Goal: Task Accomplishment & Management: Manage account settings

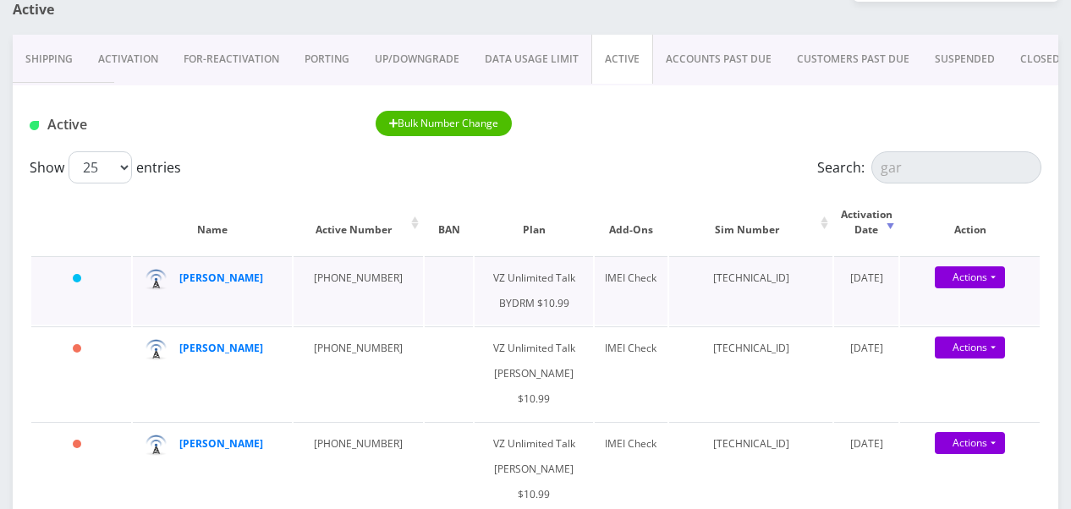
scroll to position [254, 0]
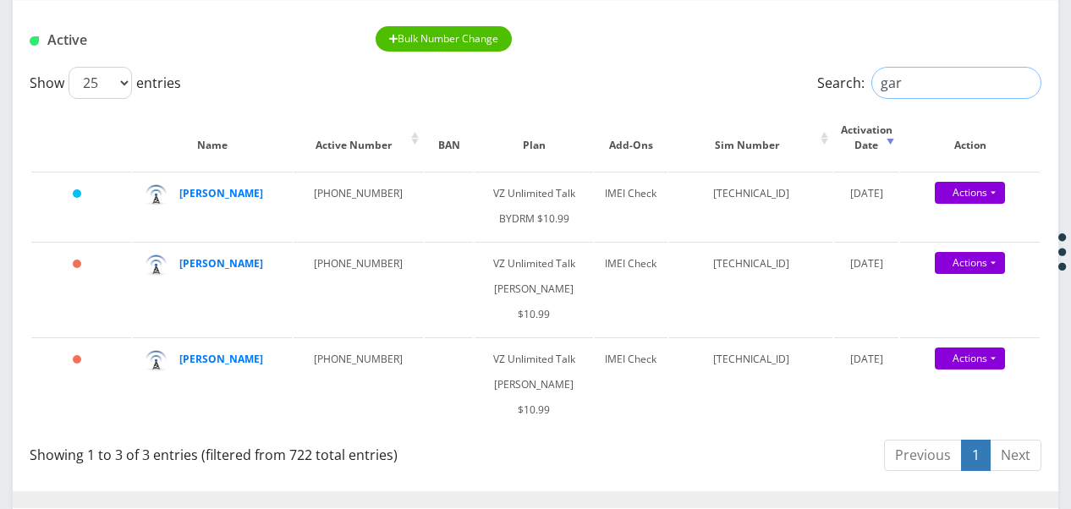
drag, startPoint x: 939, startPoint y: 71, endPoint x: 849, endPoint y: 74, distance: 90.6
click at [849, 74] on label "Search: gar" at bounding box center [929, 83] width 224 height 32
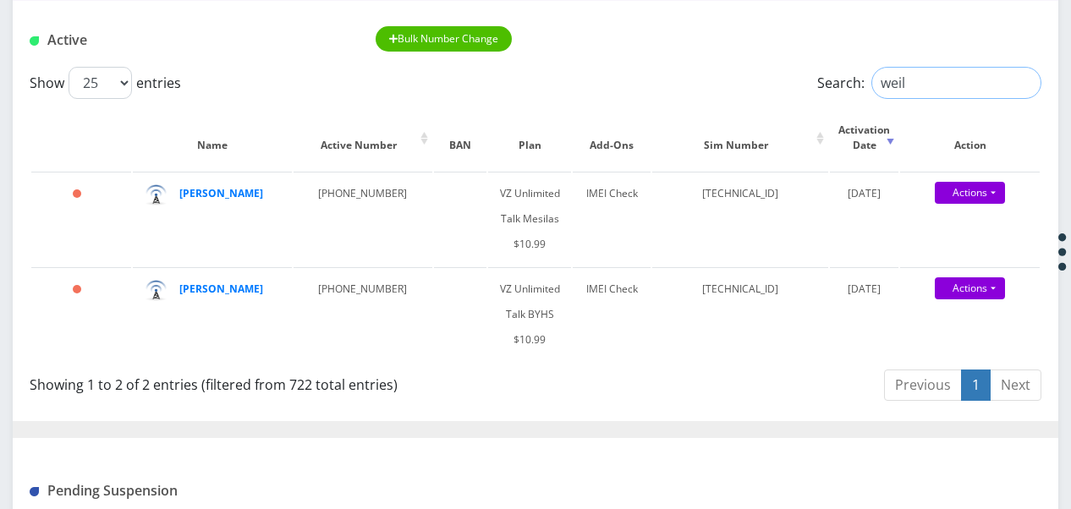
type input "weil"
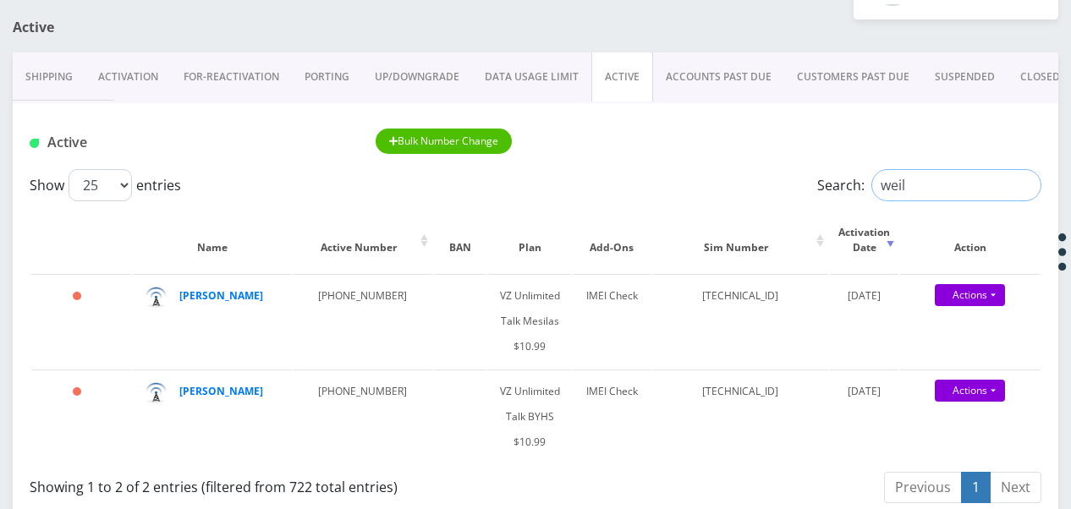
scroll to position [68, 0]
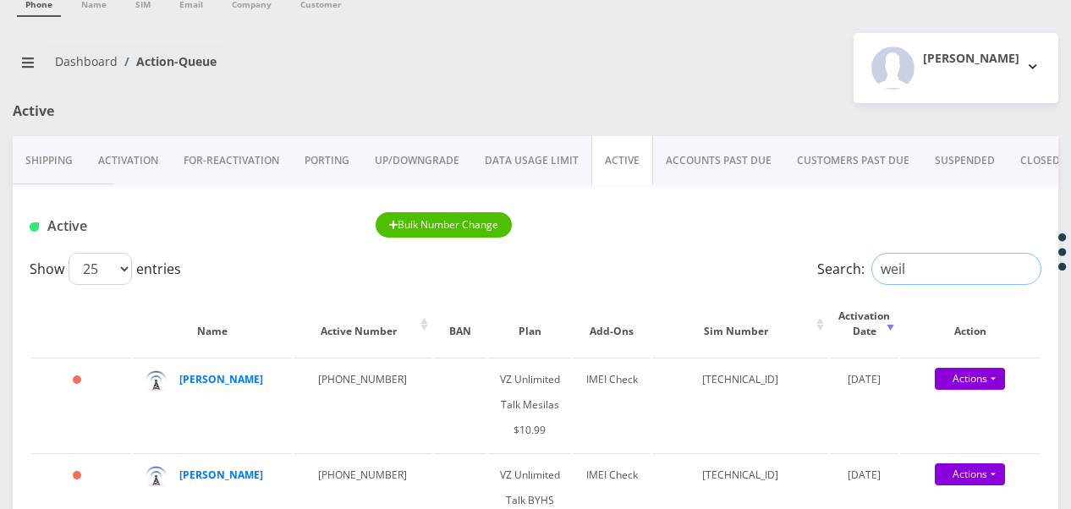
click at [1028, 269] on input "weil" at bounding box center [956, 269] width 170 height 32
click at [881, 264] on input "Search:" at bounding box center [956, 269] width 170 height 32
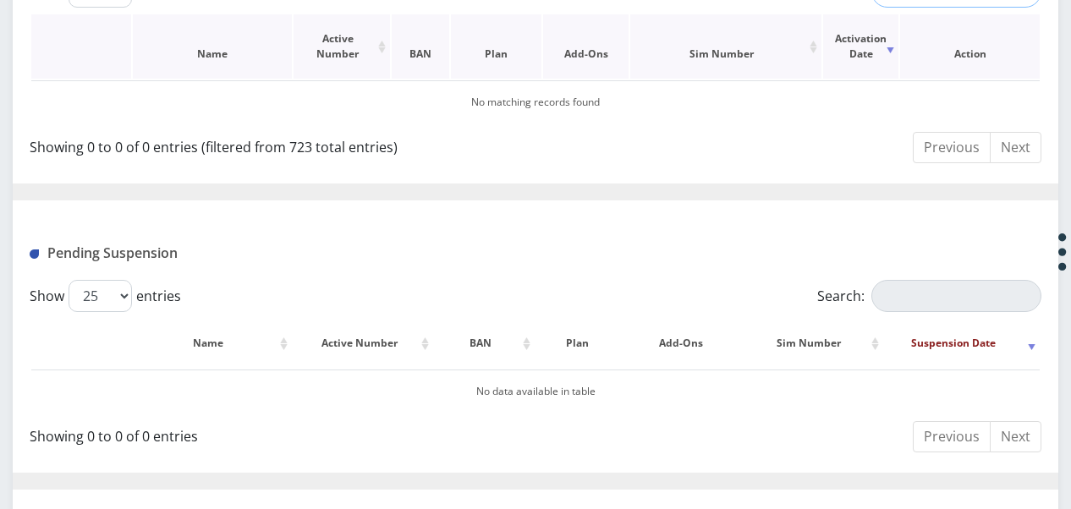
scroll to position [254, 0]
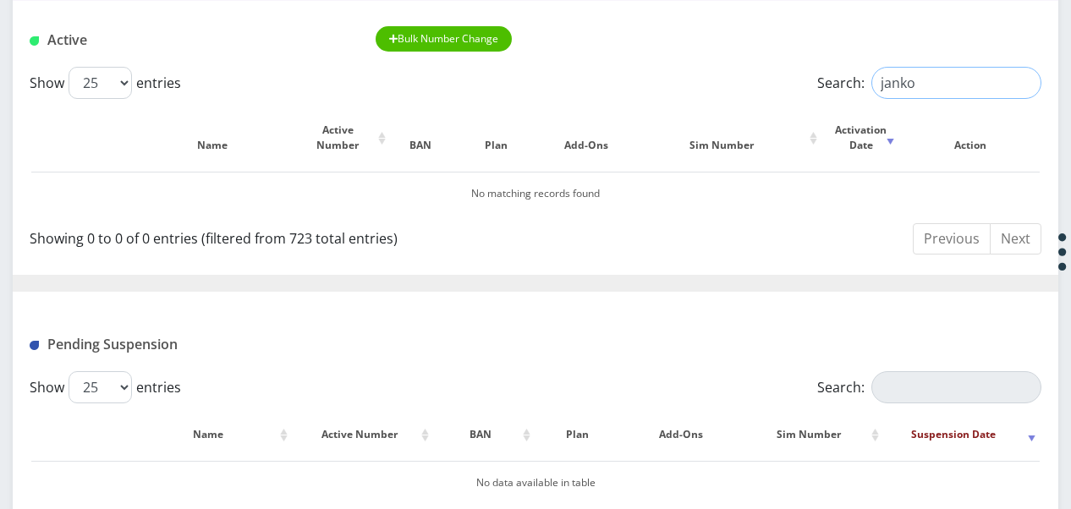
type input "janko"
drag, startPoint x: 915, startPoint y: 86, endPoint x: 869, endPoint y: 90, distance: 46.7
click at [871, 90] on input "janko" at bounding box center [956, 83] width 170 height 32
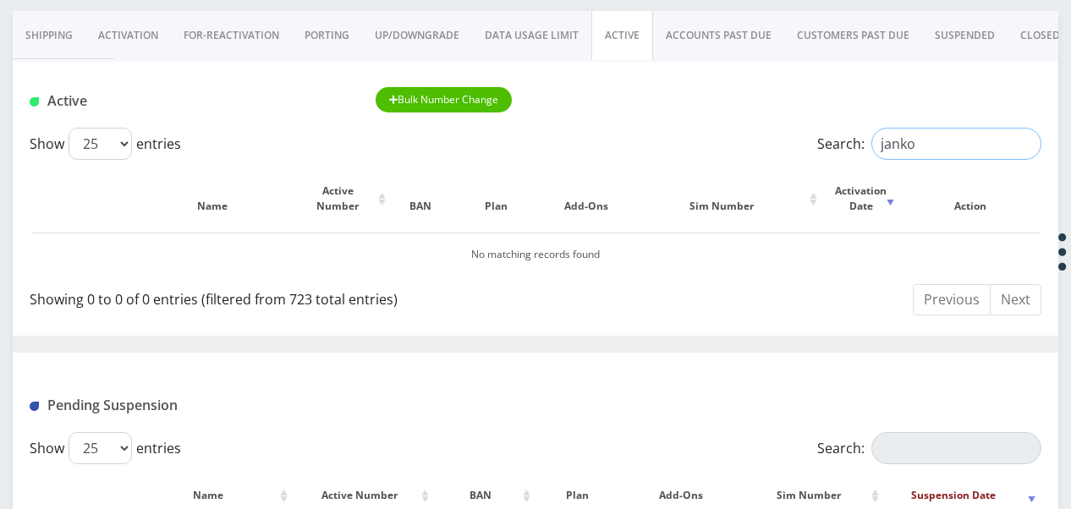
scroll to position [169, 0]
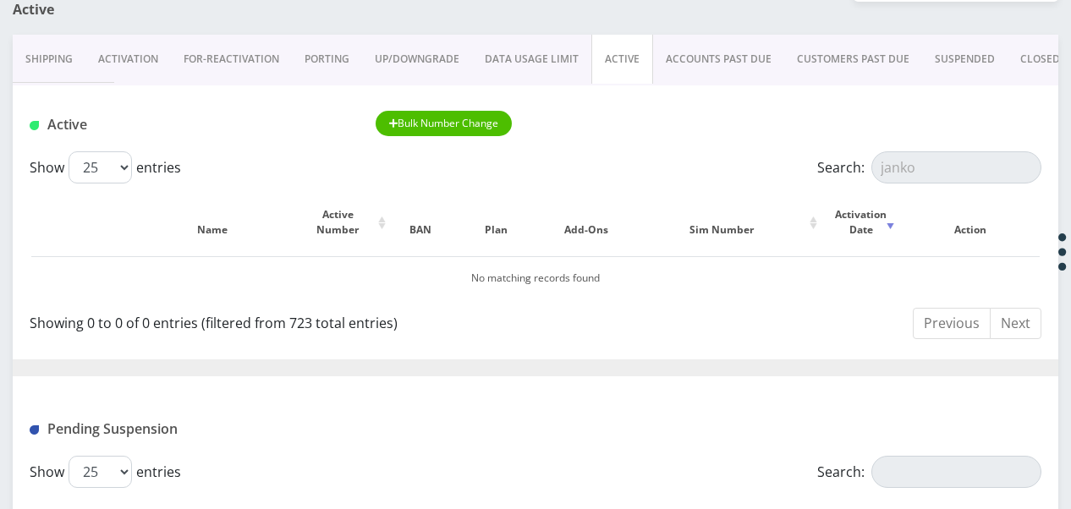
click at [132, 70] on link "Activation" at bounding box center [127, 59] width 85 height 49
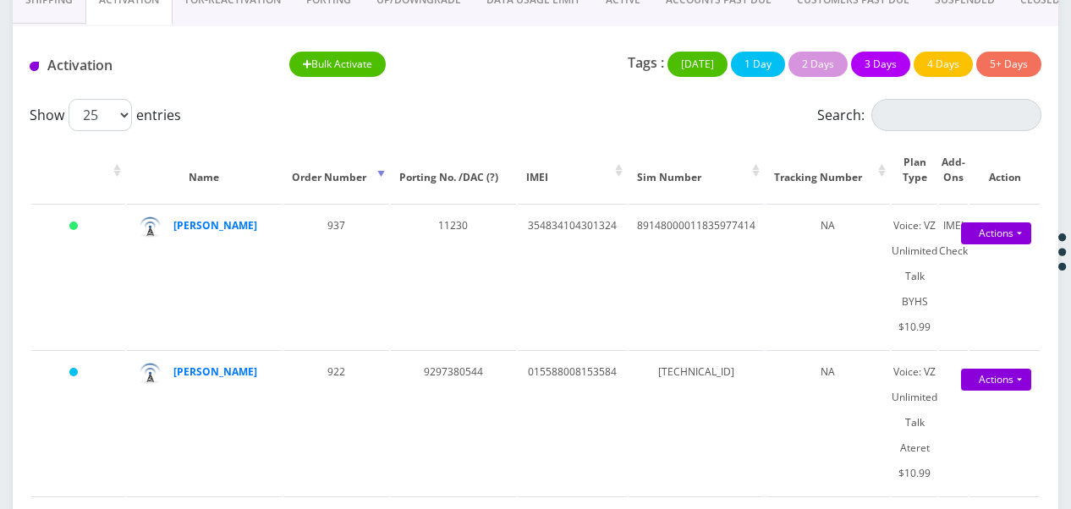
scroll to position [254, 0]
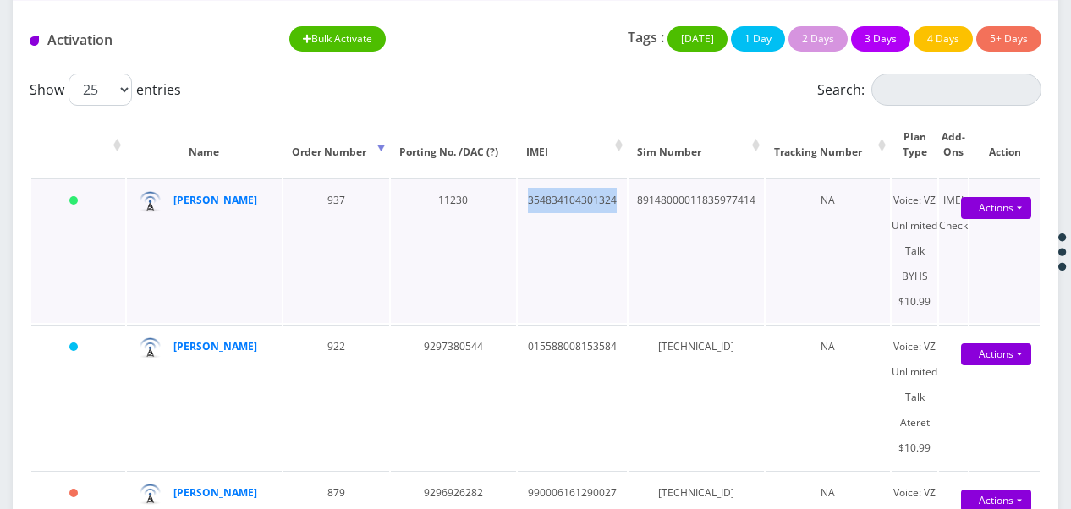
drag, startPoint x: 531, startPoint y: 203, endPoint x: 615, endPoint y: 203, distance: 83.8
click at [615, 203] on td "354834104301324" at bounding box center [572, 251] width 109 height 145
drag, startPoint x: 615, startPoint y: 203, endPoint x: 587, endPoint y: 206, distance: 28.1
copy td "354834104301324"
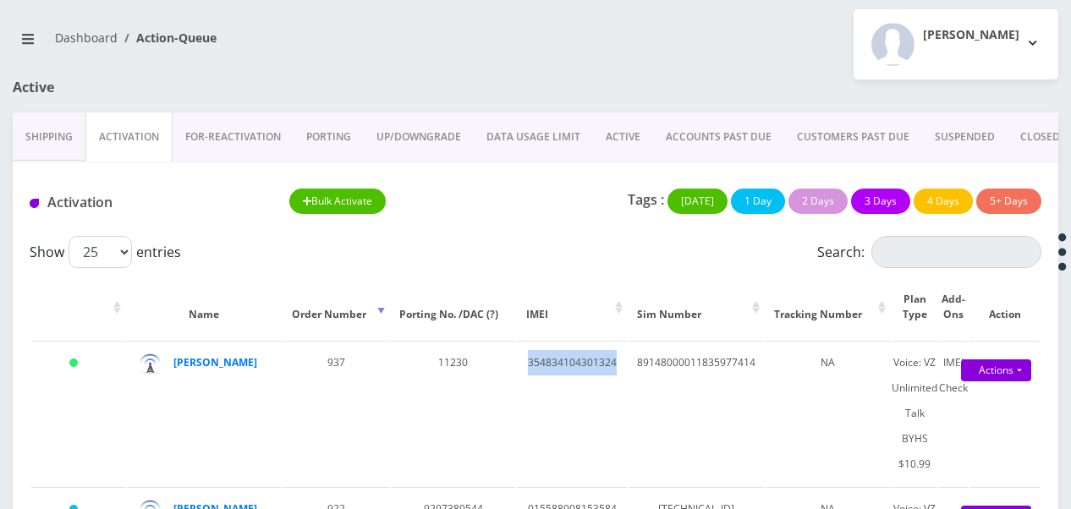
scroll to position [85, 0]
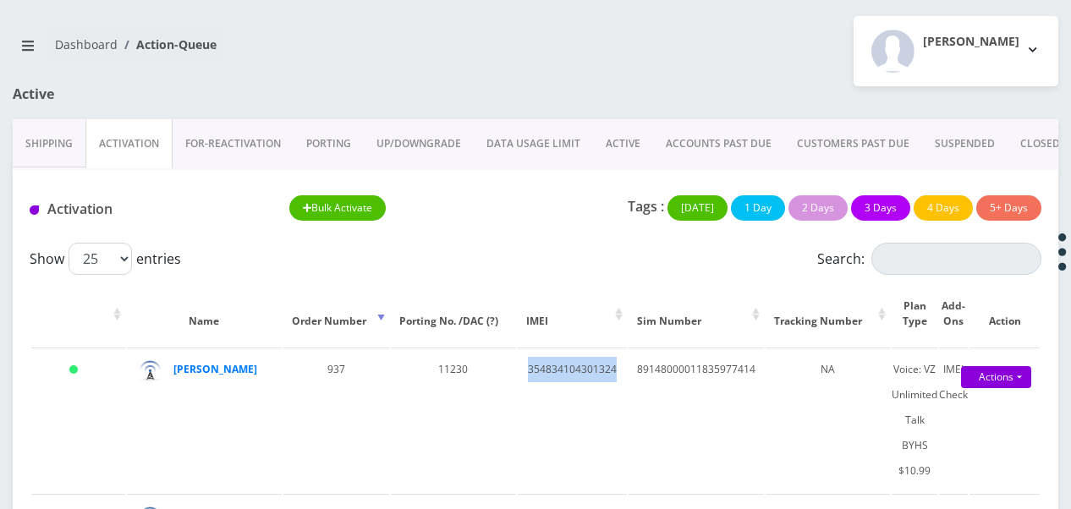
click at [609, 140] on link "ACTIVE" at bounding box center [623, 143] width 60 height 49
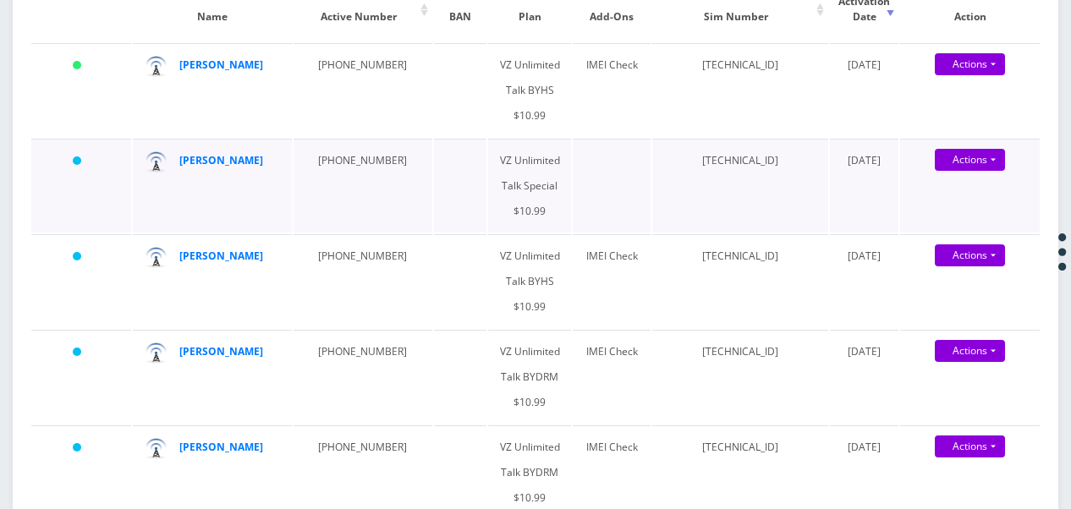
scroll to position [338, 0]
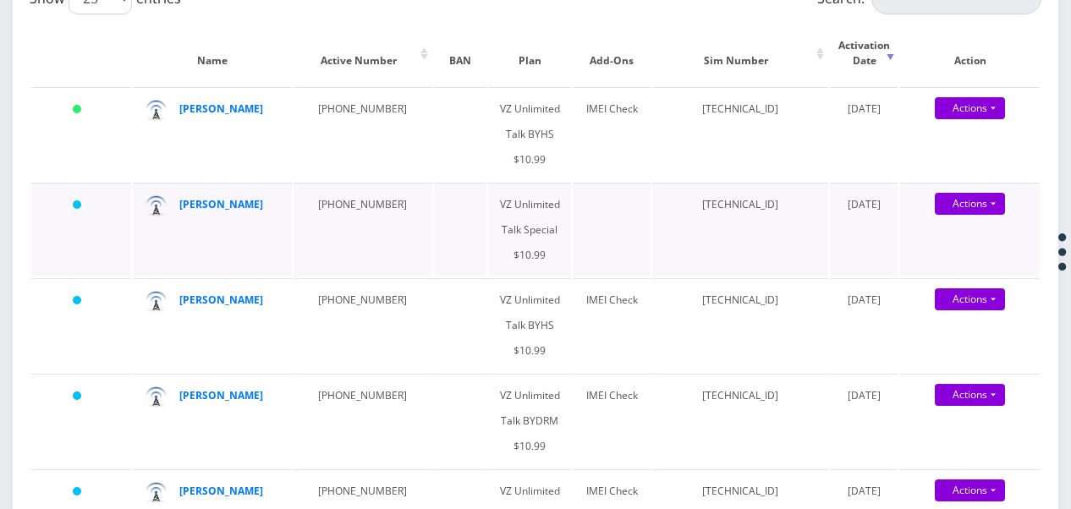
drag, startPoint x: 262, startPoint y: 294, endPoint x: 574, endPoint y: 195, distance: 326.7
click at [574, 195] on td at bounding box center [612, 230] width 78 height 94
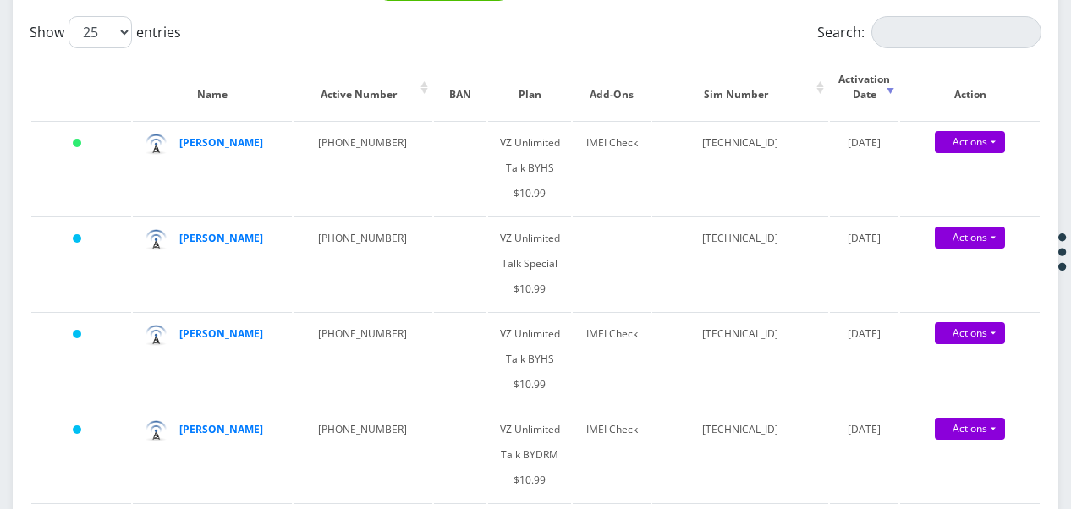
scroll to position [169, 0]
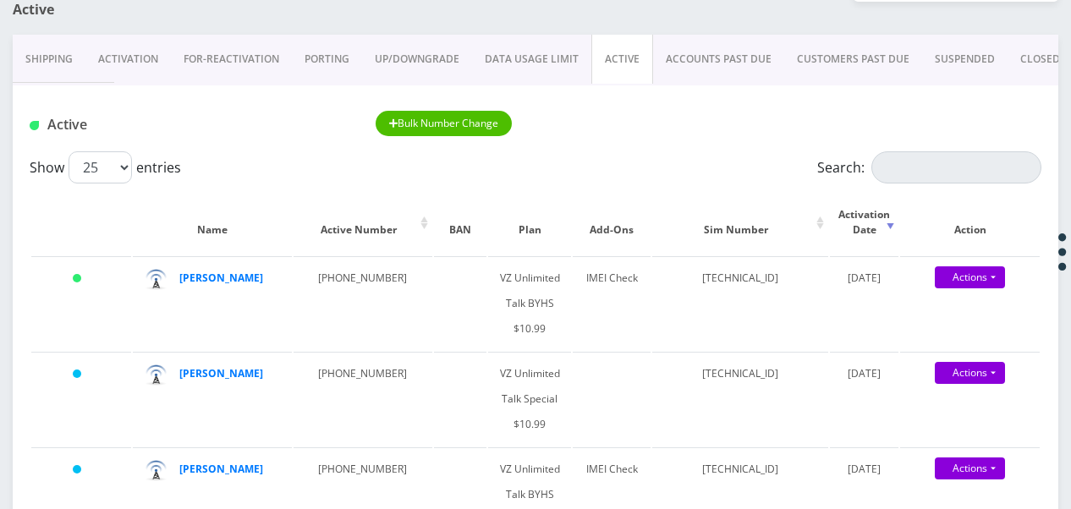
click at [91, 64] on link "Activation" at bounding box center [127, 59] width 85 height 49
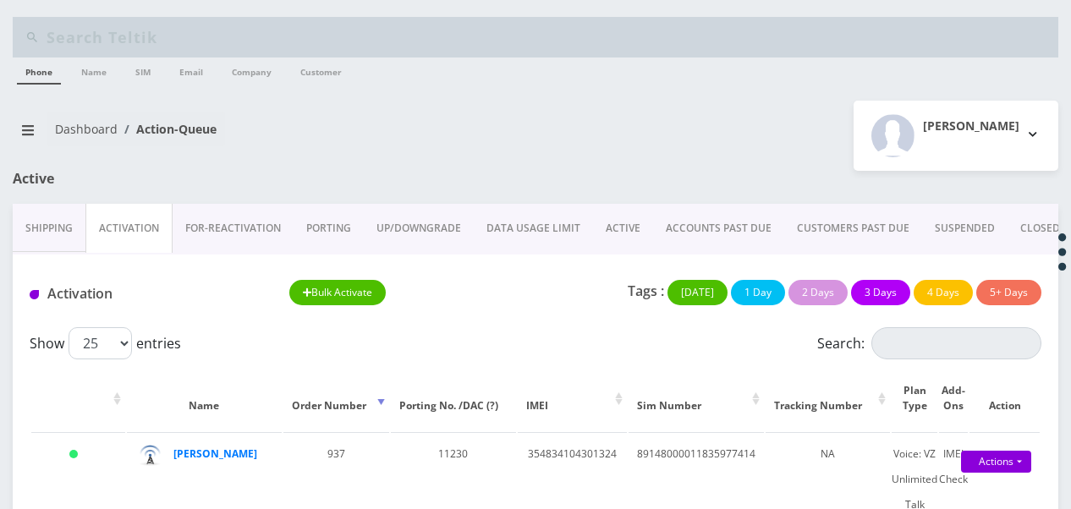
click at [633, 221] on link "ACTIVE" at bounding box center [623, 228] width 60 height 49
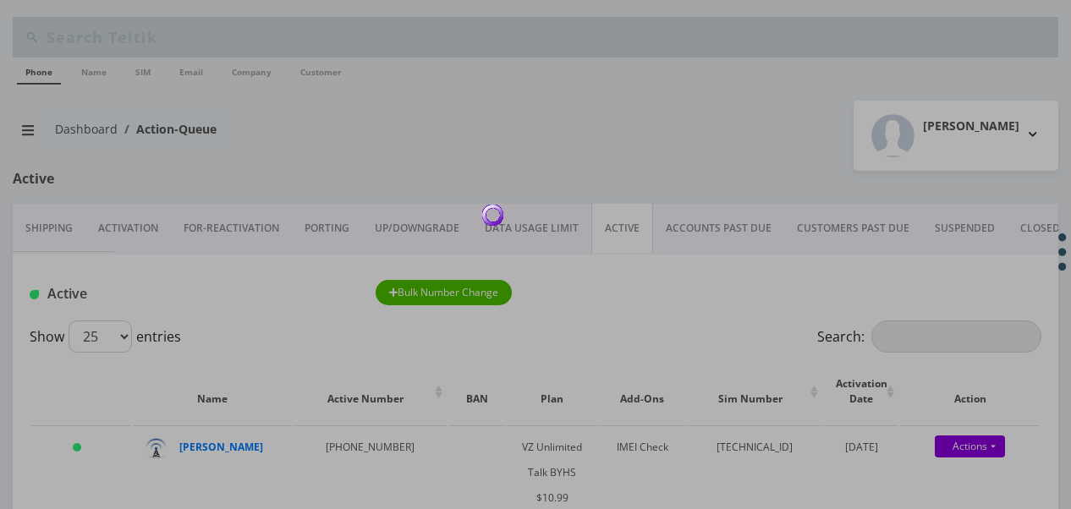
scroll to position [85, 0]
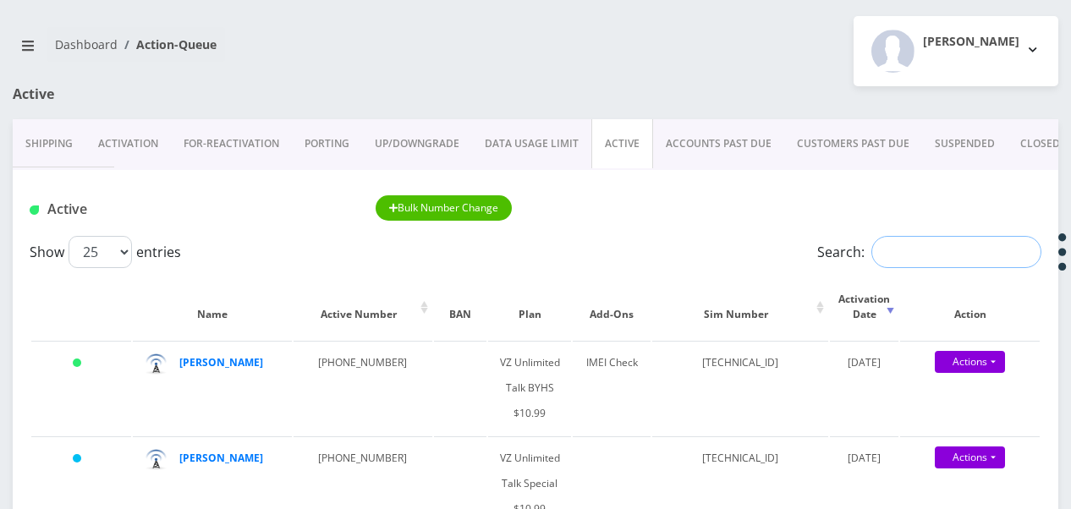
click at [892, 267] on input "Search:" at bounding box center [956, 252] width 170 height 32
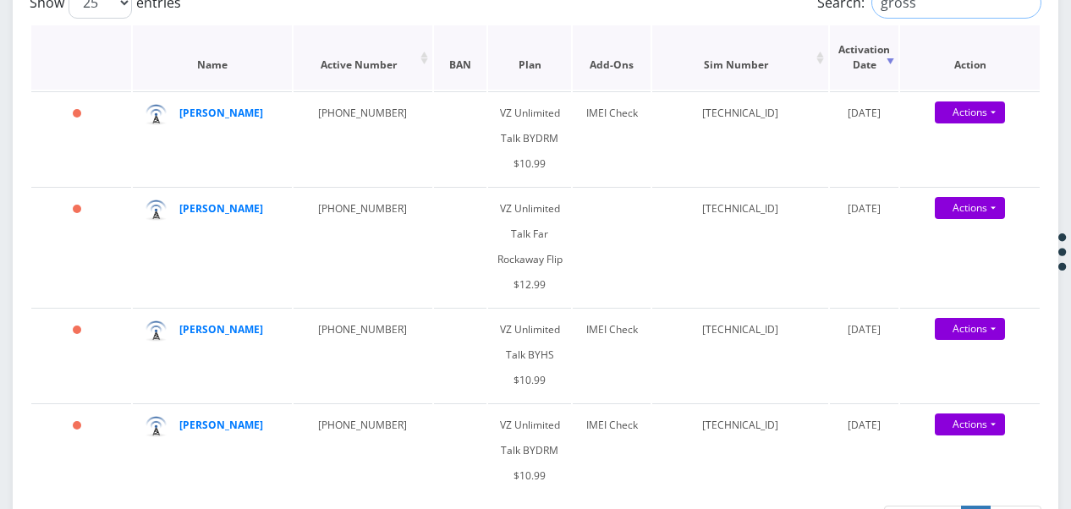
scroll to position [338, 0]
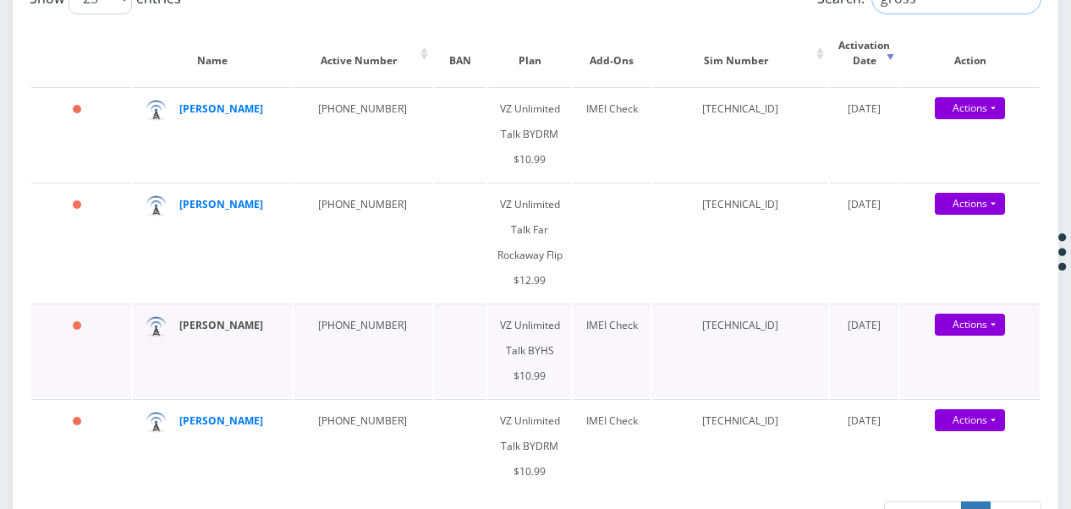
type input "gross"
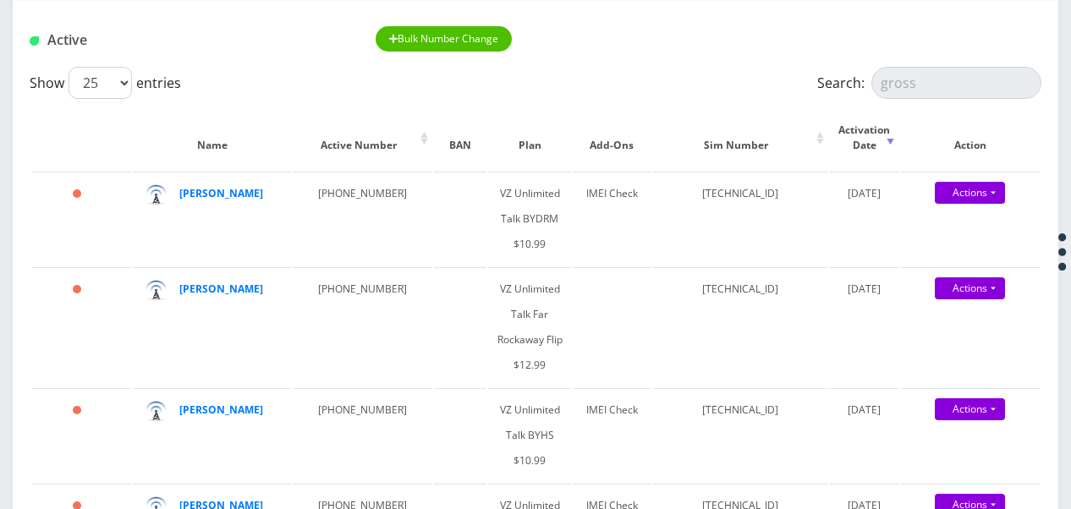
scroll to position [85, 0]
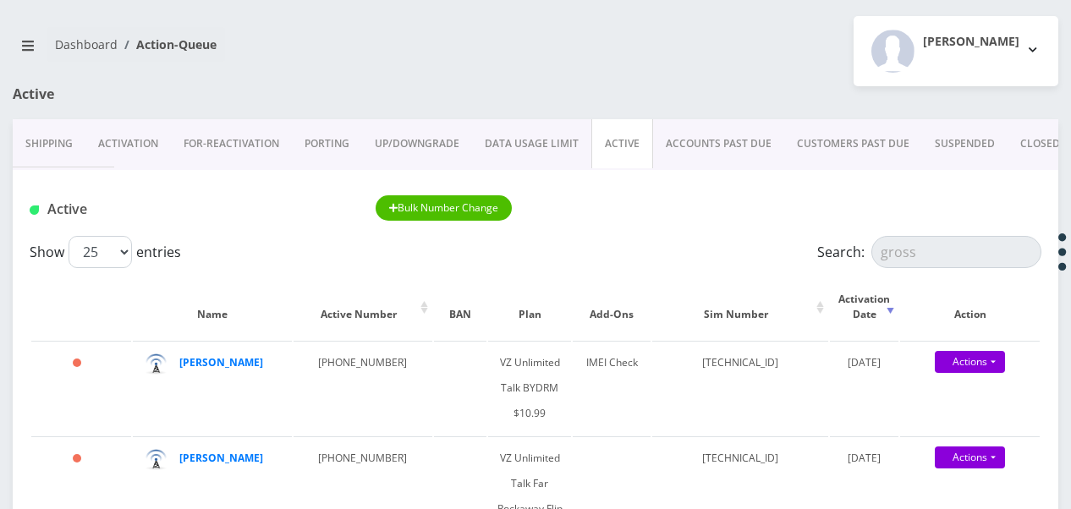
click at [135, 146] on link "Activation" at bounding box center [127, 143] width 85 height 49
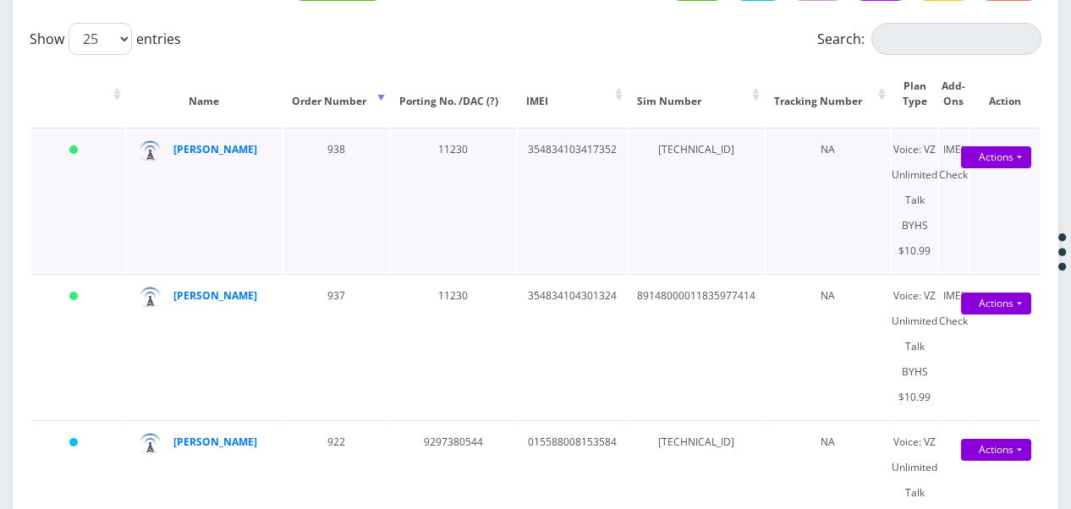
scroll to position [338, 0]
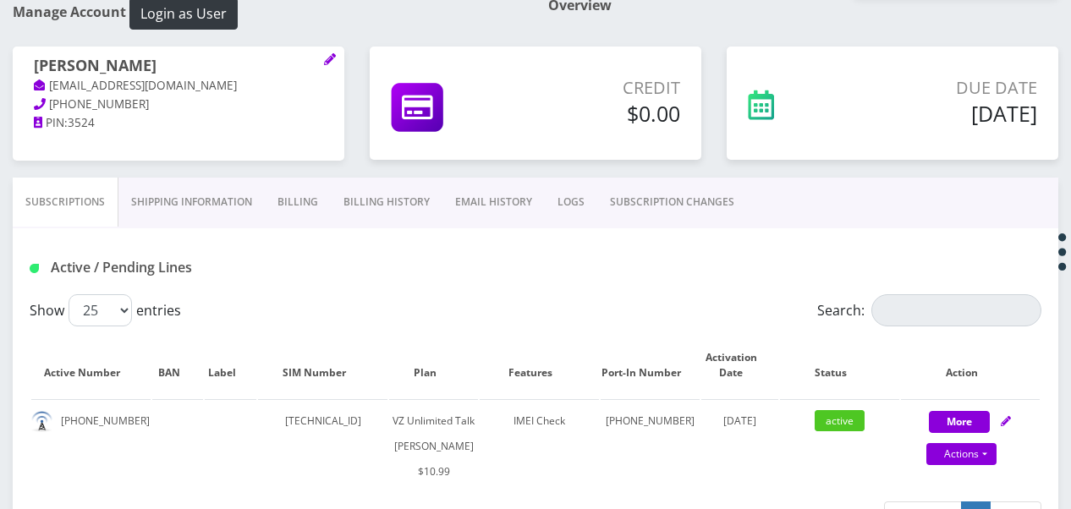
scroll to position [254, 0]
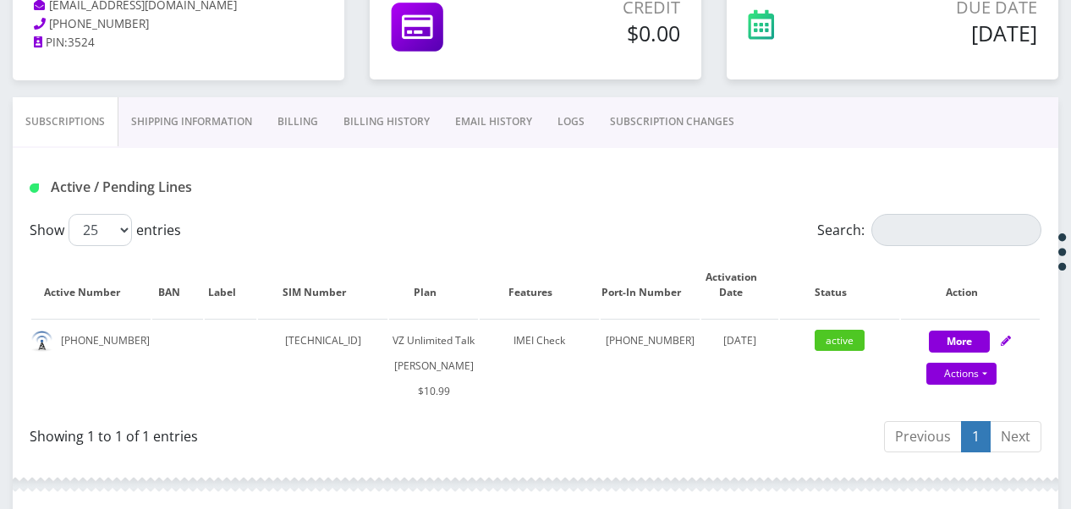
click at [684, 127] on link "SUBSCRIPTION CHANGES" at bounding box center [672, 121] width 150 height 49
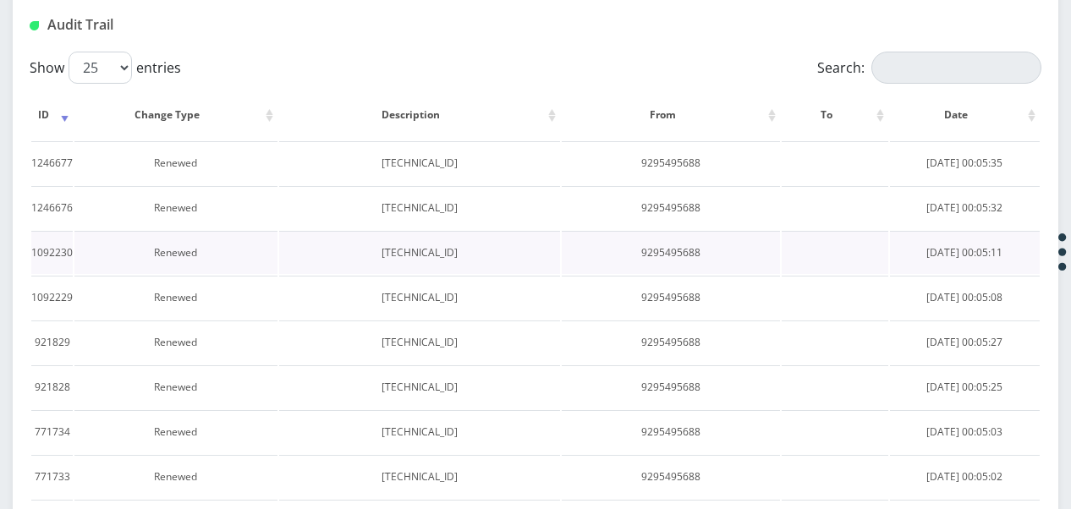
scroll to position [162, 0]
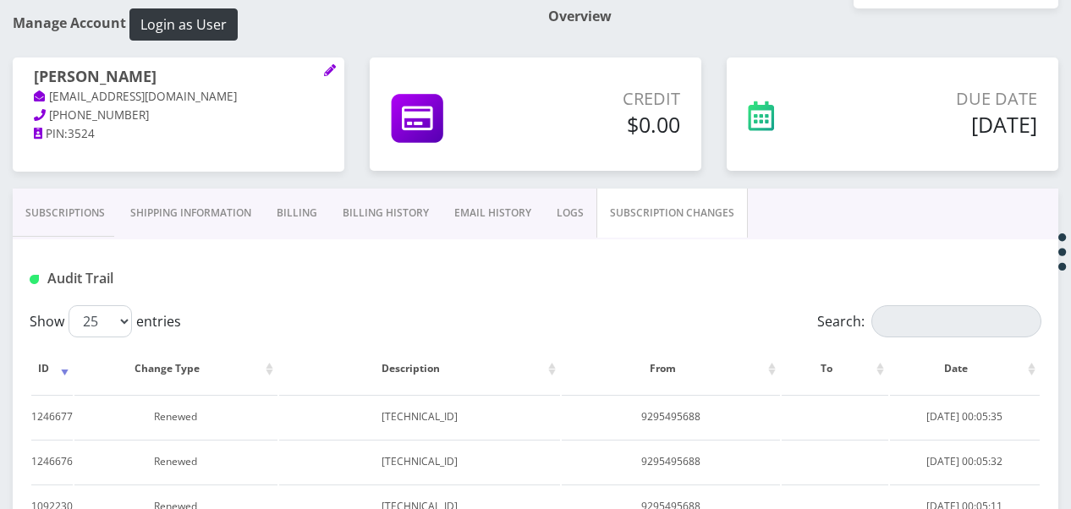
click at [98, 236] on div "Subscriptions Shipping Information Billing Billing History EMAIL HISTORY LOGS S…" at bounding box center [536, 214] width 1046 height 51
click at [58, 208] on link "Subscriptions" at bounding box center [65, 213] width 105 height 49
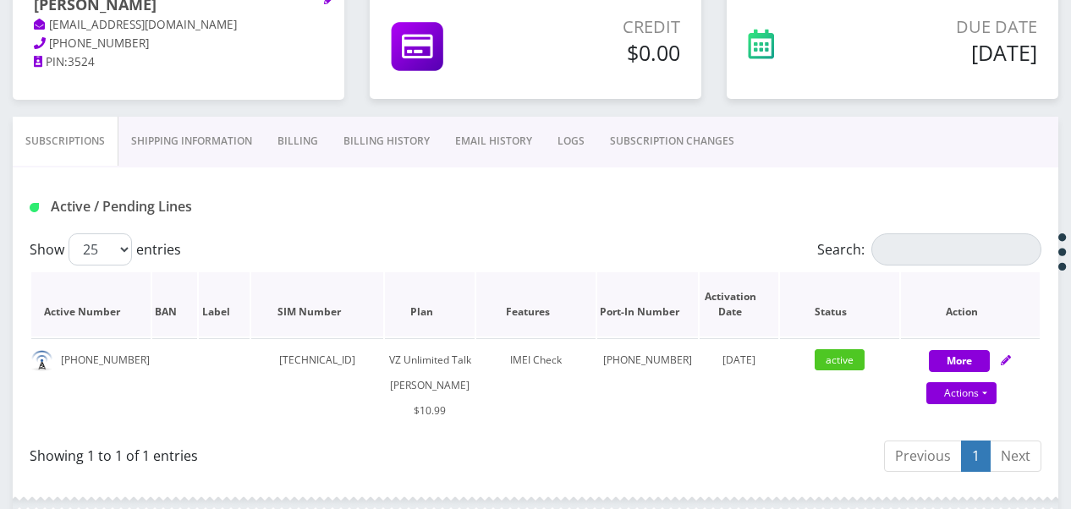
scroll to position [416, 0]
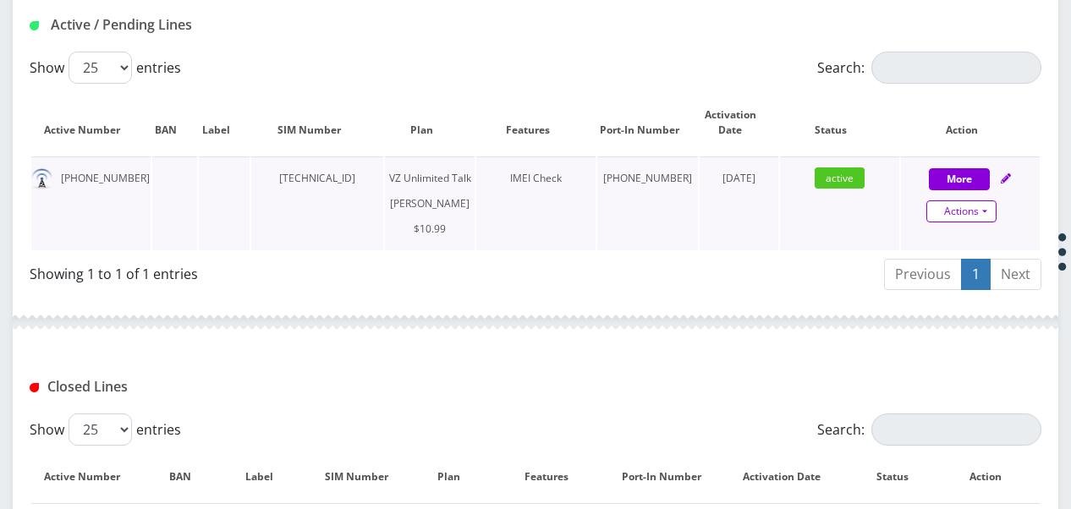
click at [988, 214] on link "Actions" at bounding box center [961, 212] width 70 height 22
select select "366"
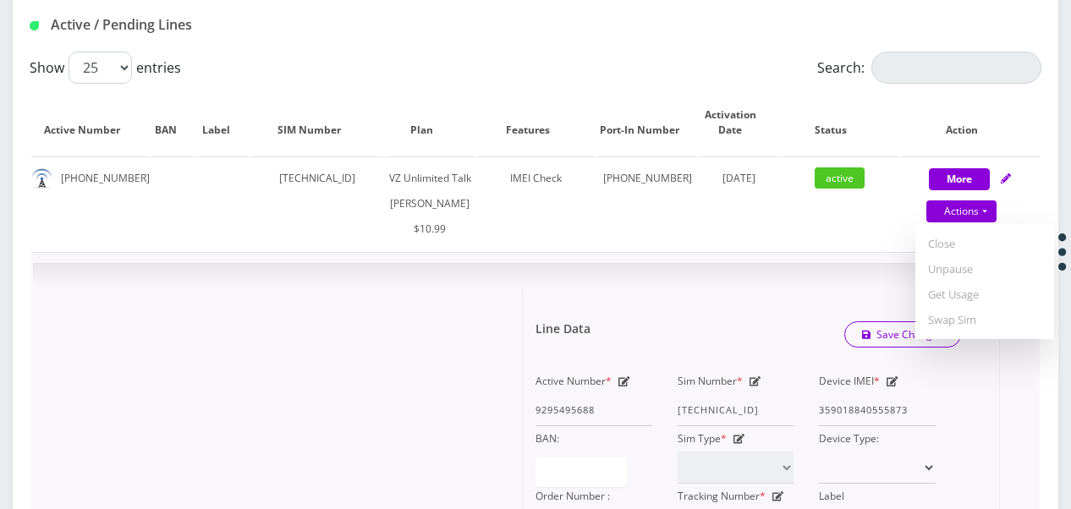
click at [887, 387] on icon at bounding box center [893, 382] width 12 height 10
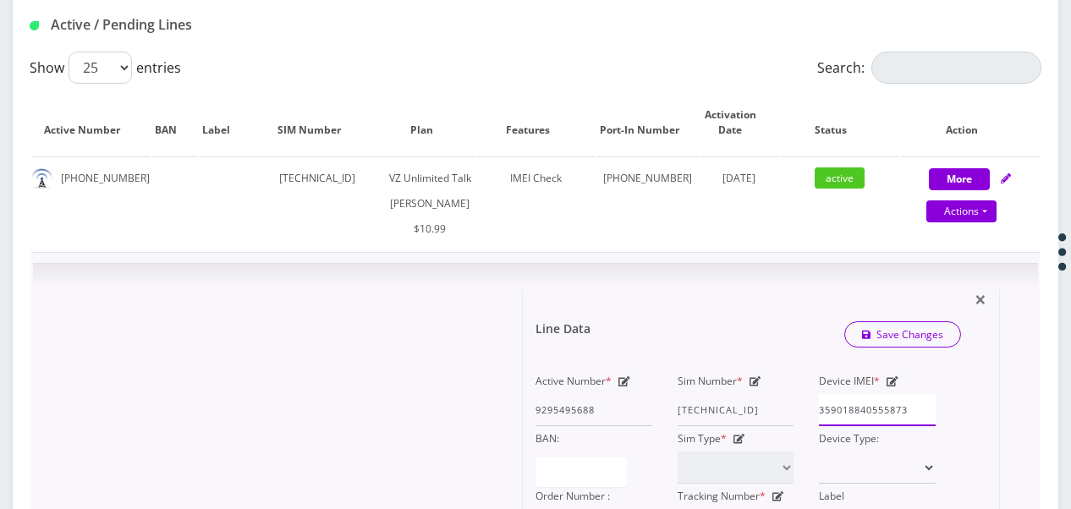
drag, startPoint x: 914, startPoint y: 433, endPoint x: 778, endPoint y: 448, distance: 137.1
click at [778, 448] on div "Active Number * 9295495688 Sim Number * 89148000010413035338 Device IMEI * 3590…" at bounding box center [736, 455] width 426 height 173
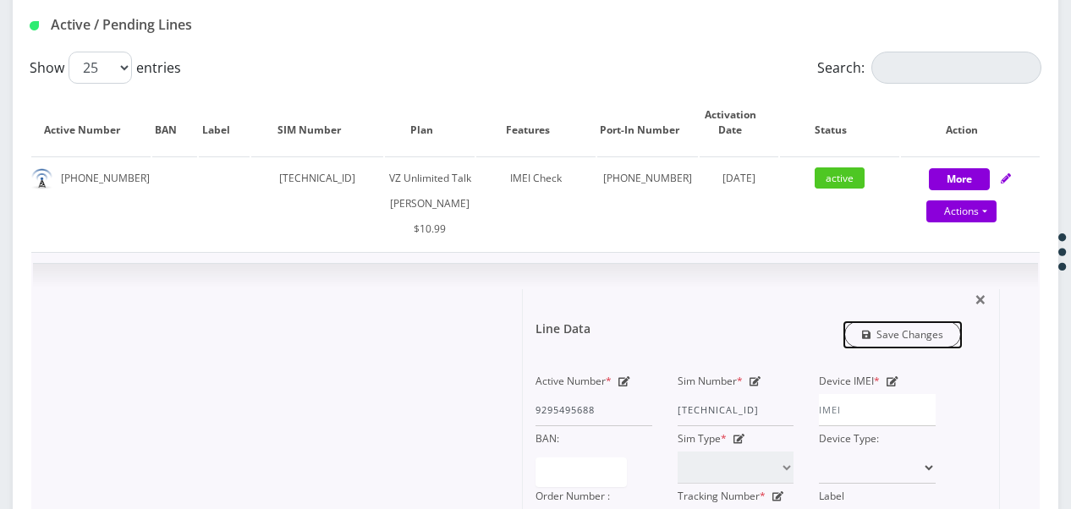
click at [943, 348] on link "Save Changes" at bounding box center [903, 335] width 118 height 26
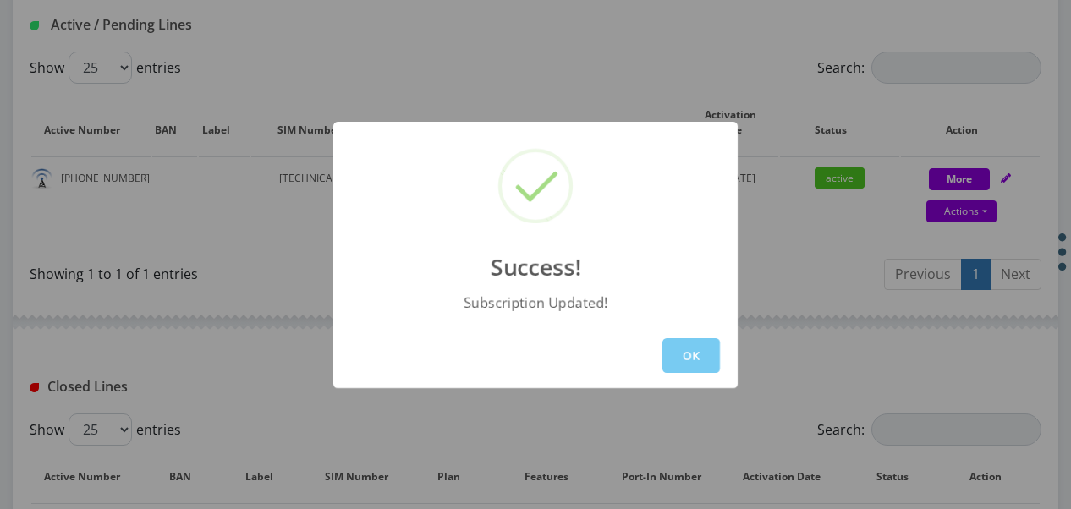
click at [701, 344] on button "OK" at bounding box center [691, 355] width 58 height 35
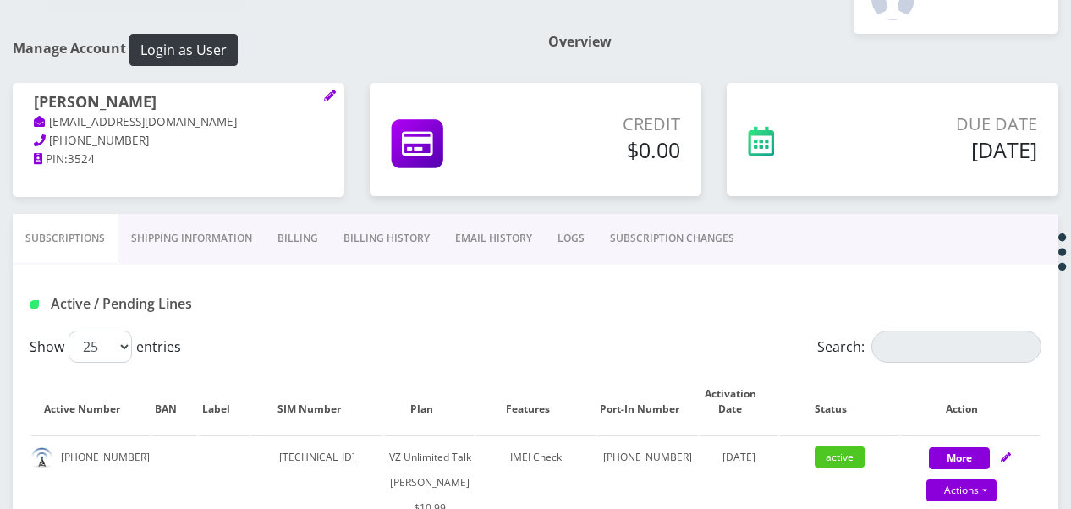
scroll to position [162, 0]
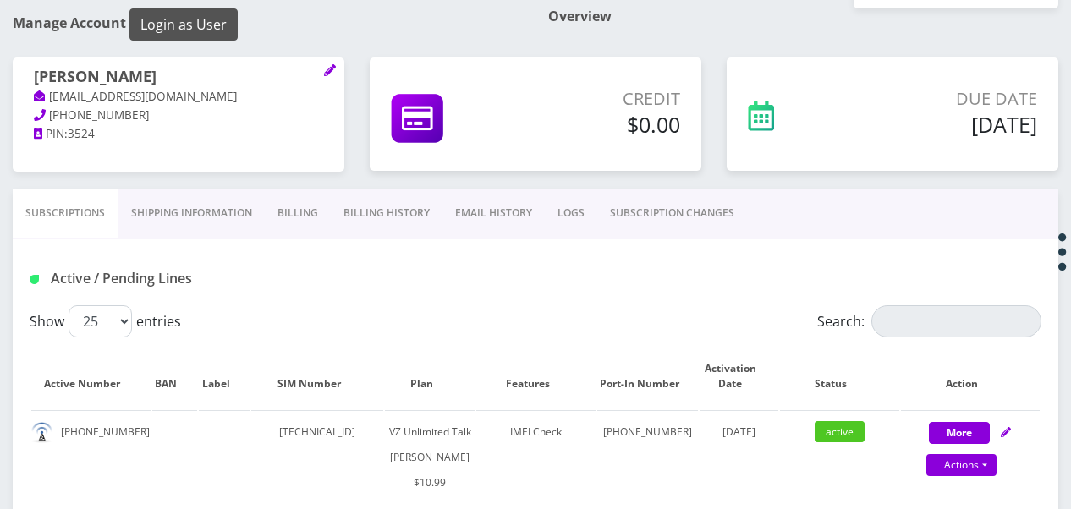
click at [224, 32] on button "Login as User" at bounding box center [183, 24] width 108 height 32
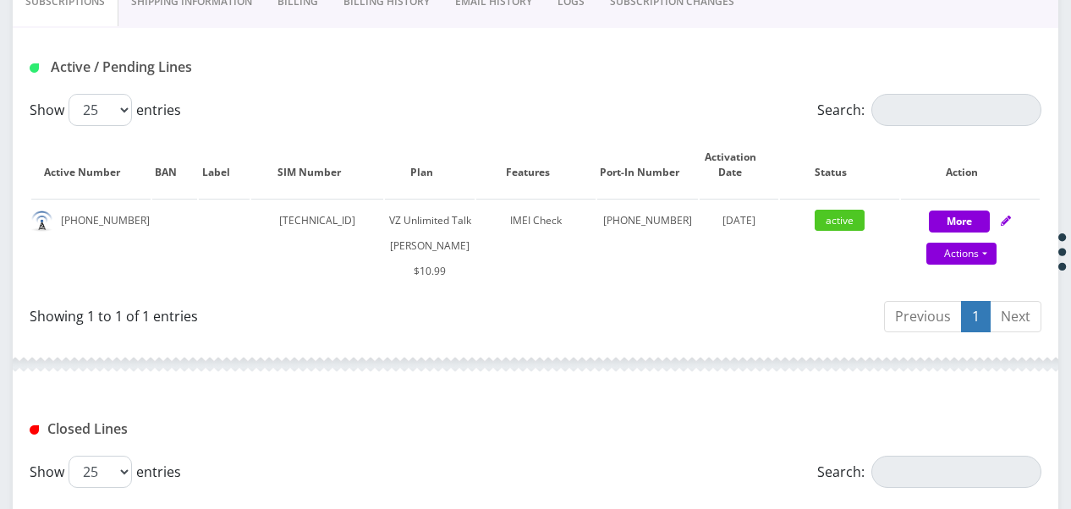
scroll to position [416, 0]
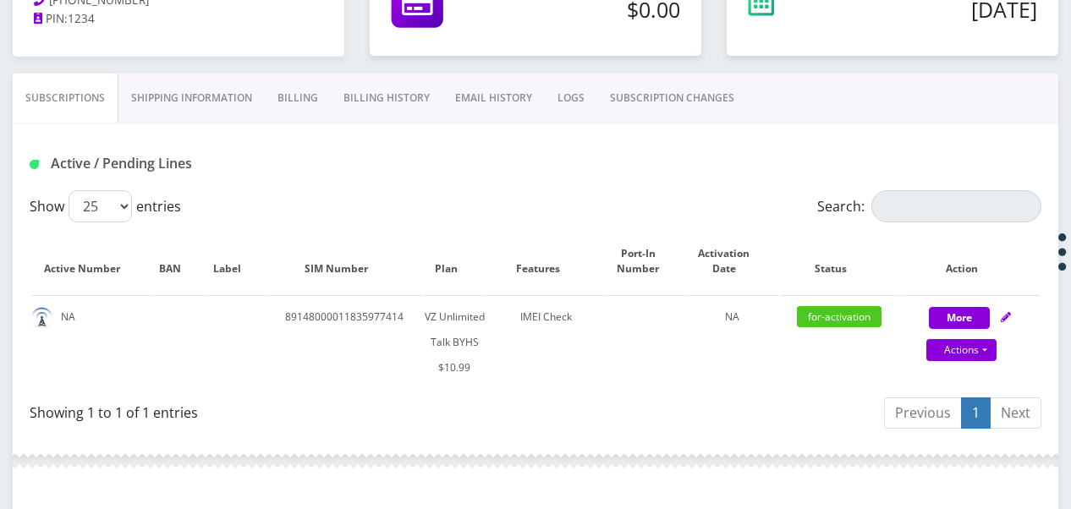
scroll to position [188, 0]
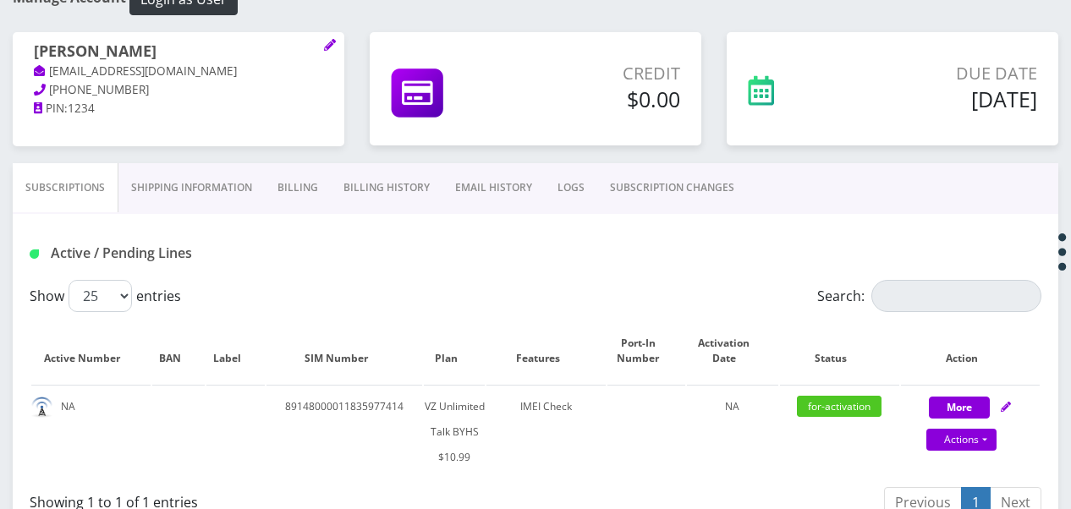
click at [698, 181] on link "SUBSCRIPTION CHANGES" at bounding box center [672, 187] width 150 height 49
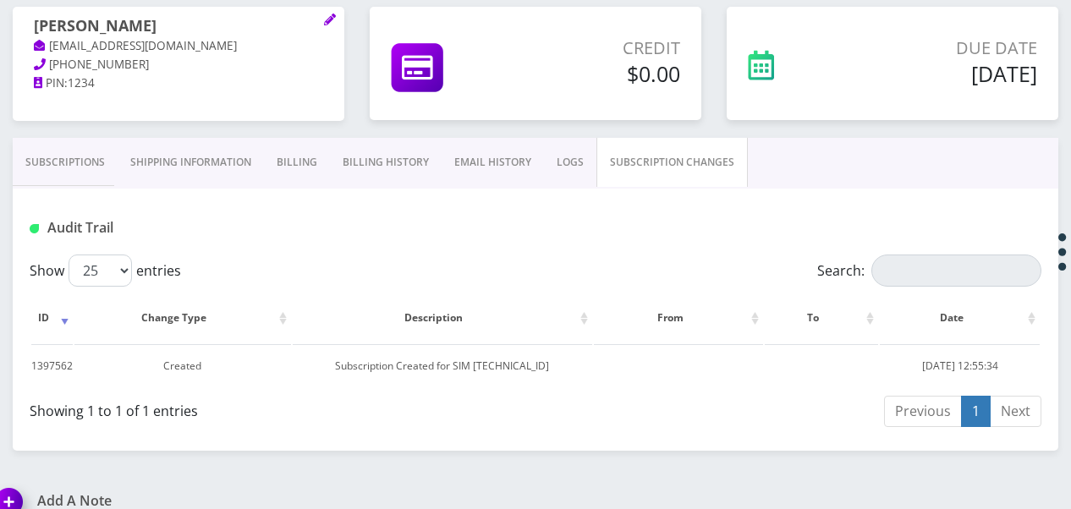
scroll to position [235, 0]
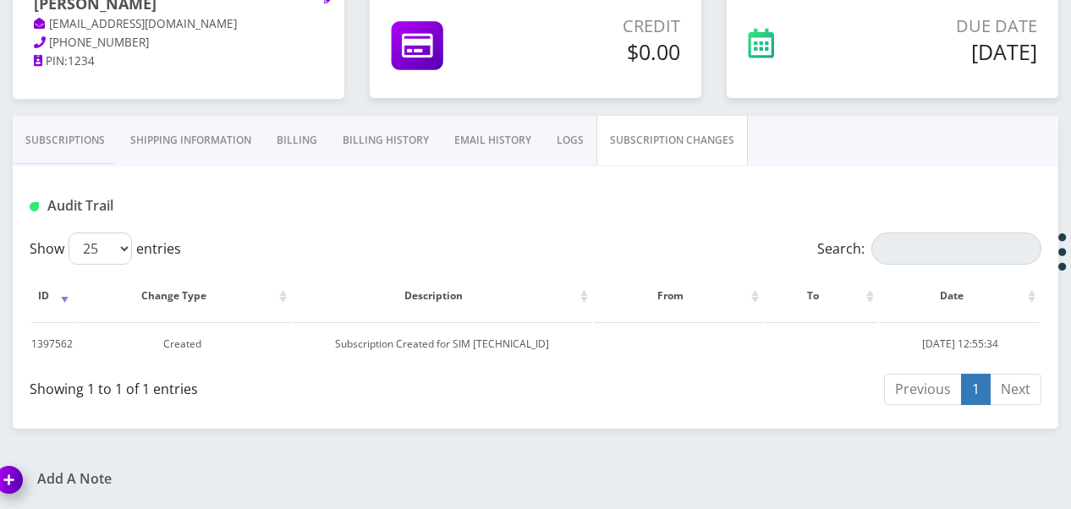
click at [108, 151] on link "Subscriptions" at bounding box center [65, 140] width 105 height 49
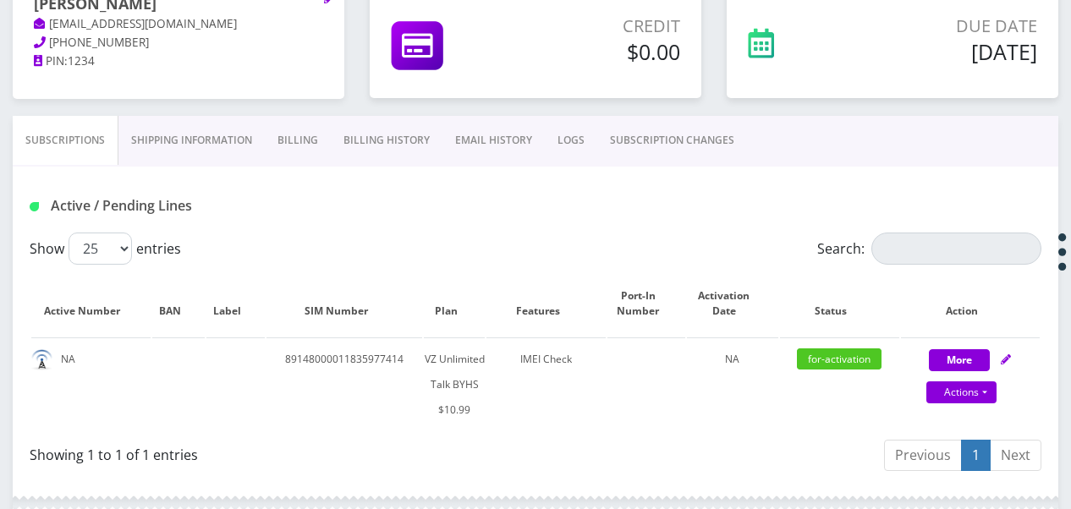
click at [323, 146] on link "Billing" at bounding box center [298, 140] width 66 height 49
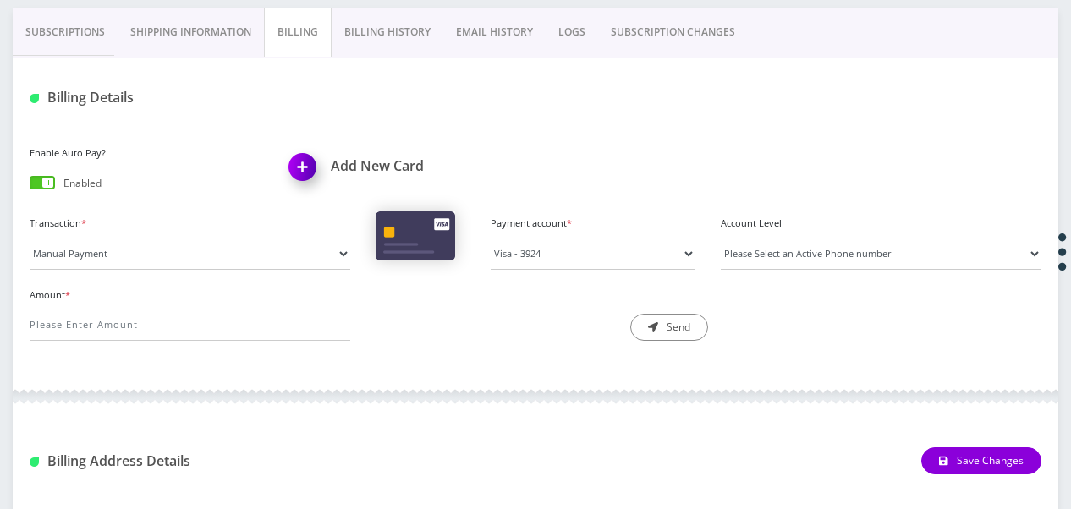
click at [357, 45] on link "Billing History" at bounding box center [388, 32] width 112 height 49
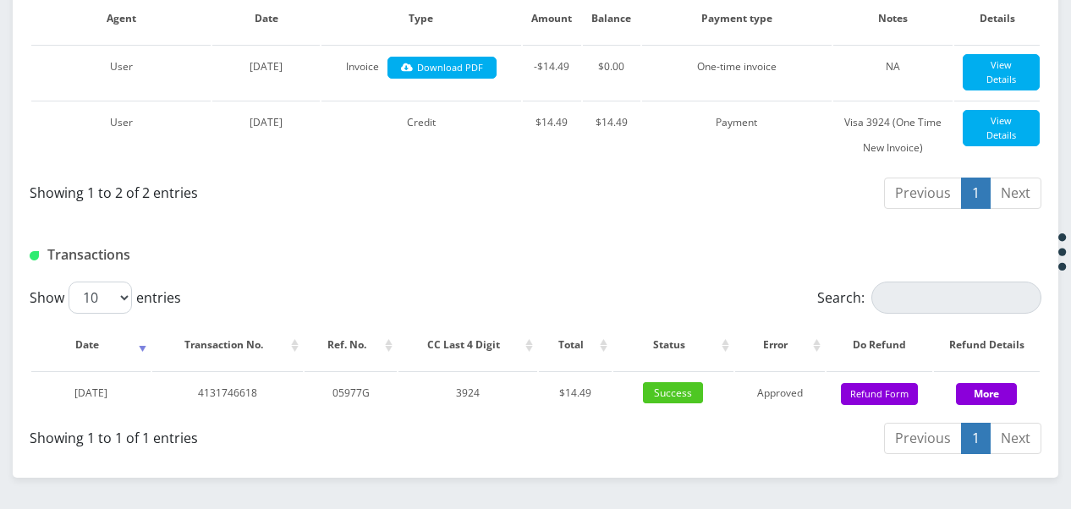
scroll to position [174, 0]
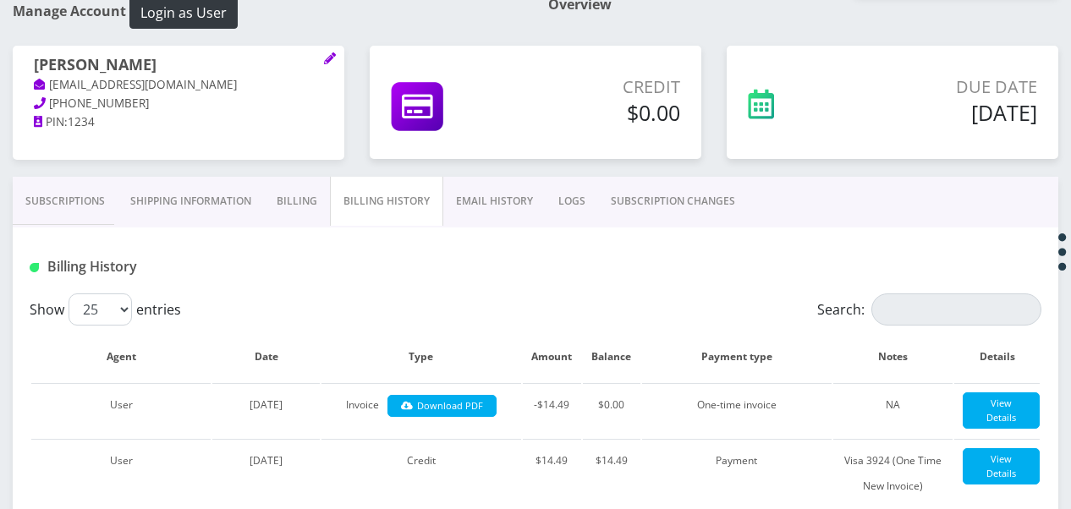
click at [92, 181] on link "Subscriptions" at bounding box center [65, 201] width 105 height 49
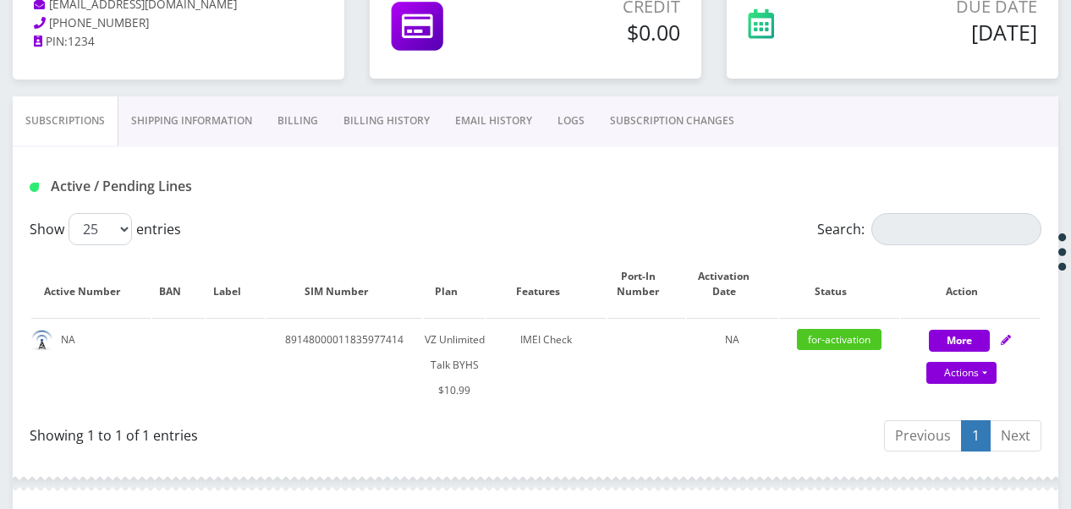
scroll to position [344, 0]
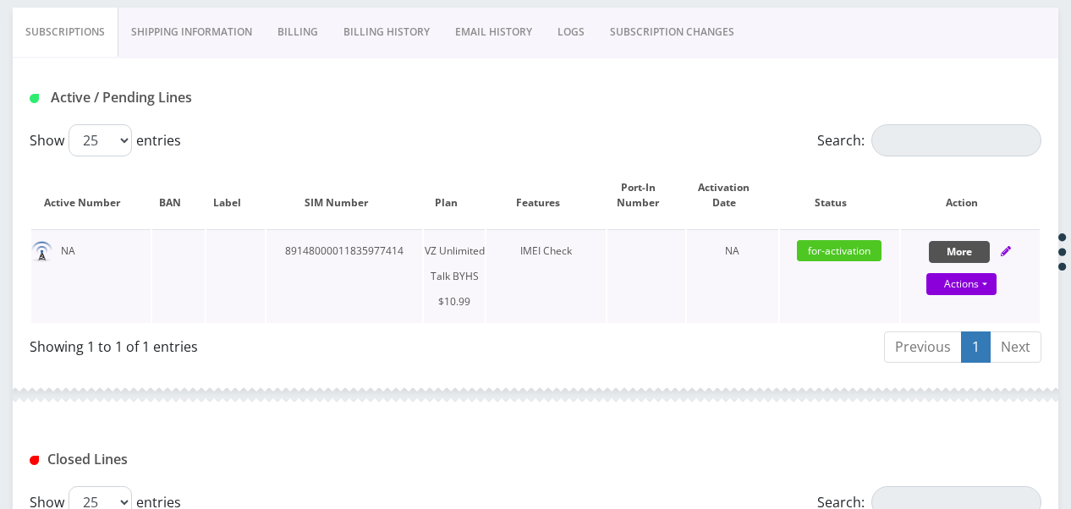
click at [971, 252] on button "More" at bounding box center [959, 252] width 61 height 22
select select "467"
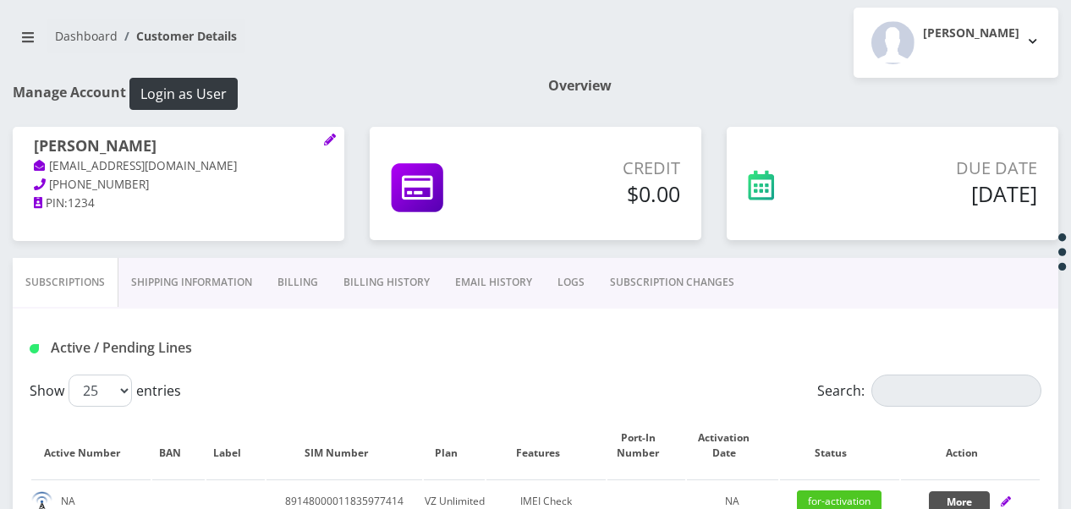
scroll to position [5, 0]
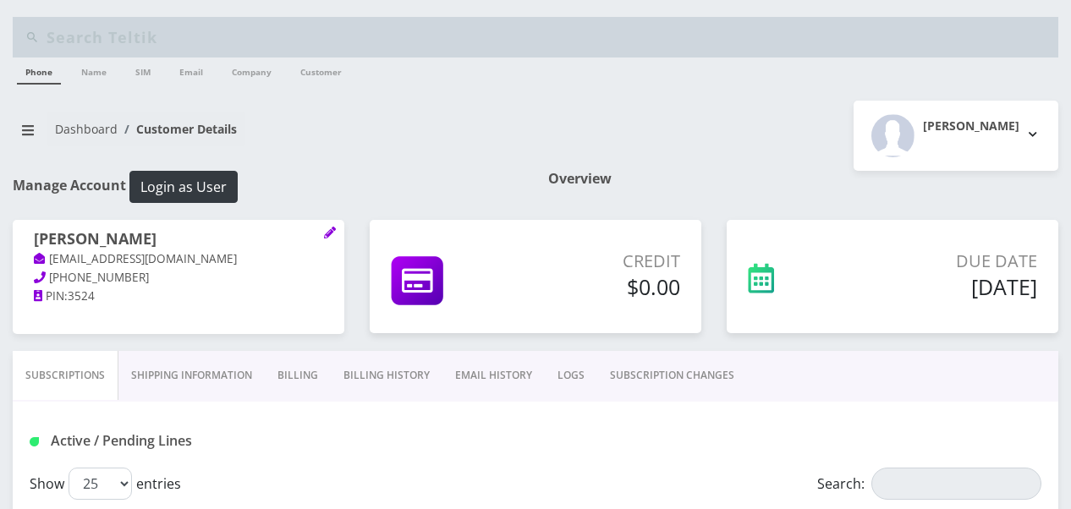
scroll to position [254, 0]
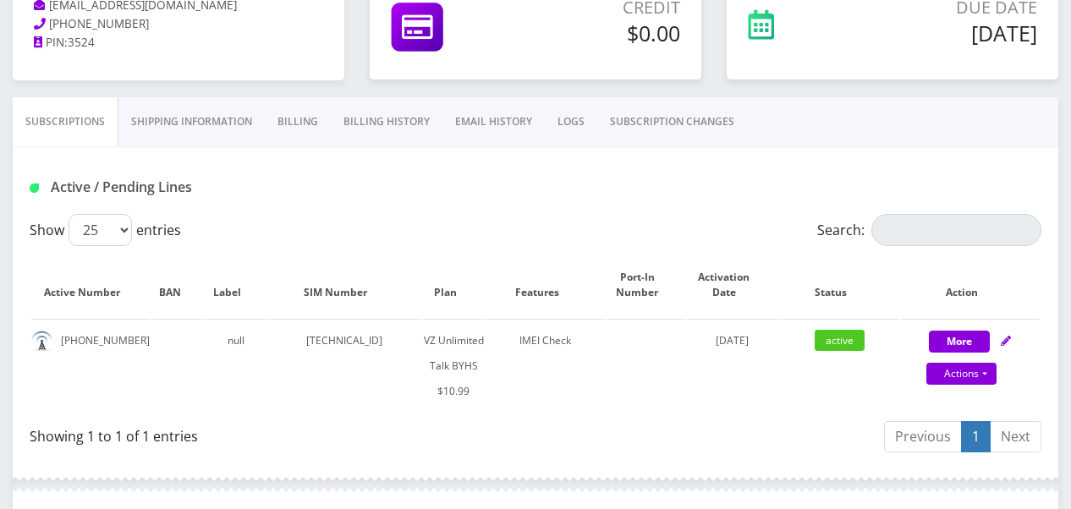
click at [270, 135] on link "Billing" at bounding box center [298, 121] width 66 height 49
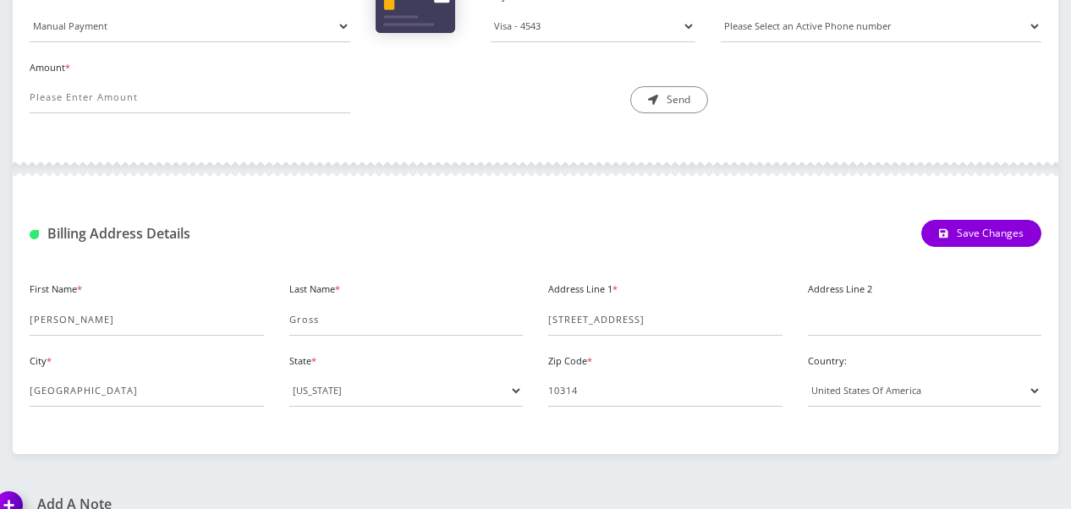
scroll to position [592, 0]
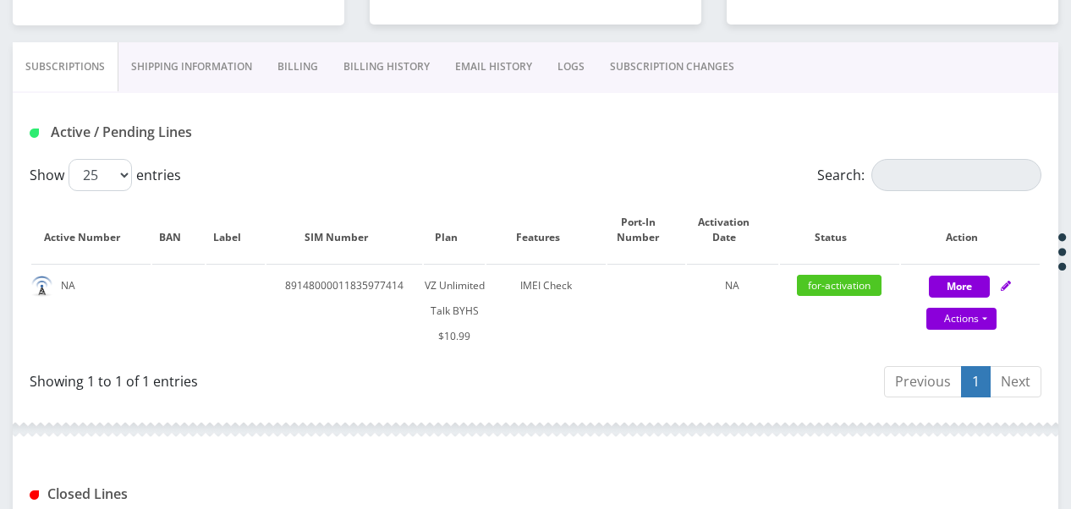
scroll to position [338, 0]
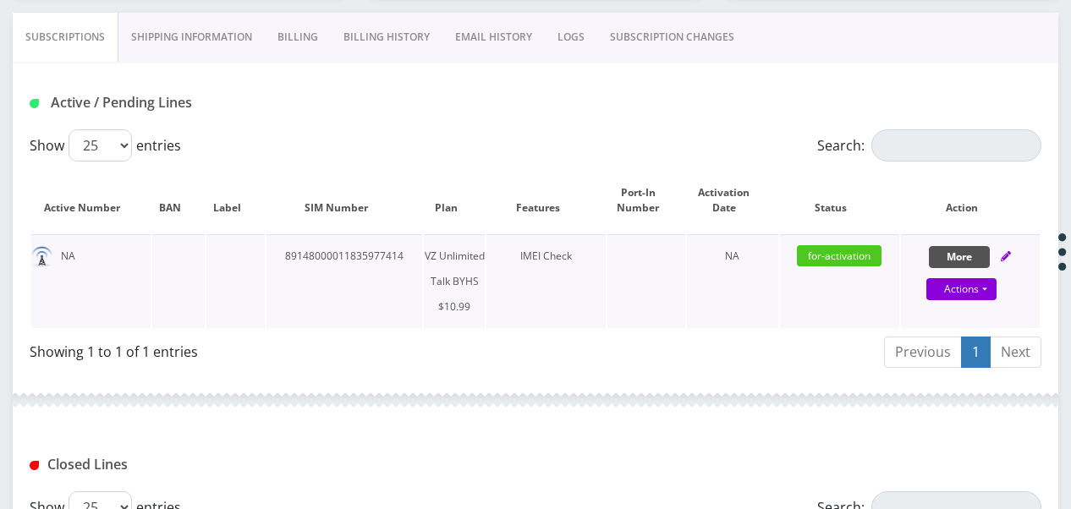
click at [954, 258] on button "More" at bounding box center [959, 257] width 61 height 22
select select "467"
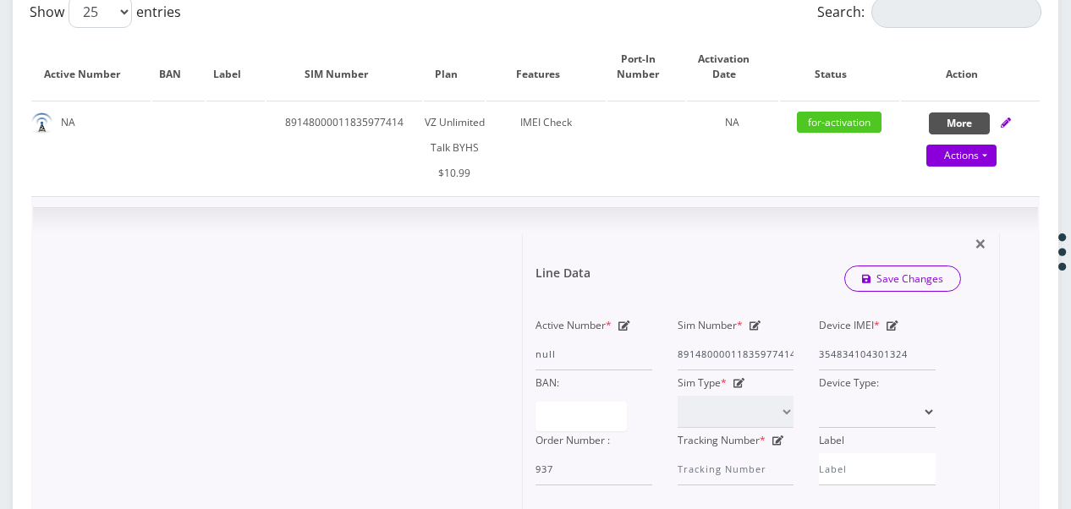
scroll to position [592, 0]
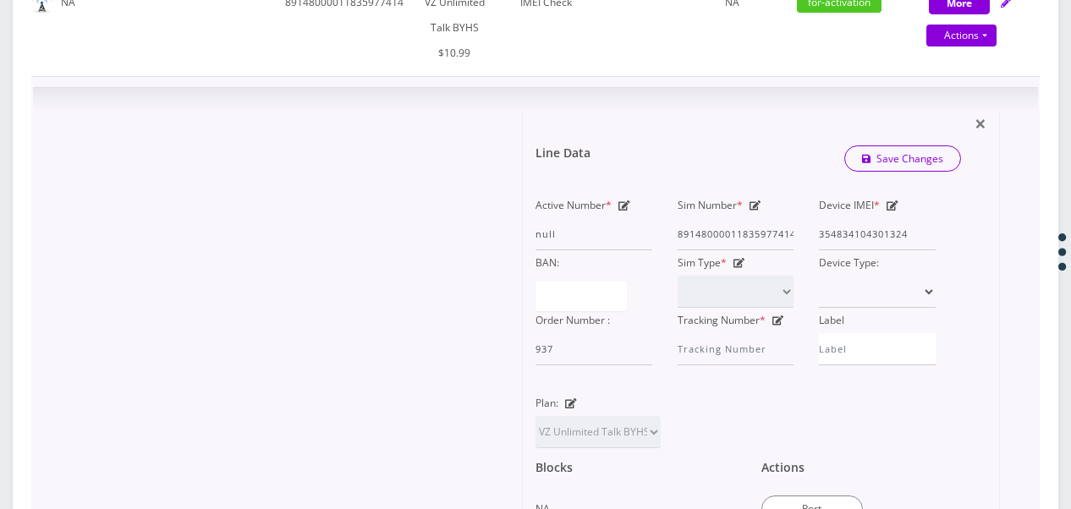
click at [892, 208] on icon at bounding box center [893, 206] width 12 height 10
click at [753, 211] on div "Sim Number * 89148000011835977414" at bounding box center [736, 222] width 142 height 58
click at [753, 210] on div "Sim Number * 89148000011835977414" at bounding box center [736, 222] width 142 height 58
click at [755, 205] on icon at bounding box center [756, 206] width 12 height 10
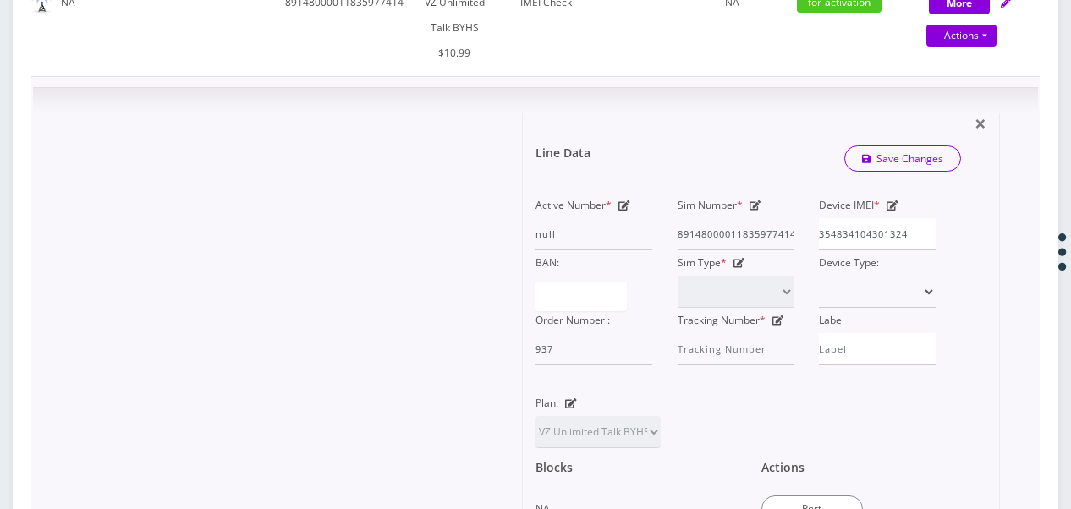
click at [755, 205] on icon at bounding box center [756, 206] width 12 height 10
click at [776, 234] on input "89148000011835977414" at bounding box center [736, 234] width 117 height 32
type input "[TECHNICAL_ID]"
click at [894, 154] on link "Save Changes" at bounding box center [903, 159] width 118 height 26
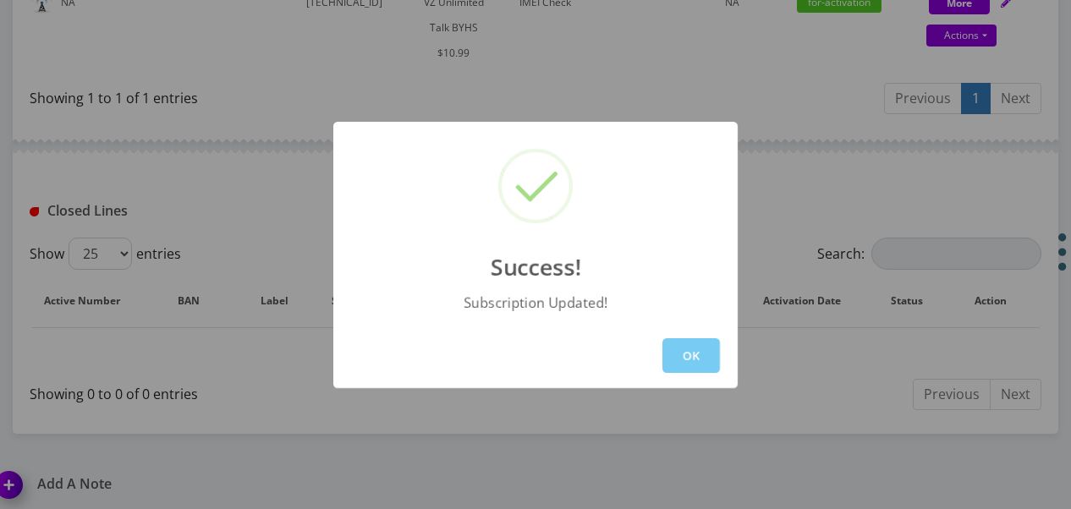
click at [699, 359] on button "OK" at bounding box center [691, 355] width 58 height 35
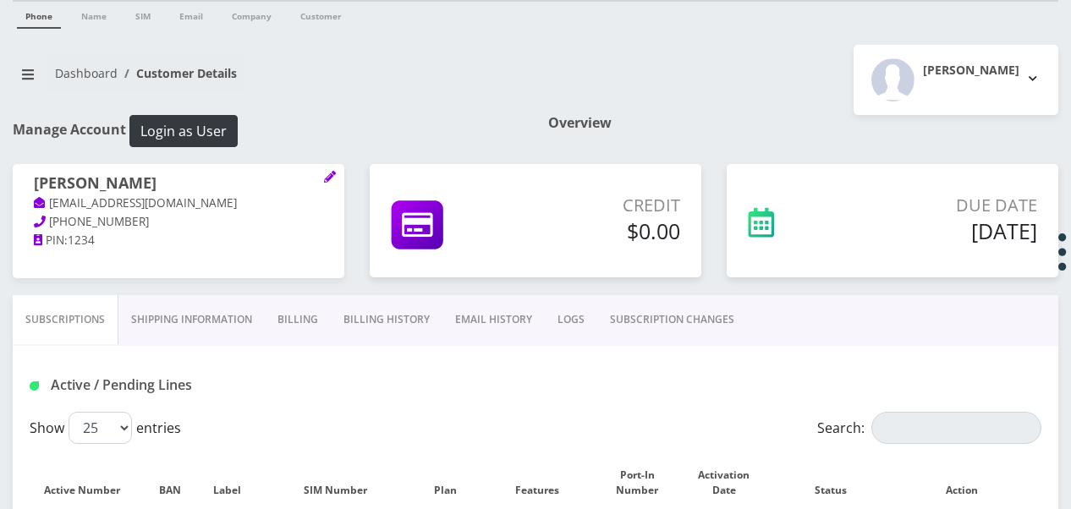
scroll to position [0, 0]
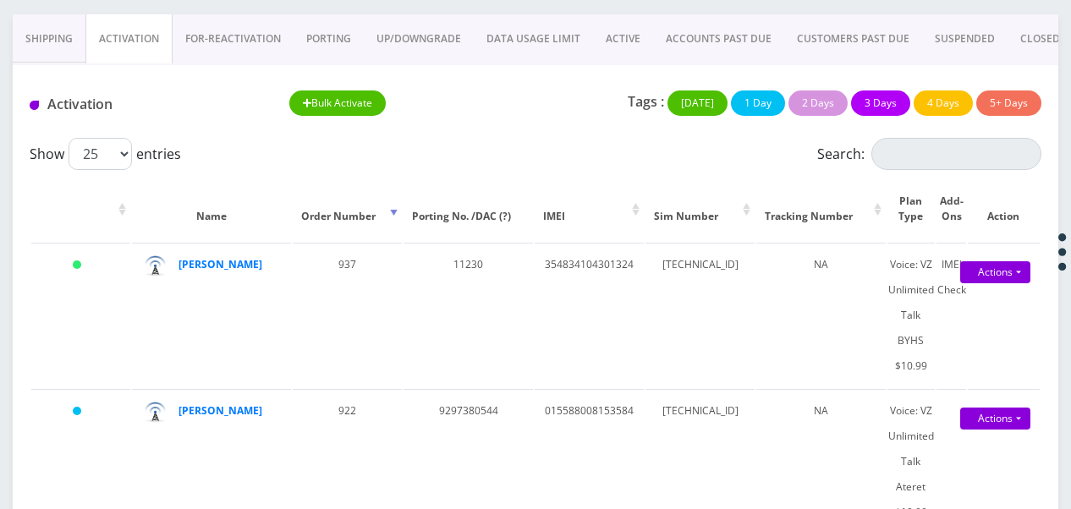
scroll to position [162, 0]
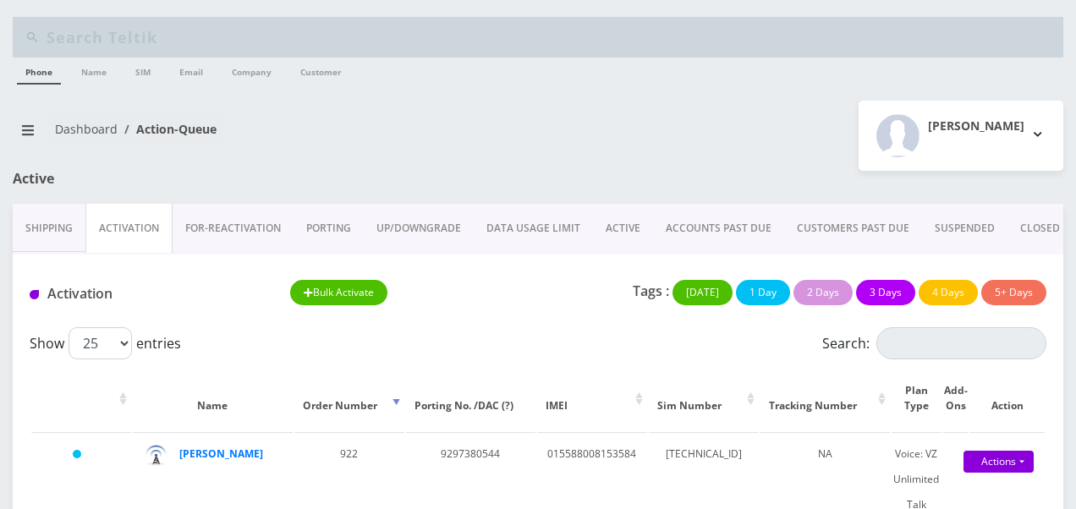
scroll to position [162, 0]
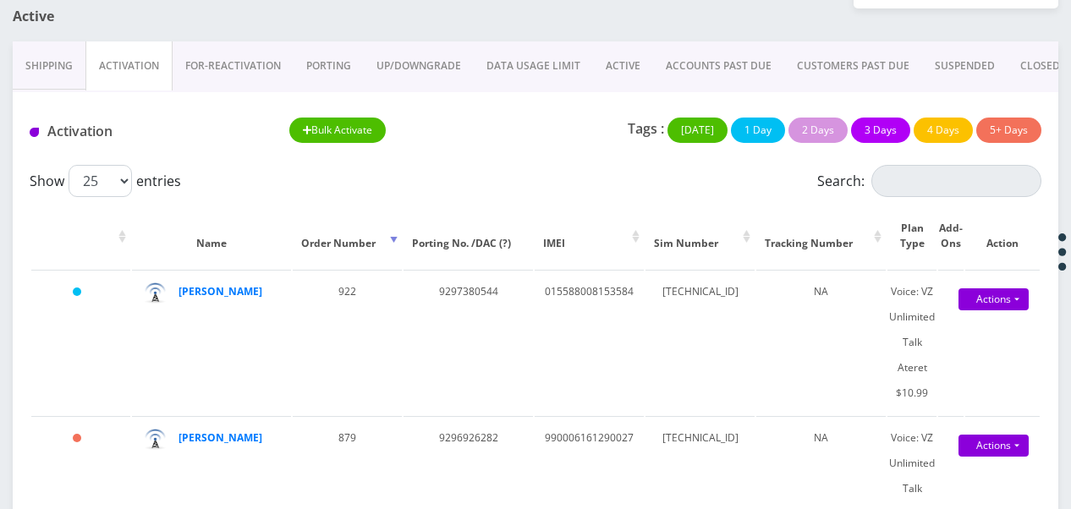
click at [613, 66] on link "ACTIVE" at bounding box center [623, 65] width 60 height 49
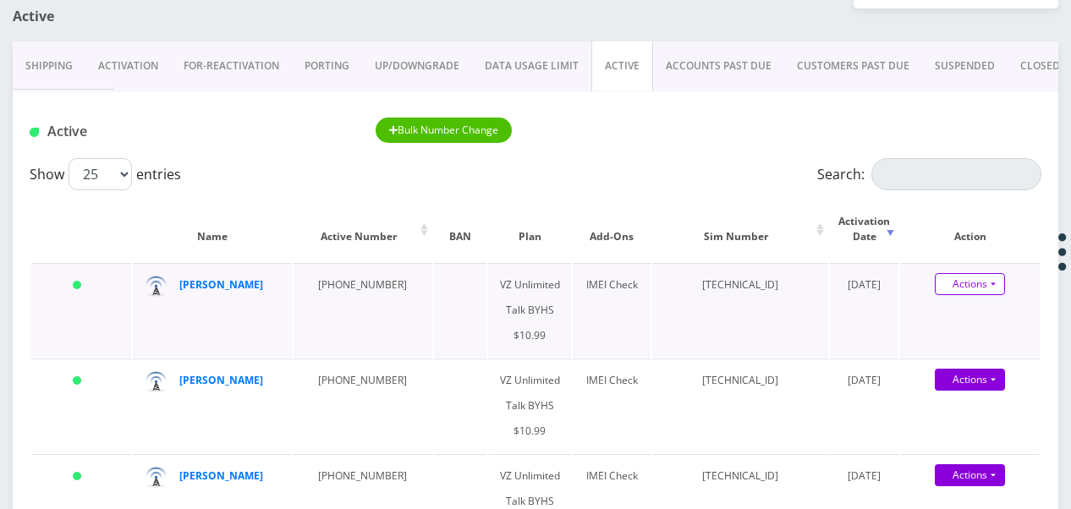
click at [992, 275] on link "Actions" at bounding box center [970, 284] width 70 height 22
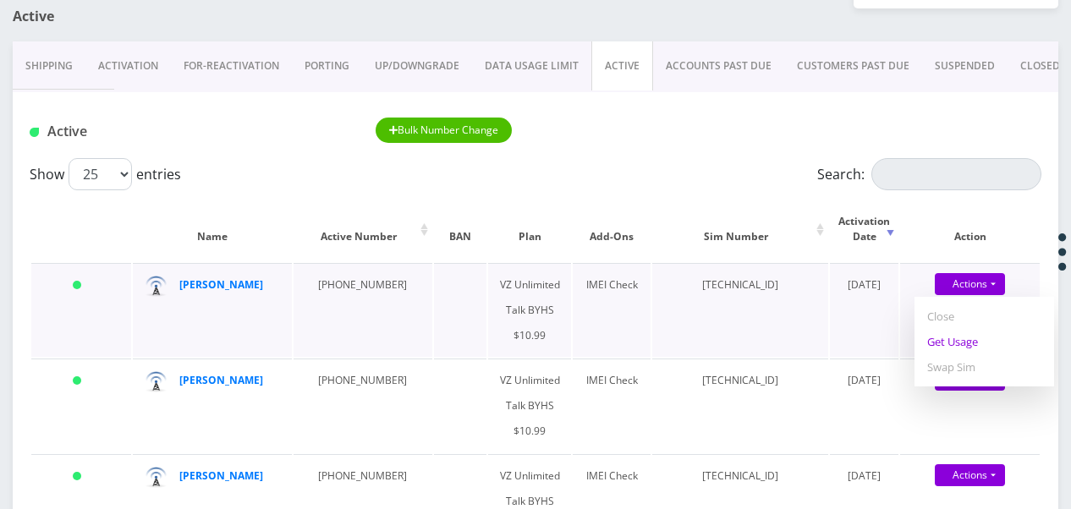
click at [956, 338] on link "Get Usage" at bounding box center [985, 341] width 140 height 25
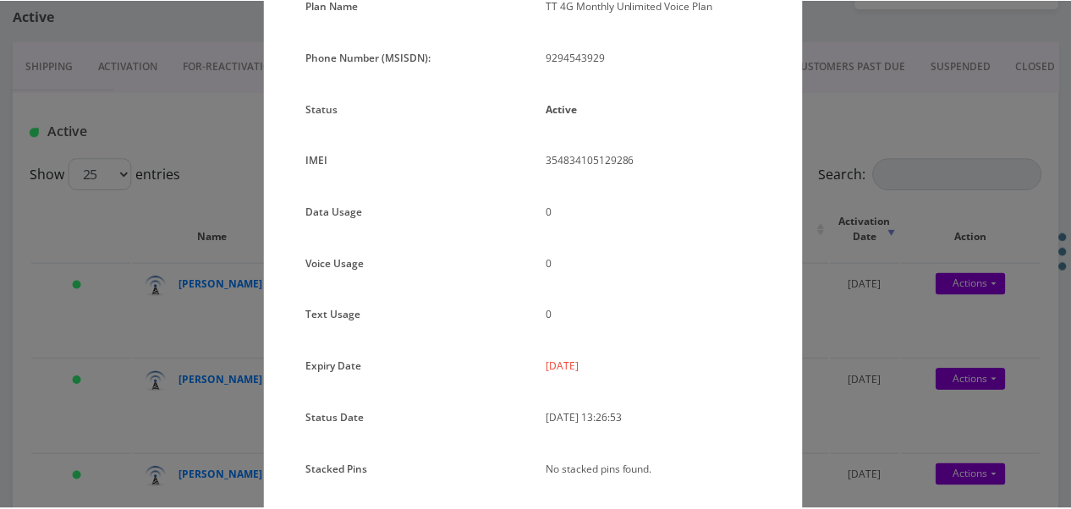
scroll to position [123, 0]
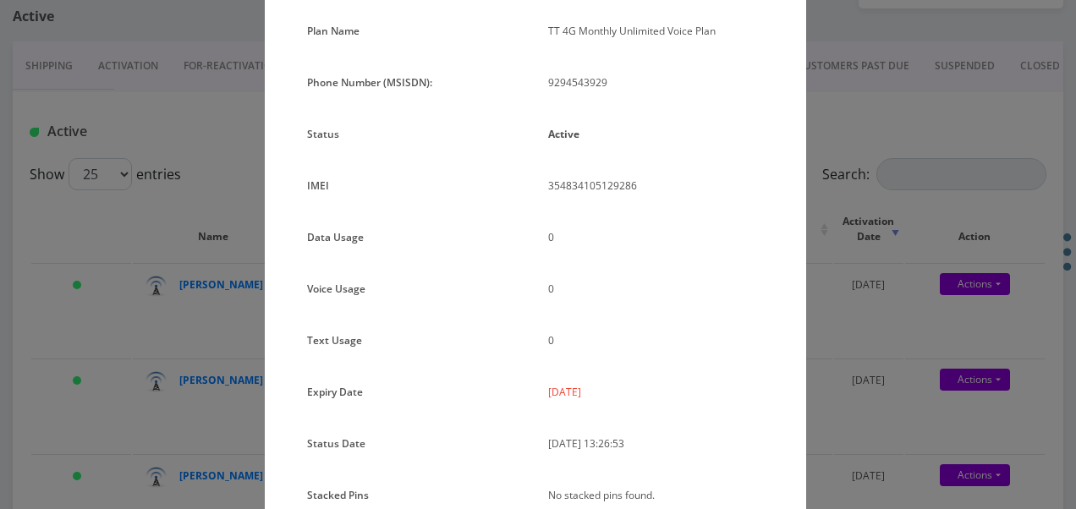
click at [862, 312] on div "× Subscription Info Plan Name TT 4G Monthly Unlimited Voice Plan Phone Number (…" at bounding box center [538, 254] width 1076 height 509
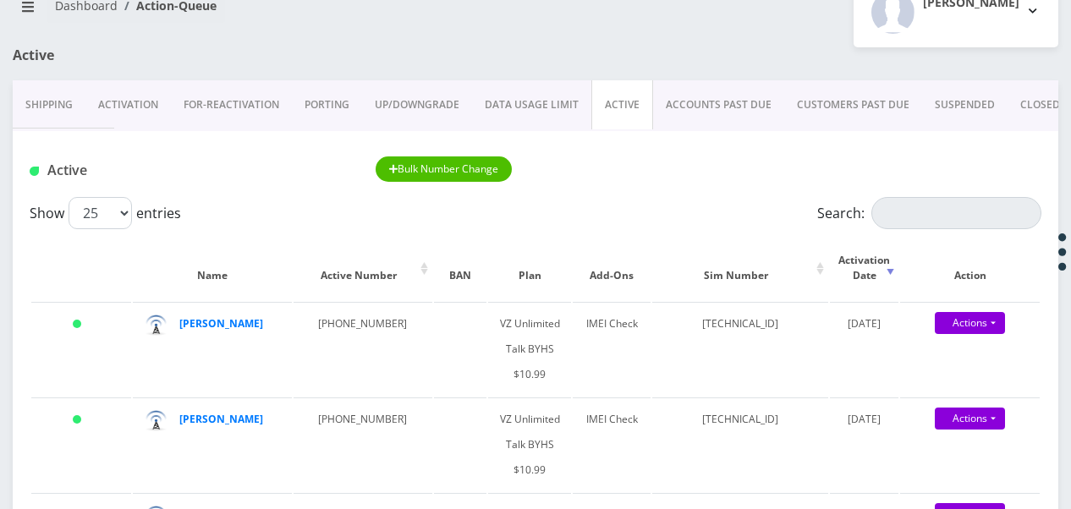
scroll to position [85, 0]
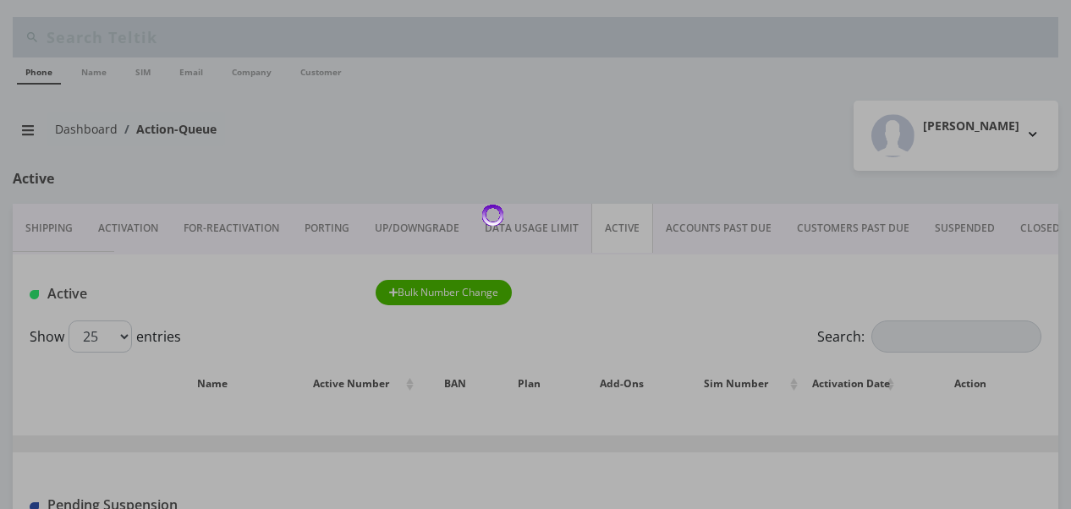
scroll to position [85, 0]
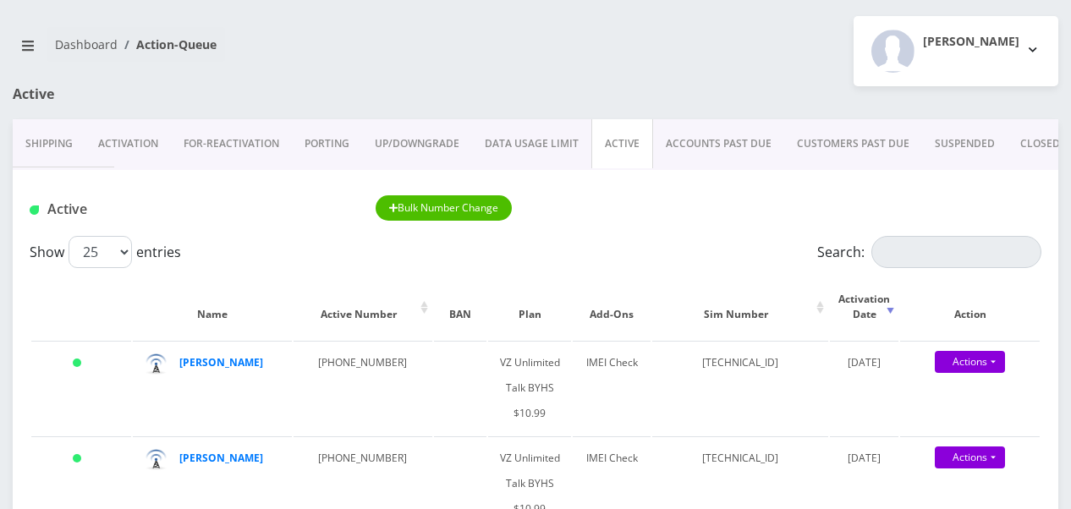
click at [140, 137] on link "Activation" at bounding box center [127, 143] width 85 height 49
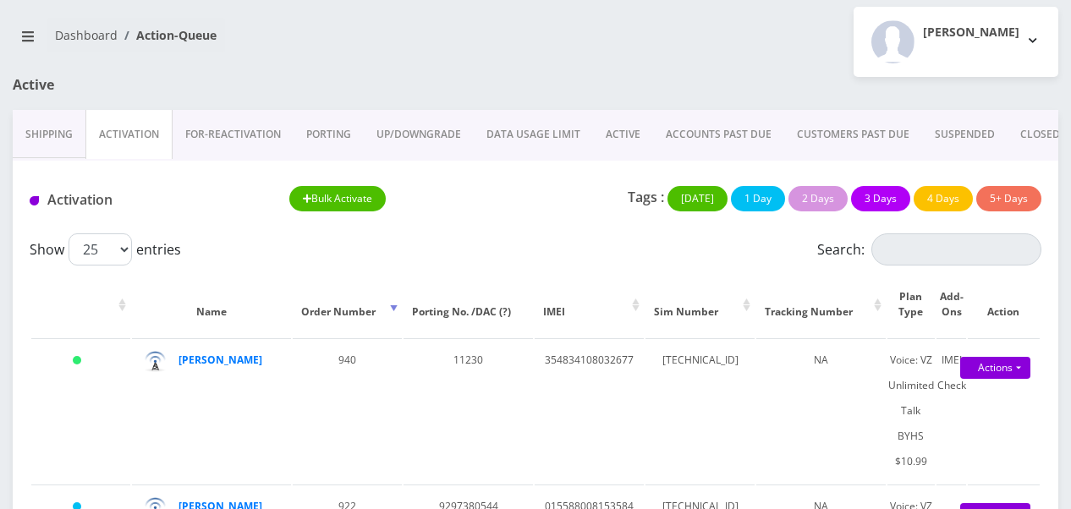
scroll to position [169, 0]
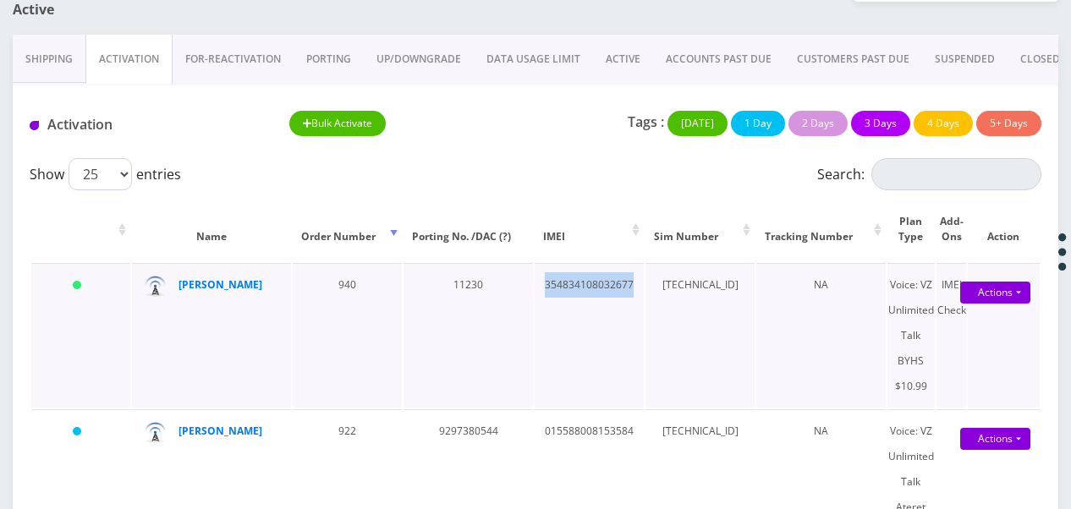
drag, startPoint x: 526, startPoint y: 289, endPoint x: 623, endPoint y: 278, distance: 97.0
click at [623, 278] on td "354834108032677" at bounding box center [589, 335] width 109 height 145
drag, startPoint x: 623, startPoint y: 278, endPoint x: 596, endPoint y: 285, distance: 27.9
copy td "354834108032677"
click at [629, 58] on link "ACTIVE" at bounding box center [623, 59] width 60 height 49
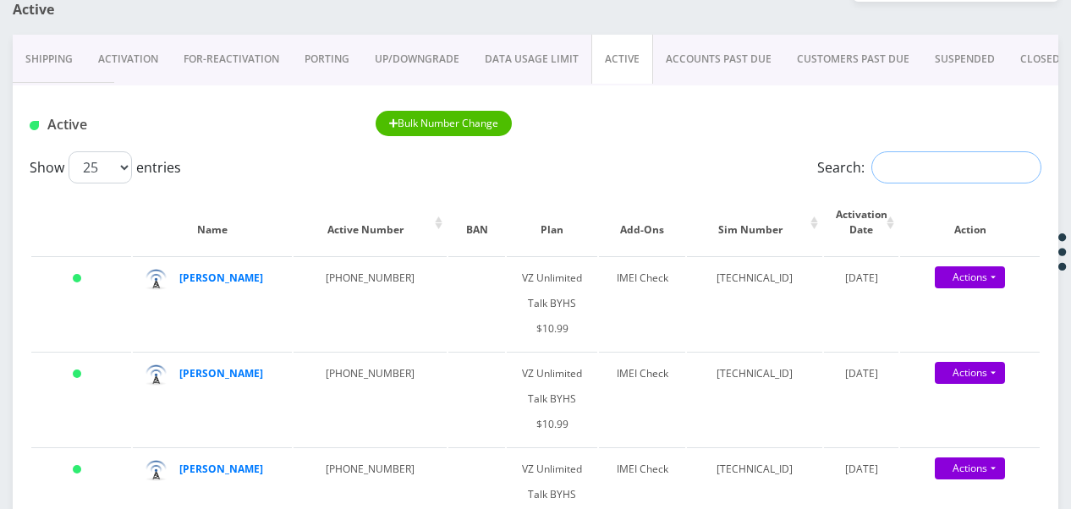
click at [913, 168] on input "Search:" at bounding box center [956, 167] width 170 height 32
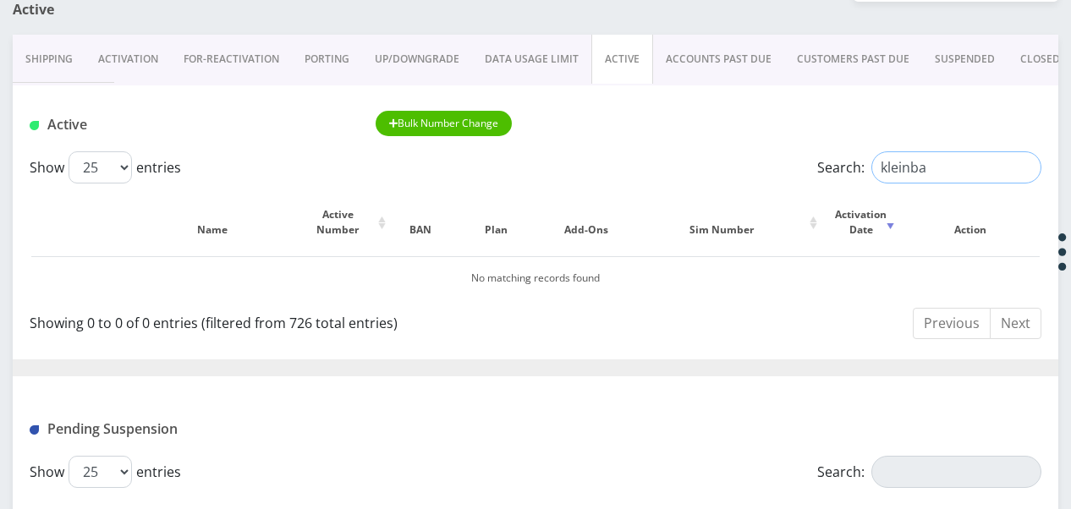
type input "kleinba"
click at [137, 69] on link "Activation" at bounding box center [127, 59] width 85 height 49
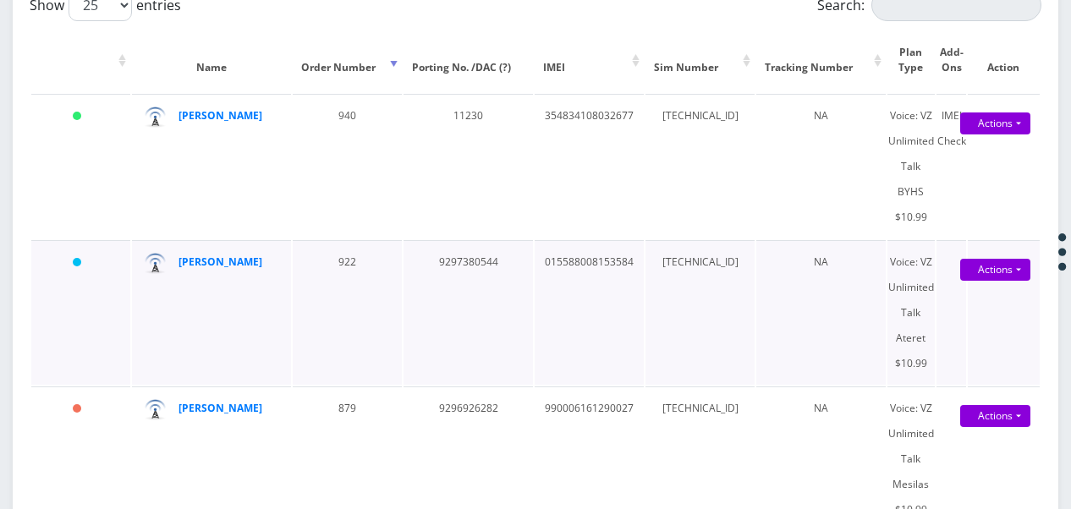
scroll to position [254, 0]
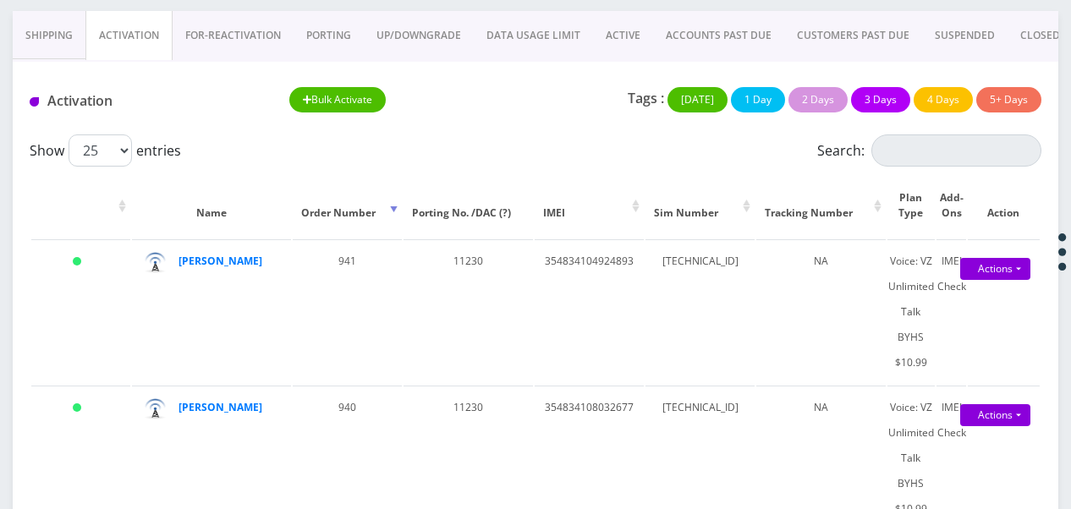
scroll to position [85, 0]
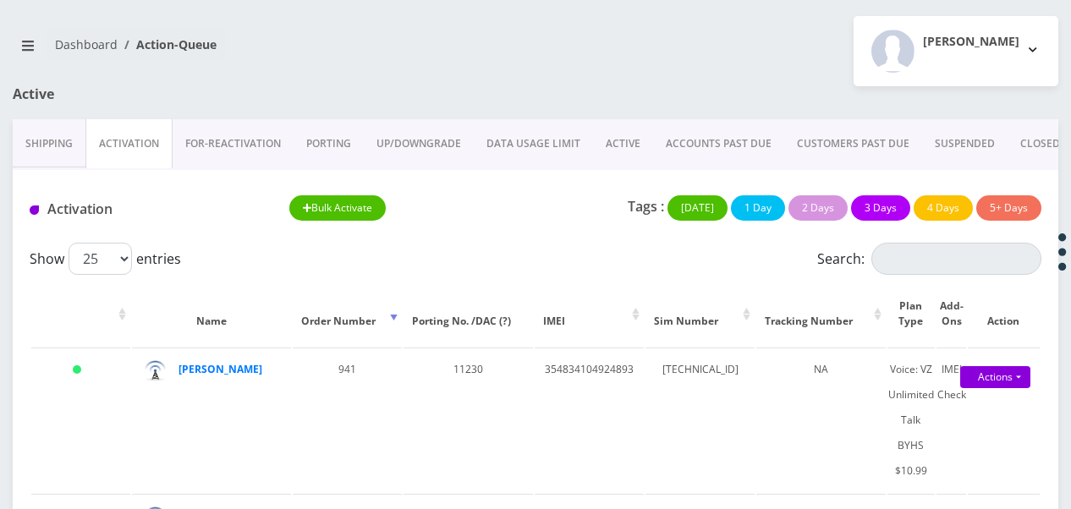
click at [146, 145] on link "Activation" at bounding box center [128, 143] width 87 height 49
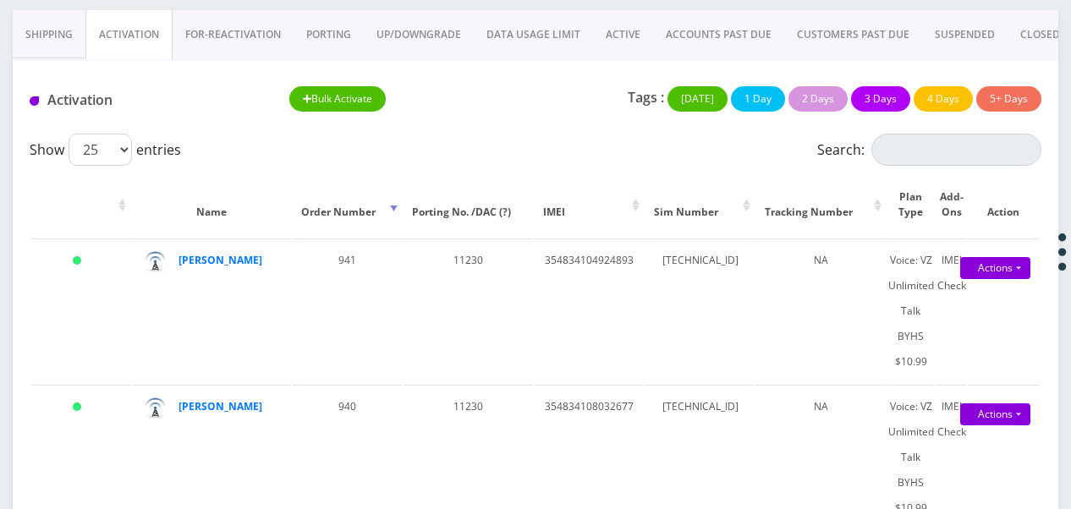
scroll to position [0, 0]
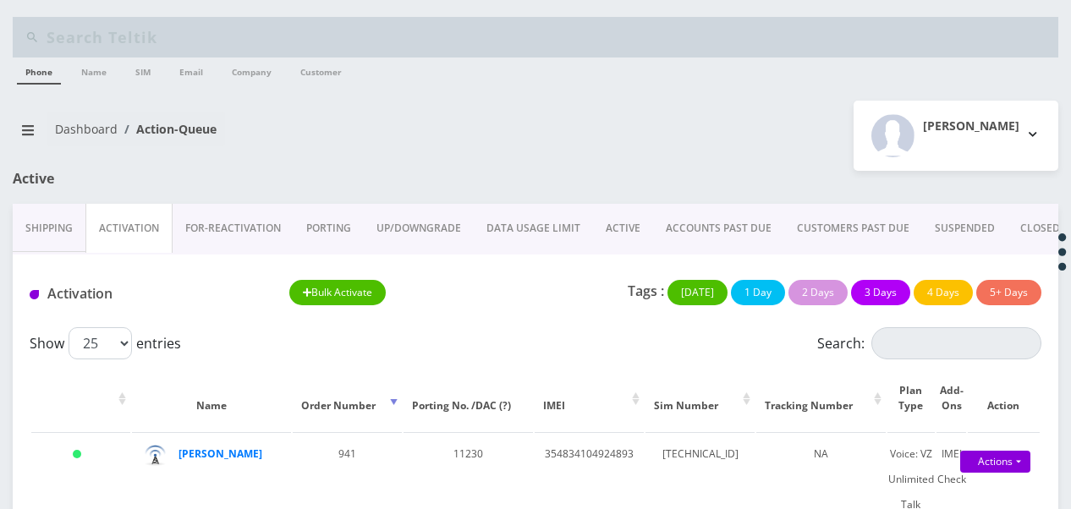
click at [609, 240] on link "ACTIVE" at bounding box center [623, 228] width 60 height 49
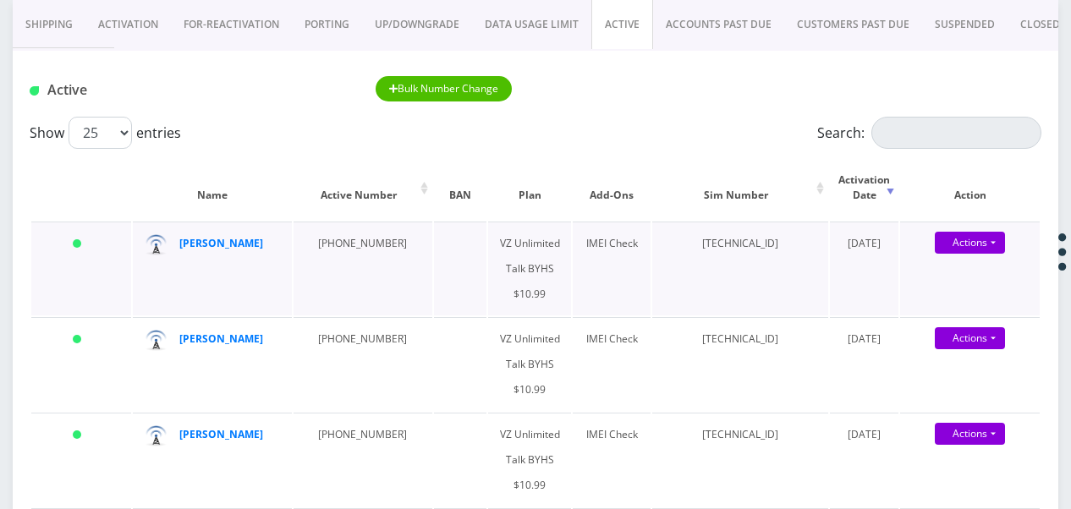
scroll to position [169, 0]
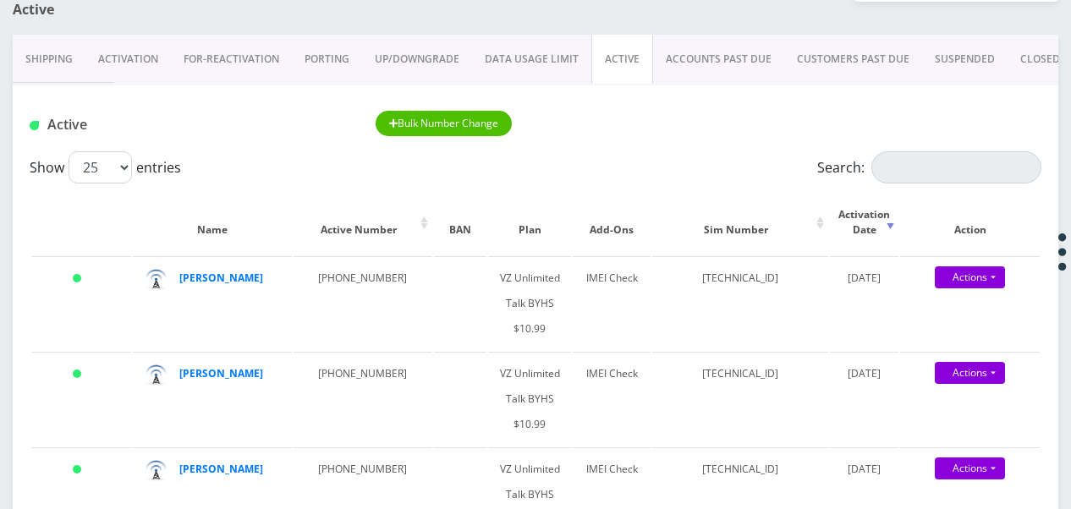
click at [629, 62] on link "ACTIVE" at bounding box center [622, 59] width 62 height 49
click at [618, 69] on link "ACTIVE" at bounding box center [622, 59] width 62 height 49
click at [129, 67] on link "Activation" at bounding box center [127, 59] width 85 height 49
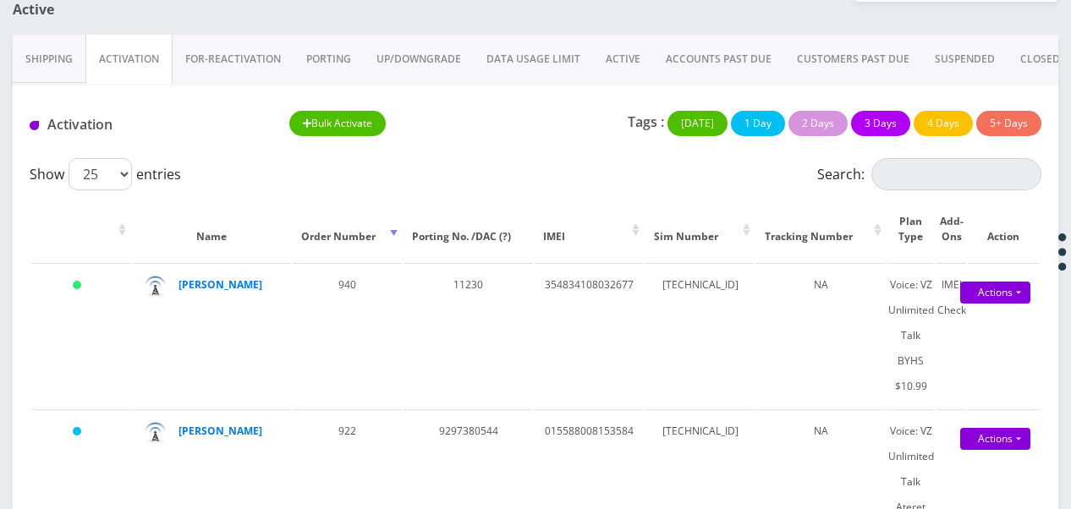
click at [621, 58] on link "ACTIVE" at bounding box center [623, 59] width 60 height 49
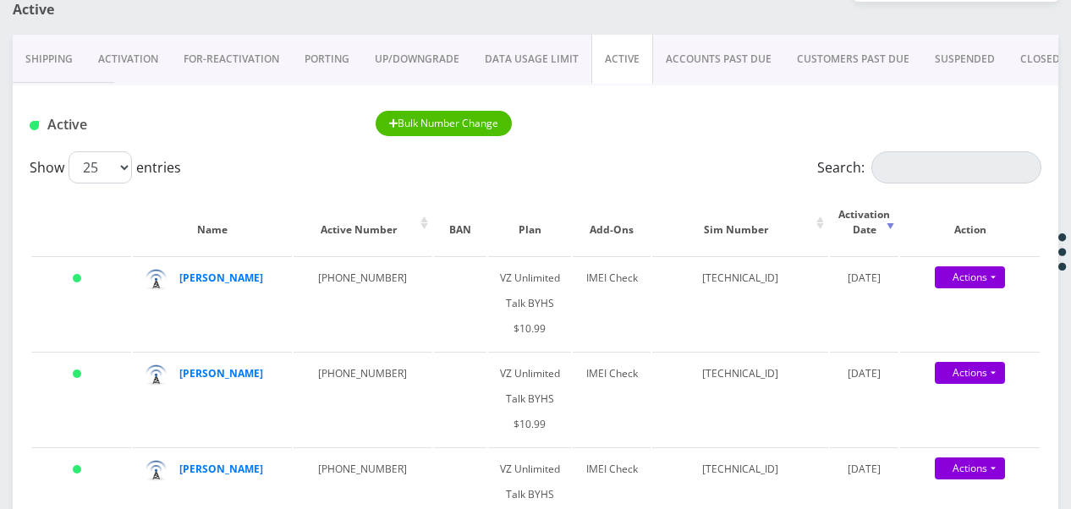
click at [624, 56] on link "ACTIVE" at bounding box center [622, 59] width 62 height 49
click at [133, 63] on link "Activation" at bounding box center [127, 59] width 85 height 49
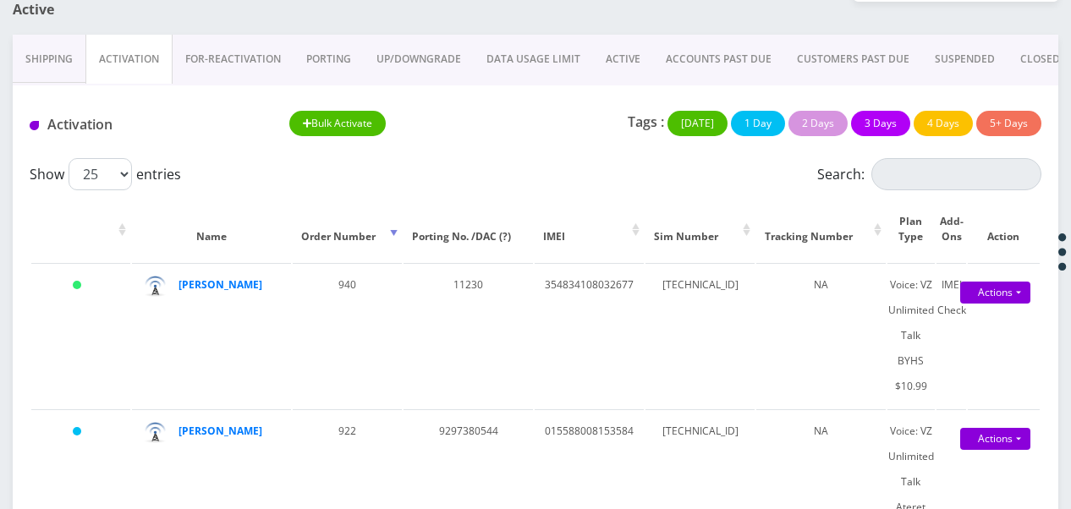
click at [135, 49] on link "Activation" at bounding box center [128, 59] width 87 height 49
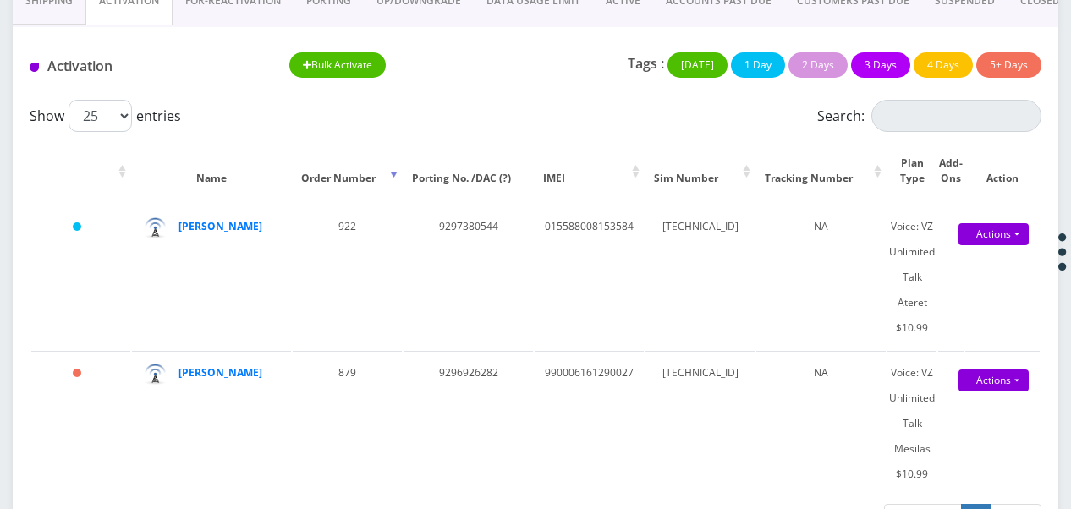
scroll to position [191, 0]
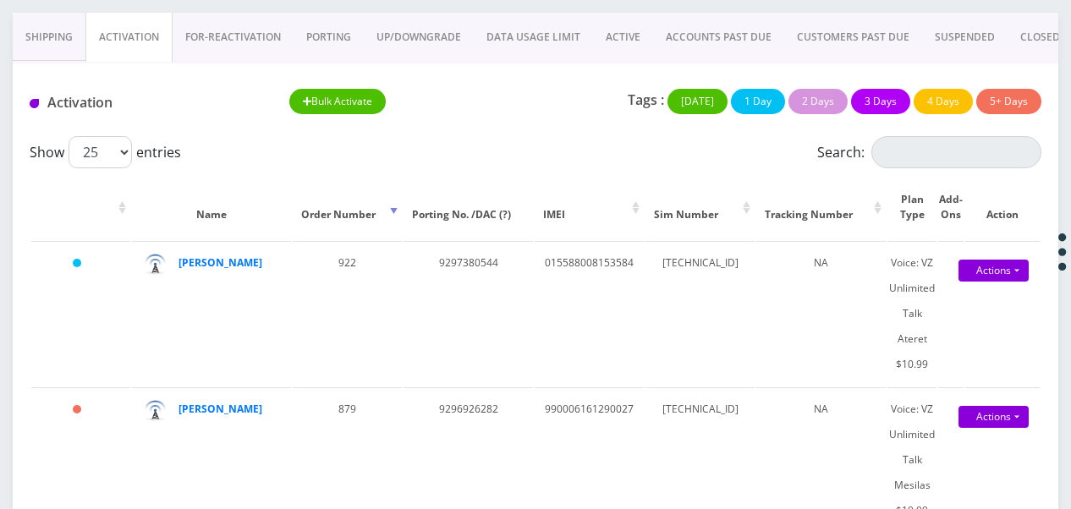
click at [629, 37] on link "ACTIVE" at bounding box center [623, 37] width 60 height 49
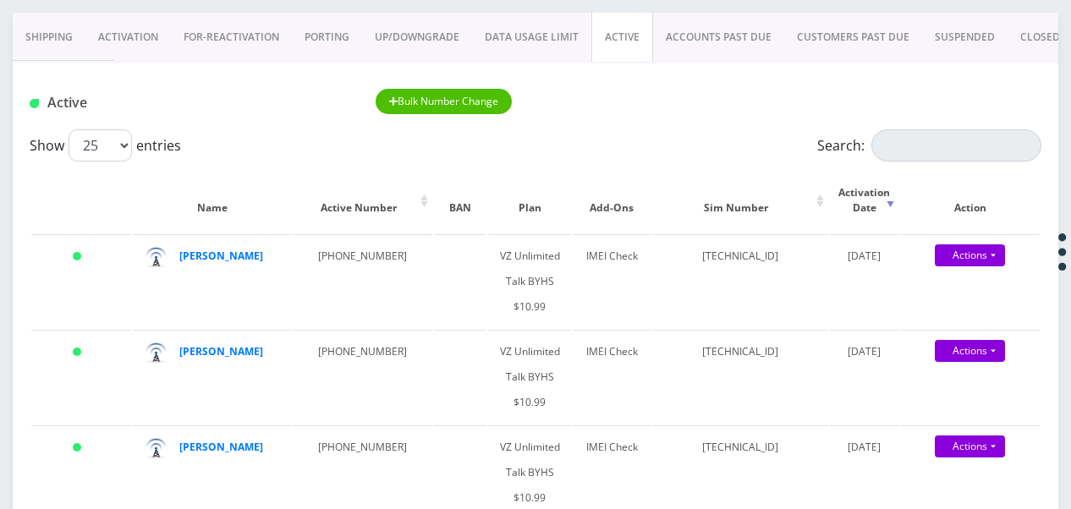
click at [118, 36] on link "Activation" at bounding box center [127, 37] width 85 height 49
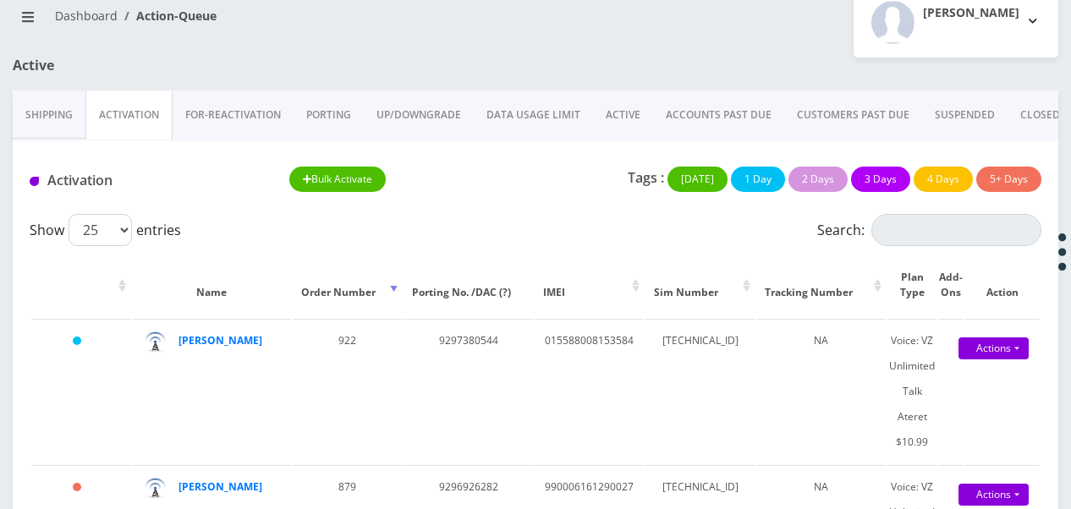
scroll to position [107, 0]
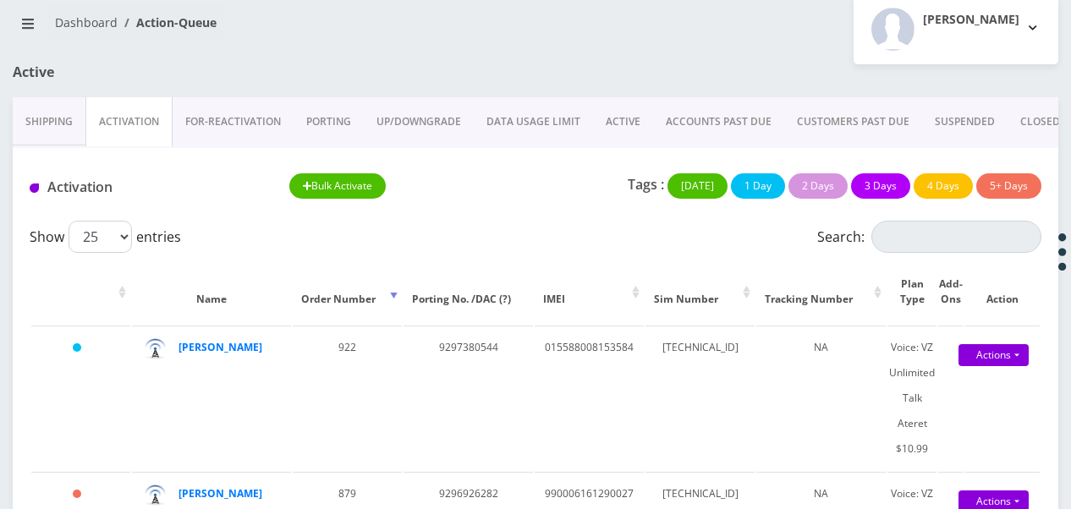
click at [349, 118] on link "PORTING" at bounding box center [329, 121] width 70 height 49
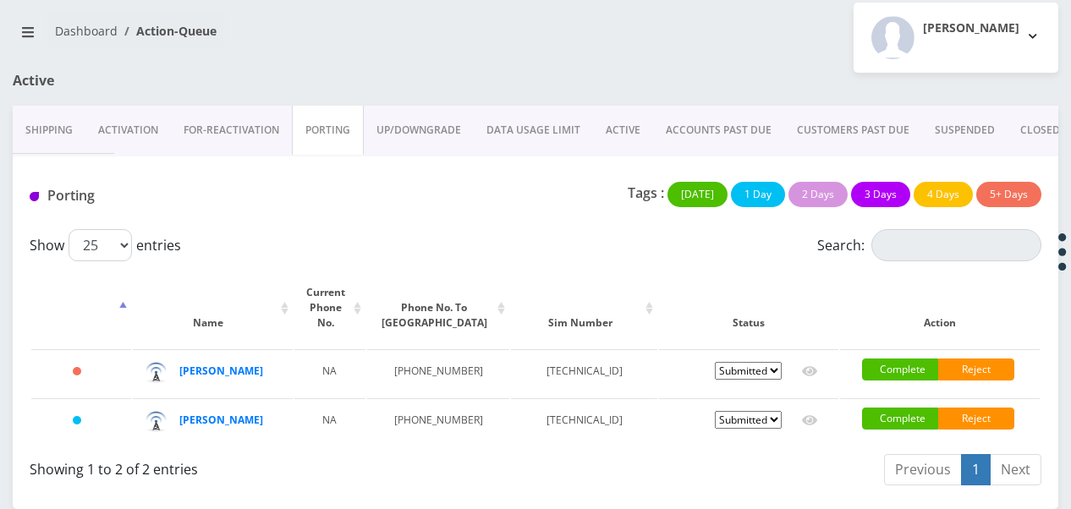
scroll to position [124, 0]
click at [743, 408] on td "Pending Submitted Error Cancelled" at bounding box center [748, 422] width 179 height 47
click at [750, 411] on select "Pending Submitted Error Cancelled" at bounding box center [748, 420] width 67 height 18
select select "1"
click at [715, 411] on select "Pending Submitted Error Cancelled" at bounding box center [748, 420] width 67 height 18
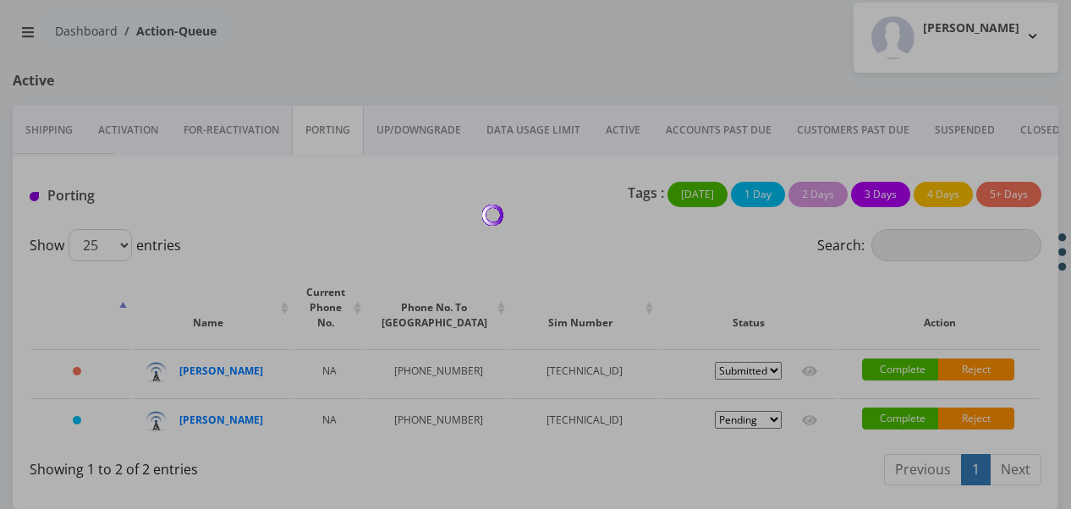
select select "1"
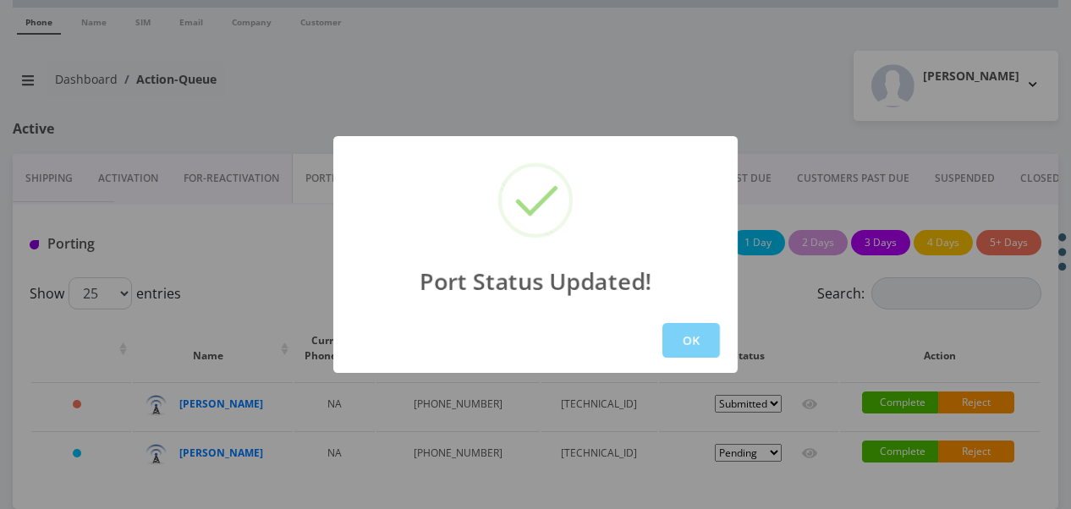
scroll to position [53, 0]
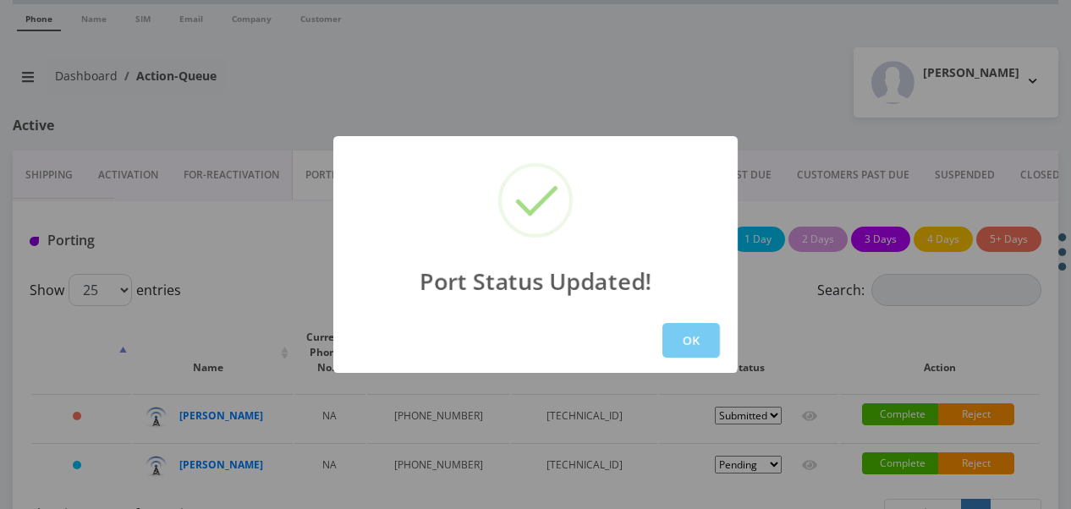
click at [709, 350] on button "OK" at bounding box center [691, 340] width 58 height 35
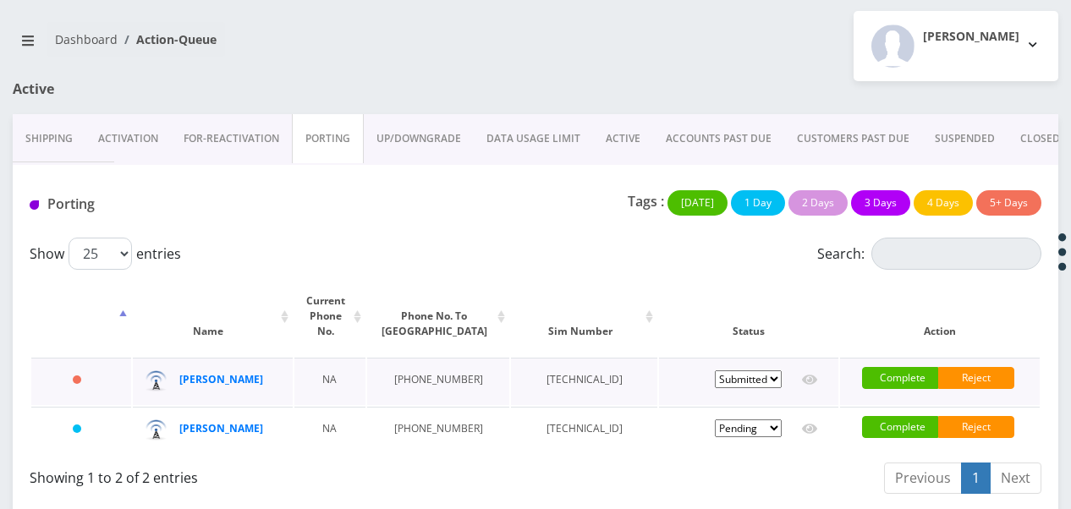
scroll to position [124, 0]
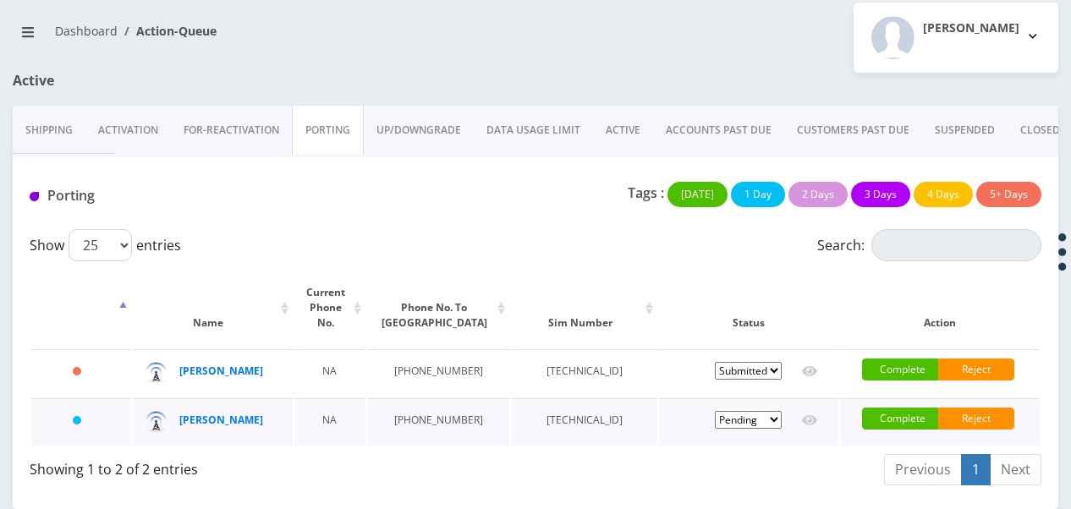
click at [739, 411] on select "Pending Submitted Error Cancelled" at bounding box center [748, 420] width 67 height 18
click at [140, 113] on link "Activation" at bounding box center [127, 130] width 85 height 49
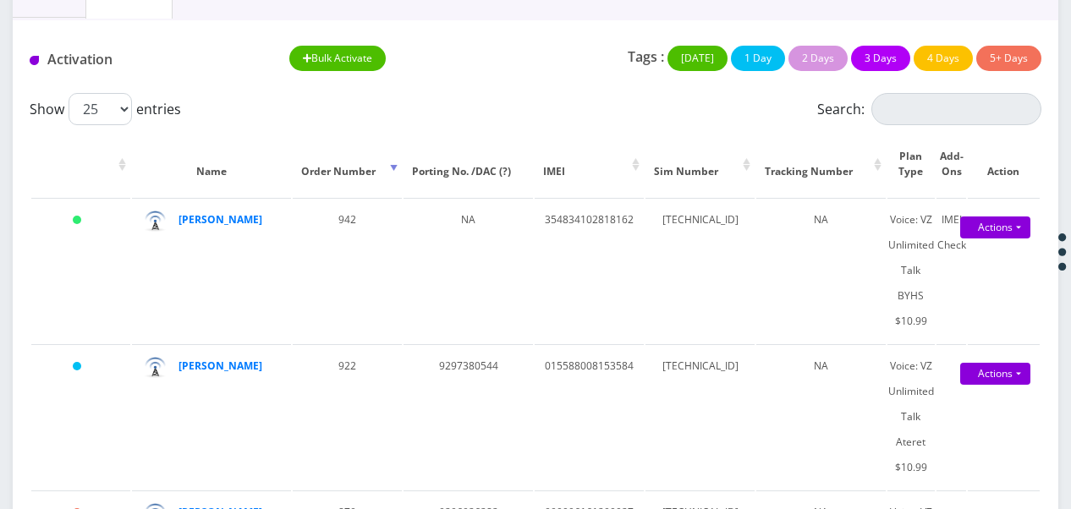
scroll to position [39, 0]
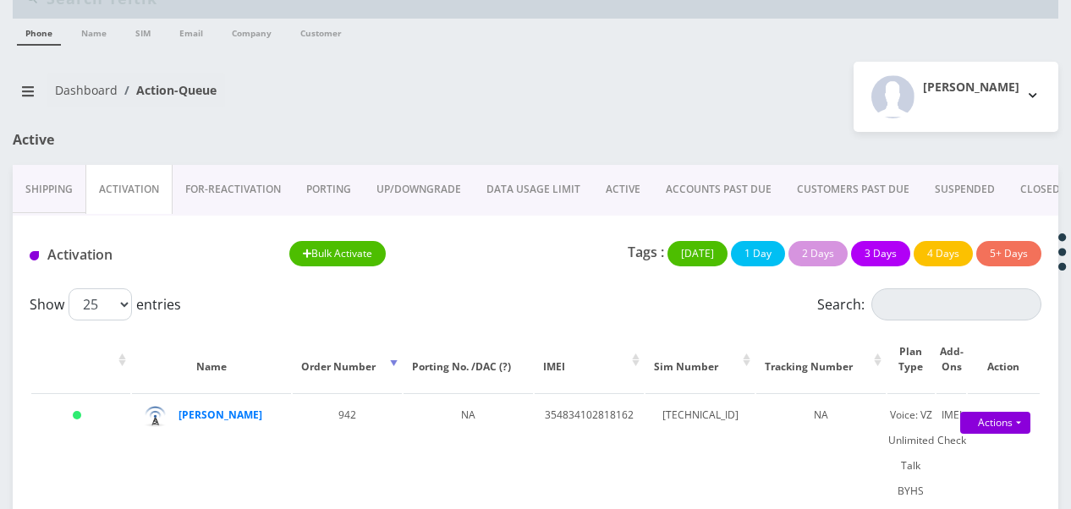
click at [140, 198] on link "Activation" at bounding box center [128, 189] width 87 height 49
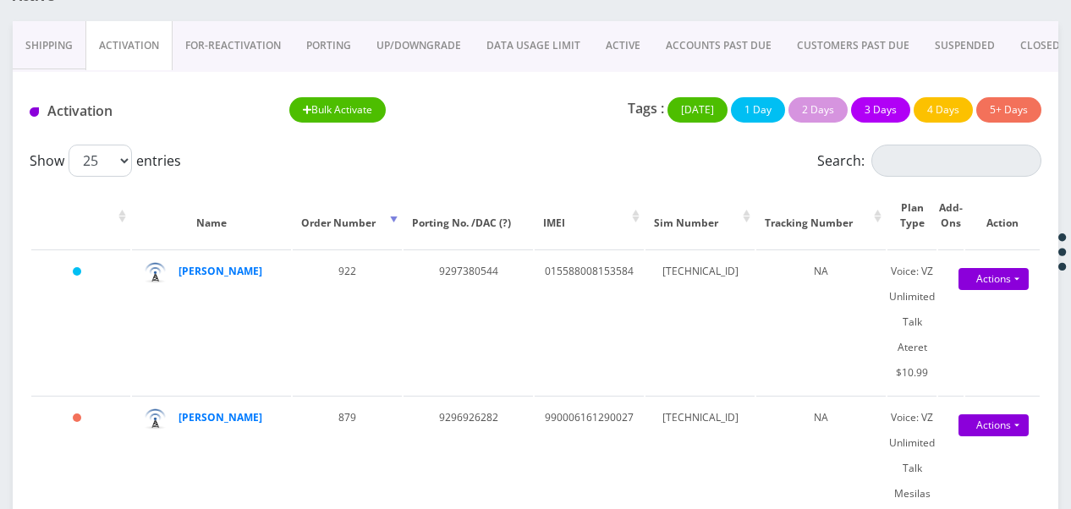
scroll to position [208, 0]
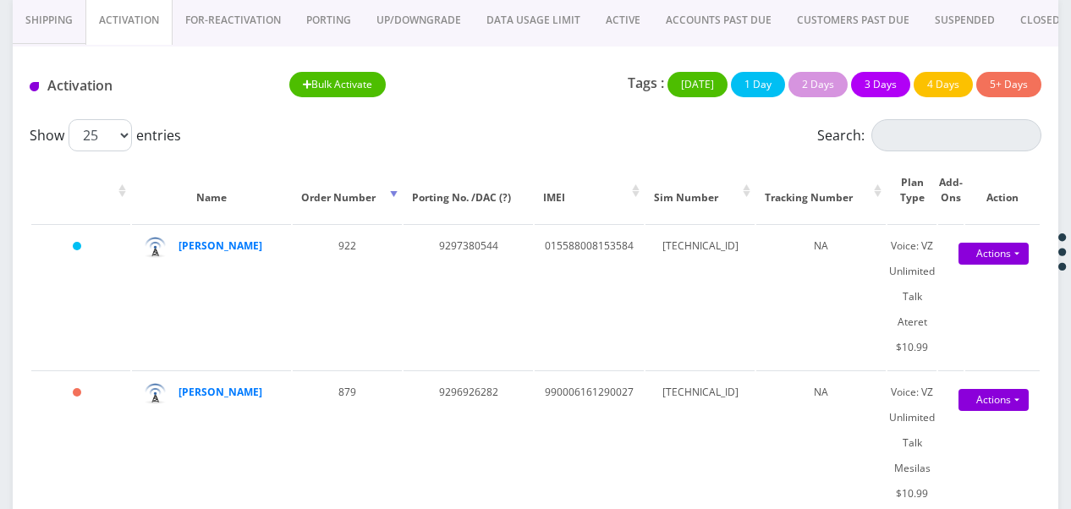
click at [336, 13] on link "PORTING" at bounding box center [329, 20] width 70 height 49
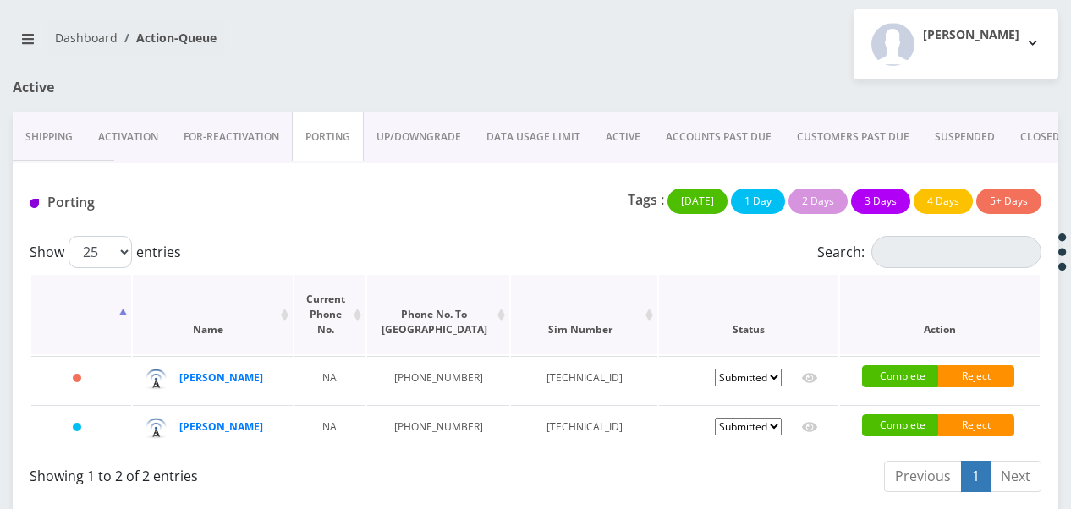
scroll to position [124, 0]
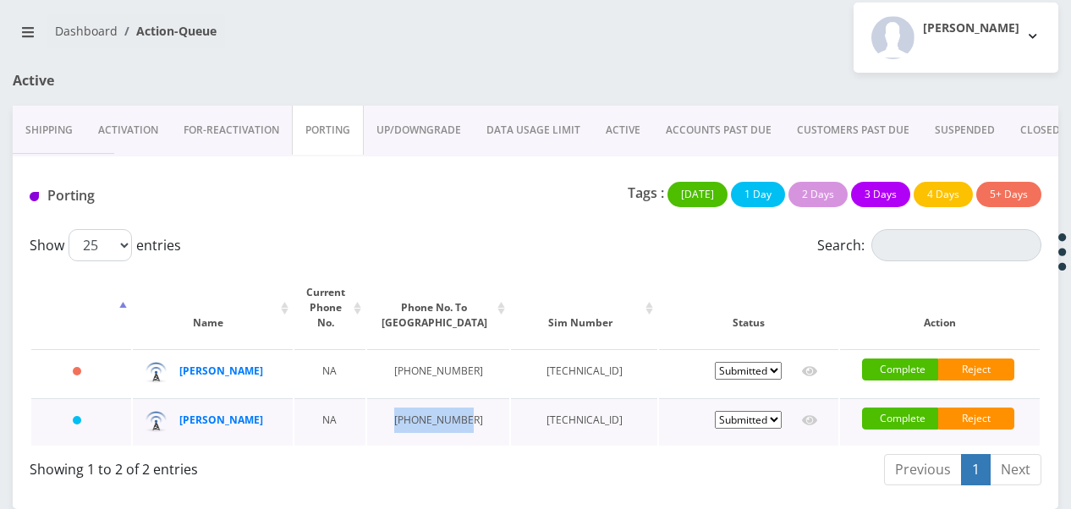
drag, startPoint x: 398, startPoint y: 403, endPoint x: 450, endPoint y: 416, distance: 54.2
click at [450, 416] on td "929-738-0544" at bounding box center [438, 422] width 143 height 47
drag, startPoint x: 450, startPoint y: 416, endPoint x: 432, endPoint y: 403, distance: 22.3
copy td "929-738-0544"
click at [134, 110] on link "Activation" at bounding box center [127, 130] width 85 height 49
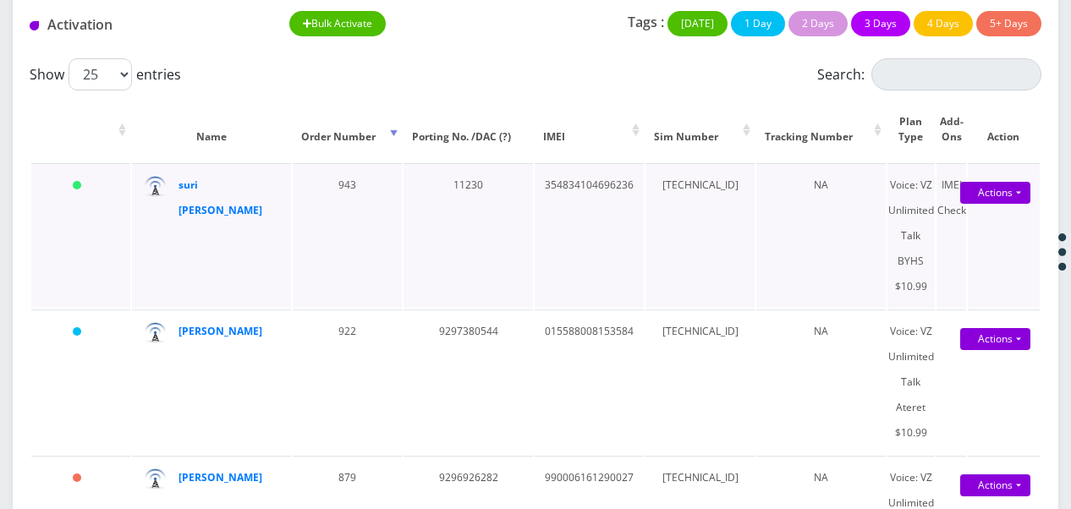
scroll to position [208, 0]
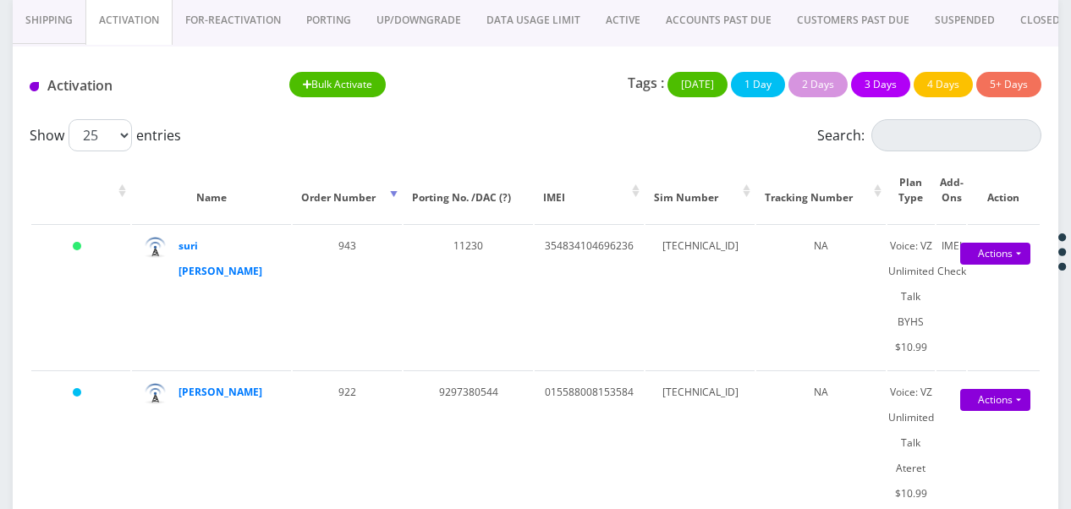
click at [627, 26] on link "ACTIVE" at bounding box center [623, 20] width 60 height 49
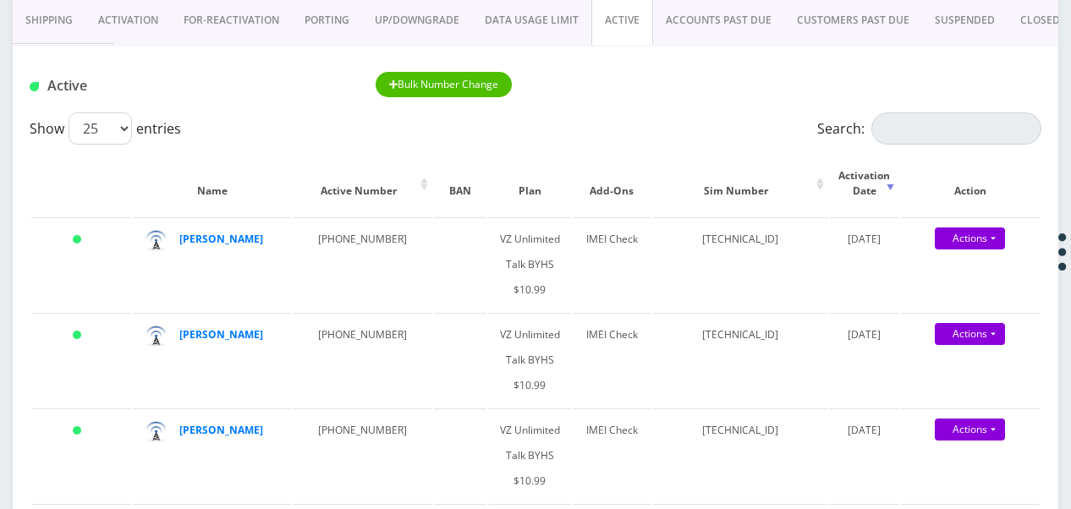
click at [130, 32] on link "Activation" at bounding box center [127, 20] width 85 height 49
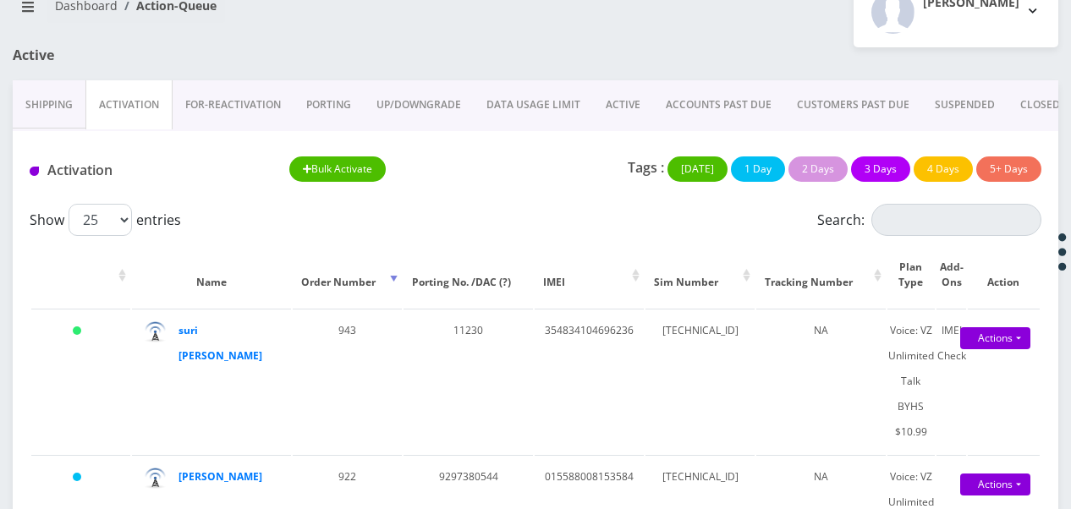
click at [334, 100] on link "PORTING" at bounding box center [329, 104] width 70 height 49
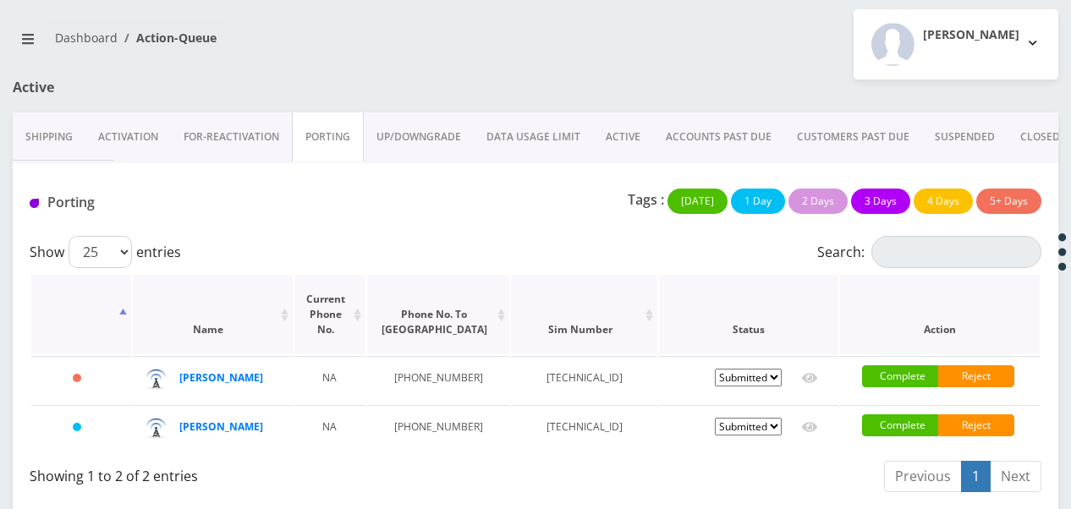
scroll to position [124, 0]
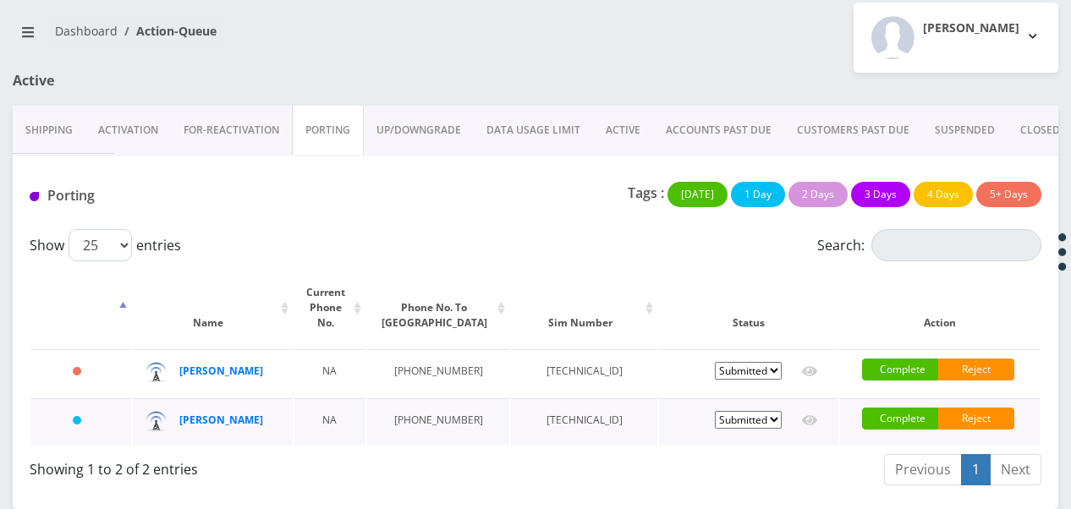
click at [772, 411] on select "Pending Submitted Error Cancelled" at bounding box center [748, 420] width 67 height 18
click at [715, 411] on select "Pending Submitted Error Cancelled" at bounding box center [748, 420] width 67 height 18
click at [778, 411] on select "Pending Submitted Error Cancelled" at bounding box center [748, 420] width 67 height 18
select select "1"
click at [715, 411] on select "Pending Submitted Error Cancelled" at bounding box center [748, 420] width 67 height 18
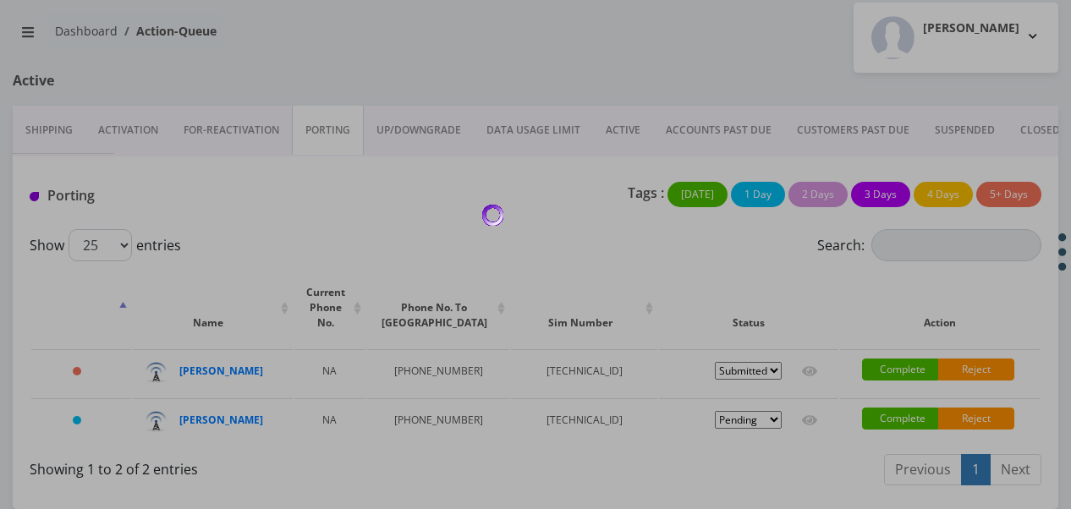
scroll to position [53, 0]
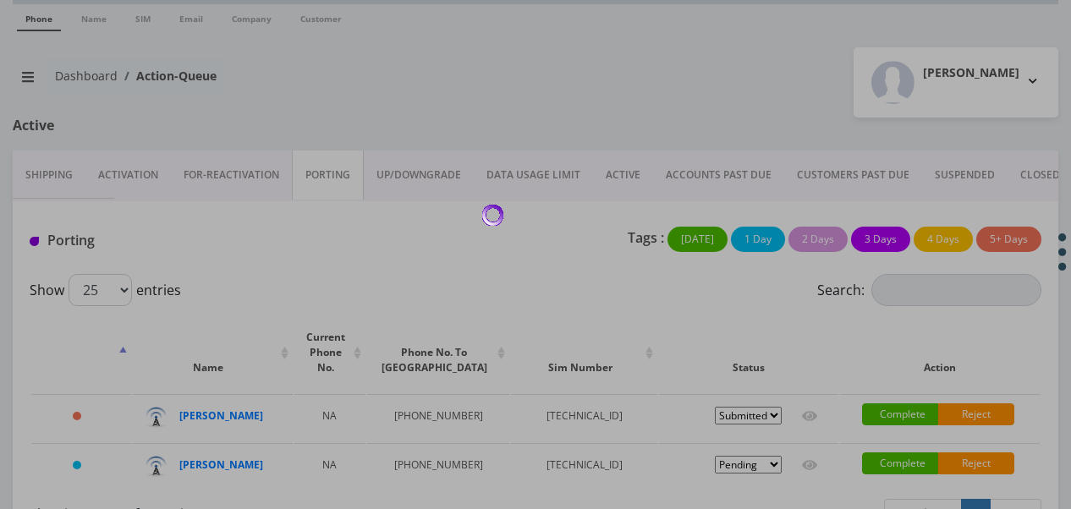
select select "1"
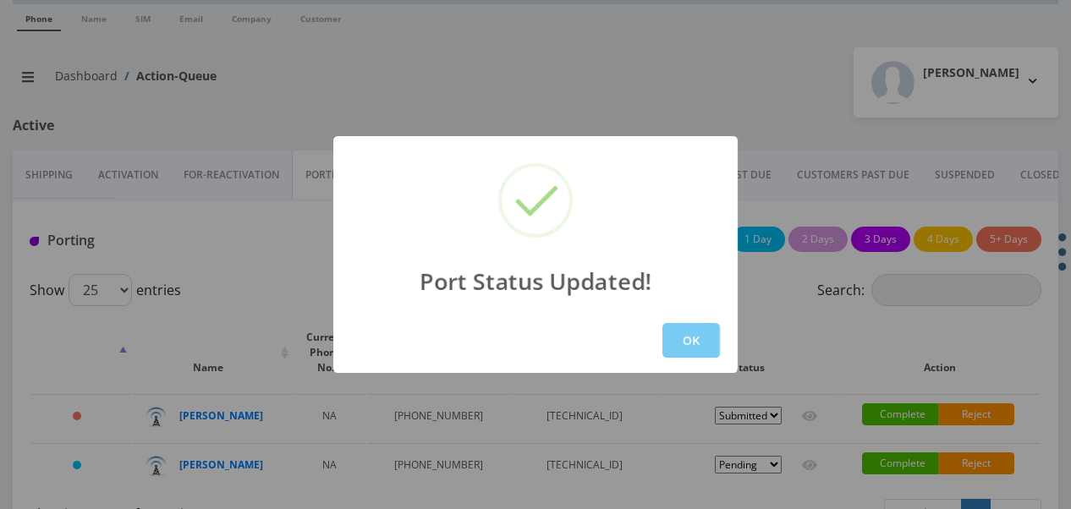
click at [691, 340] on button "OK" at bounding box center [691, 340] width 58 height 35
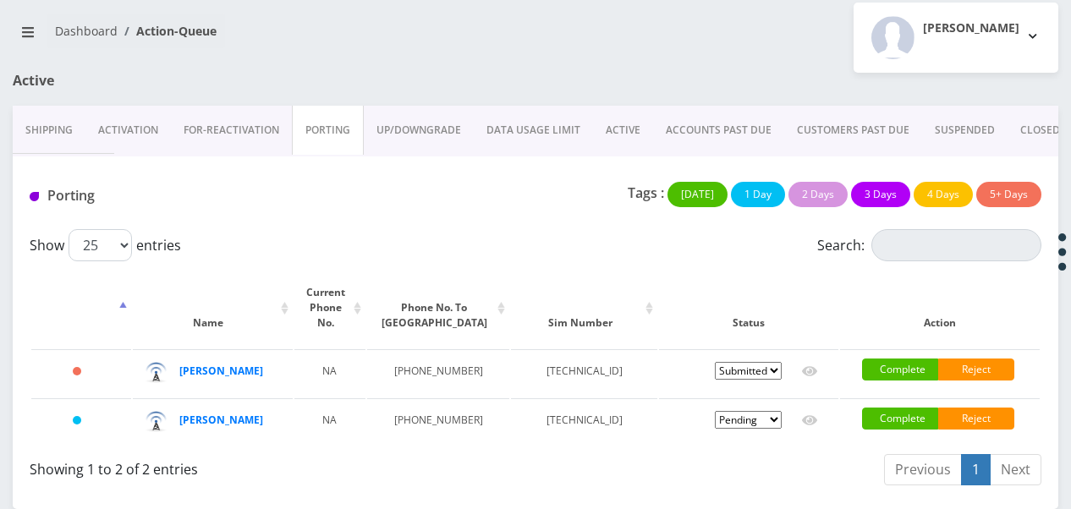
scroll to position [124, 0]
click at [743, 411] on select "Pending Submitted Error Cancelled" at bounding box center [748, 420] width 67 height 18
select select "2"
click at [715, 411] on select "Pending Submitted Error Cancelled" at bounding box center [748, 420] width 67 height 18
select select "2"
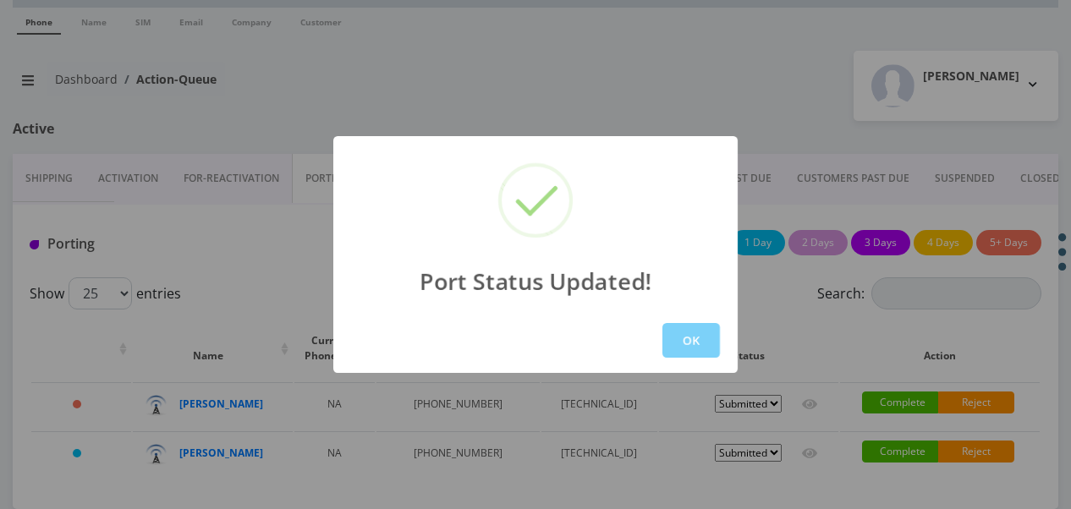
scroll to position [53, 0]
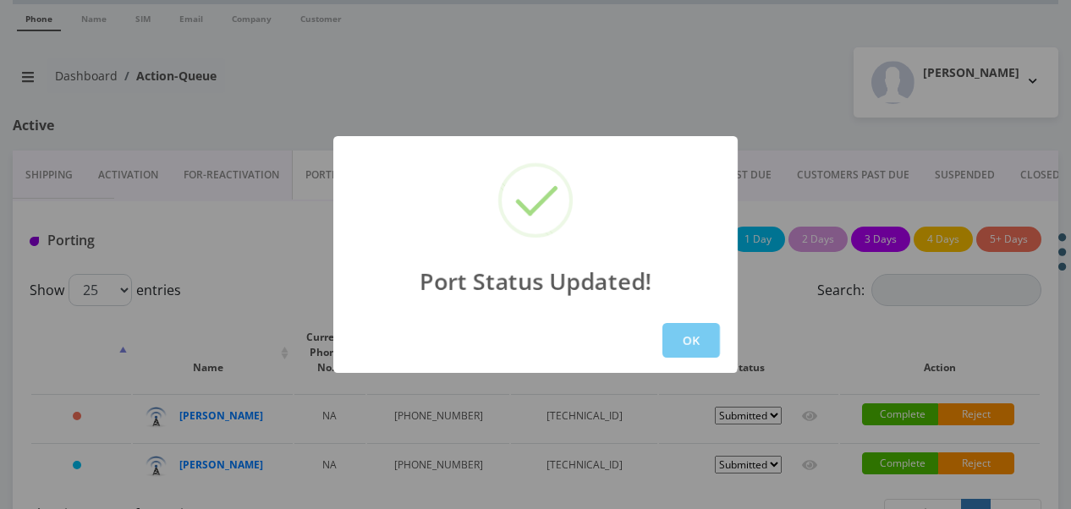
click at [680, 337] on button "OK" at bounding box center [691, 340] width 58 height 35
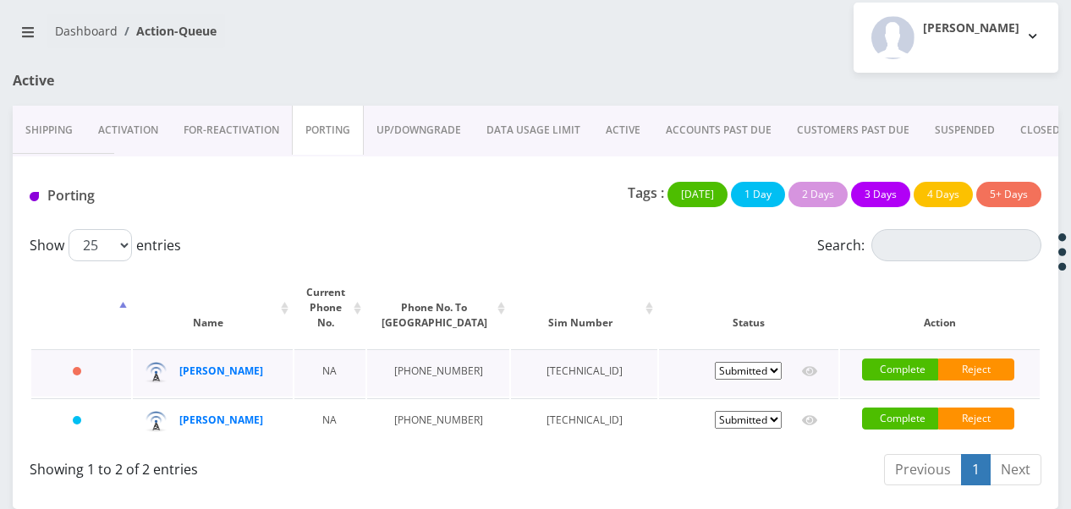
scroll to position [124, 0]
click at [315, 106] on link "PORTING" at bounding box center [328, 130] width 72 height 49
click at [773, 411] on select "Pending Submitted Error Cancelled" at bounding box center [748, 420] width 67 height 18
select select "1"
click at [715, 411] on select "Pending Submitted Error Cancelled" at bounding box center [748, 420] width 67 height 18
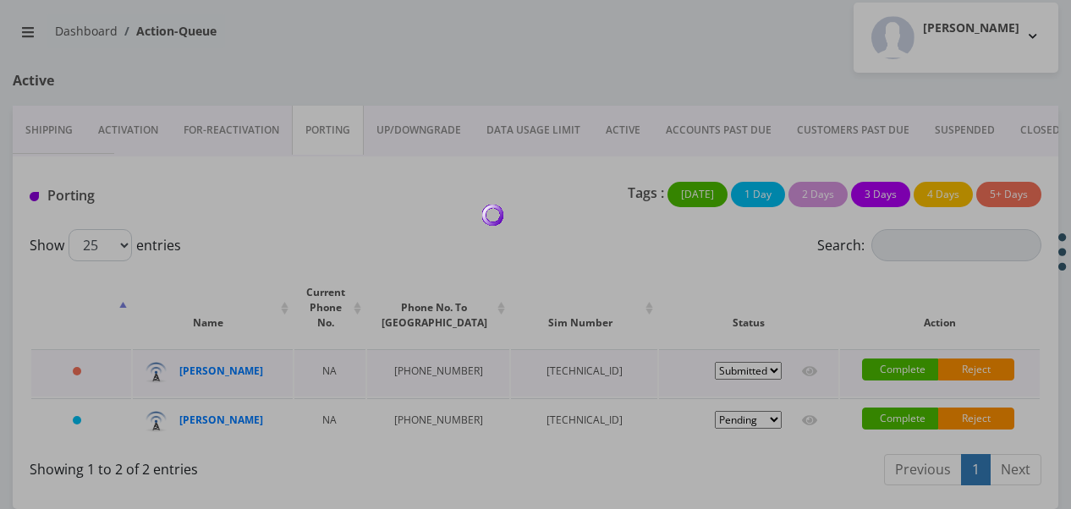
select select "1"
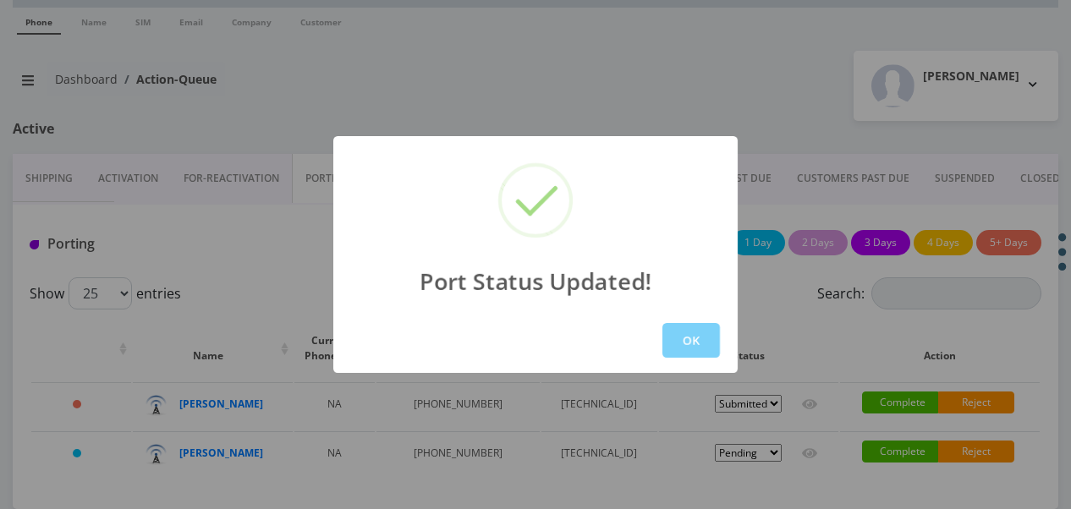
scroll to position [53, 0]
drag, startPoint x: 709, startPoint y: 351, endPoint x: 714, endPoint y: 359, distance: 9.2
click at [709, 350] on button "OK" at bounding box center [691, 340] width 58 height 35
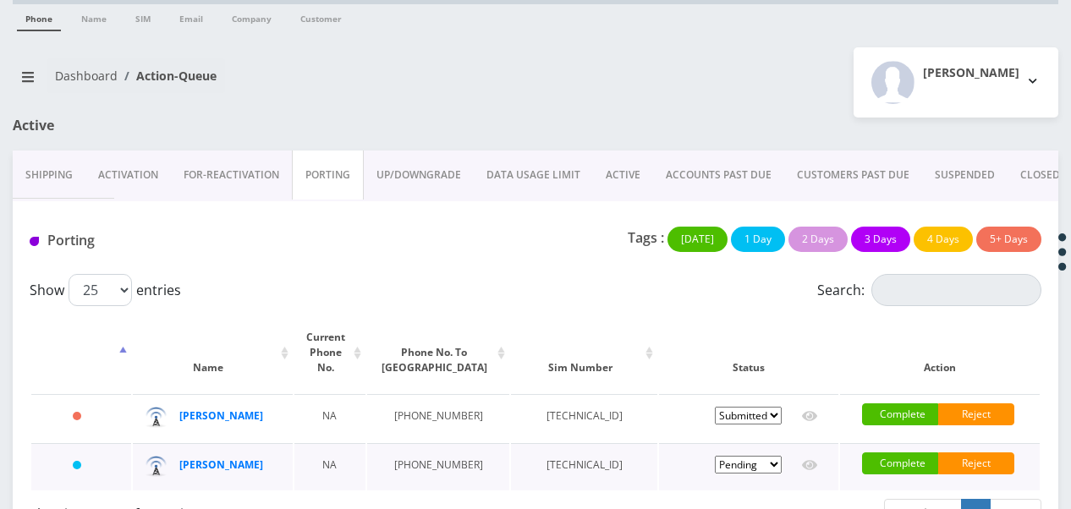
click at [767, 470] on select "Pending Submitted Error Cancelled" at bounding box center [748, 465] width 67 height 18
select select "2"
click at [715, 461] on select "Pending Submitted Error Cancelled" at bounding box center [748, 465] width 67 height 18
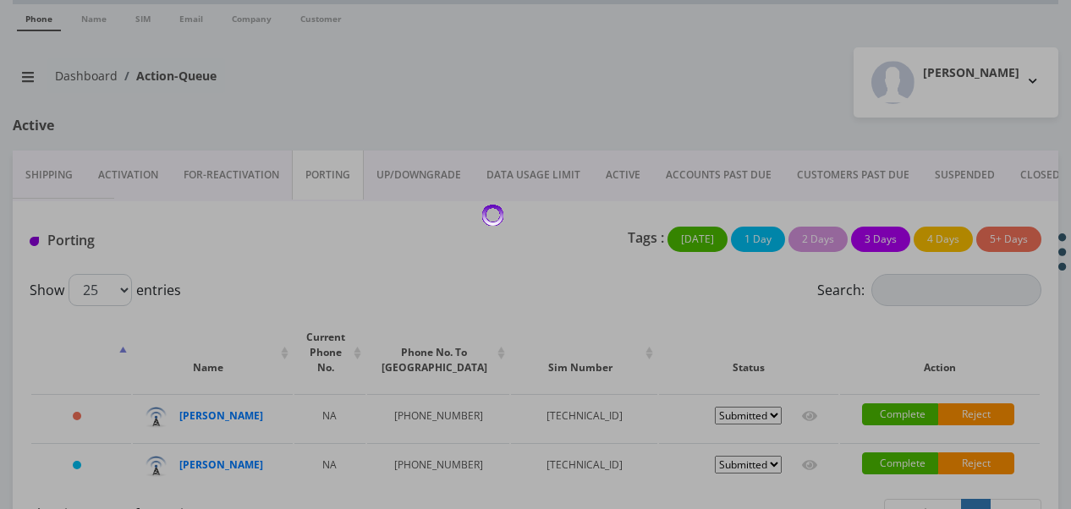
select select "2"
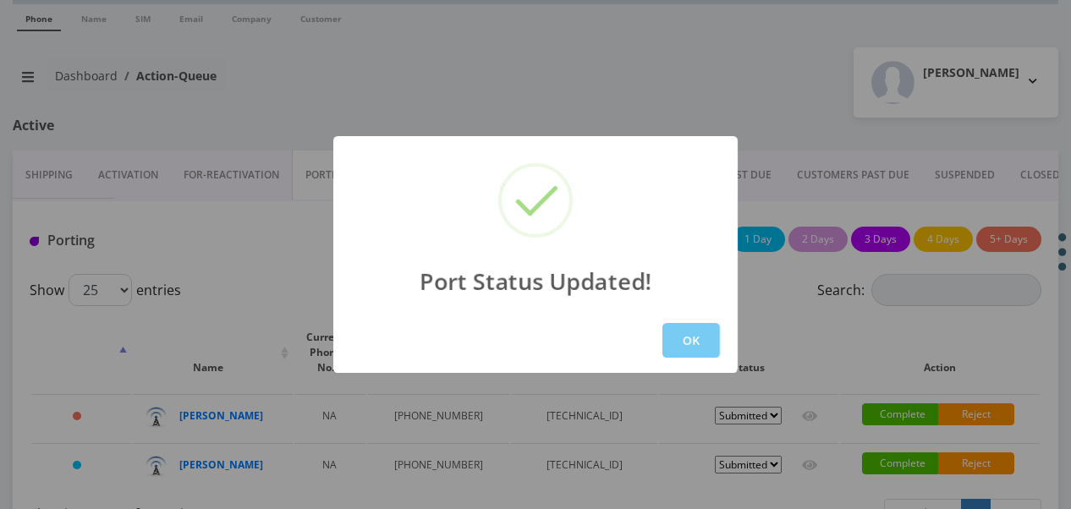
click at [706, 332] on button "OK" at bounding box center [691, 340] width 58 height 35
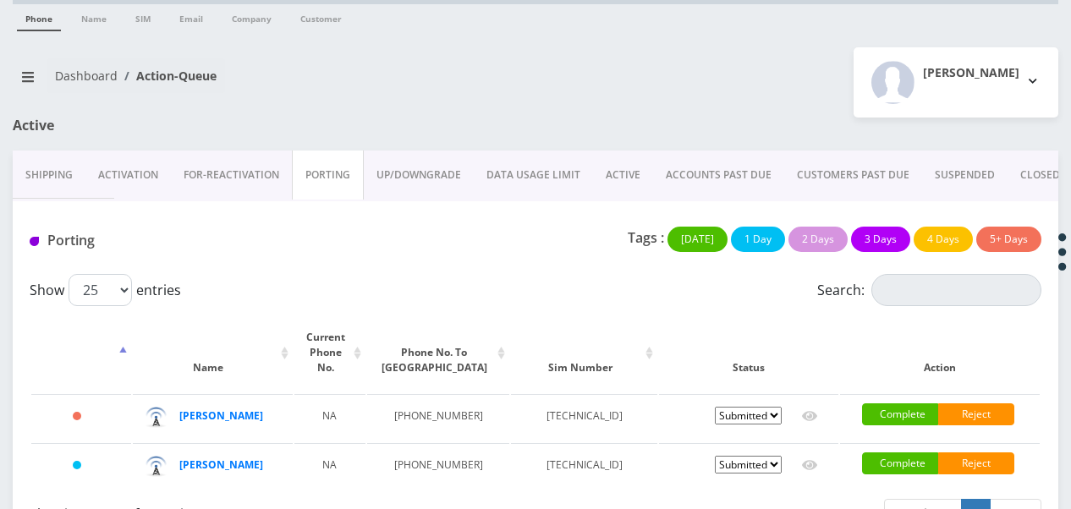
click at [338, 162] on link "PORTING" at bounding box center [328, 175] width 72 height 49
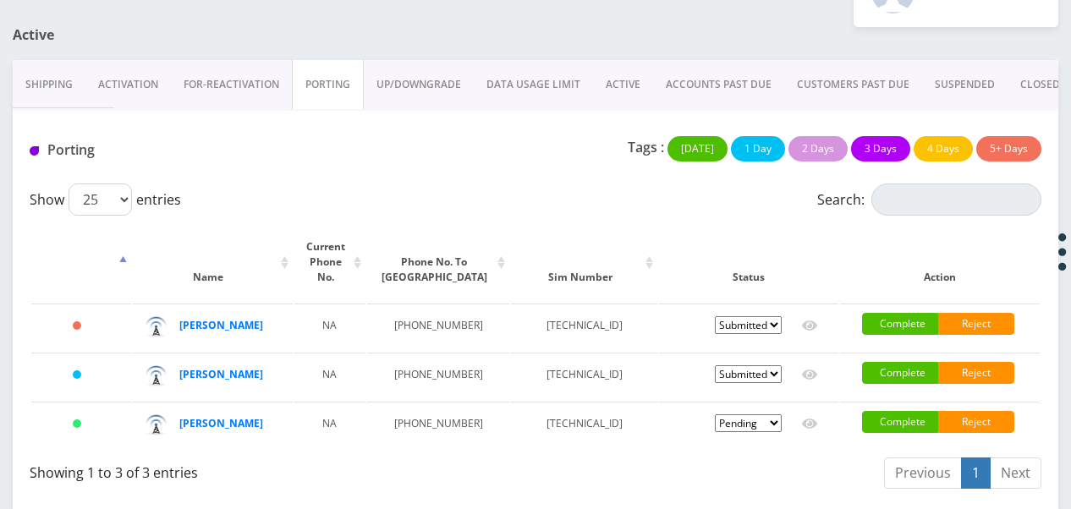
scroll to position [193, 0]
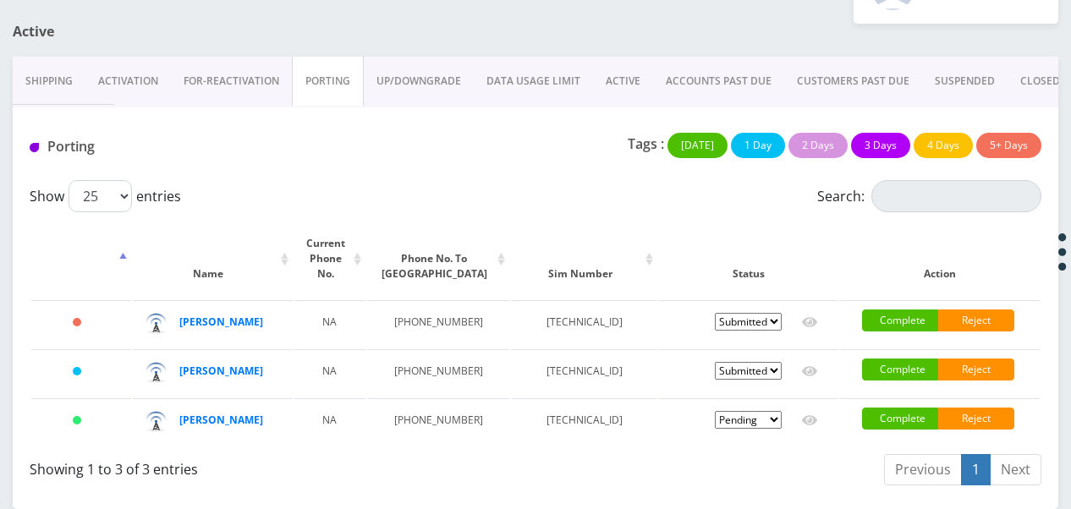
click at [140, 57] on link "Activation" at bounding box center [127, 81] width 85 height 49
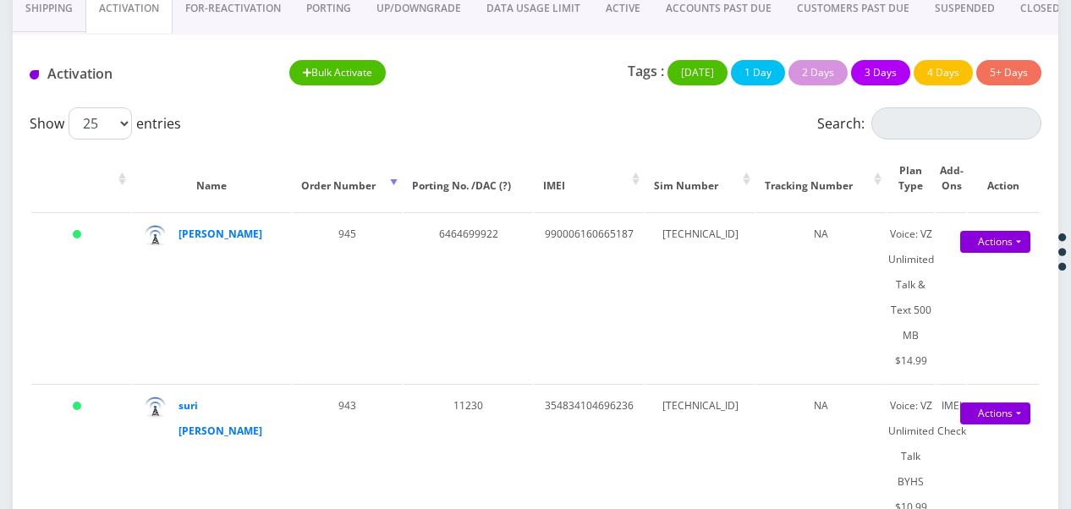
scroll to position [193, 0]
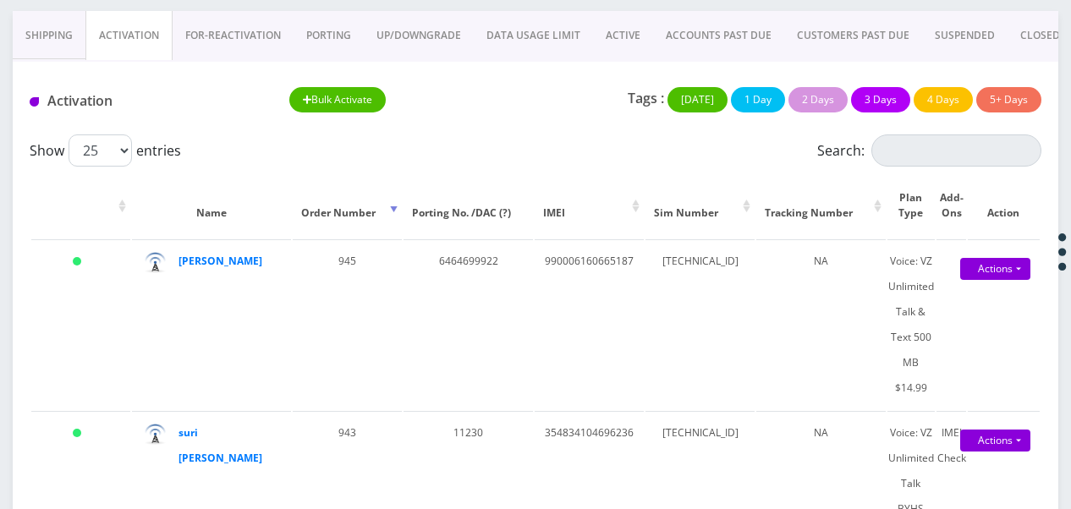
click at [322, 40] on link "PORTING" at bounding box center [329, 35] width 70 height 49
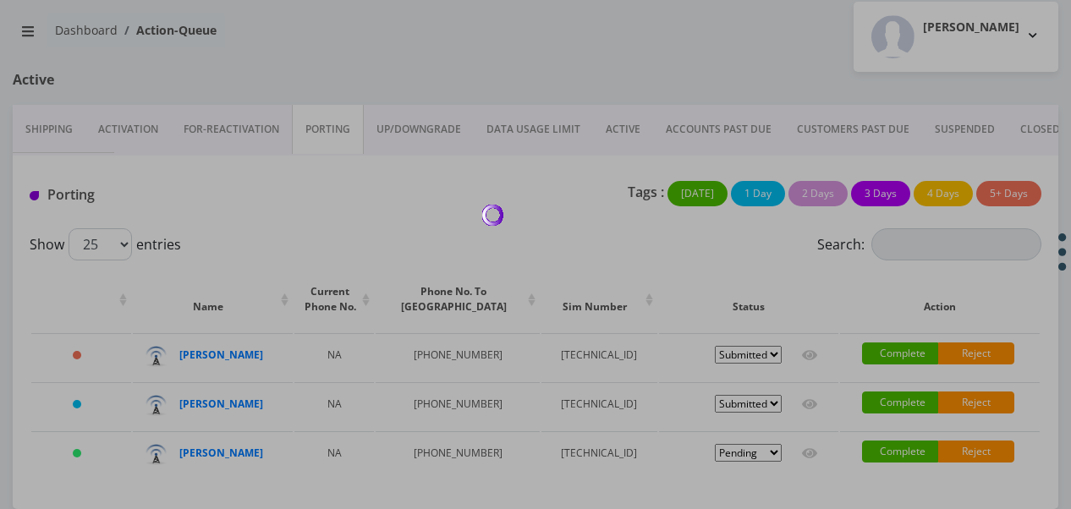
scroll to position [193, 0]
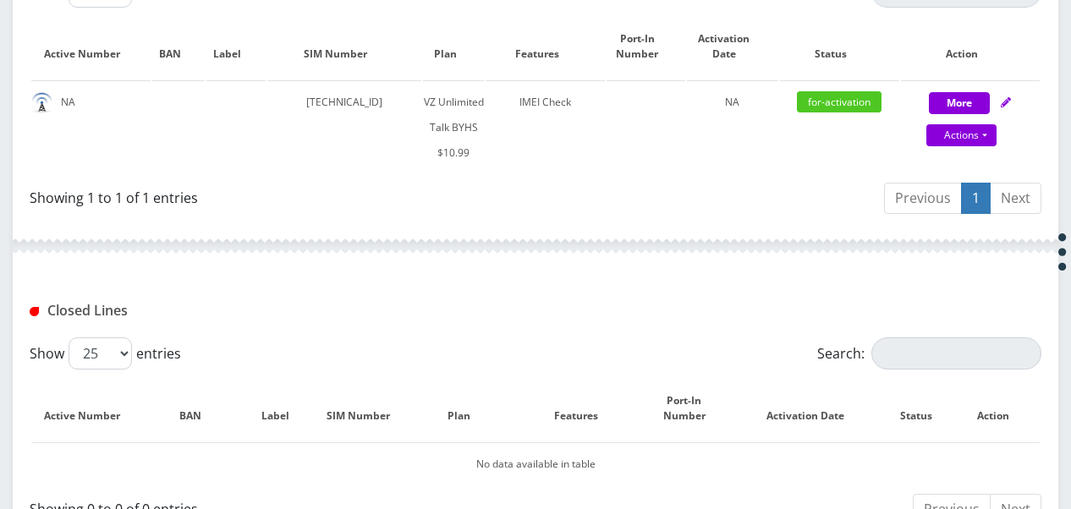
scroll to position [508, 0]
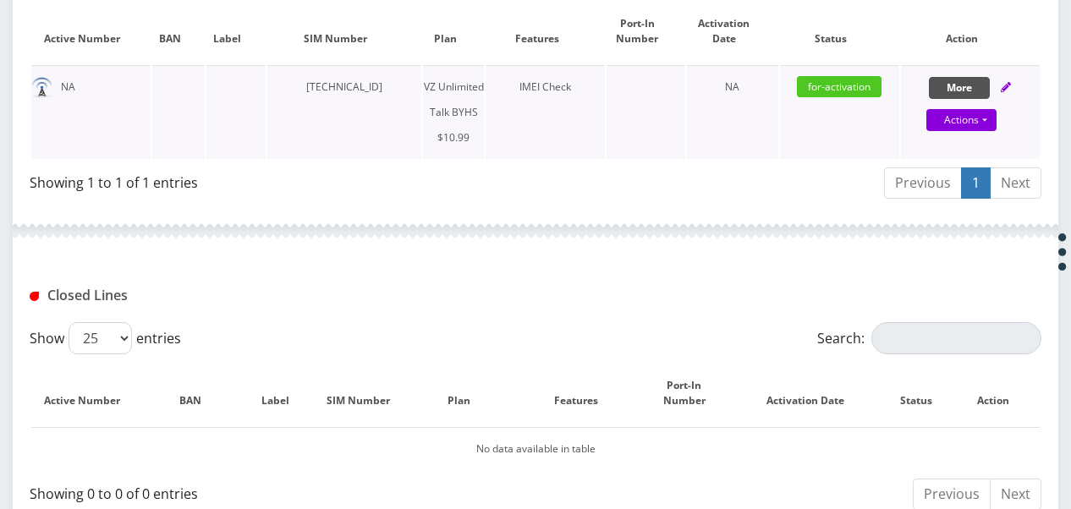
click at [940, 85] on button "More" at bounding box center [959, 88] width 61 height 22
select select "467"
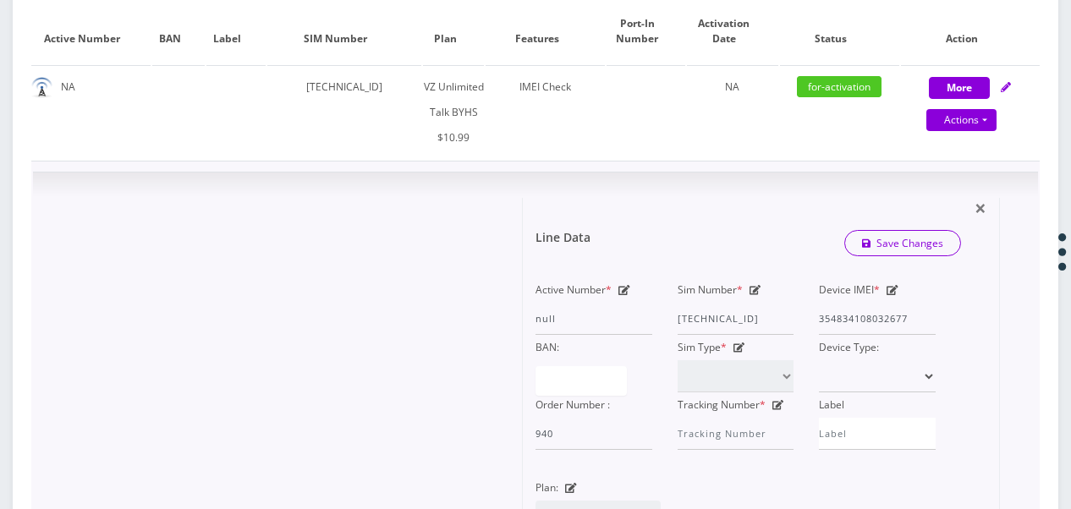
click at [754, 289] on icon at bounding box center [756, 290] width 12 height 10
click at [833, 324] on div "Active Number * null Sim Number * [TECHNICAL_ID] Device IMEI * [TECHNICAL_ID] B…" at bounding box center [736, 364] width 426 height 173
type input "8"
type input "[TECHNICAL_ID]"
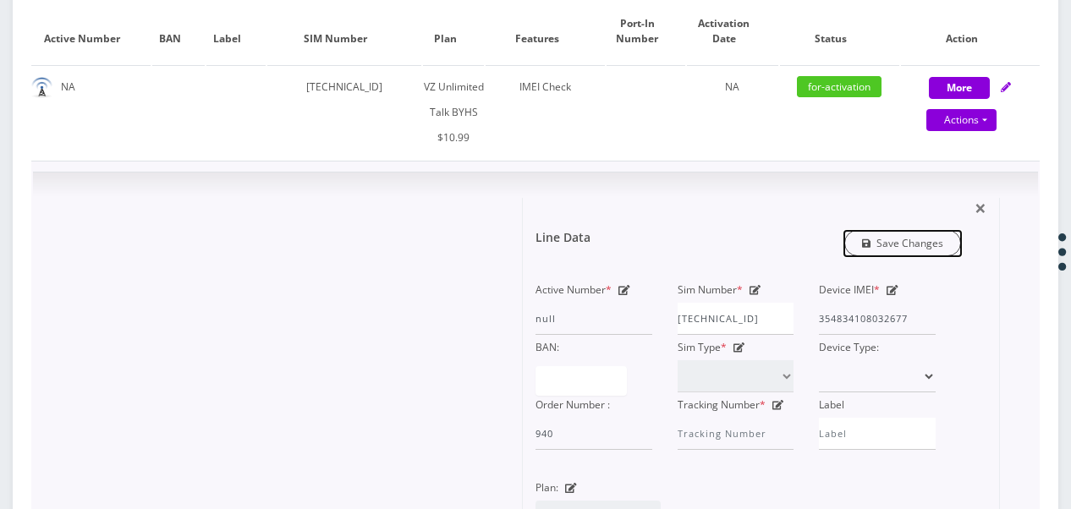
click at [904, 244] on link "Save Changes" at bounding box center [903, 243] width 118 height 26
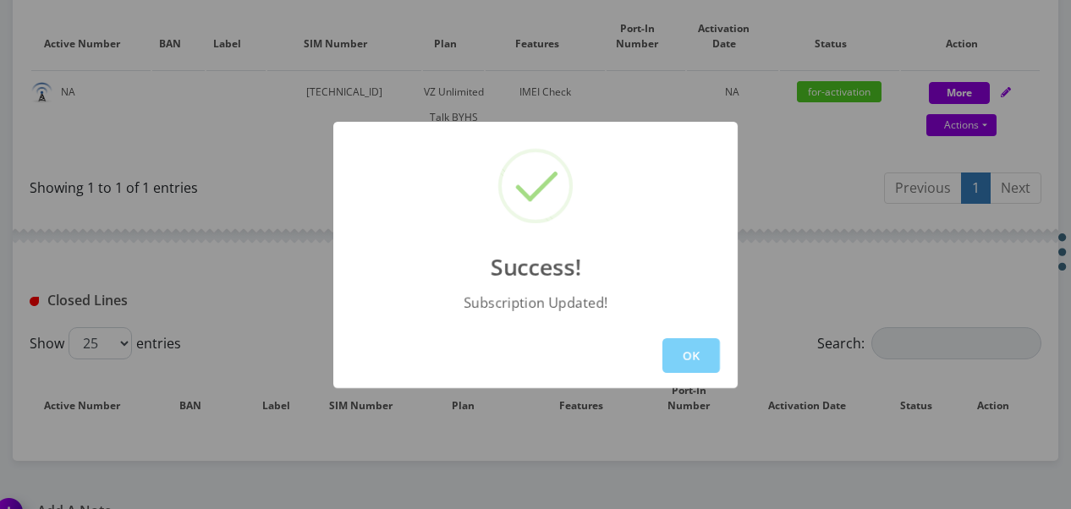
scroll to position [508, 0]
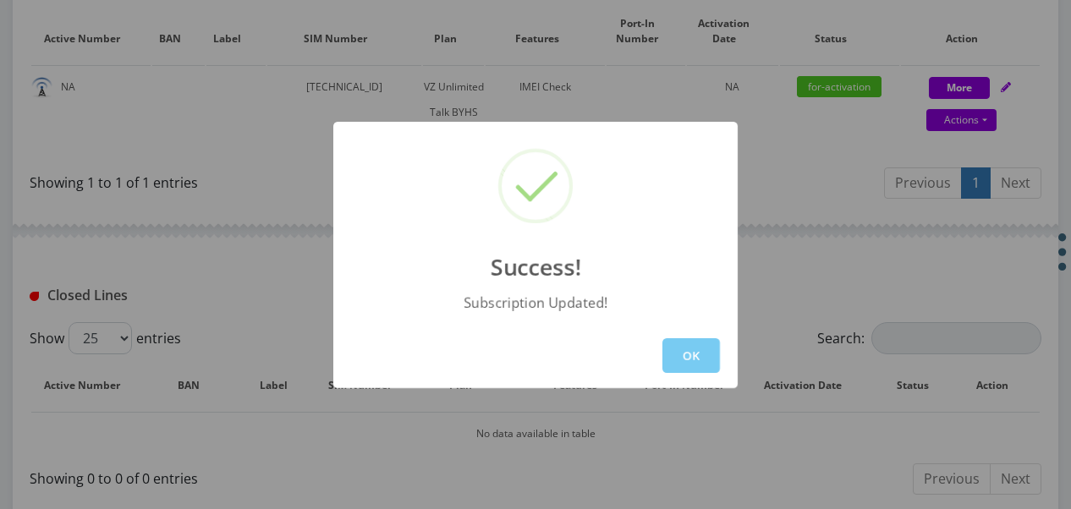
click at [697, 354] on button "OK" at bounding box center [691, 355] width 58 height 35
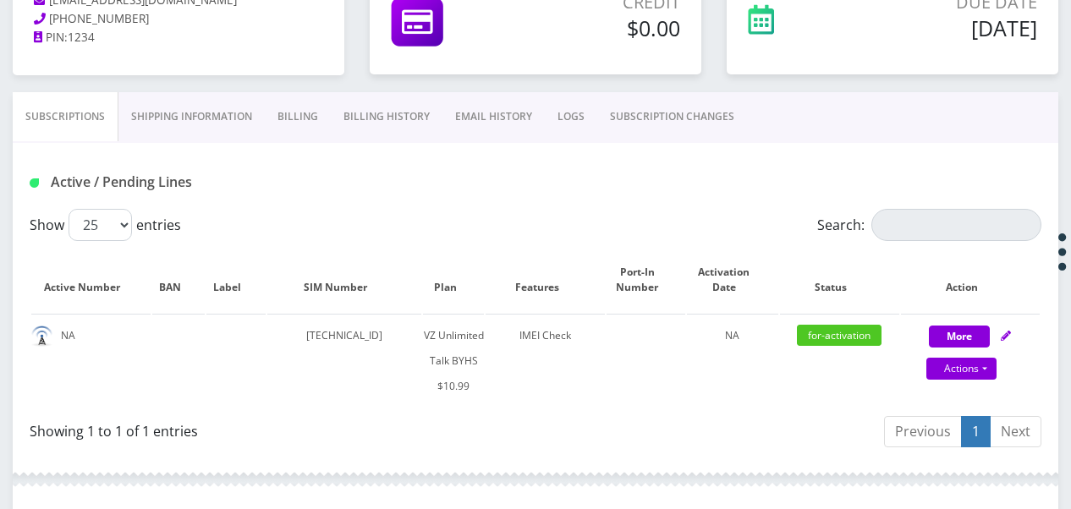
scroll to position [169, 0]
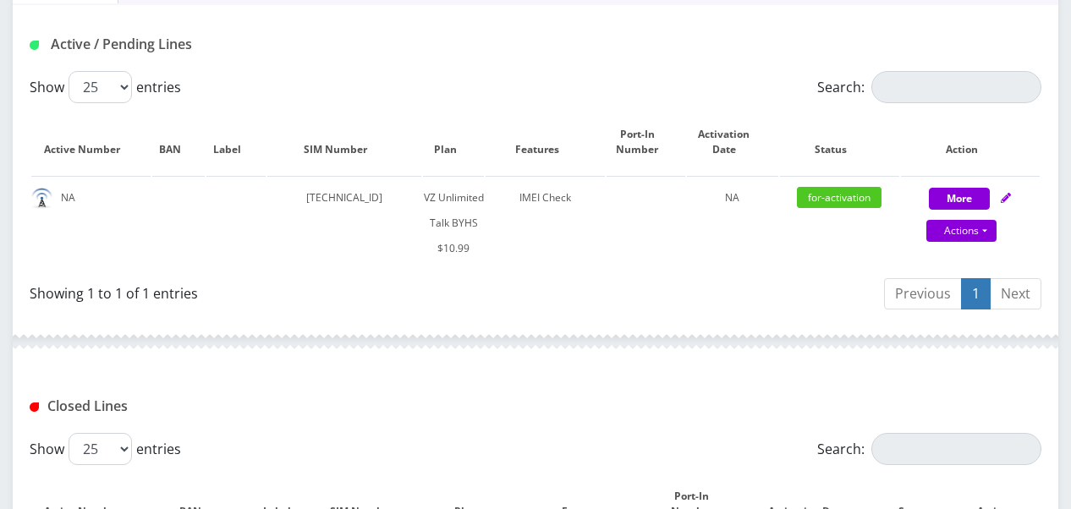
scroll to position [423, 0]
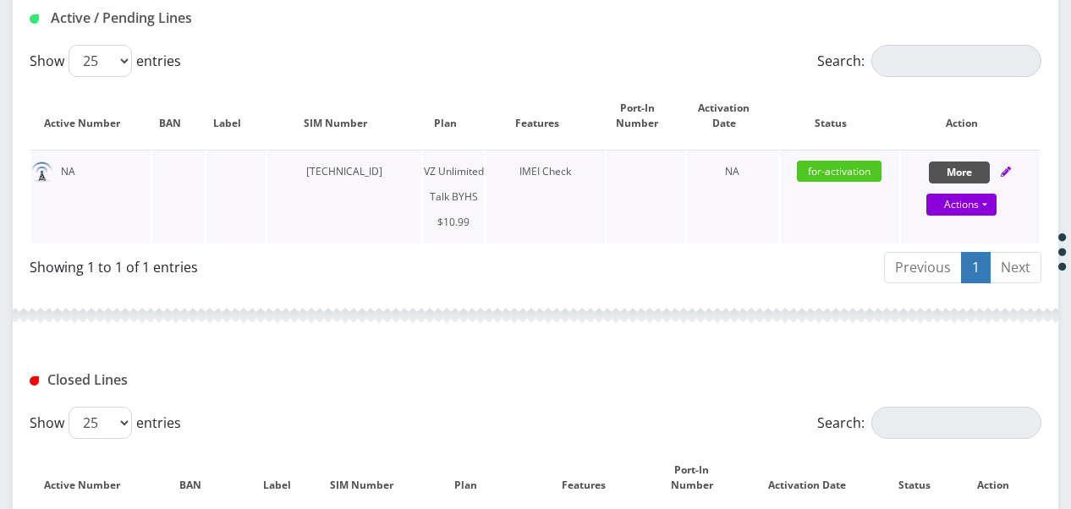
click at [976, 173] on button "More" at bounding box center [959, 173] width 61 height 22
select select "467"
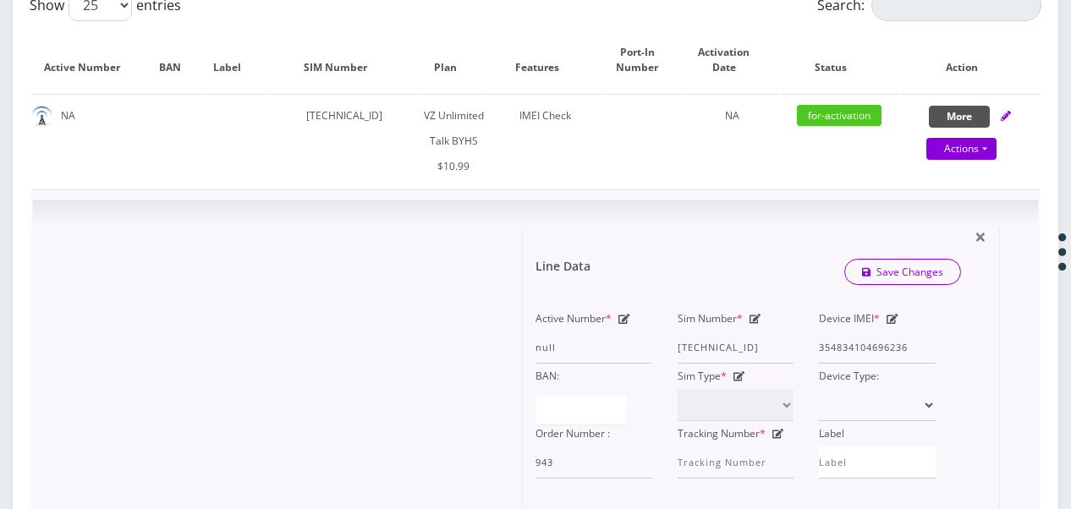
scroll to position [592, 0]
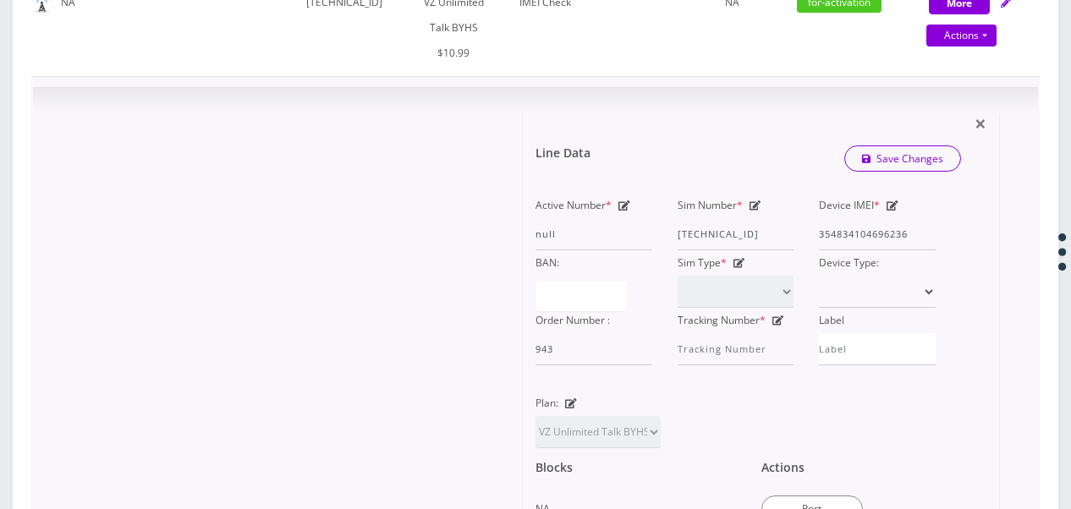
click at [750, 203] on icon at bounding box center [756, 206] width 12 height 10
drag, startPoint x: 678, startPoint y: 231, endPoint x: 907, endPoint y: 267, distance: 232.2
click at [907, 267] on div "Active Number * null Sim Number * [TECHNICAL_ID] Device IMEI * [TECHNICAL_ID] B…" at bounding box center [736, 279] width 426 height 173
type input "[TECHNICAL_ID]"
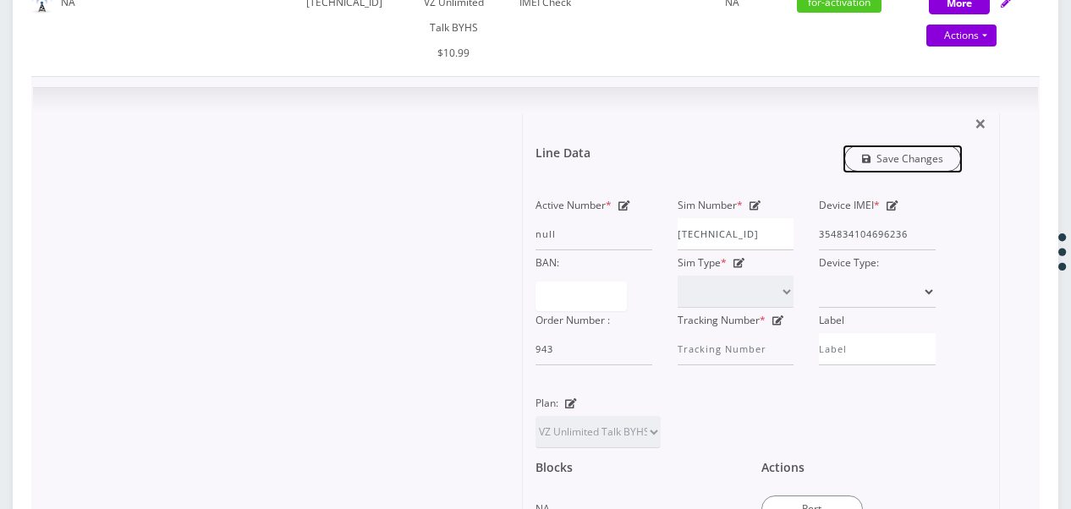
click at [902, 164] on link "Save Changes" at bounding box center [903, 159] width 118 height 26
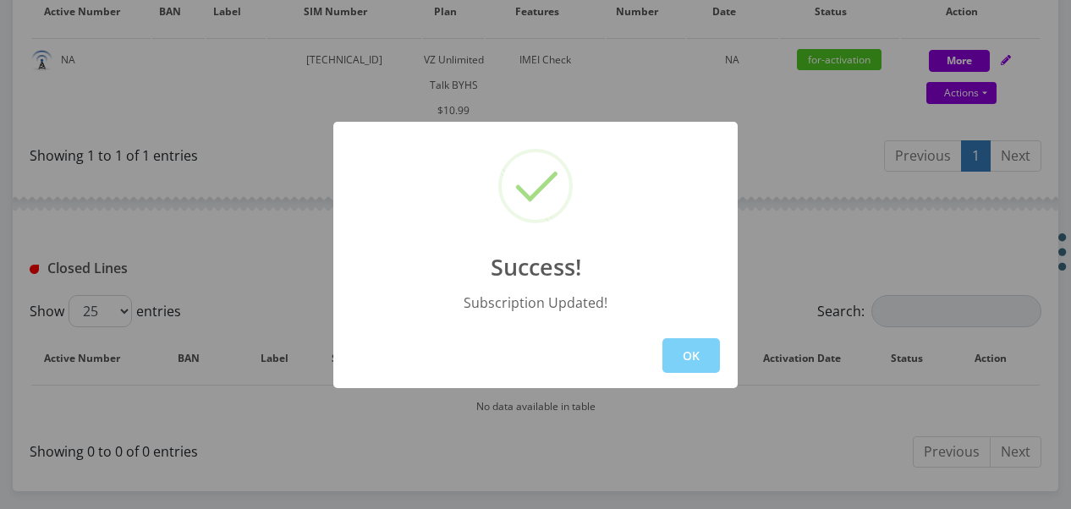
scroll to position [592, 0]
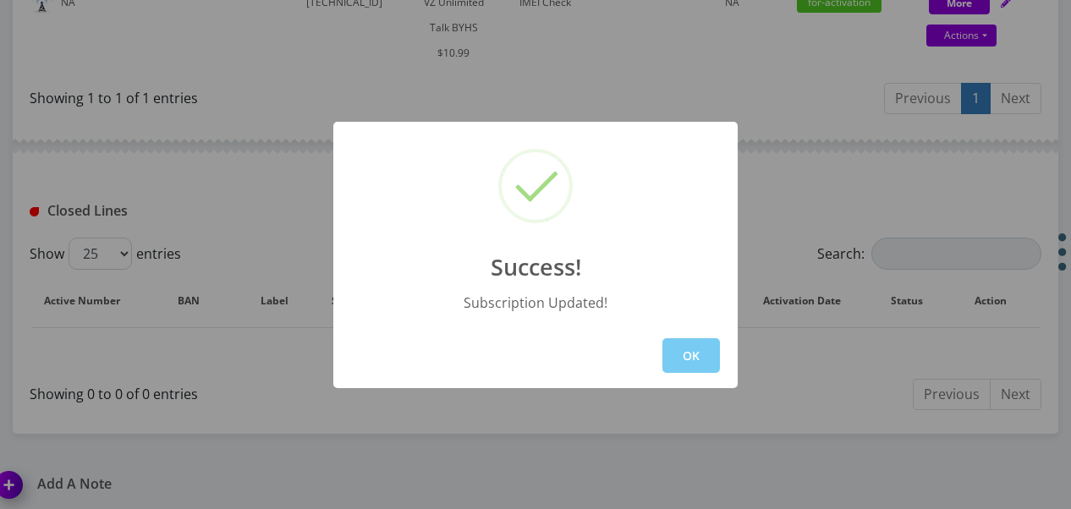
click at [700, 352] on button "OK" at bounding box center [691, 355] width 58 height 35
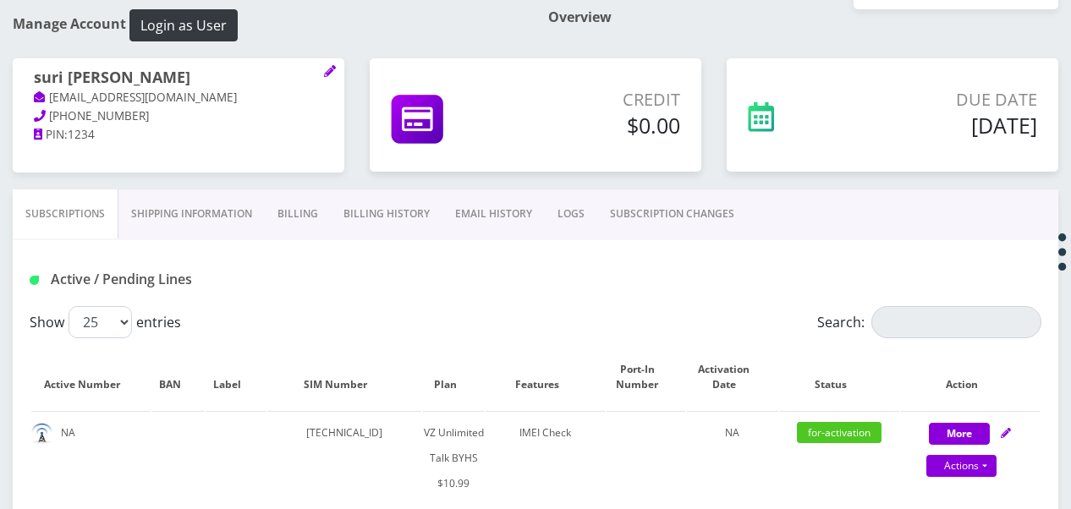
scroll to position [254, 0]
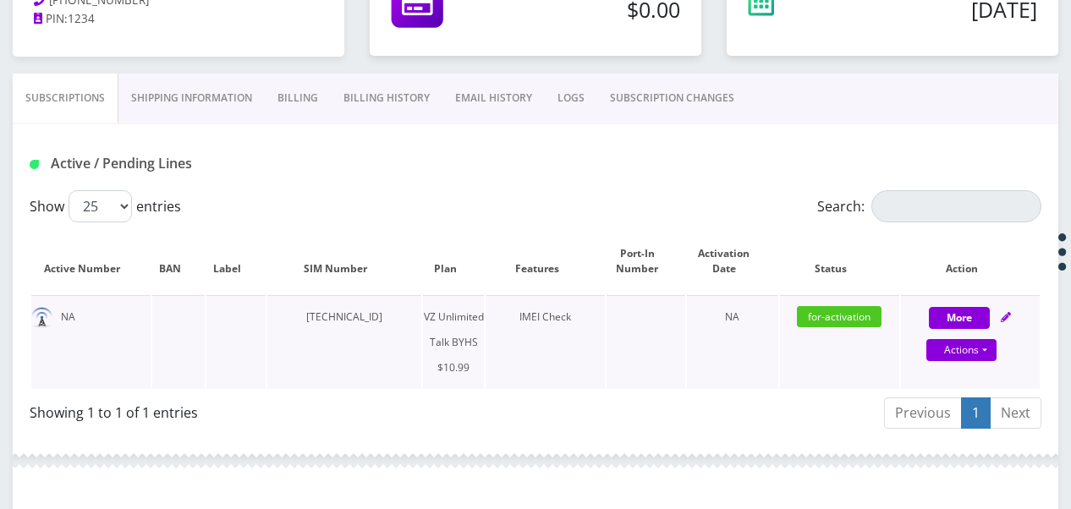
scroll to position [338, 0]
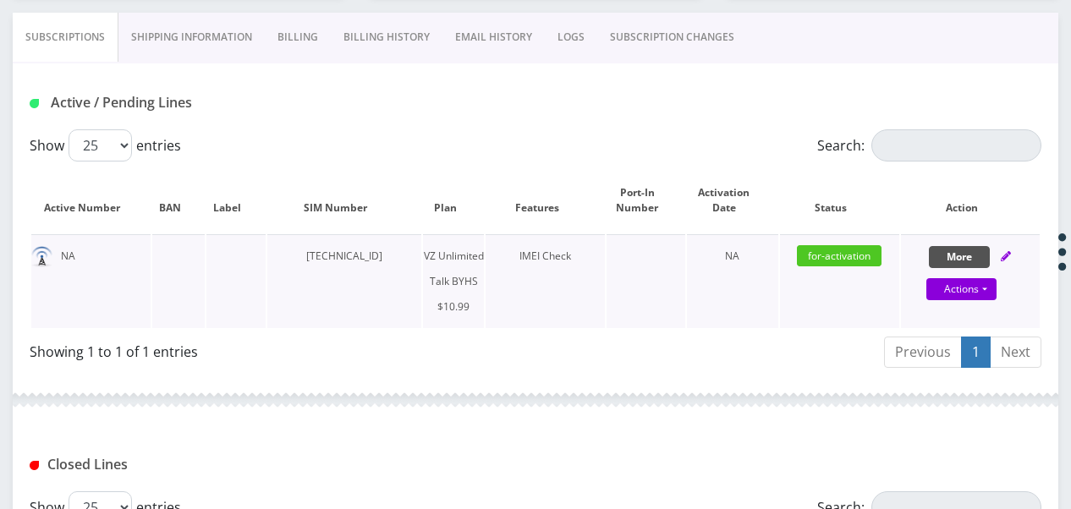
click at [951, 260] on button "More" at bounding box center [959, 257] width 61 height 22
select select "467"
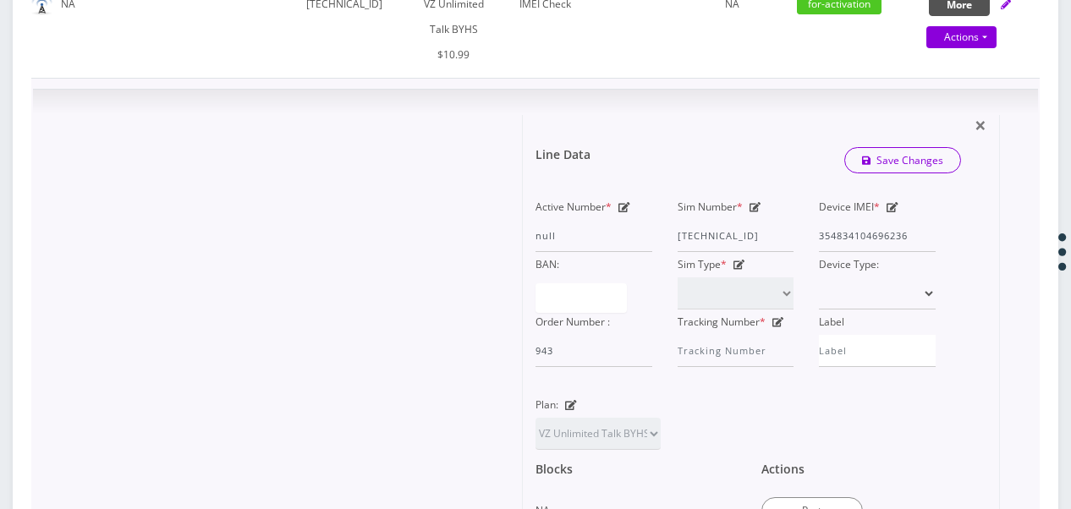
scroll to position [592, 0]
click at [757, 201] on icon at bounding box center [756, 206] width 12 height 10
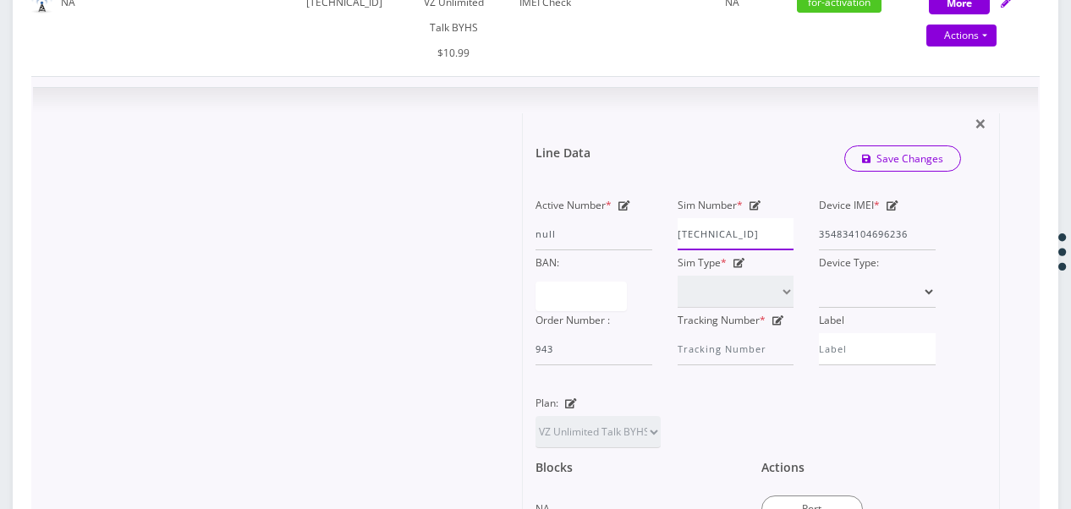
scroll to position [0, 7]
click at [913, 236] on div "Active Number * null Sim Number * [TECHNICAL_ID] Device IMEI * [TECHNICAL_ID] B…" at bounding box center [736, 279] width 426 height 173
type input "[TECHNICAL_ID]"
click at [912, 153] on link "Save Changes" at bounding box center [903, 159] width 118 height 26
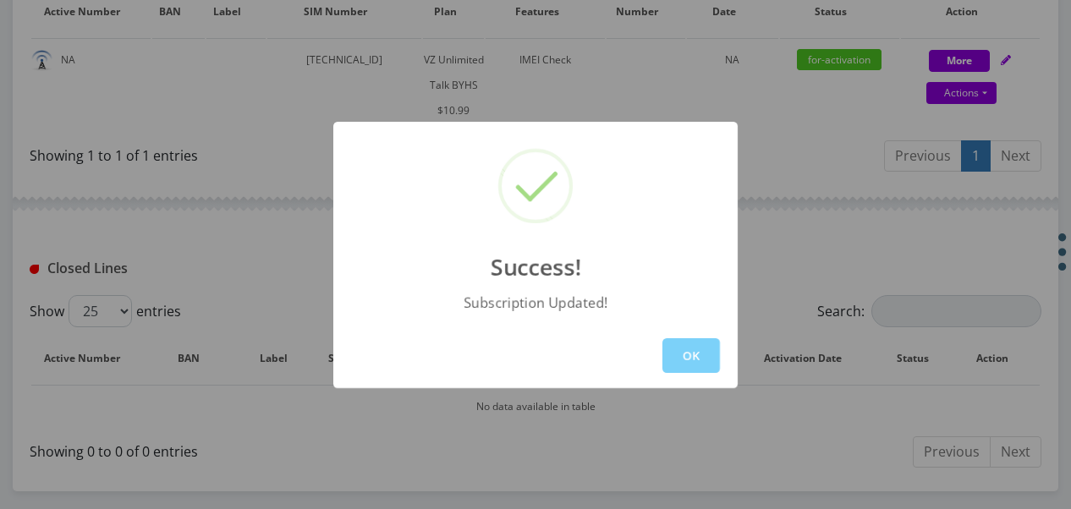
scroll to position [592, 0]
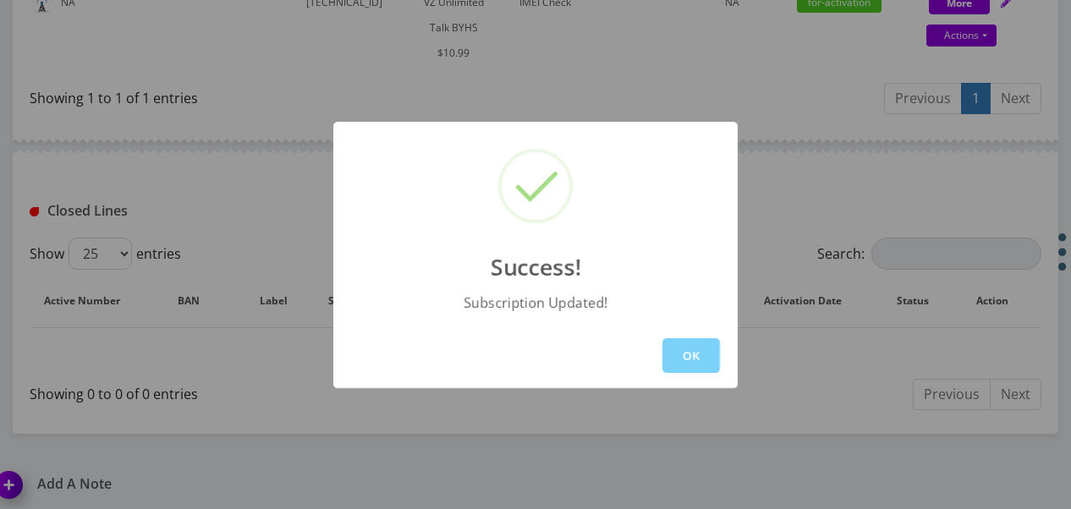
click at [699, 329] on div "OK" at bounding box center [535, 355] width 404 height 65
click at [704, 357] on button "OK" at bounding box center [691, 355] width 58 height 35
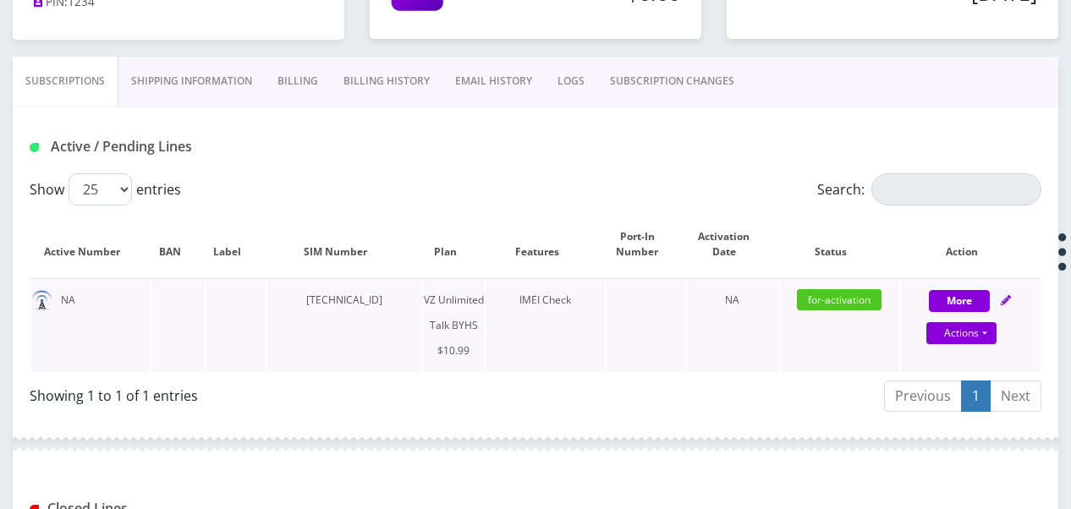
scroll to position [338, 0]
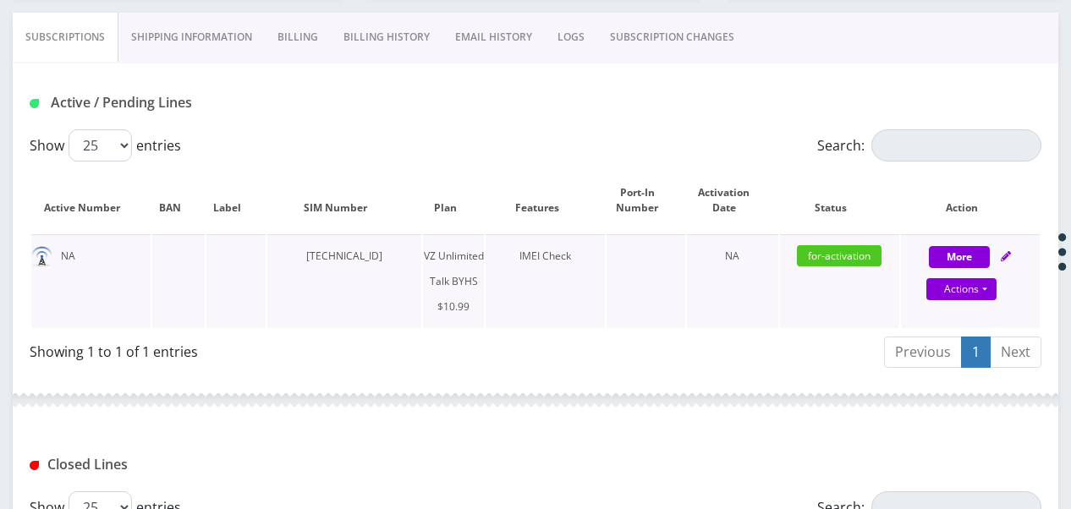
click at [956, 239] on td "More Actions Suspend Close Unpause Get Usage Swap Sim Confirm" at bounding box center [970, 281] width 139 height 94
select select "467"
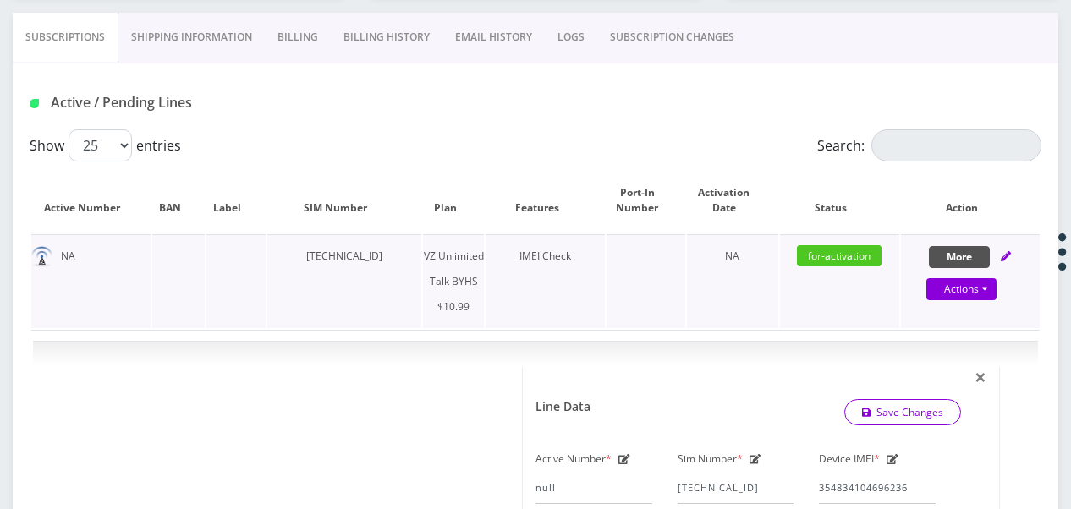
click at [951, 249] on button "More" at bounding box center [959, 257] width 61 height 22
select select "467"
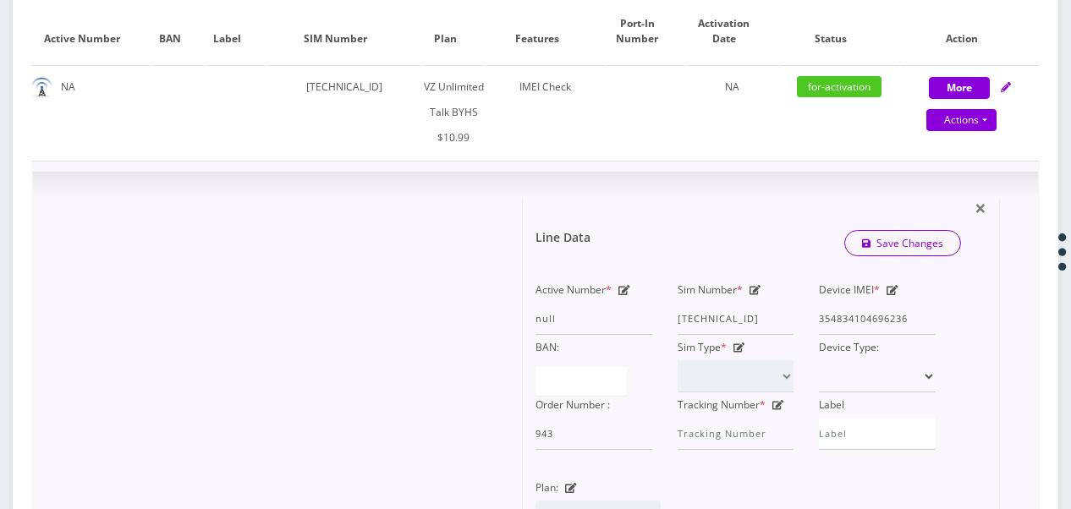
click at [911, 305] on div "Device IMEI * [TECHNICAL_ID]" at bounding box center [877, 307] width 142 height 58
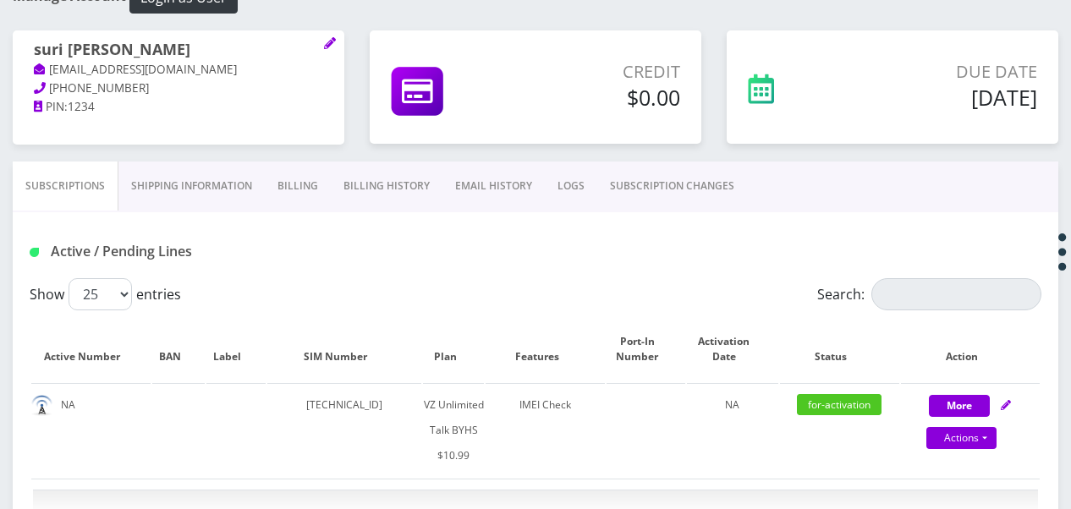
scroll to position [338, 0]
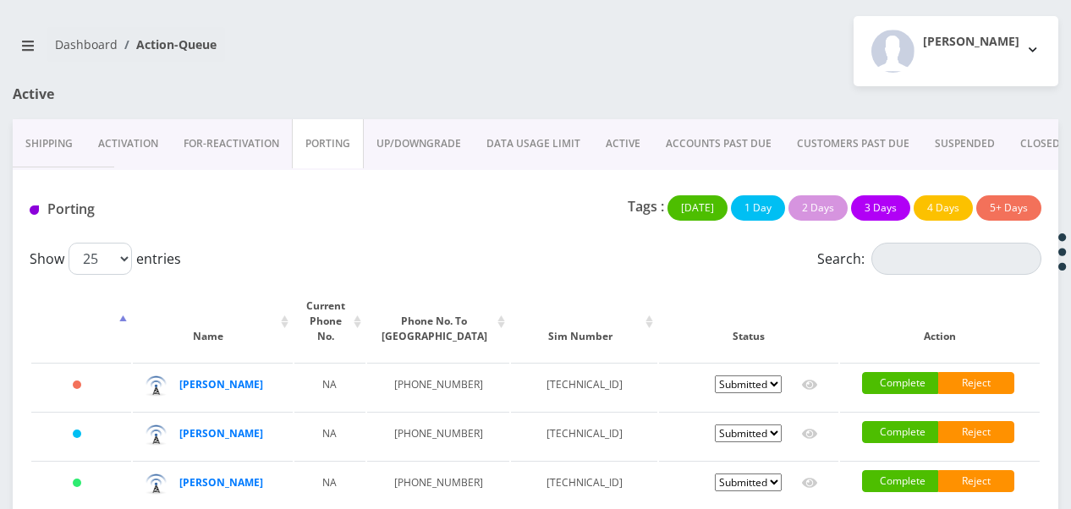
scroll to position [169, 0]
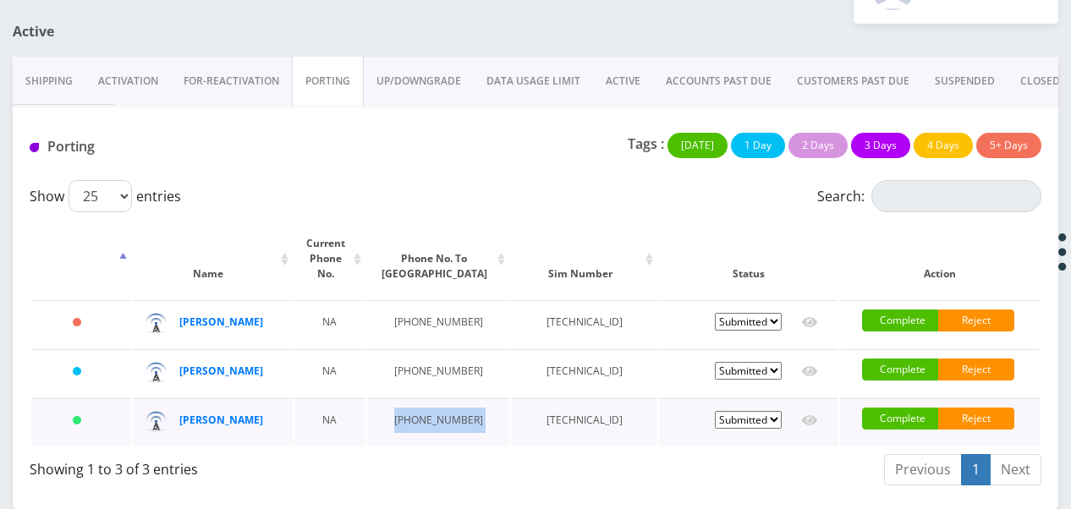
drag, startPoint x: 405, startPoint y: 425, endPoint x: 471, endPoint y: 433, distance: 66.5
click at [471, 433] on tr "[DATE] [PERSON_NAME] NA [PHONE_NUMBER] [TECHNICAL_ID] Pending Submitted Error C…" at bounding box center [535, 422] width 1009 height 47
drag, startPoint x: 471, startPoint y: 433, endPoint x: 438, endPoint y: 428, distance: 33.4
copy td "[PHONE_NUMBER]"
click at [454, 446] on td "[PHONE_NUMBER]" at bounding box center [438, 422] width 143 height 47
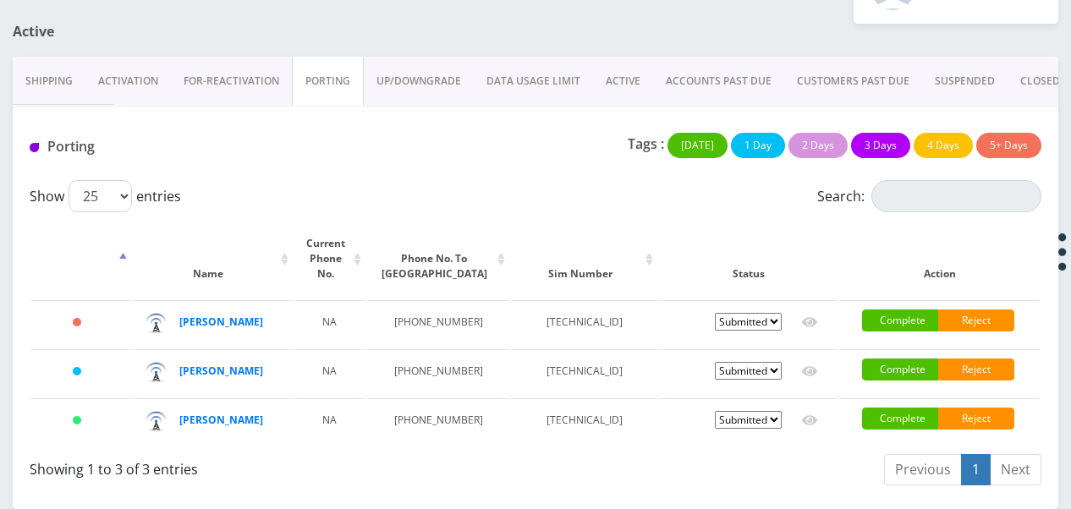
click at [134, 69] on link "Activation" at bounding box center [127, 81] width 85 height 49
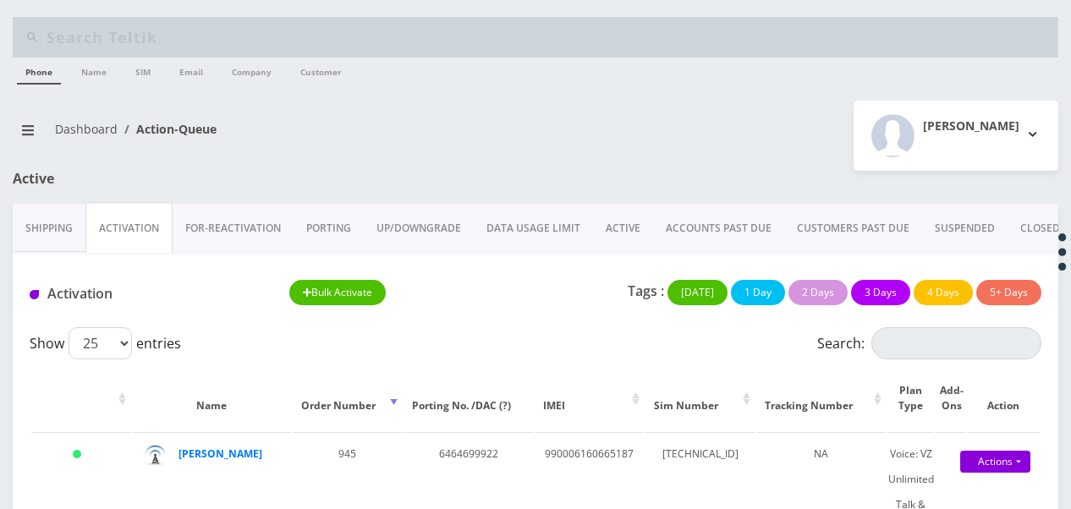
click at [331, 227] on link "PORTING" at bounding box center [329, 228] width 70 height 49
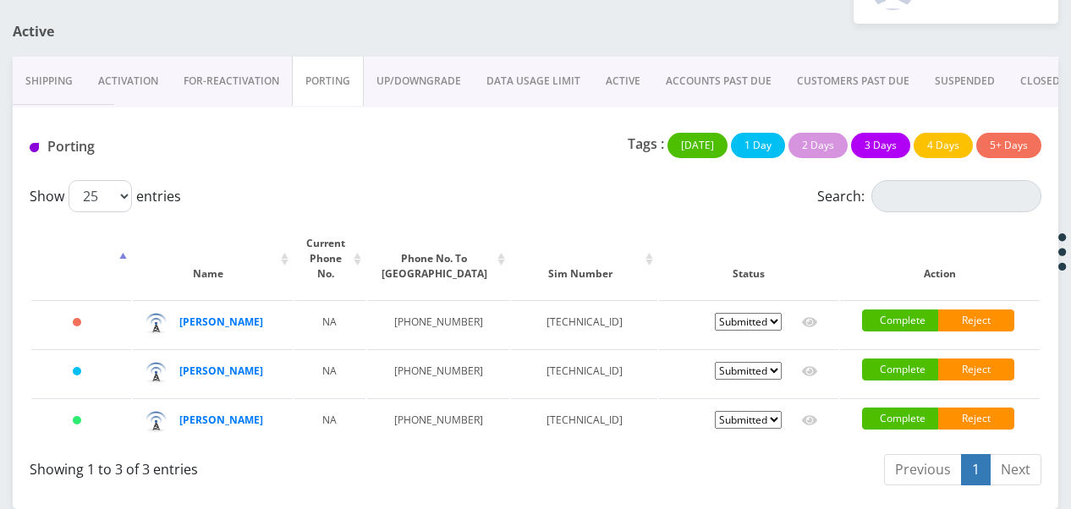
scroll to position [193, 0]
click at [158, 57] on link "Activation" at bounding box center [127, 81] width 85 height 49
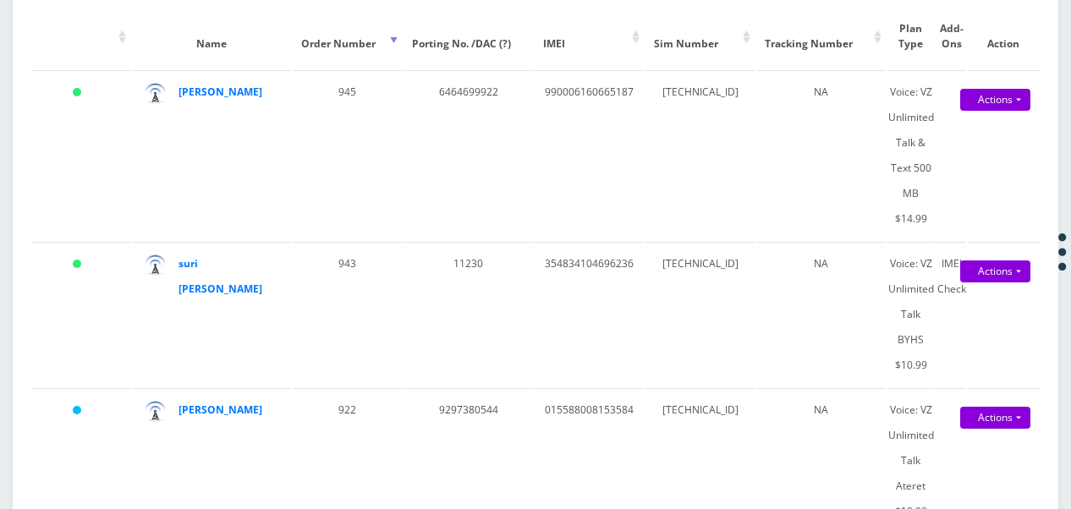
scroll to position [193, 0]
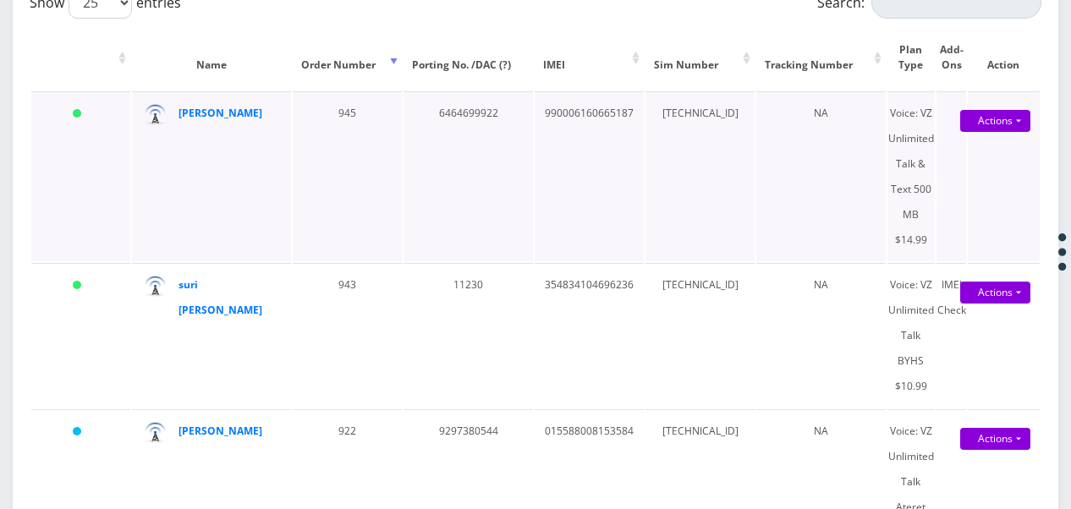
scroll to position [362, 0]
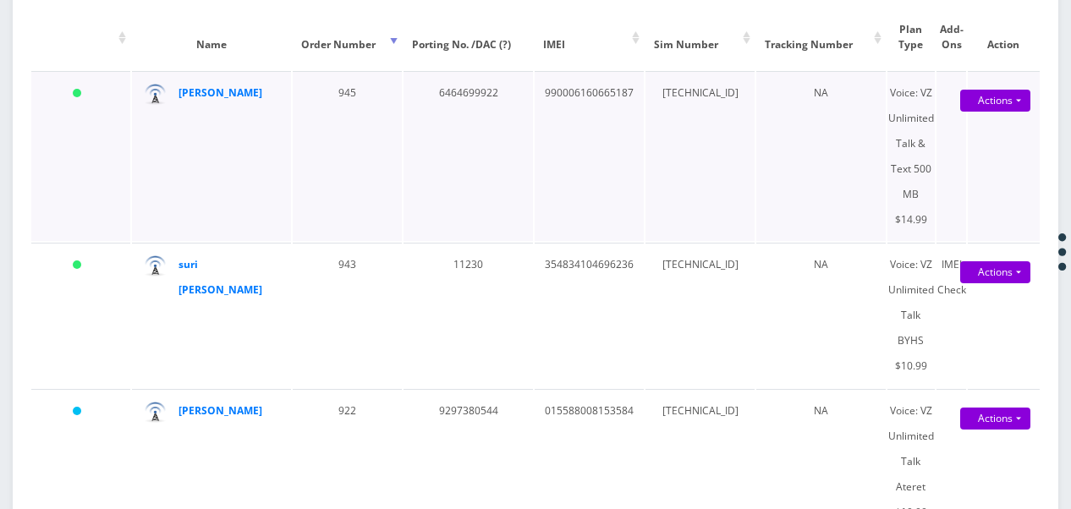
scroll to position [362, 0]
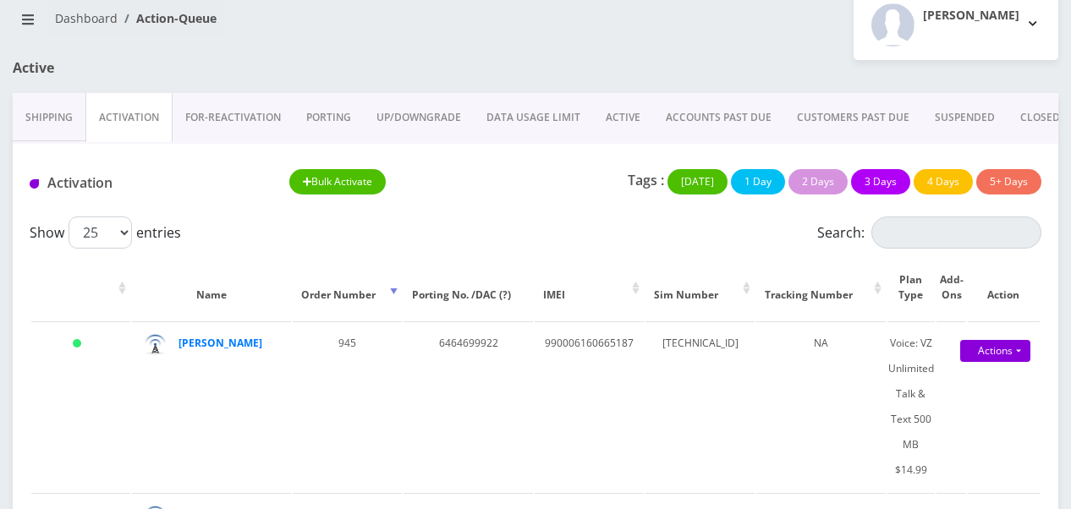
scroll to position [108, 0]
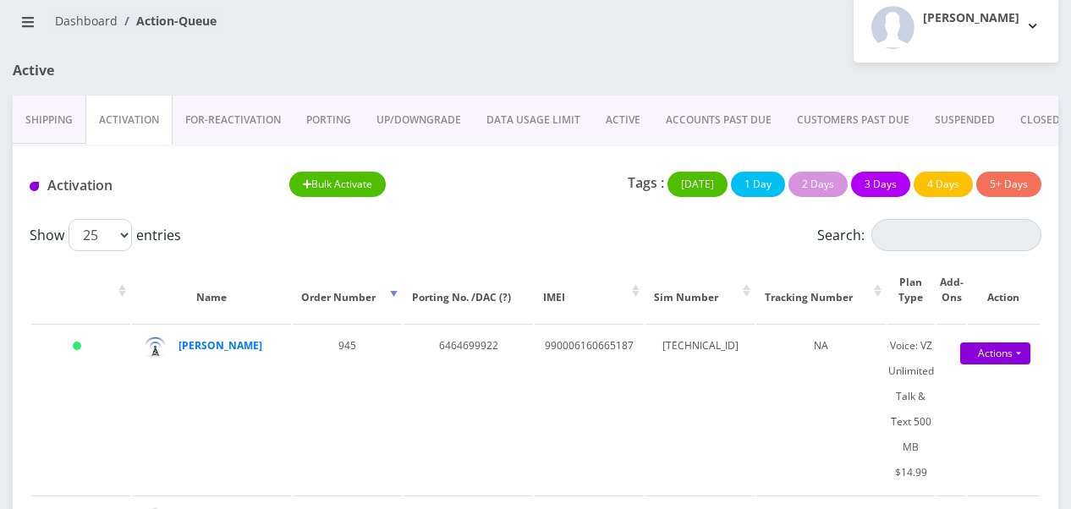
click at [344, 110] on link "PORTING" at bounding box center [329, 120] width 70 height 49
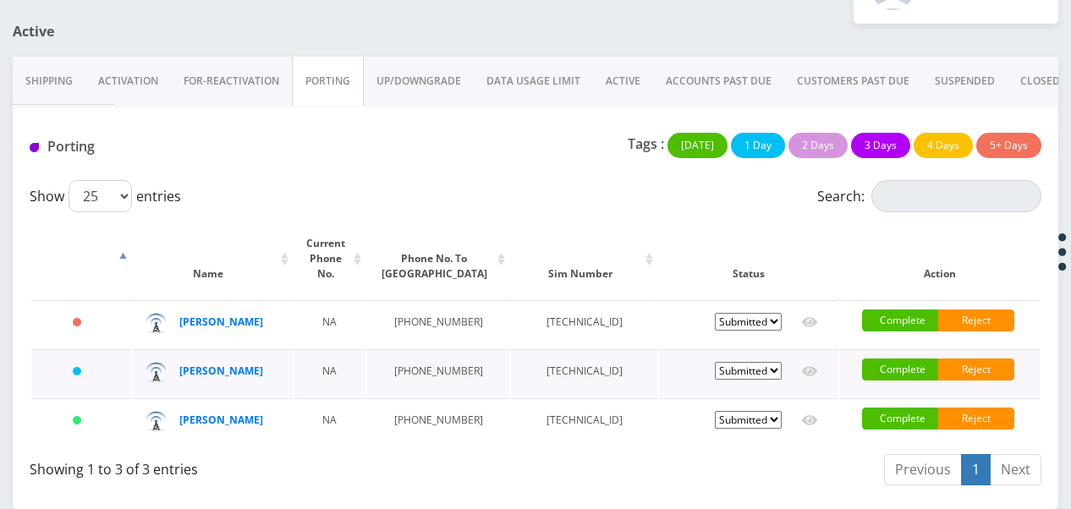
scroll to position [193, 0]
click at [741, 362] on select "Pending Submitted Error Cancelled" at bounding box center [748, 371] width 67 height 18
click at [618, 57] on link "ACTIVE" at bounding box center [623, 81] width 60 height 49
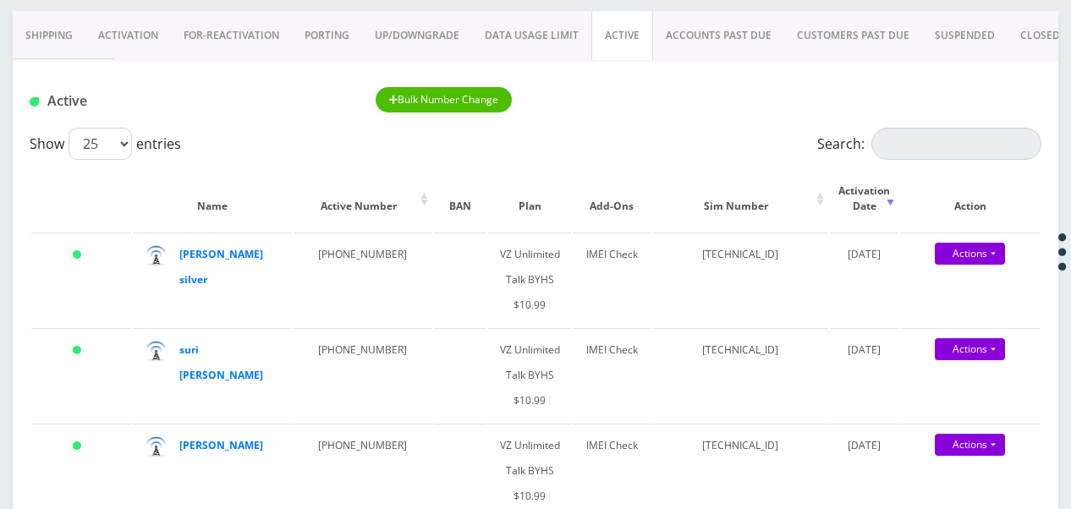
click at [321, 35] on link "PORTING" at bounding box center [327, 35] width 70 height 49
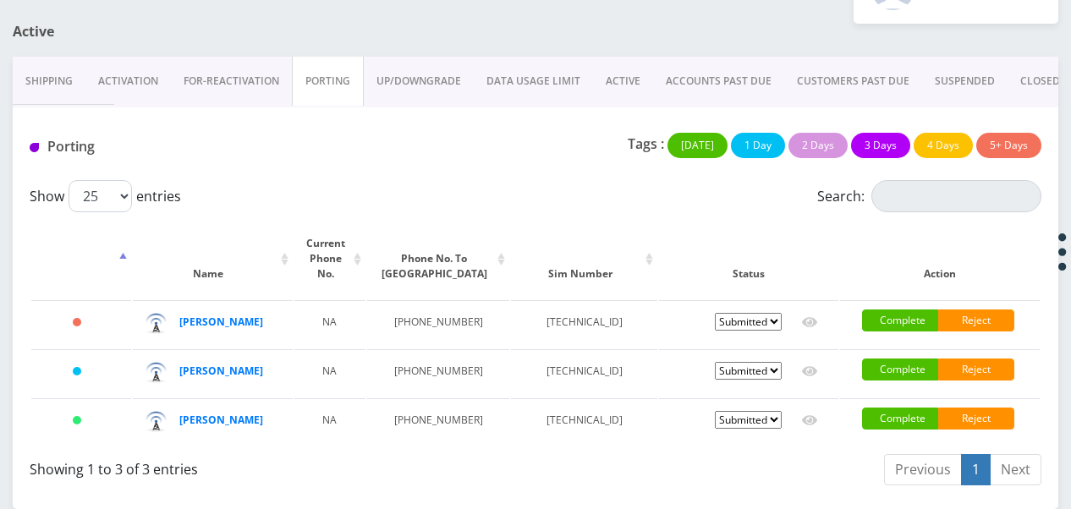
scroll to position [193, 0]
click at [338, 57] on link "PORTING" at bounding box center [328, 81] width 72 height 49
click at [667, 57] on link "ACCOUNTS PAST DUE" at bounding box center [718, 81] width 131 height 49
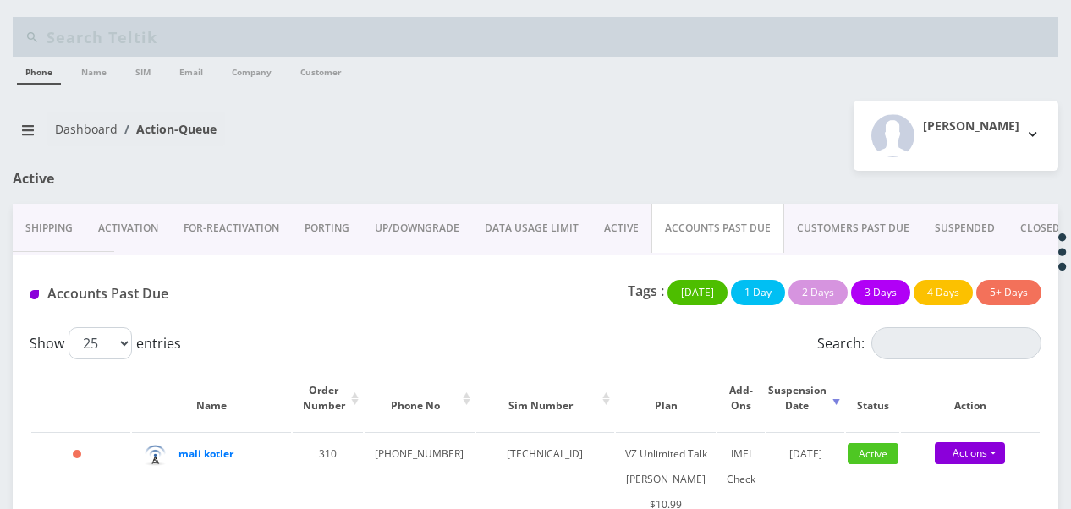
click at [607, 218] on link "ACTIVE" at bounding box center [621, 228] width 60 height 49
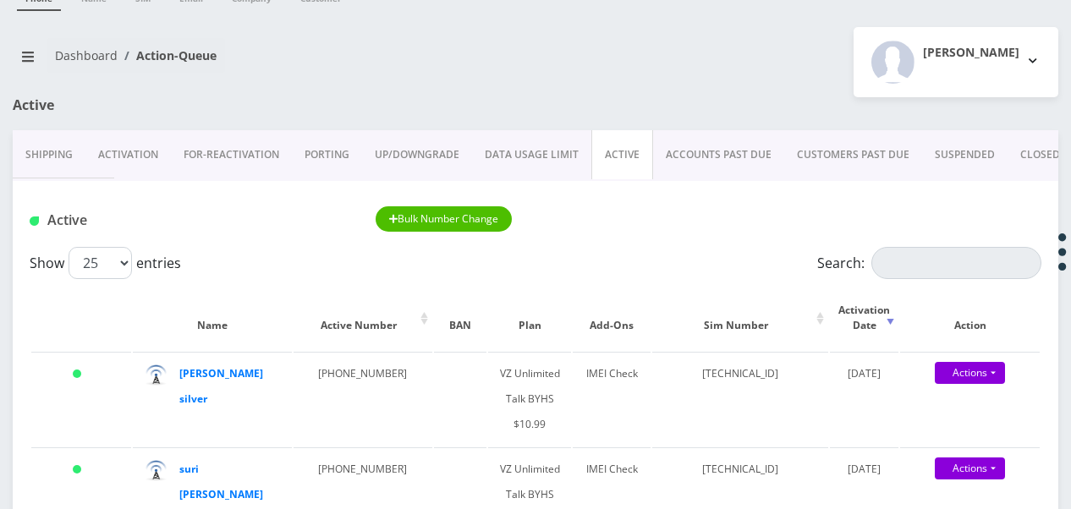
scroll to position [169, 0]
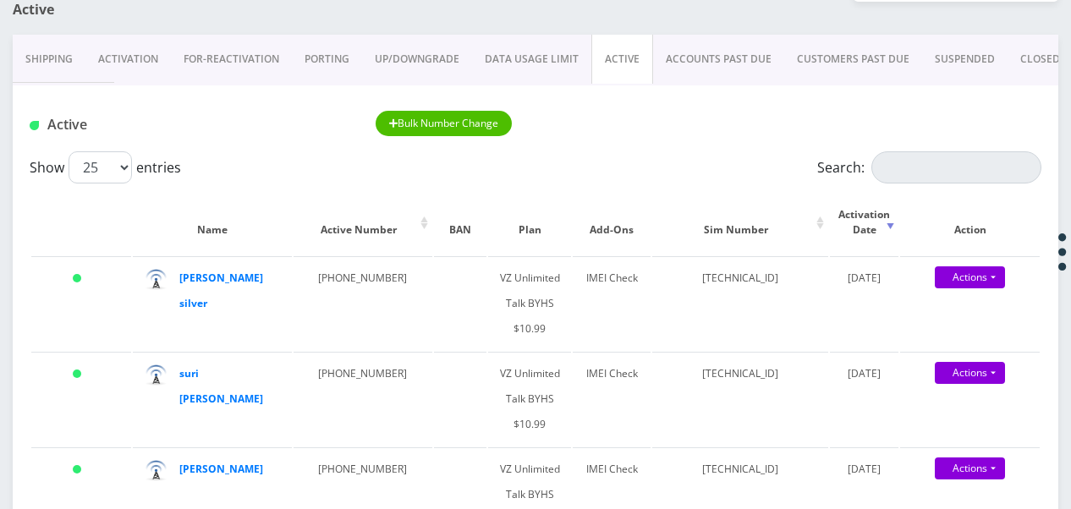
click at [300, 51] on link "PORTING" at bounding box center [327, 59] width 70 height 49
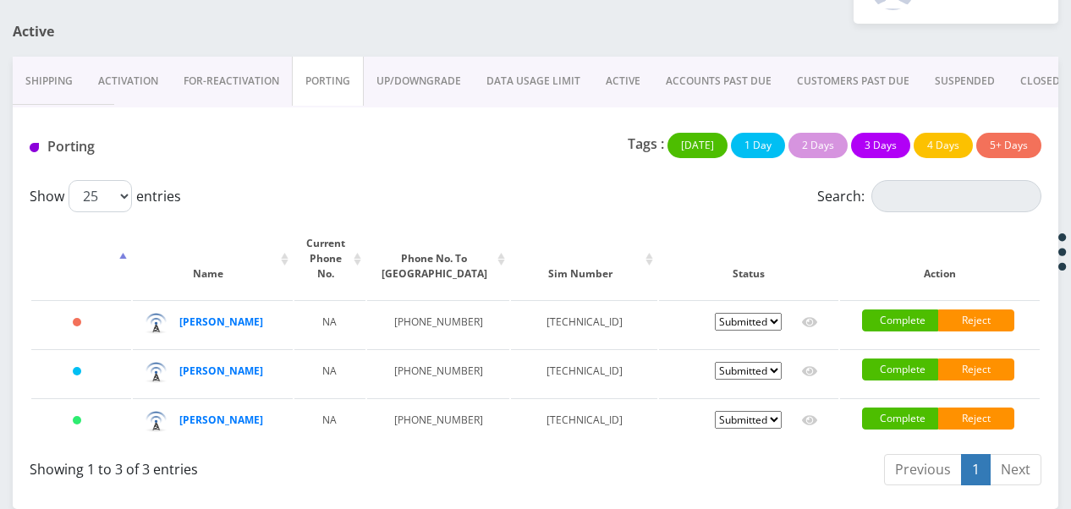
scroll to position [193, 0]
click at [635, 57] on link "ACTIVE" at bounding box center [623, 81] width 60 height 49
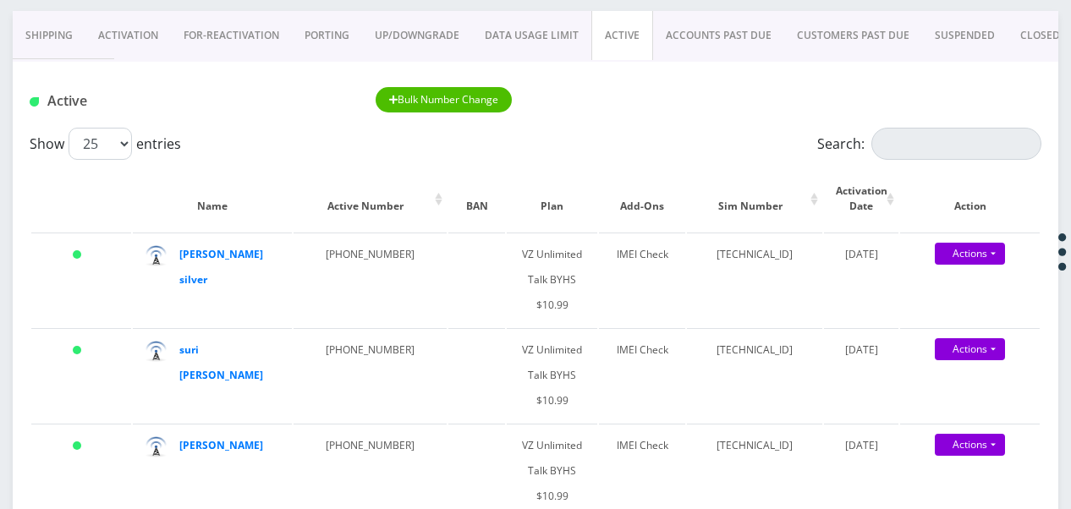
click at [322, 34] on link "PORTING" at bounding box center [327, 35] width 70 height 49
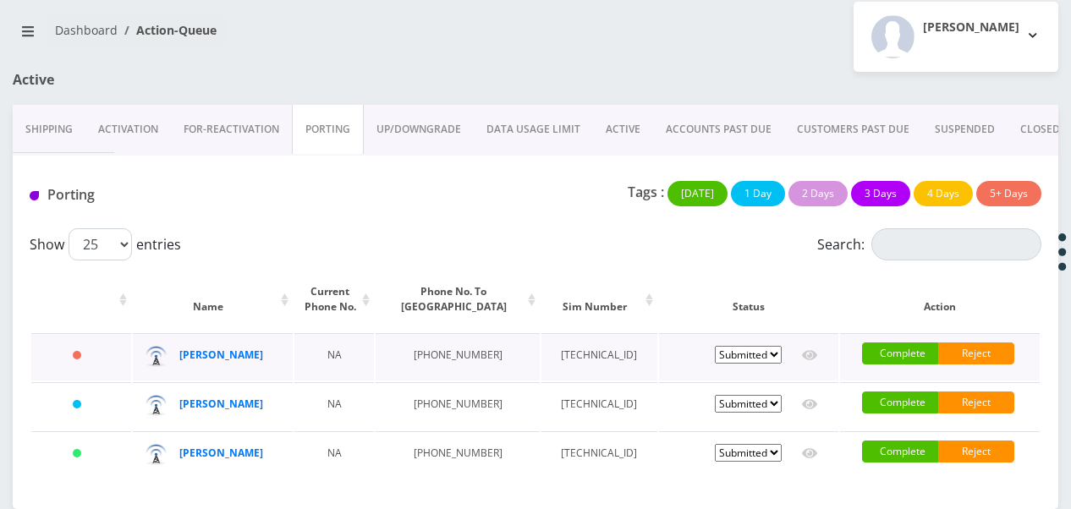
scroll to position [193, 0]
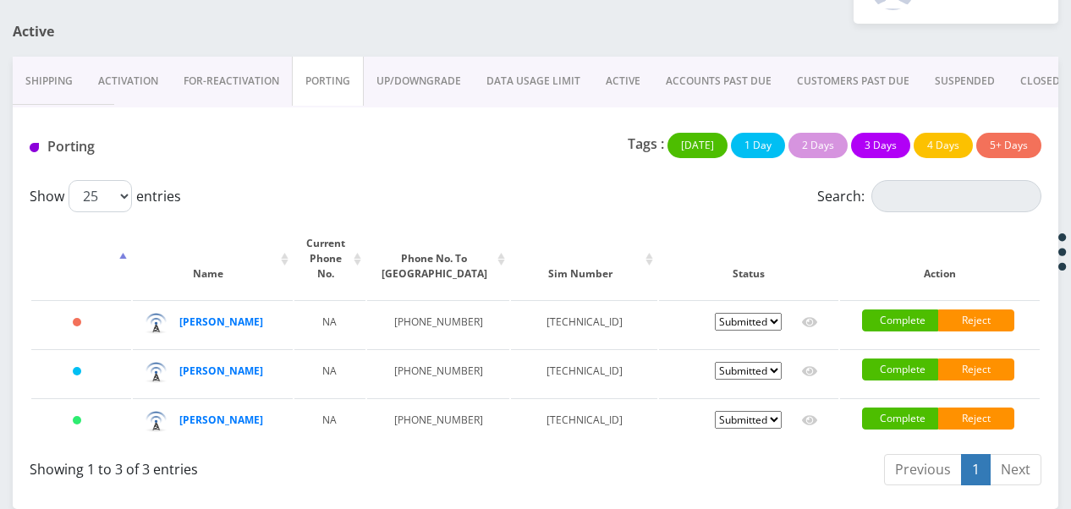
click at [348, 57] on link "PORTING" at bounding box center [328, 81] width 72 height 49
click at [632, 57] on link "ACTIVE" at bounding box center [623, 81] width 60 height 49
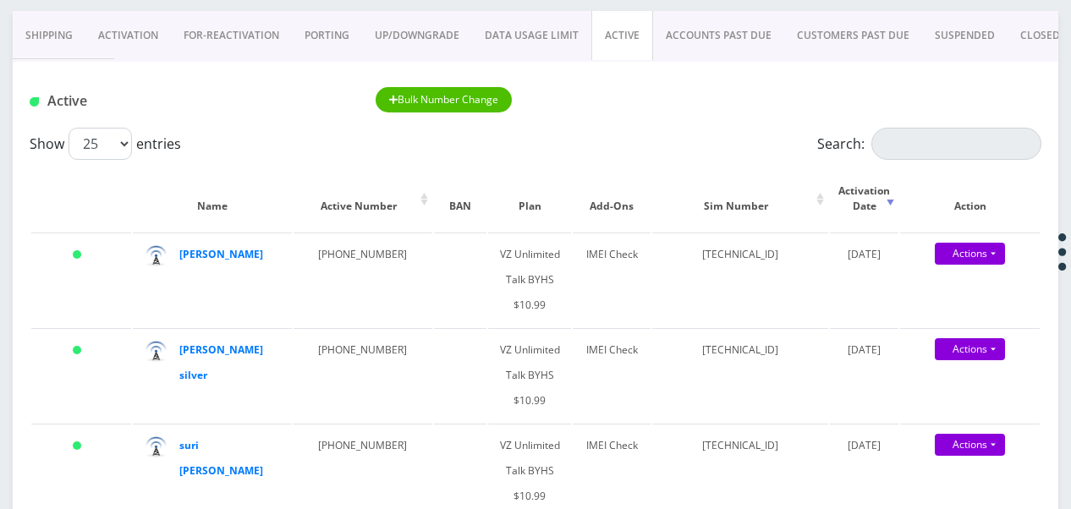
click at [164, 34] on link "Activation" at bounding box center [127, 35] width 85 height 49
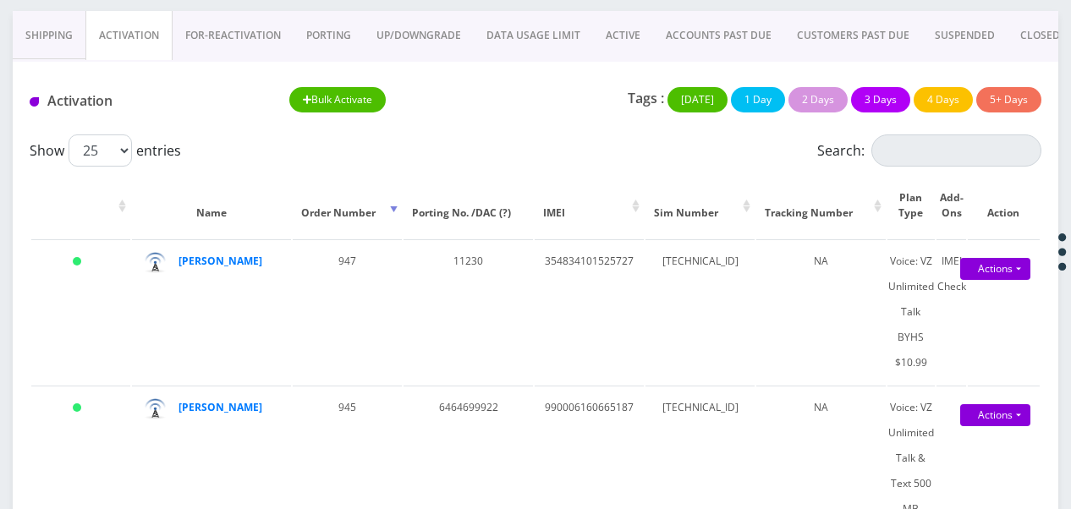
click at [332, 32] on link "PORTING" at bounding box center [329, 35] width 70 height 49
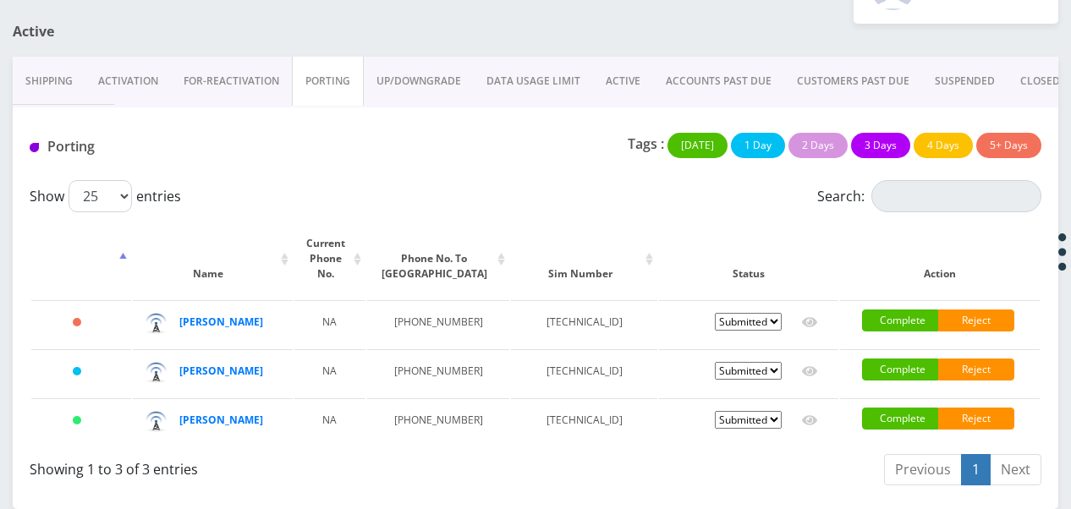
scroll to position [193, 0]
click at [631, 57] on link "ACTIVE" at bounding box center [623, 81] width 60 height 49
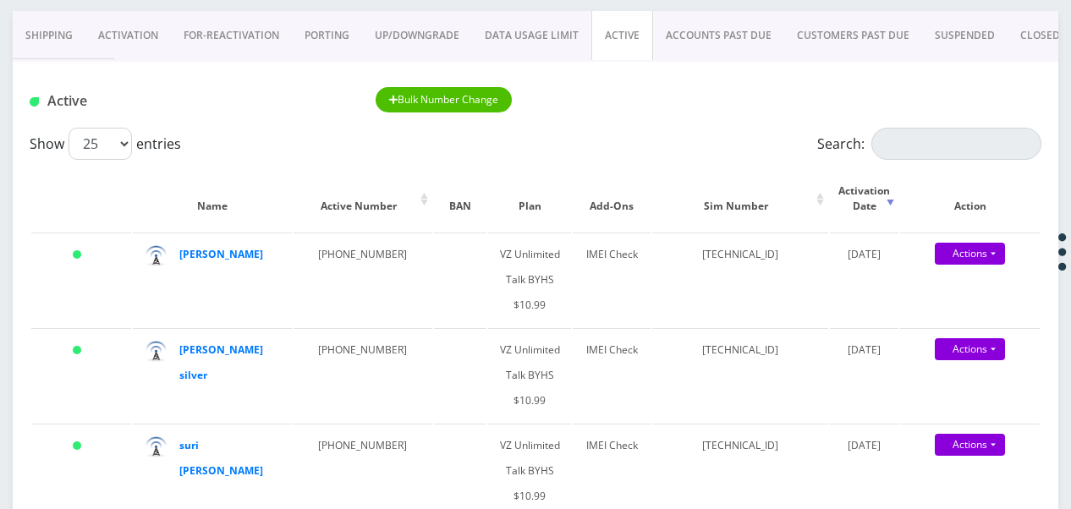
click at [349, 30] on link "PORTING" at bounding box center [327, 35] width 70 height 49
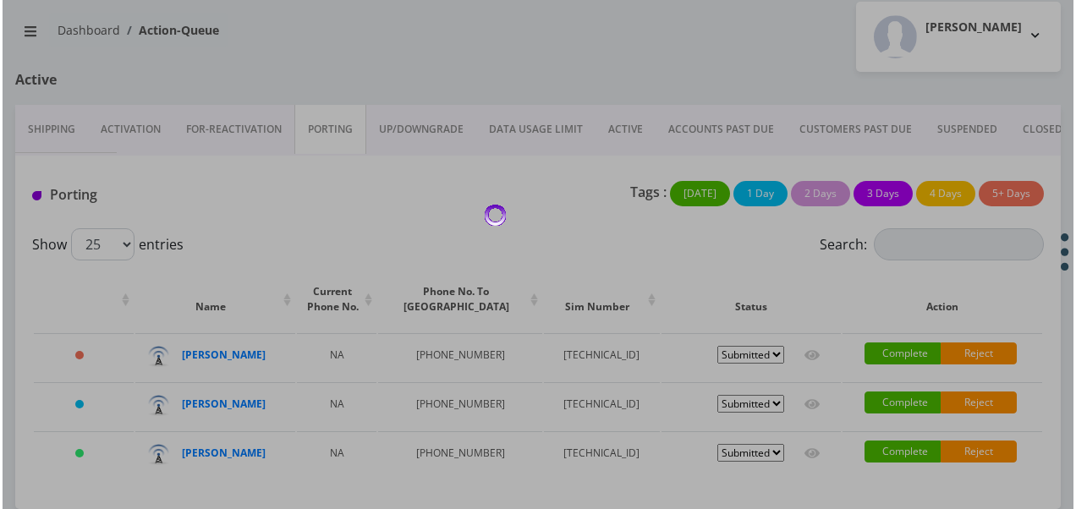
scroll to position [193, 0]
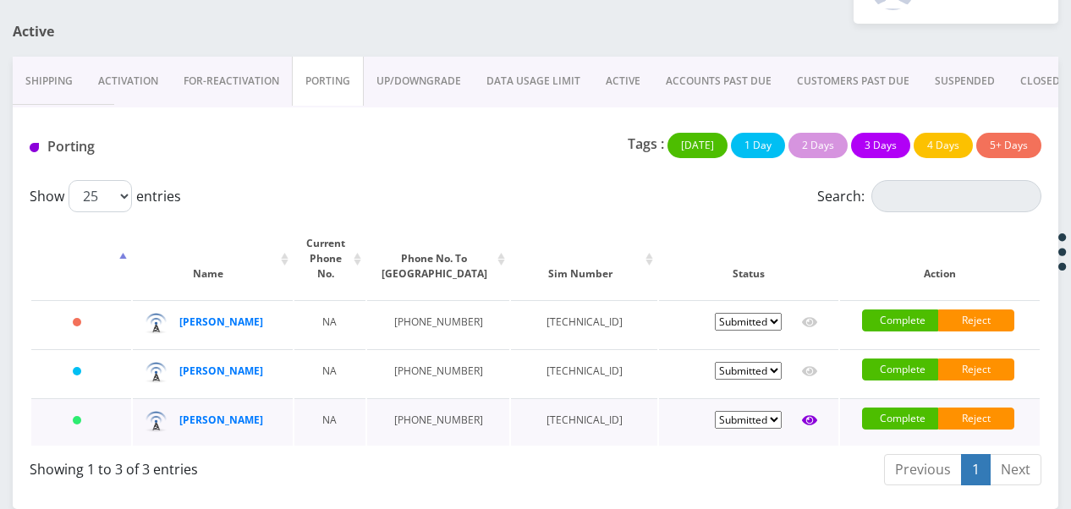
click at [808, 408] on link at bounding box center [809, 420] width 15 height 25
type input "gordon"
type input "833 central avenue"
type input "far rockaway"
select select "NY"
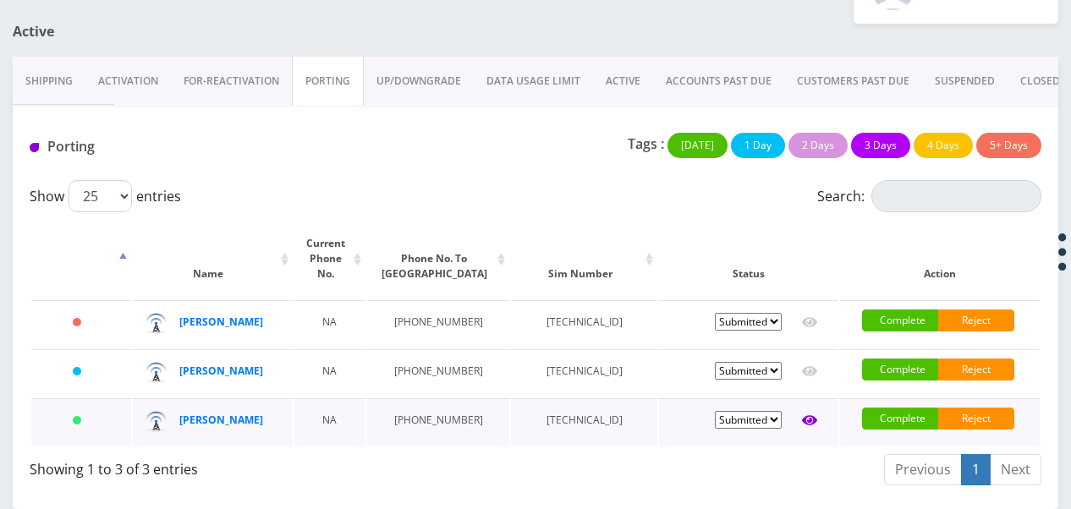
type input "11691"
type input "89148000011835956838"
type input "6464699922"
type input "verizon"
type input "38156226205"
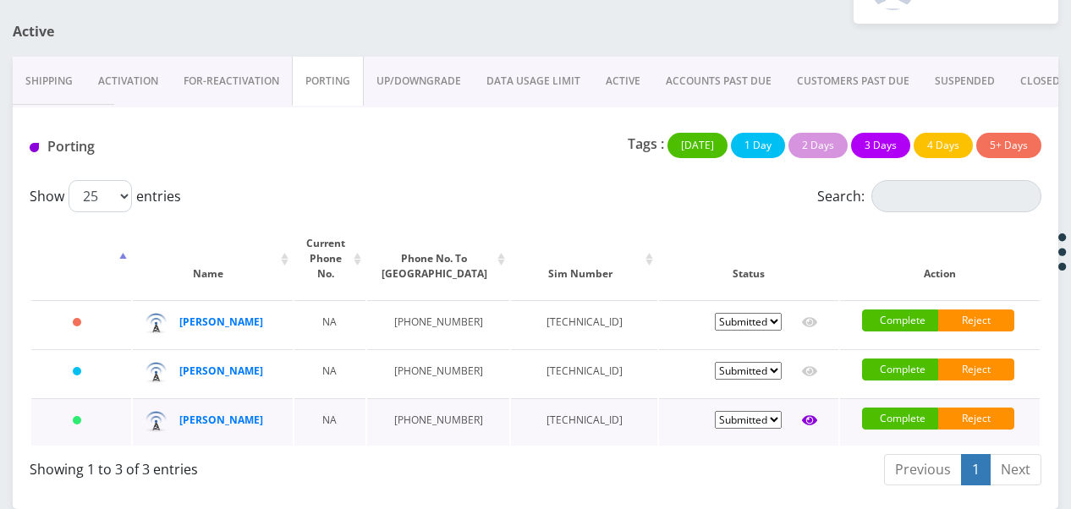
type input "781030"
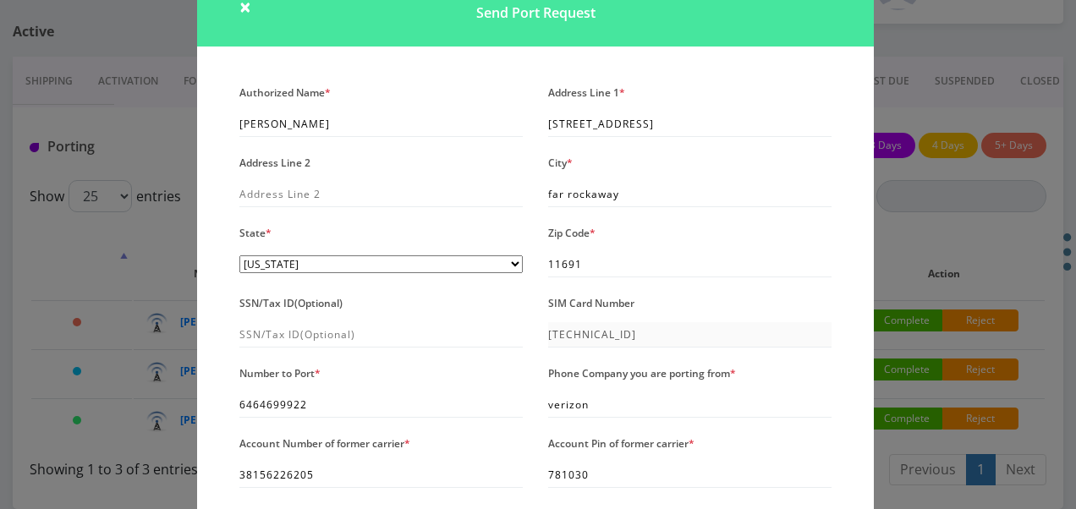
scroll to position [169, 0]
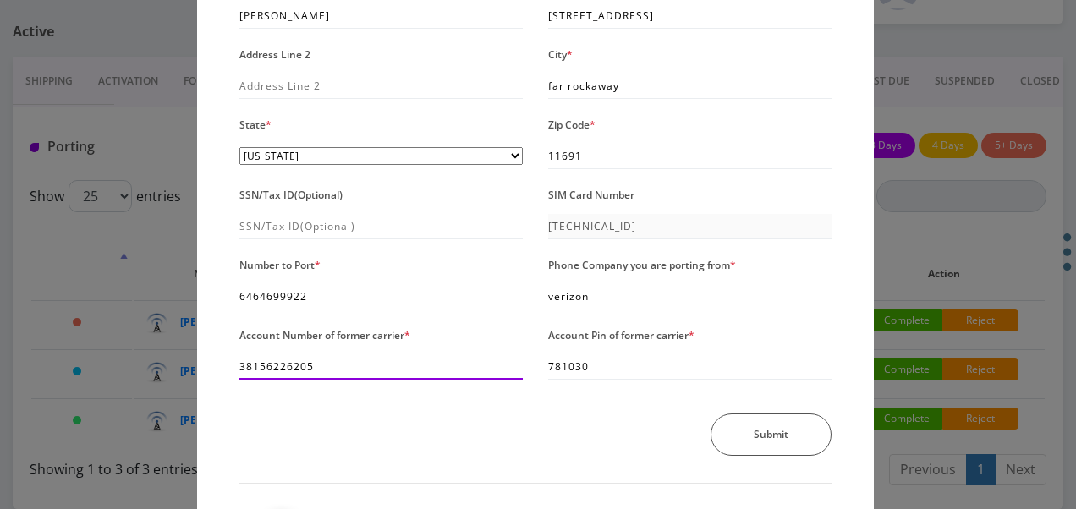
click at [241, 364] on input "38156226205" at bounding box center [380, 367] width 283 height 25
drag, startPoint x: 239, startPoint y: 364, endPoint x: 264, endPoint y: 373, distance: 27.0
click at [239, 364] on input "38156226205" at bounding box center [380, 367] width 283 height 25
type input "A38156226205"
click at [721, 417] on div "Authorized Name * gordon Address Line 1 * 833 central avenue Address Line 2 Cit…" at bounding box center [536, 220] width 618 height 497
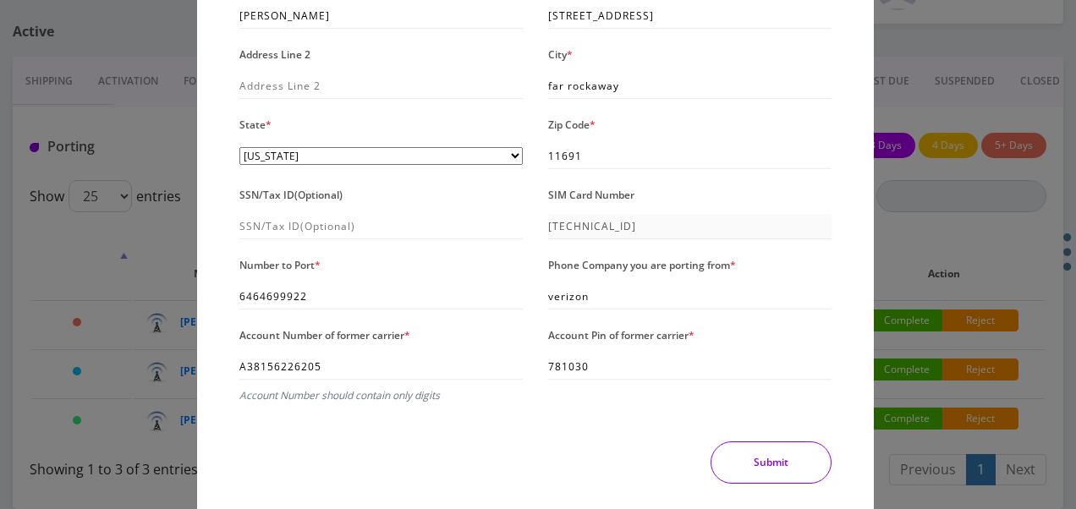
click at [764, 449] on button "Submit" at bounding box center [771, 463] width 121 height 42
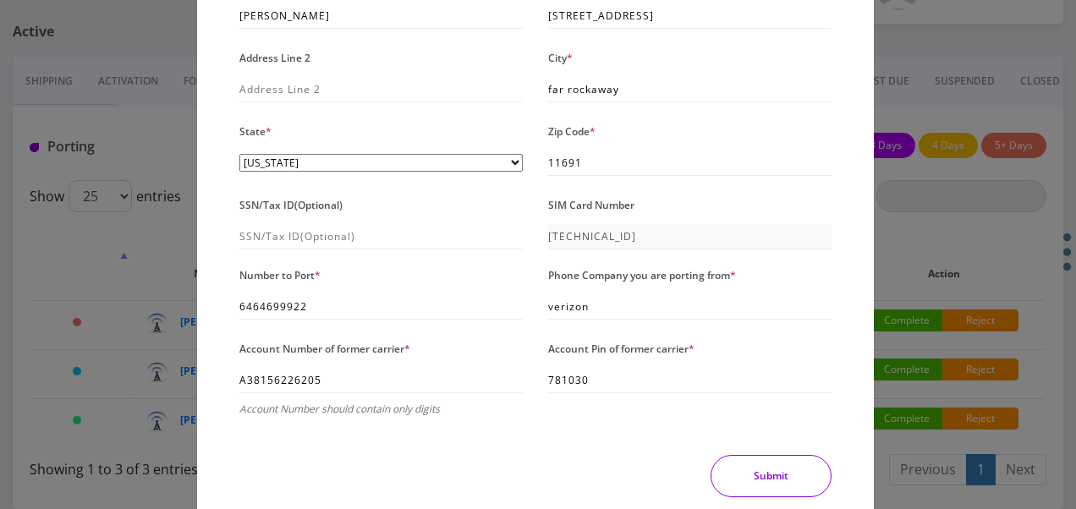
click at [770, 458] on button "Submit" at bounding box center [771, 476] width 121 height 42
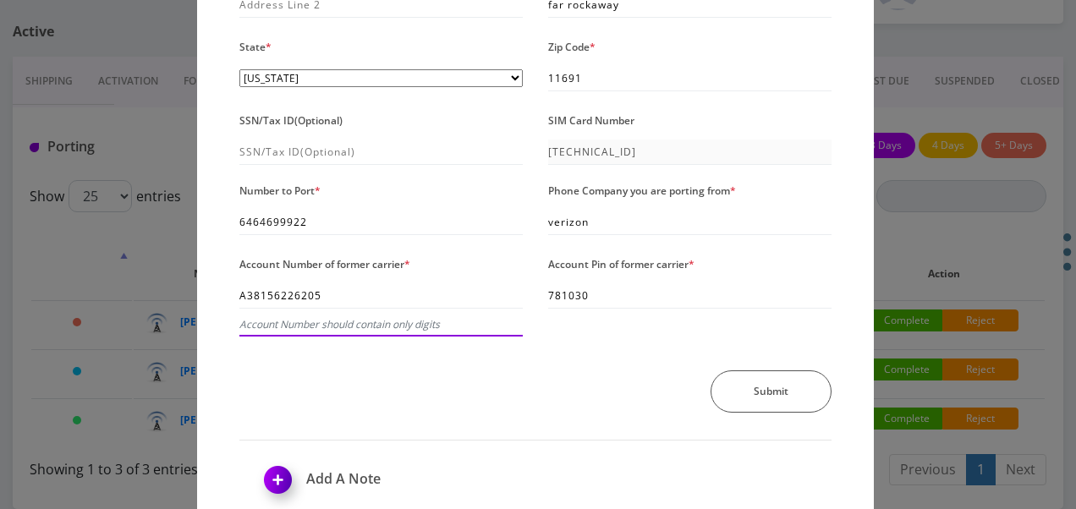
click at [455, 300] on input "A38156226205" at bounding box center [380, 295] width 283 height 25
click at [242, 291] on input "A38156226205" at bounding box center [380, 295] width 283 height 25
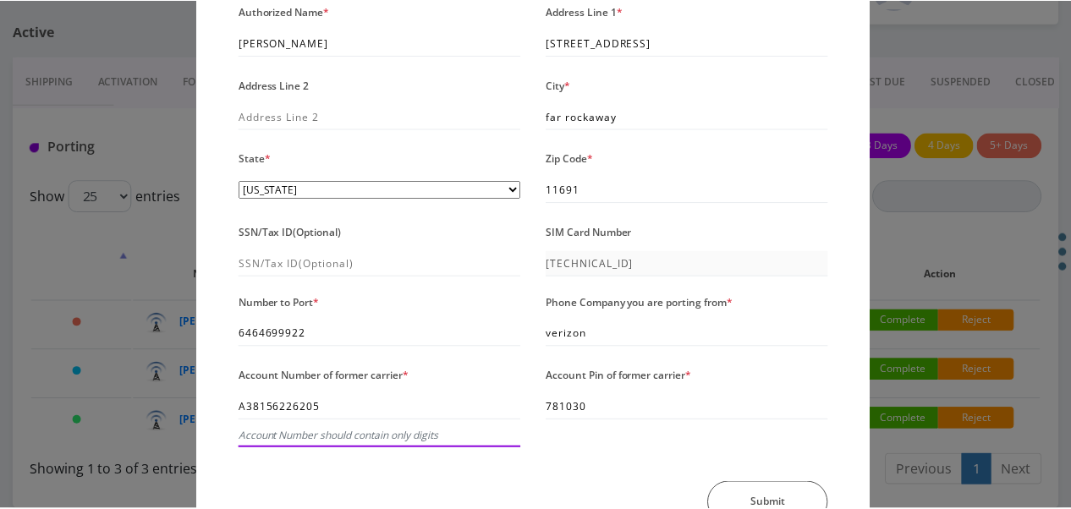
scroll to position [0, 0]
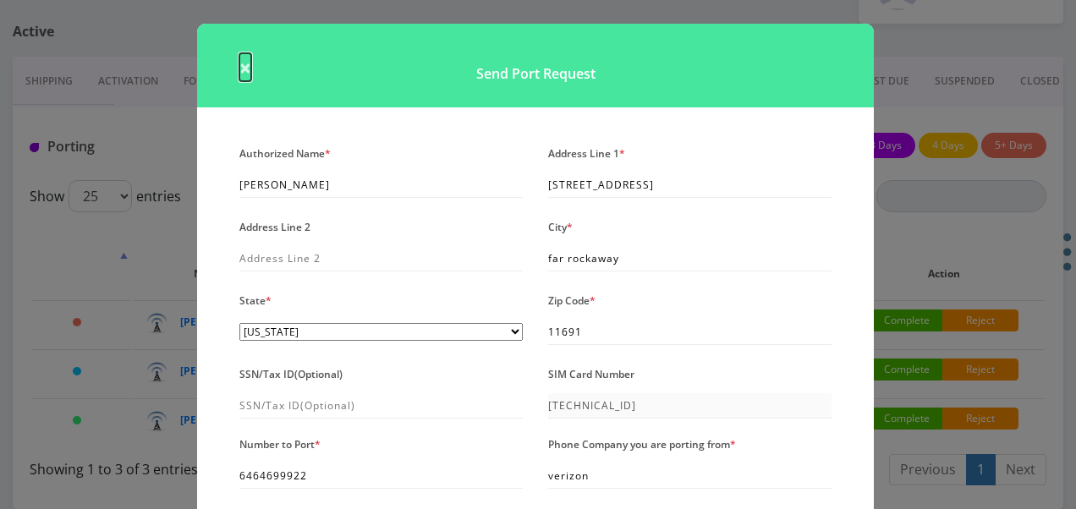
click at [244, 73] on span "×" at bounding box center [245, 67] width 12 height 28
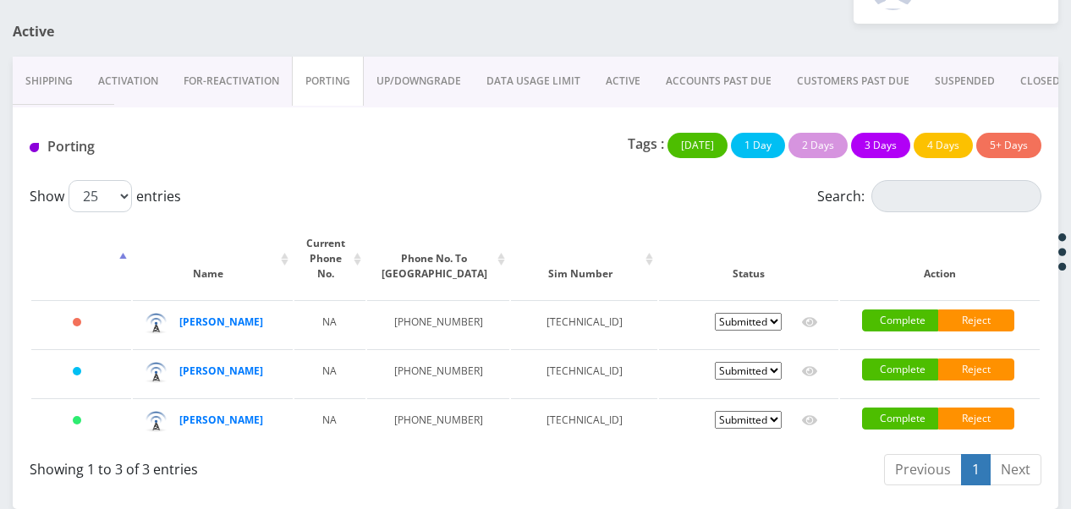
click at [342, 57] on link "PORTING" at bounding box center [328, 81] width 72 height 49
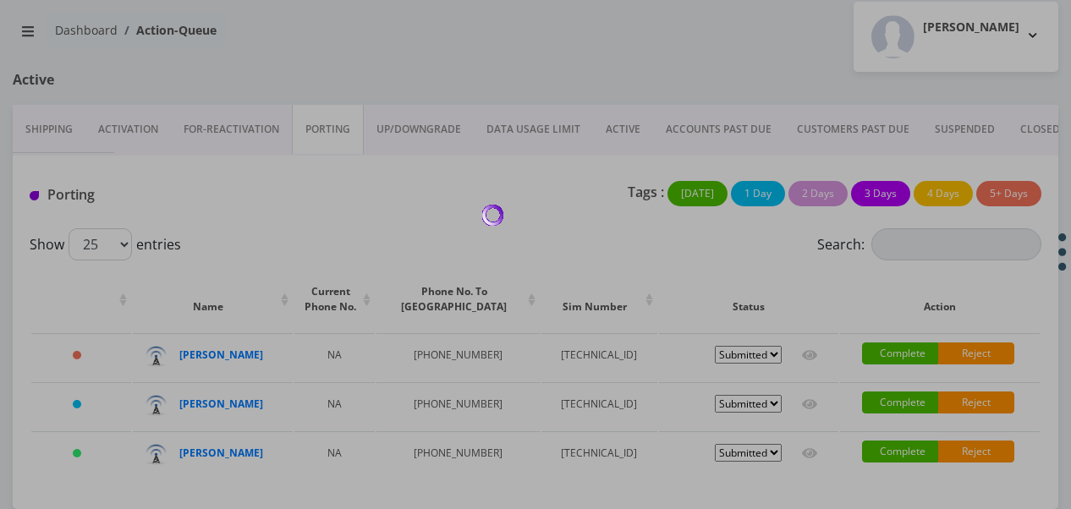
scroll to position [124, 0]
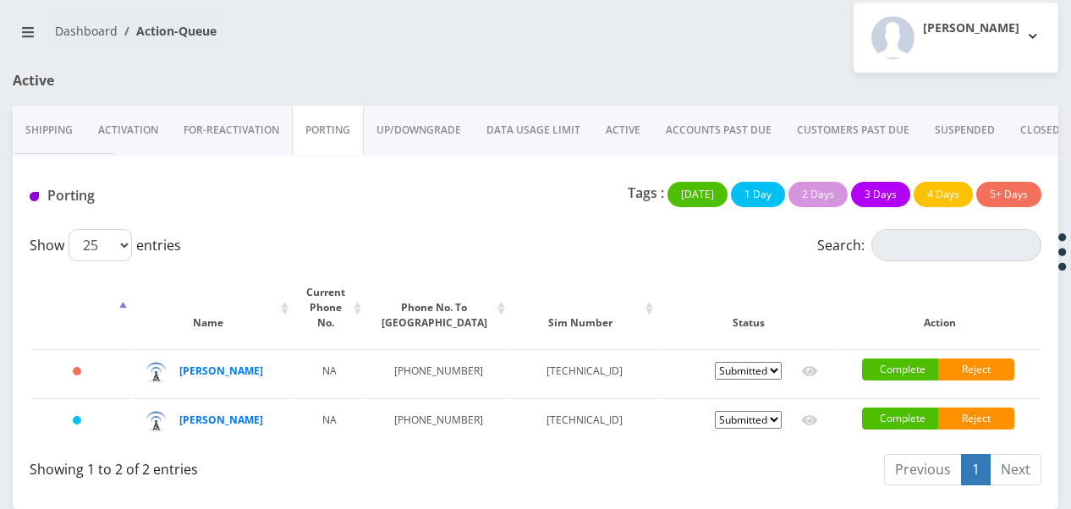
click at [627, 106] on link "ACTIVE" at bounding box center [623, 130] width 60 height 49
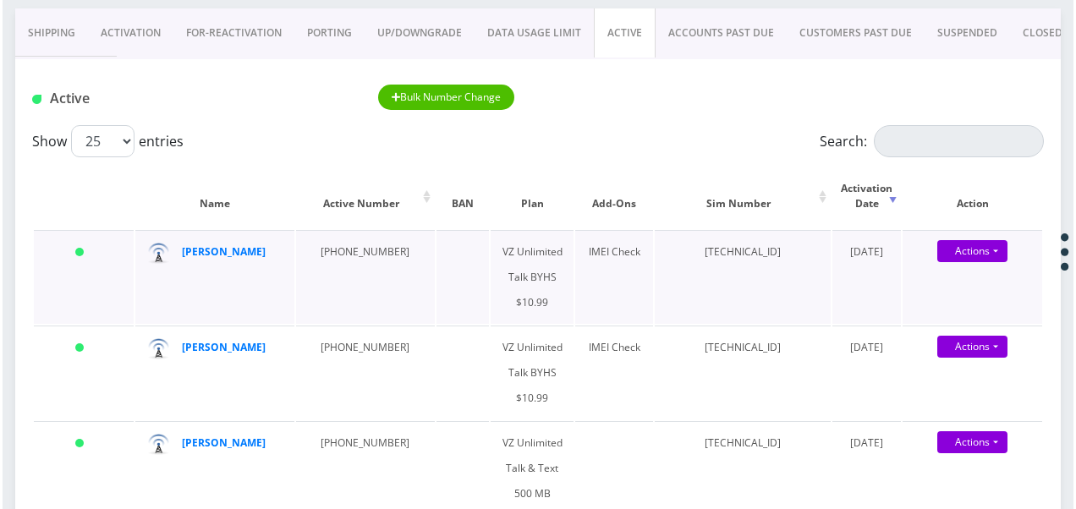
scroll to position [377, 0]
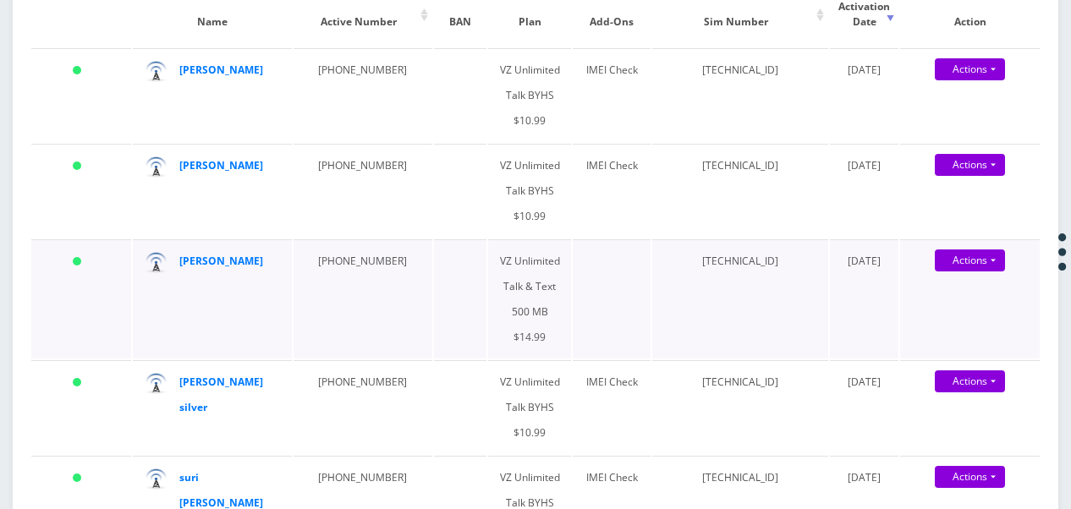
click at [990, 249] on div "Actions Suspend Close Get Usage Swap Sim" at bounding box center [970, 261] width 140 height 25
click at [992, 251] on link "Actions" at bounding box center [970, 261] width 70 height 22
click at [958, 312] on link "Get Usage" at bounding box center [985, 317] width 140 height 25
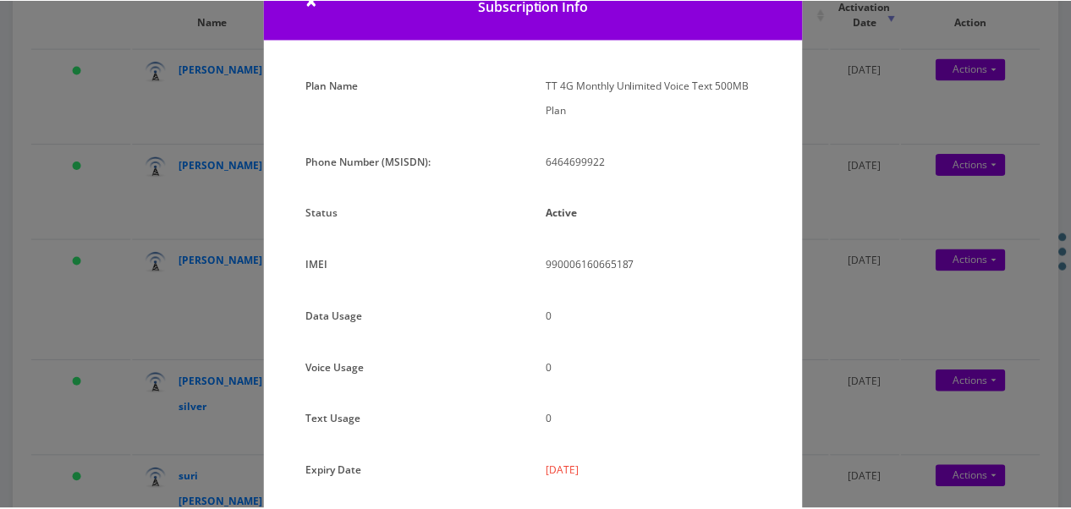
scroll to position [63, 0]
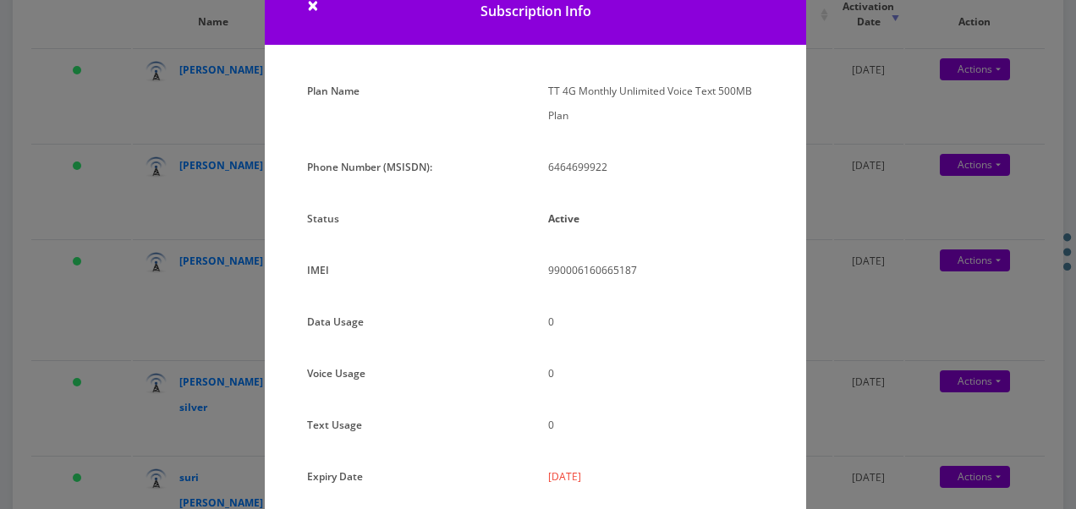
click at [839, 236] on div "× Subscription Info Plan Name TT 4G Monthly Unlimited Voice Text 500MB Plan Pho…" at bounding box center [538, 254] width 1076 height 509
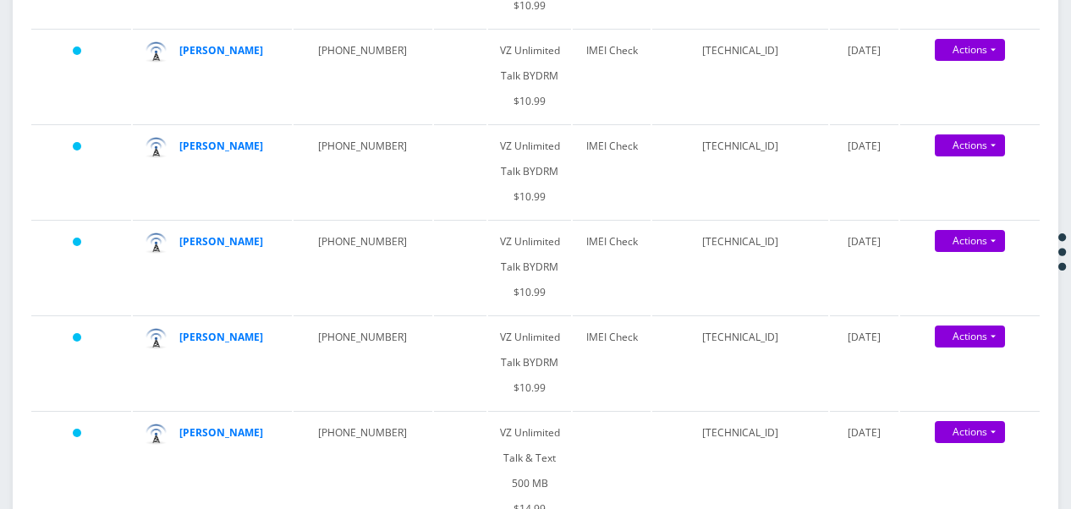
scroll to position [2599, 0]
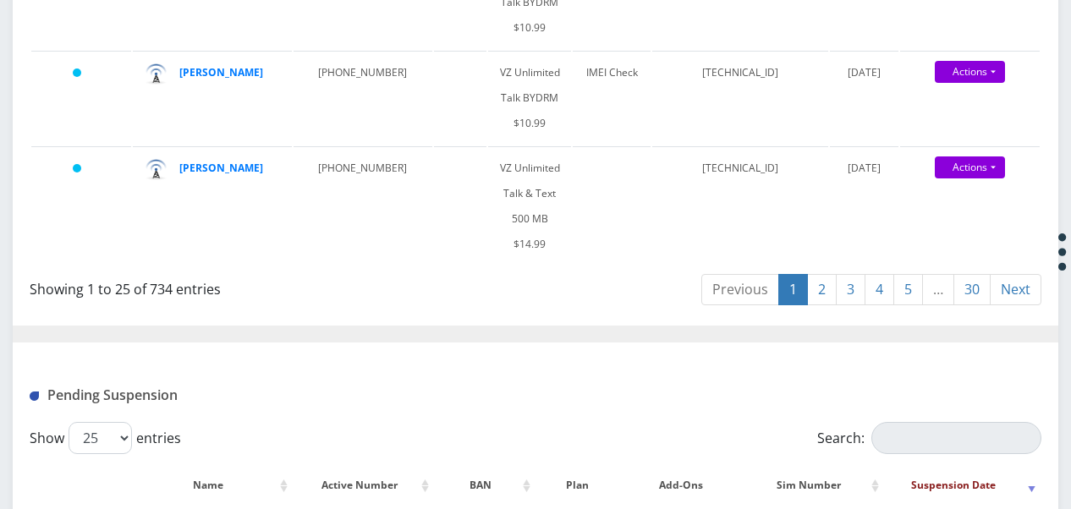
click at [921, 274] on link "5" at bounding box center [908, 289] width 30 height 31
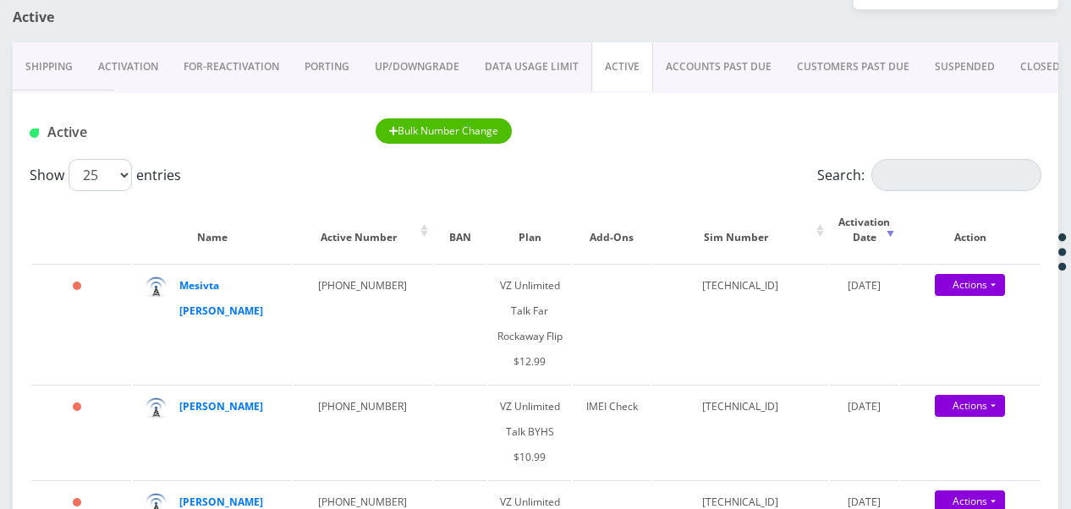
scroll to position [0, 0]
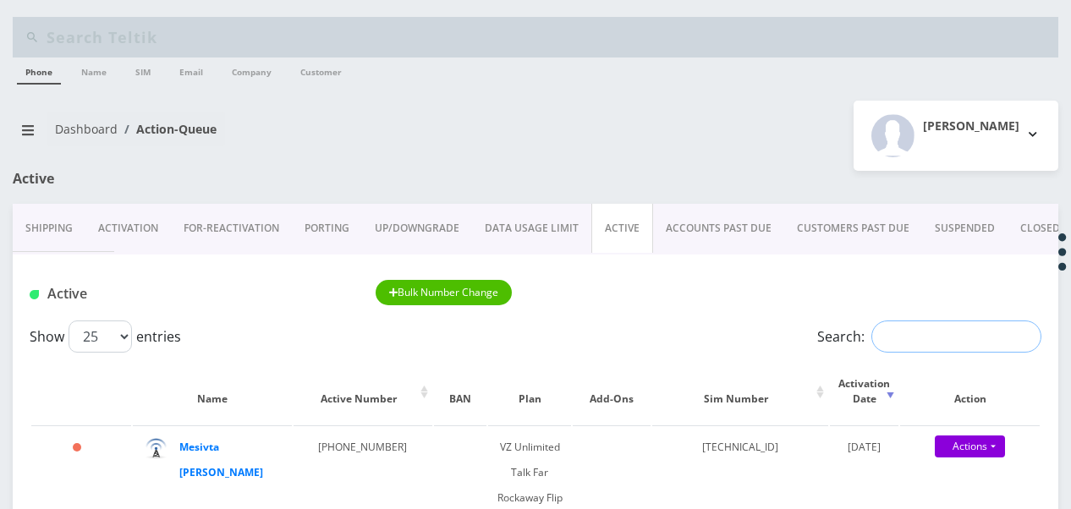
click at [886, 330] on input "Search:" at bounding box center [956, 337] width 170 height 32
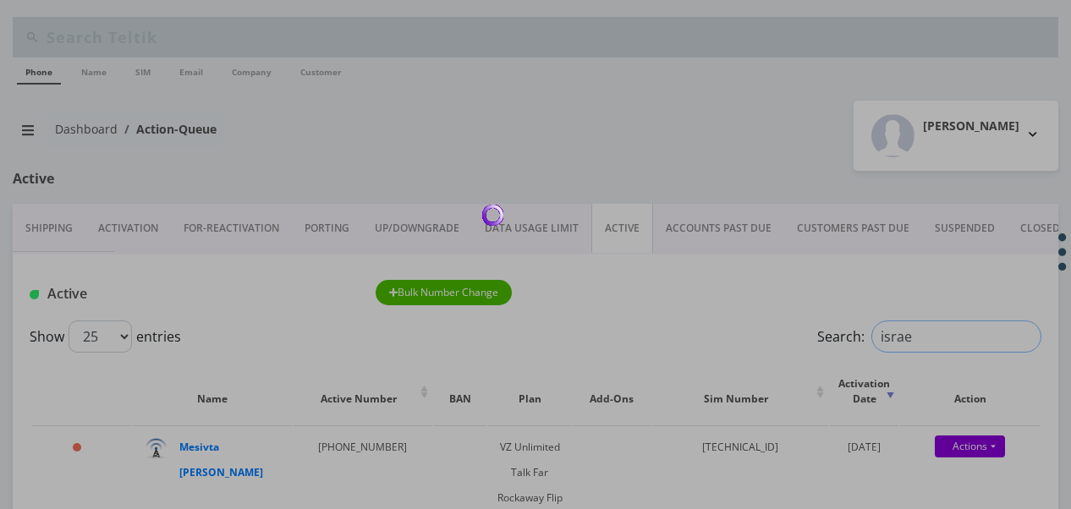
type input "israel"
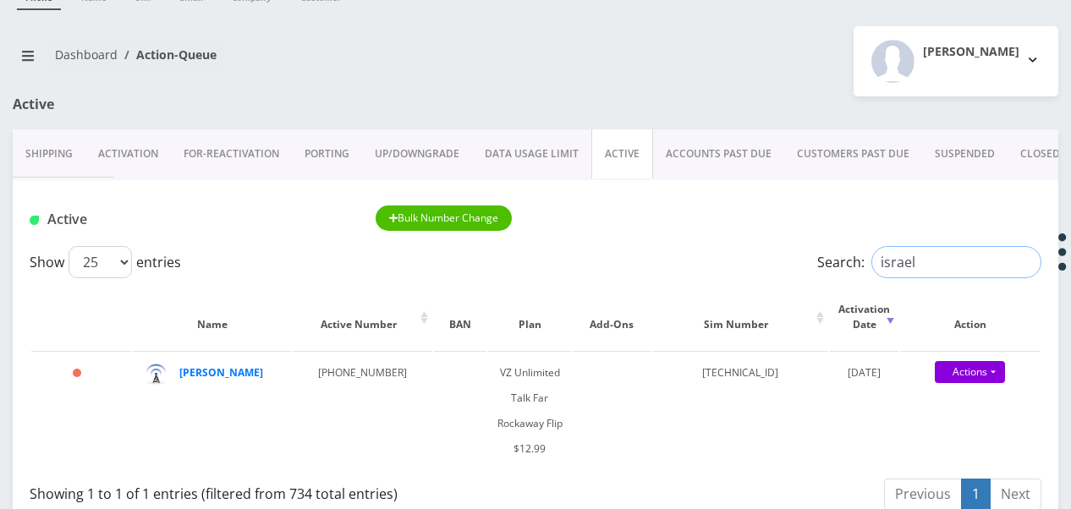
scroll to position [169, 0]
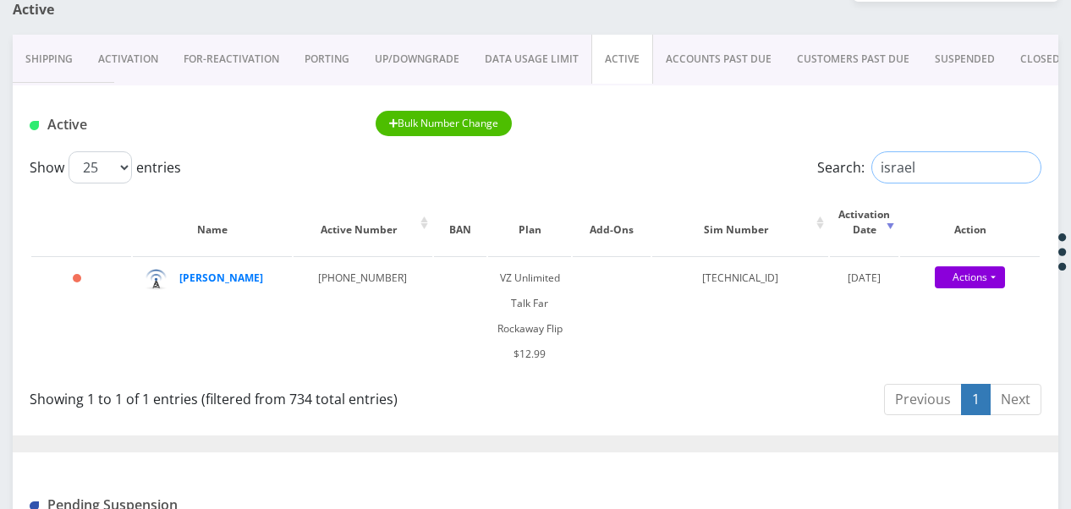
click at [1026, 167] on input "israel" at bounding box center [956, 167] width 170 height 32
click at [128, 60] on link "Activation" at bounding box center [127, 59] width 85 height 49
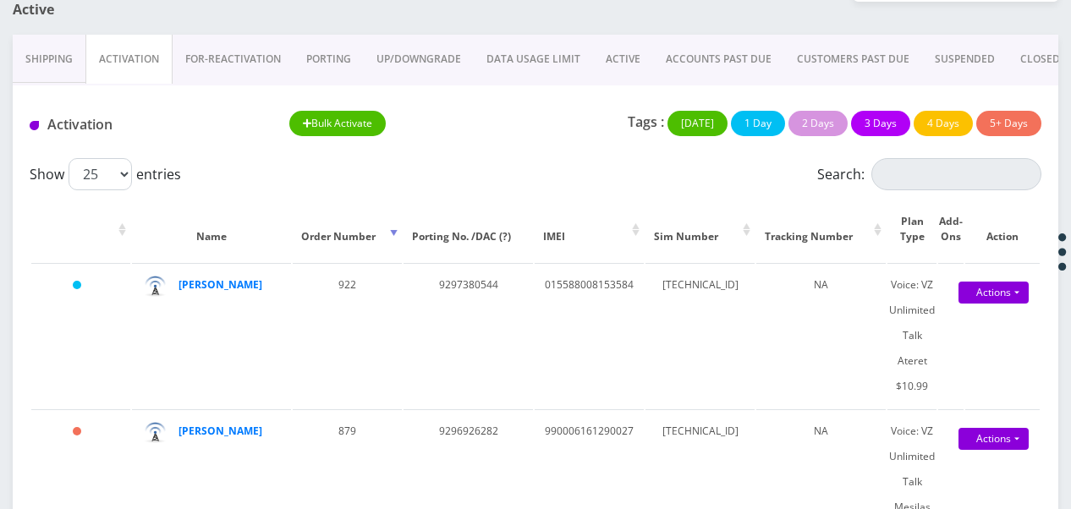
drag, startPoint x: 614, startPoint y: 57, endPoint x: 627, endPoint y: 64, distance: 14.8
click at [613, 57] on link "ACTIVE" at bounding box center [623, 59] width 60 height 49
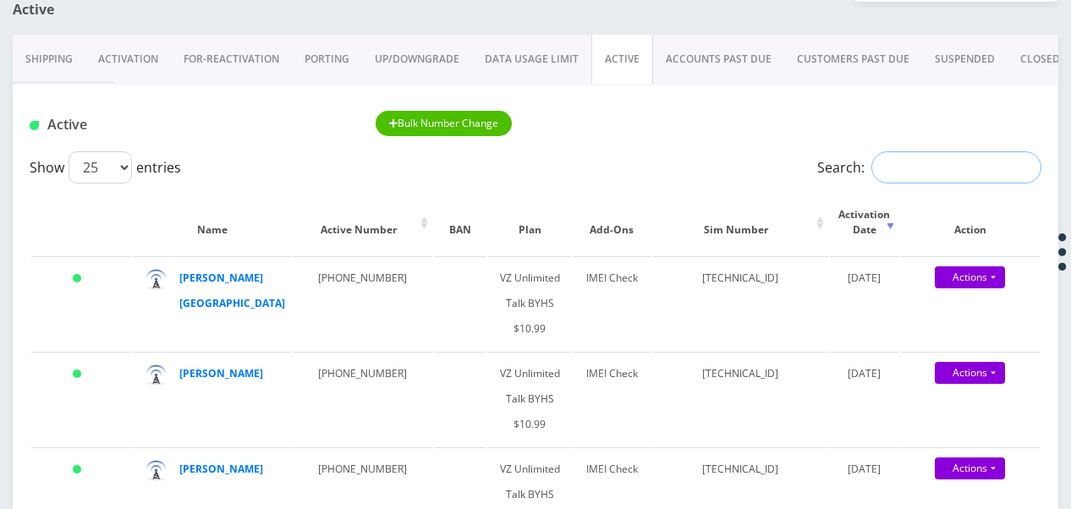
click at [891, 173] on input "Search:" at bounding box center [956, 167] width 170 height 32
type input "b"
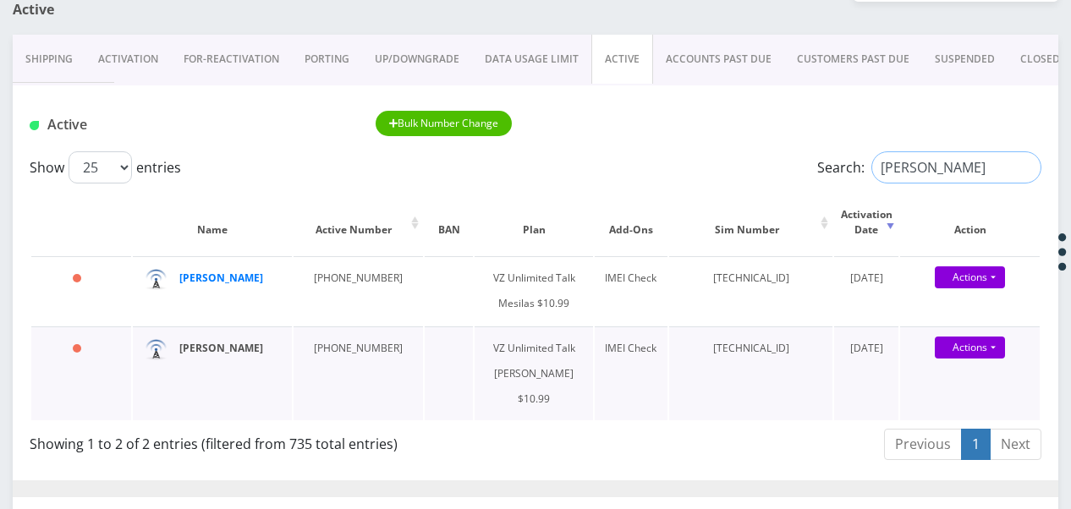
type input "seiden"
click at [1016, 165] on input "seiden" at bounding box center [956, 167] width 170 height 32
click at [1015, 160] on input "seiden" at bounding box center [956, 167] width 170 height 32
click at [1023, 167] on input "seiden" at bounding box center [956, 167] width 170 height 32
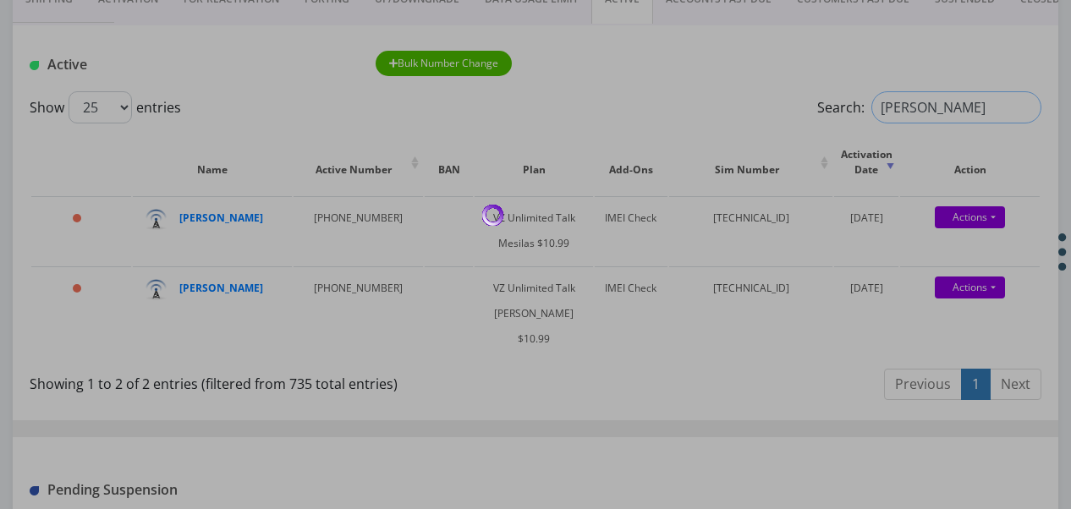
scroll to position [254, 0]
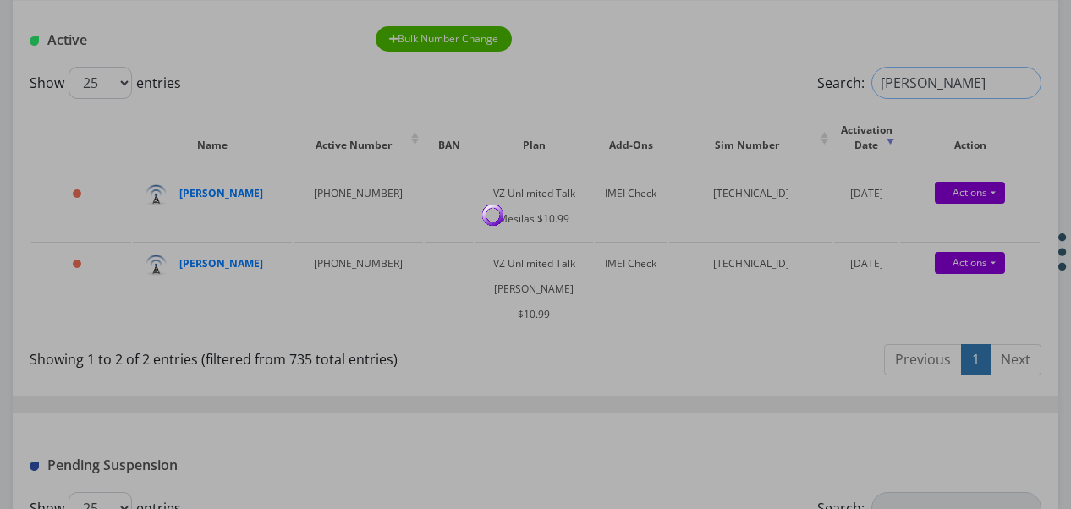
type input "kaplan"
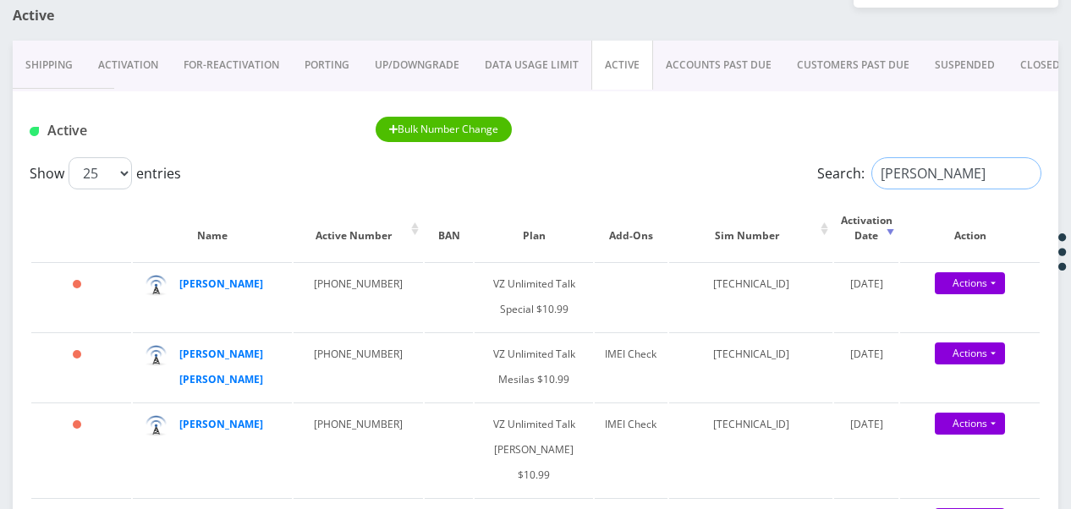
scroll to position [85, 0]
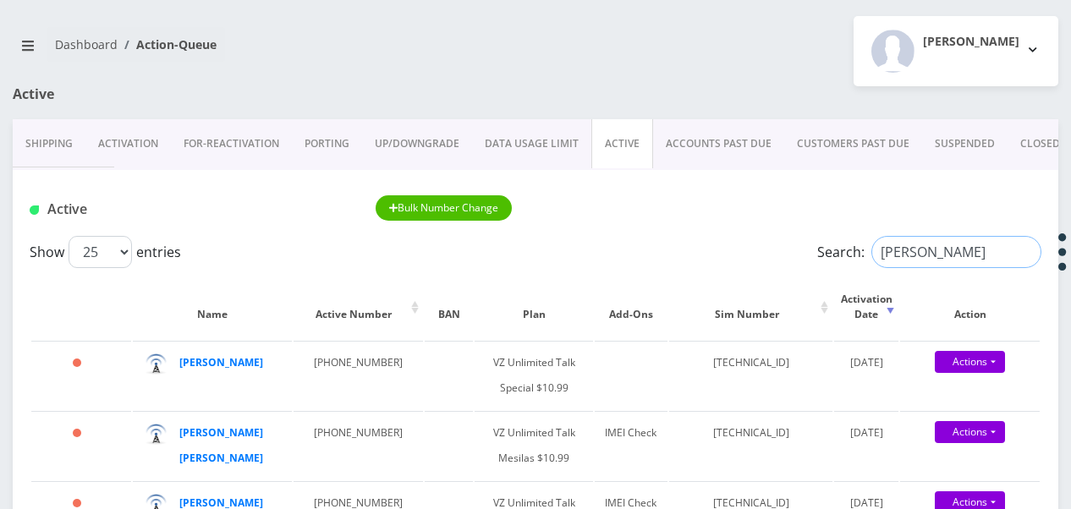
drag, startPoint x: 933, startPoint y: 240, endPoint x: 827, endPoint y: 248, distance: 106.0
click at [829, 247] on label "Search: kaplan" at bounding box center [929, 252] width 224 height 32
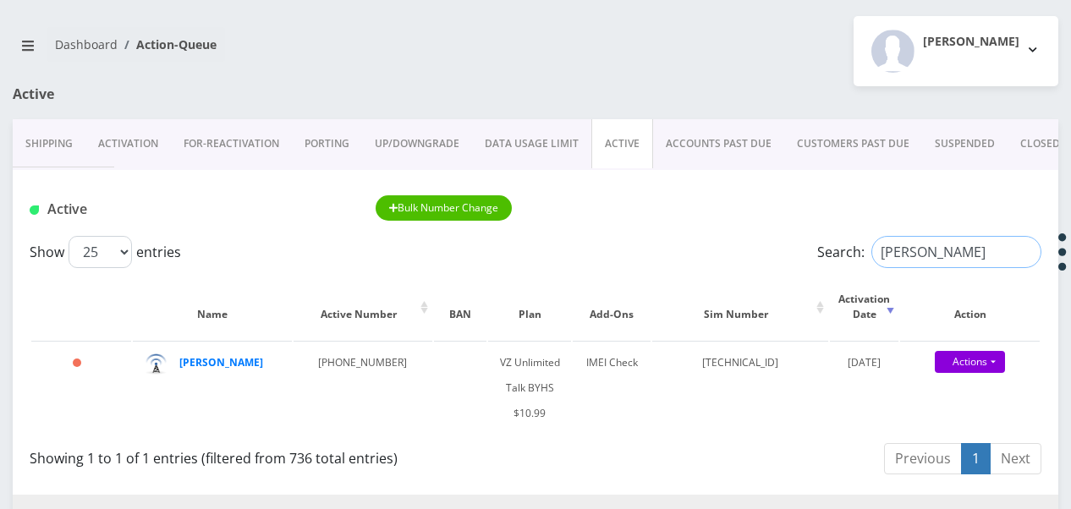
drag, startPoint x: 941, startPoint y: 254, endPoint x: 675, endPoint y: 214, distance: 268.6
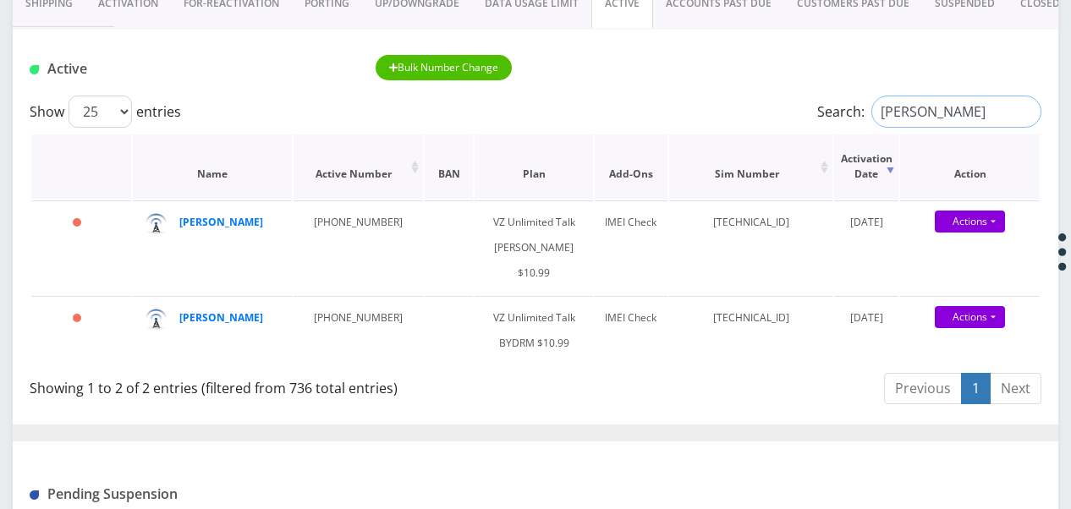
scroll to position [169, 0]
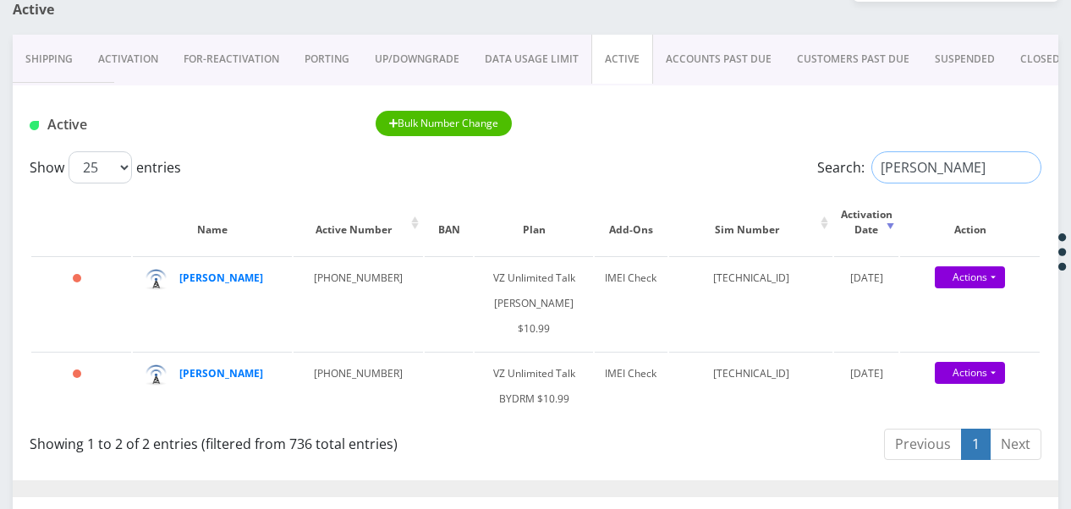
drag, startPoint x: 936, startPoint y: 168, endPoint x: 804, endPoint y: 154, distance: 132.8
click at [817, 155] on label "Search: hersko" at bounding box center [929, 167] width 224 height 32
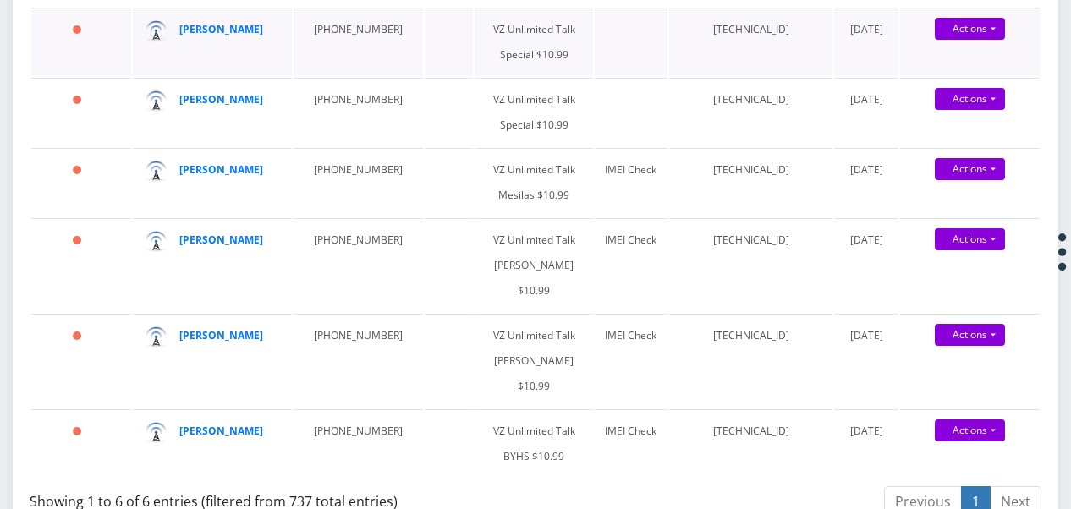
scroll to position [508, 0]
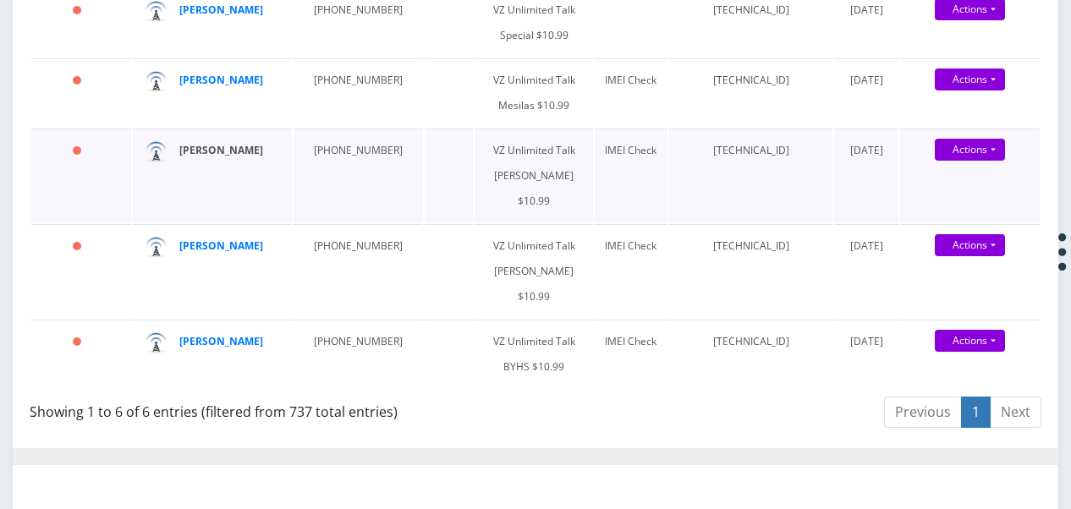
drag, startPoint x: 242, startPoint y: 232, endPoint x: 223, endPoint y: 222, distance: 21.9
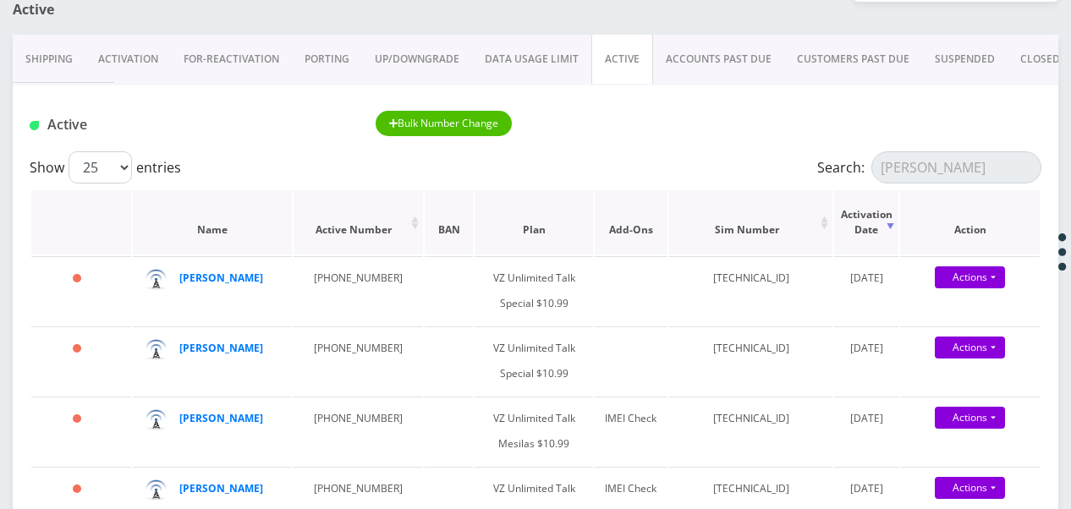
scroll to position [0, 0]
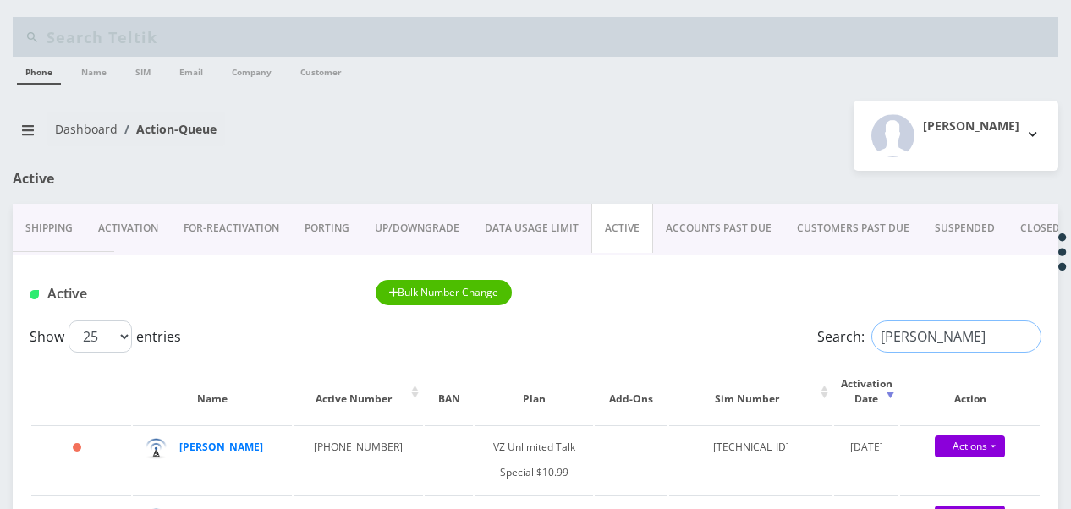
drag, startPoint x: 934, startPoint y: 338, endPoint x: 802, endPoint y: 322, distance: 133.0
click at [809, 324] on div "Search: levin" at bounding box center [915, 337] width 253 height 32
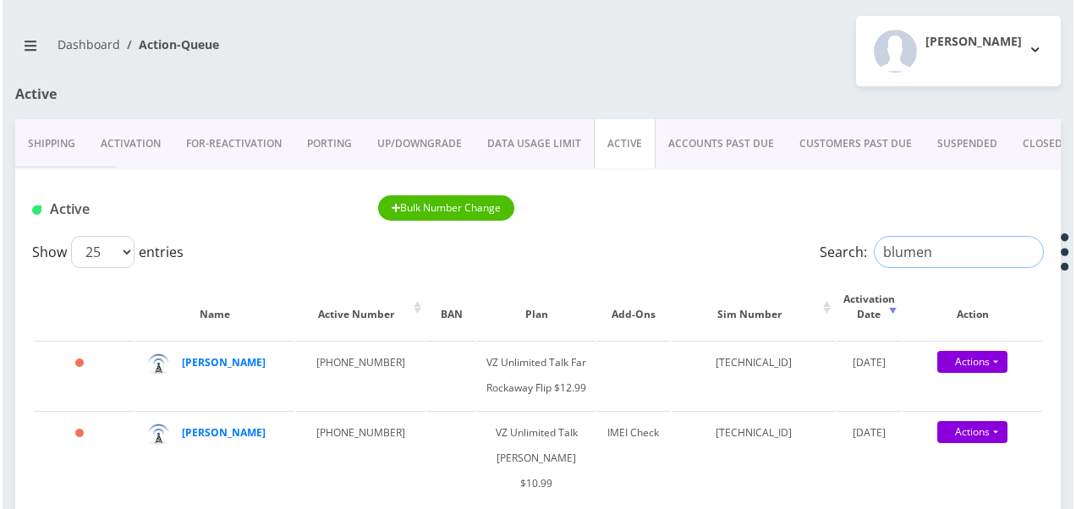
scroll to position [169, 0]
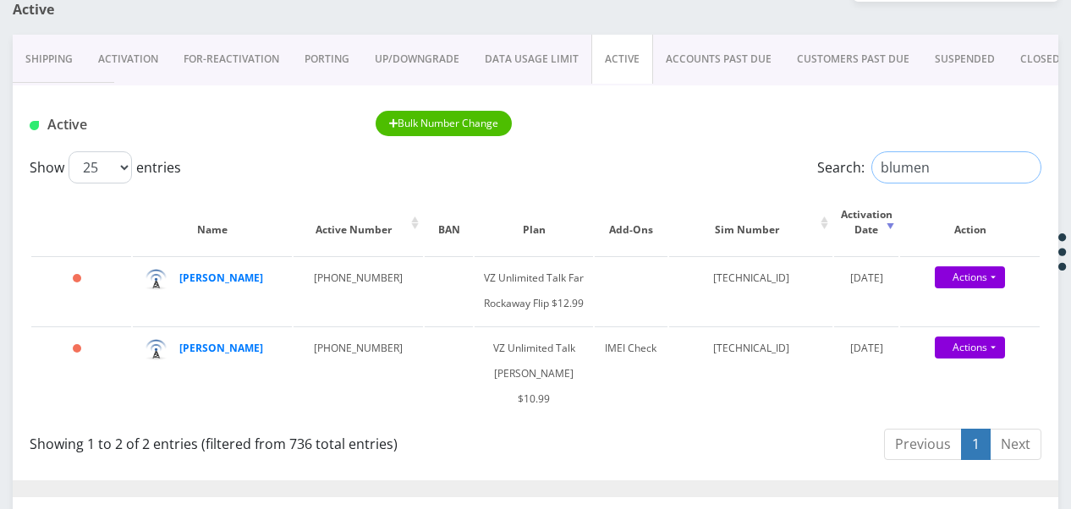
drag, startPoint x: 850, startPoint y: 151, endPoint x: 821, endPoint y: 153, distance: 29.7
click at [824, 157] on label "Search: blumen" at bounding box center [929, 167] width 224 height 32
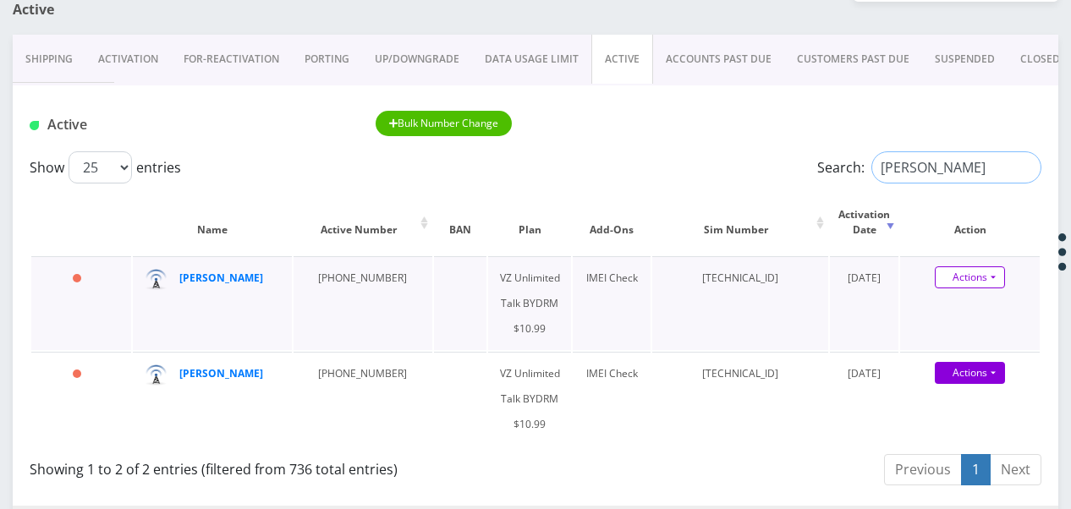
type input "federman"
click at [988, 275] on link "Actions" at bounding box center [970, 278] width 70 height 22
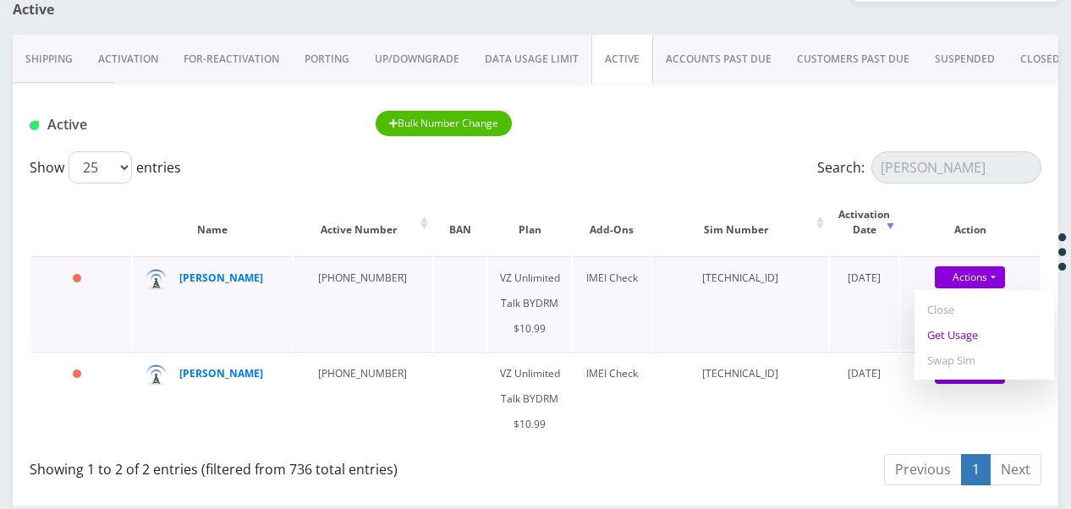
click at [976, 342] on link "Get Usage" at bounding box center [985, 334] width 140 height 25
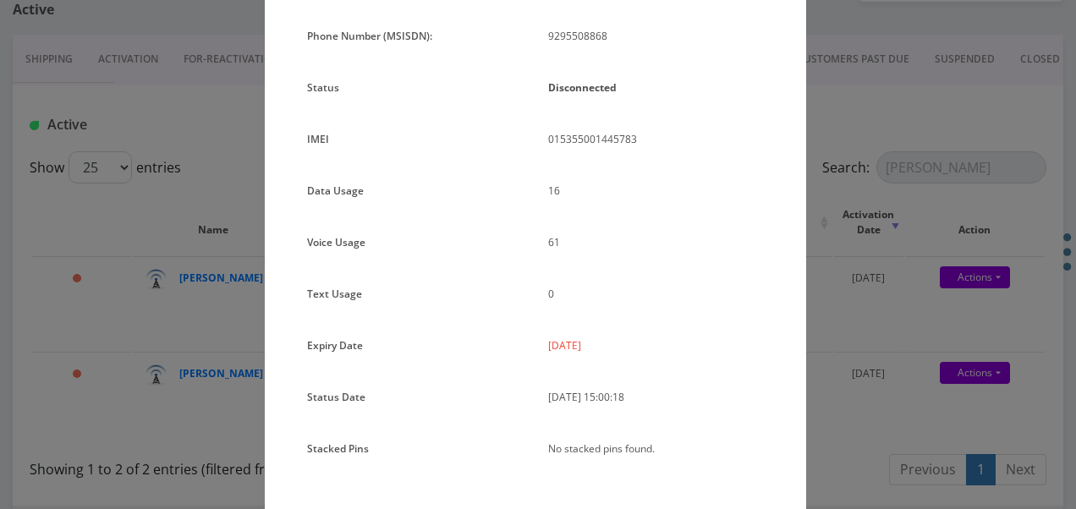
click at [887, 313] on div "× Subscription Info Plan Name TT 4G Monthly Unlimited Voice Plan Phone Number (…" at bounding box center [538, 254] width 1076 height 509
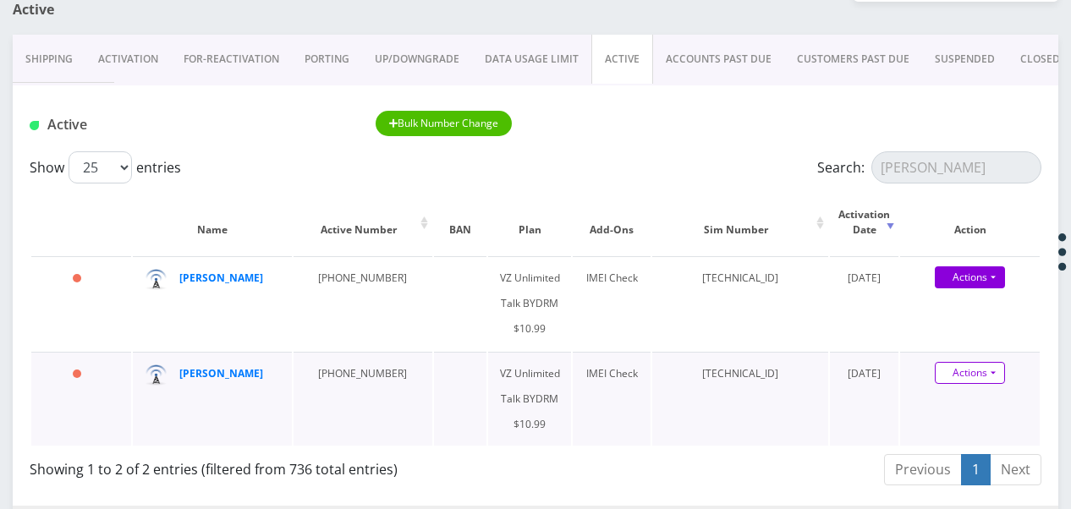
click at [995, 372] on link "Actions" at bounding box center [970, 373] width 70 height 22
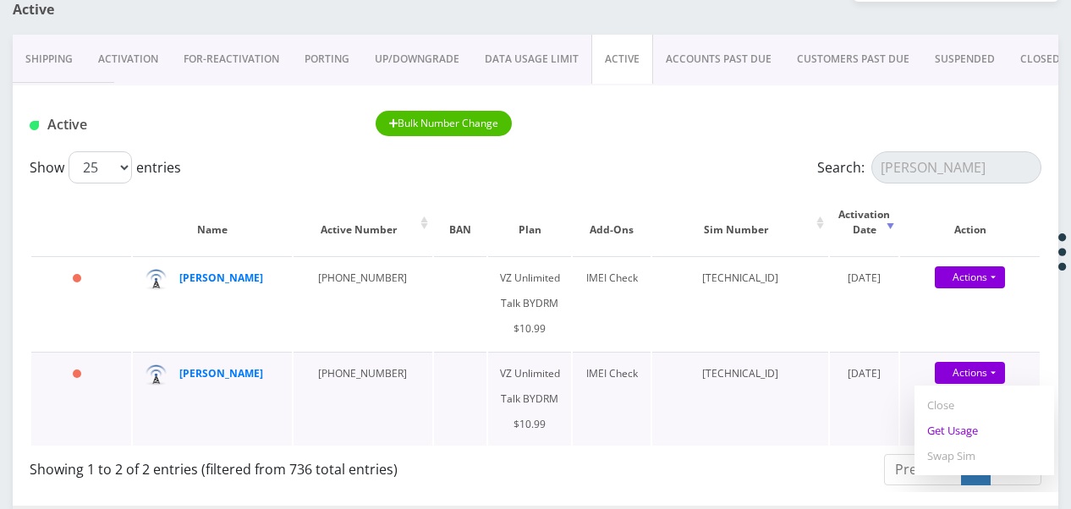
click at [979, 430] on link "Get Usage" at bounding box center [985, 430] width 140 height 25
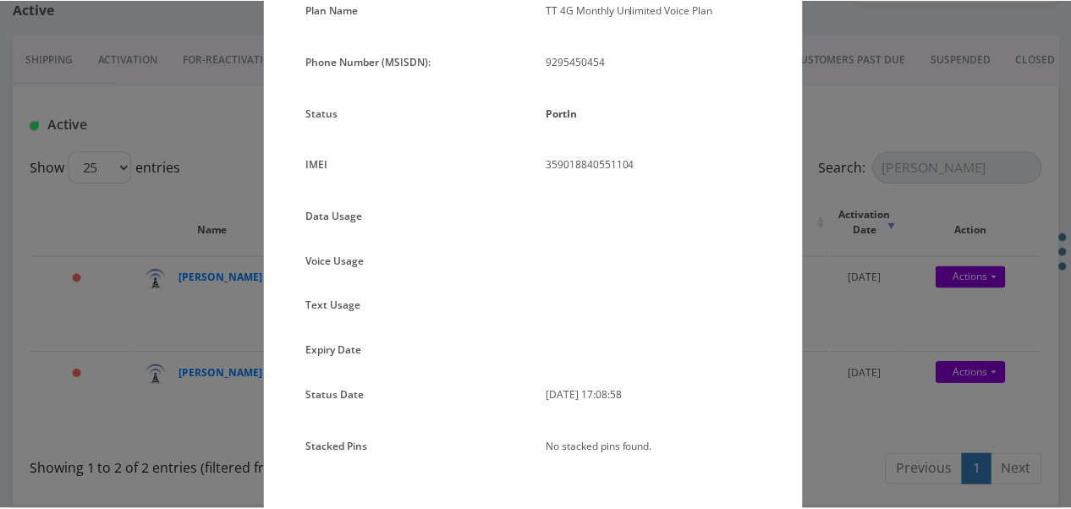
scroll to position [180, 0]
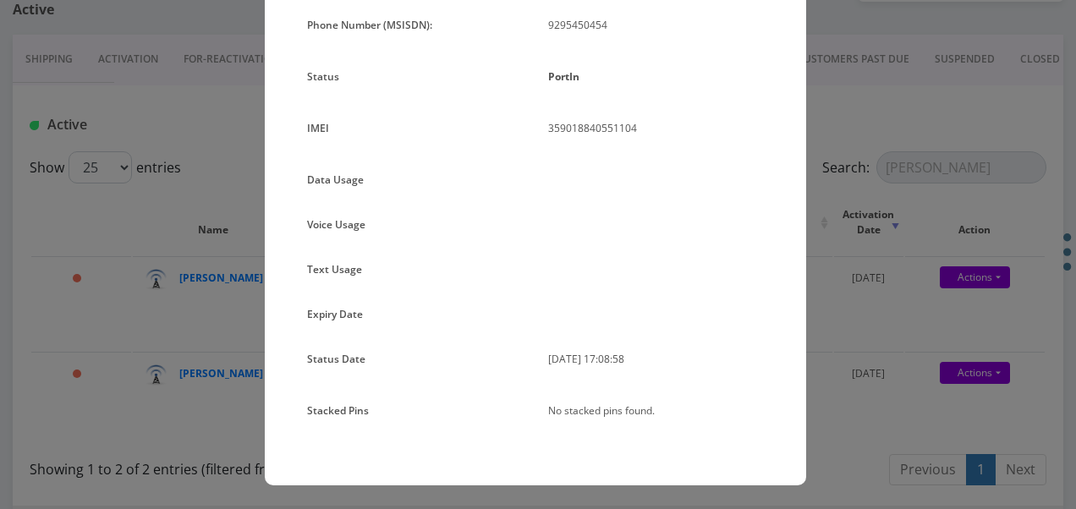
click at [855, 311] on div "× Subscription Info Plan Name TT 4G Monthly Unlimited Voice Plan Phone Number (…" at bounding box center [538, 254] width 1076 height 509
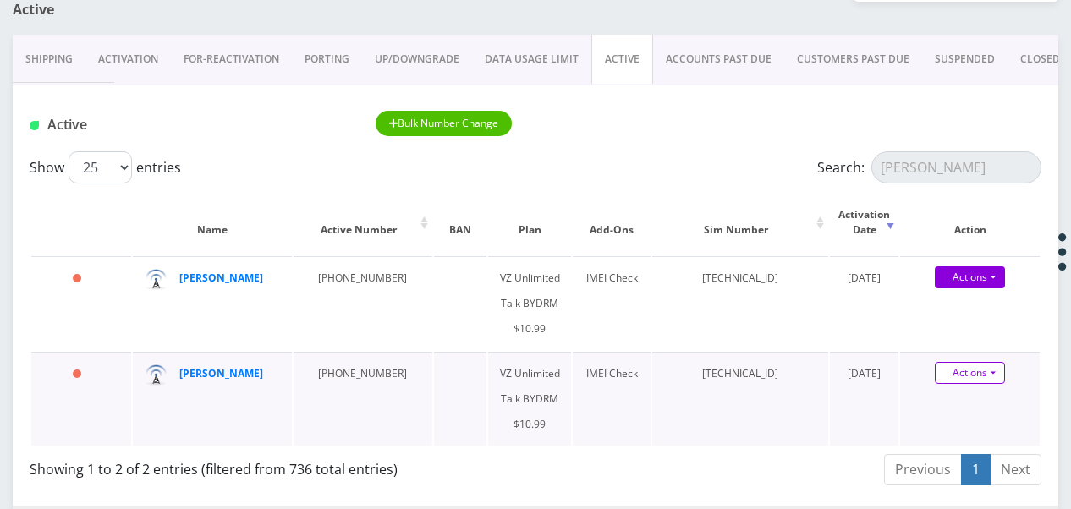
click at [989, 366] on link "Actions" at bounding box center [970, 373] width 70 height 22
click at [149, 45] on link "Activation" at bounding box center [127, 59] width 85 height 49
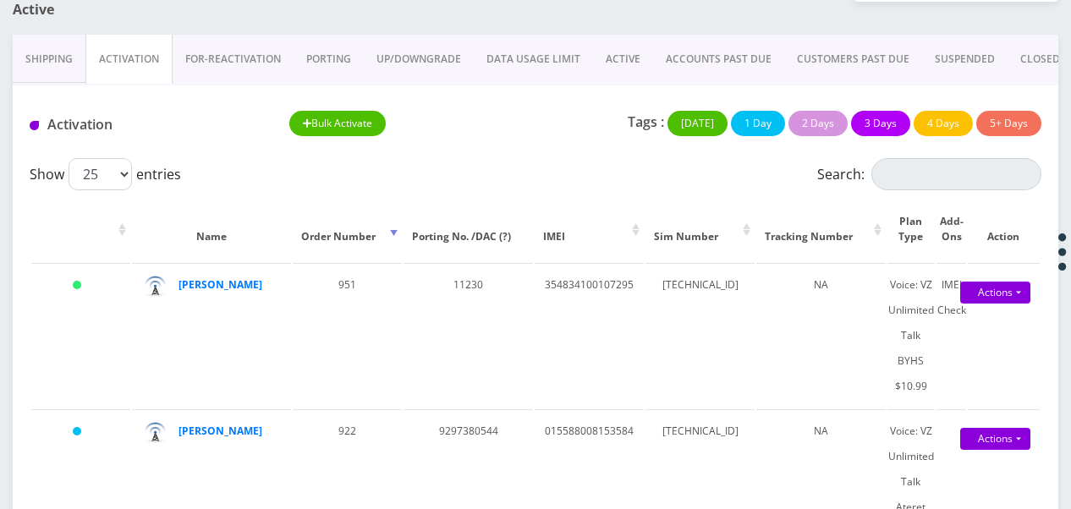
scroll to position [254, 0]
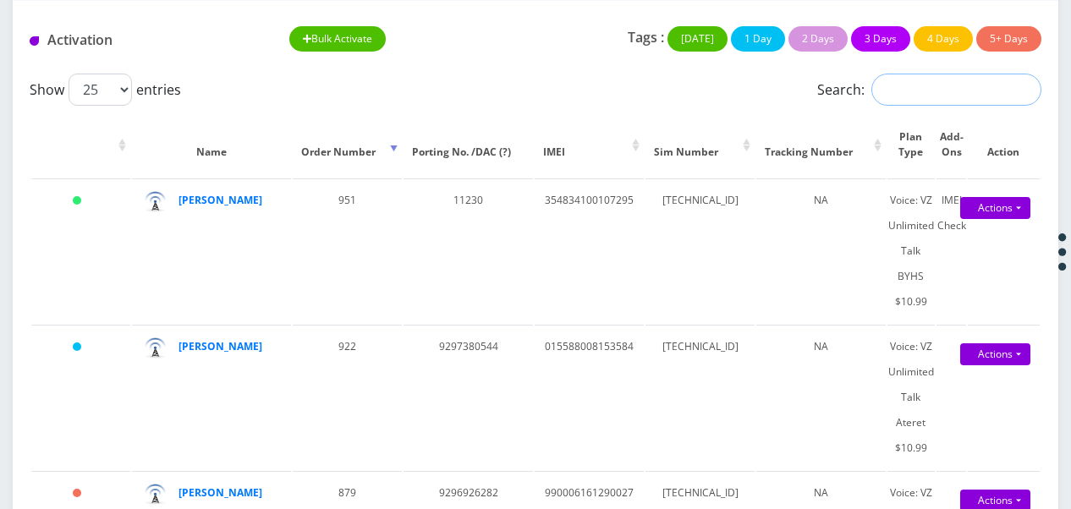
click at [911, 89] on input "Search:" at bounding box center [956, 90] width 170 height 32
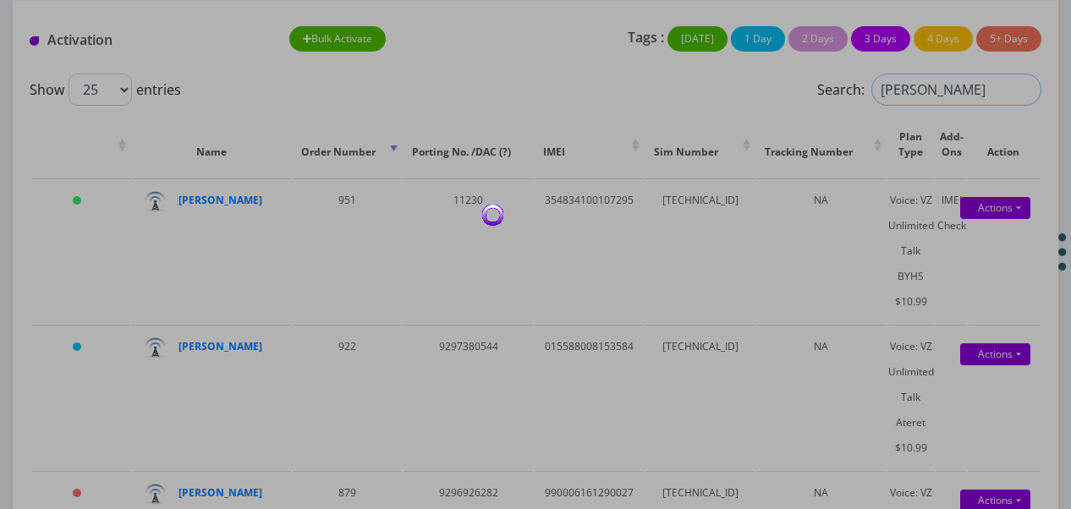
type input "[PERSON_NAME]"
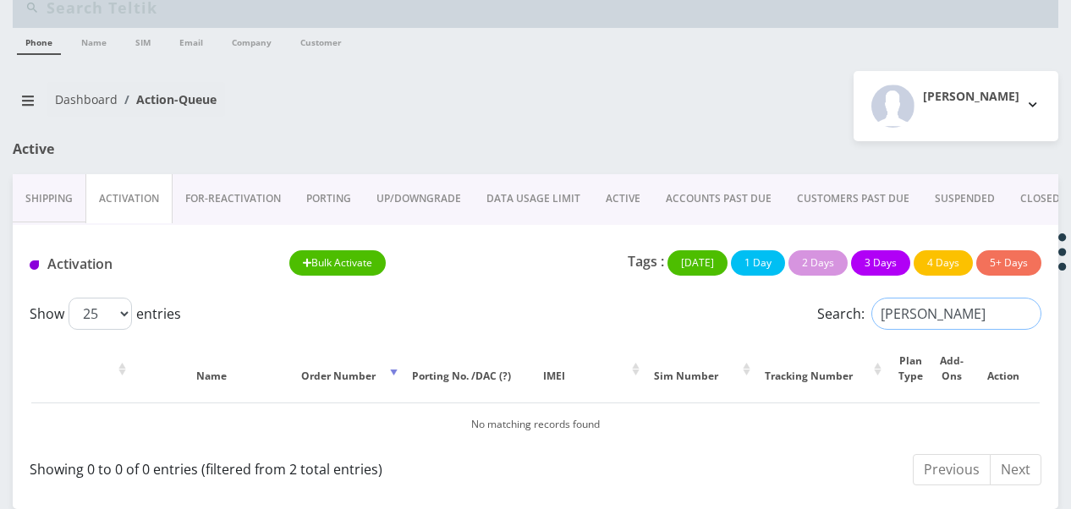
scroll to position [28, 0]
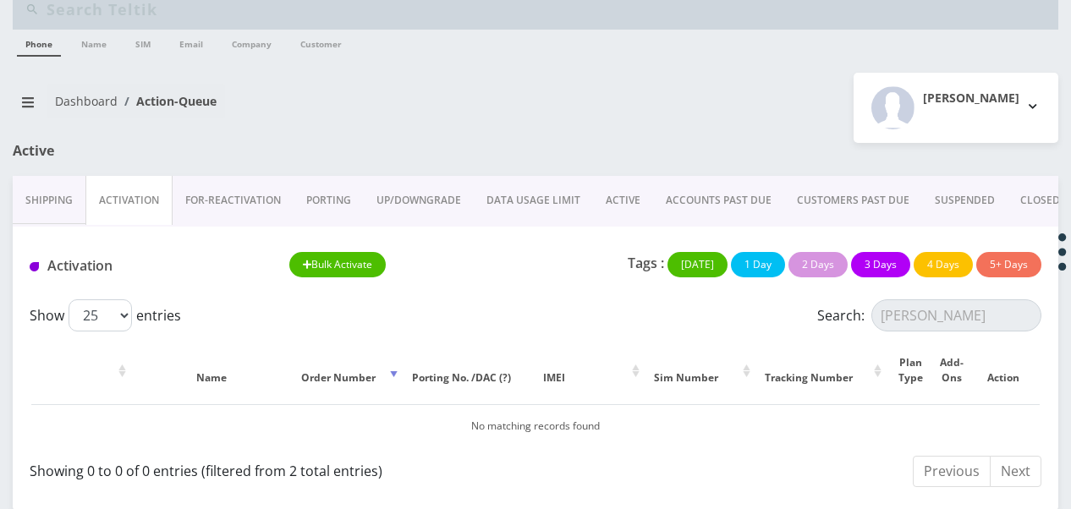
drag, startPoint x: 618, startPoint y: 179, endPoint x: 625, endPoint y: 190, distance: 13.4
click at [618, 179] on link "ACTIVE" at bounding box center [623, 200] width 60 height 49
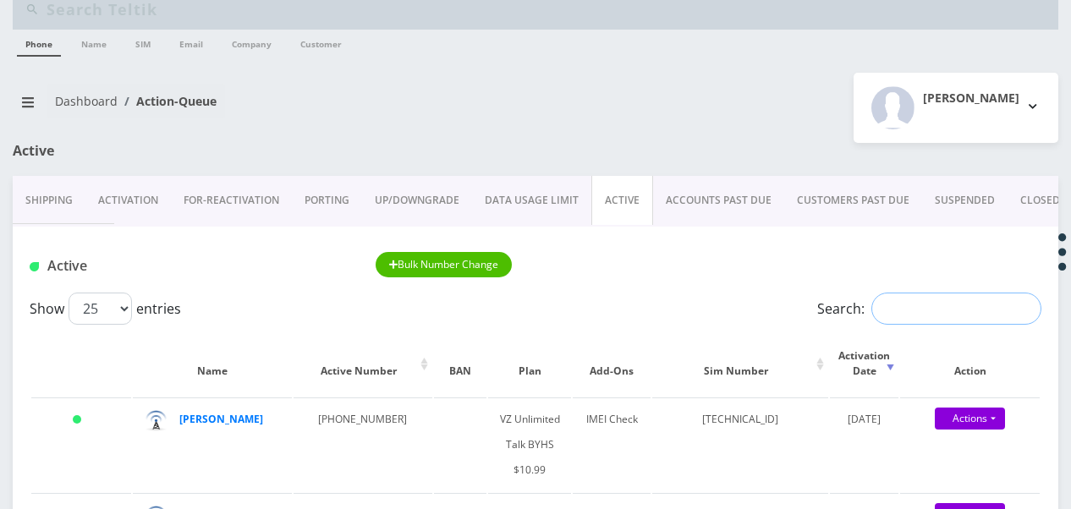
click at [937, 310] on input "Search:" at bounding box center [956, 309] width 170 height 32
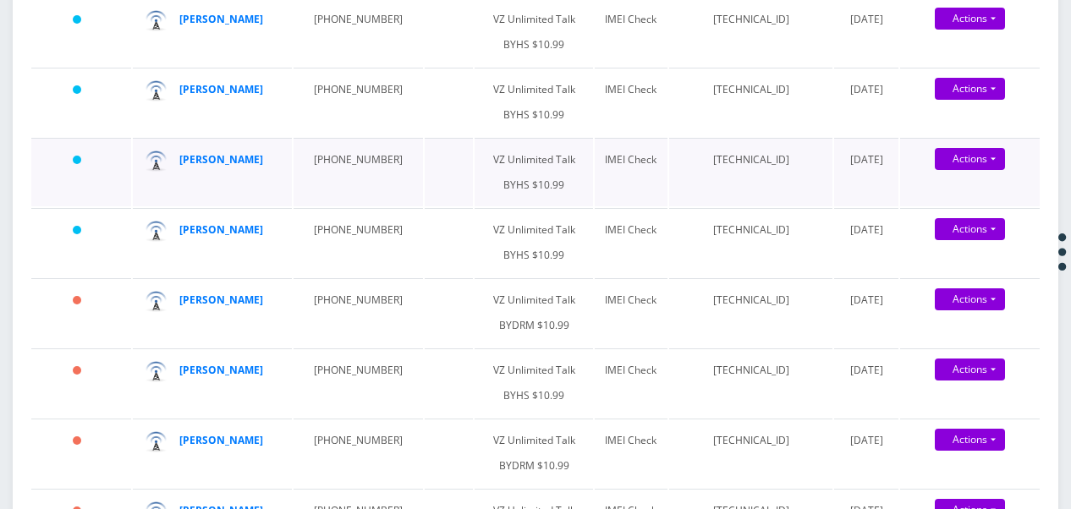
scroll to position [451, 0]
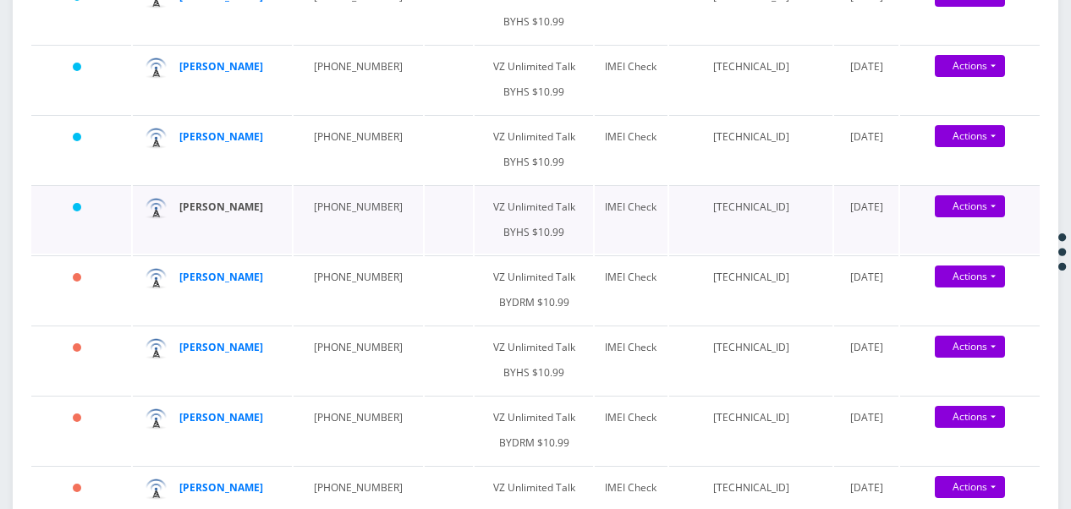
drag, startPoint x: 217, startPoint y: 289, endPoint x: 203, endPoint y: 283, distance: 15.1
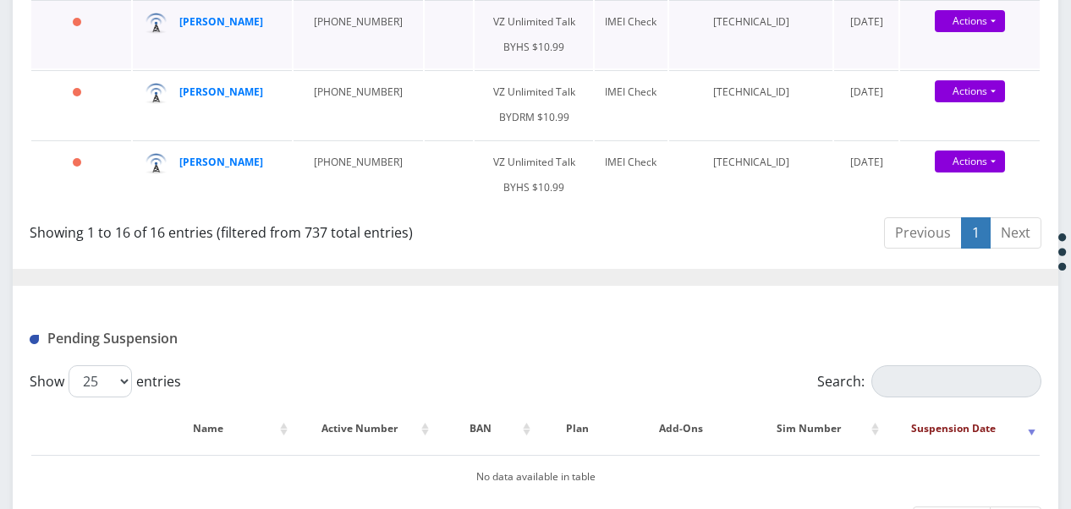
scroll to position [1466, 0]
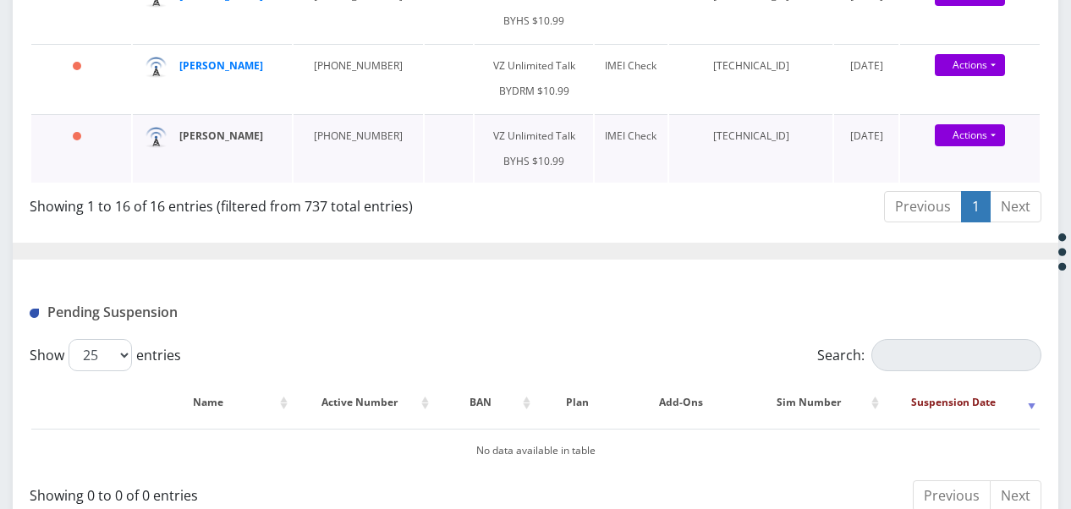
drag, startPoint x: 212, startPoint y: 322, endPoint x: 198, endPoint y: 409, distance: 88.3
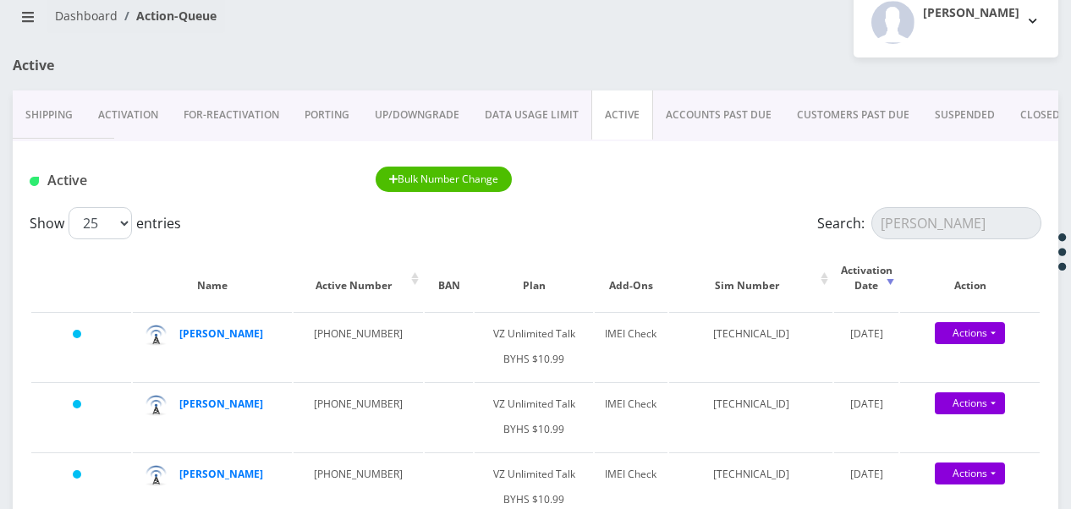
scroll to position [28, 0]
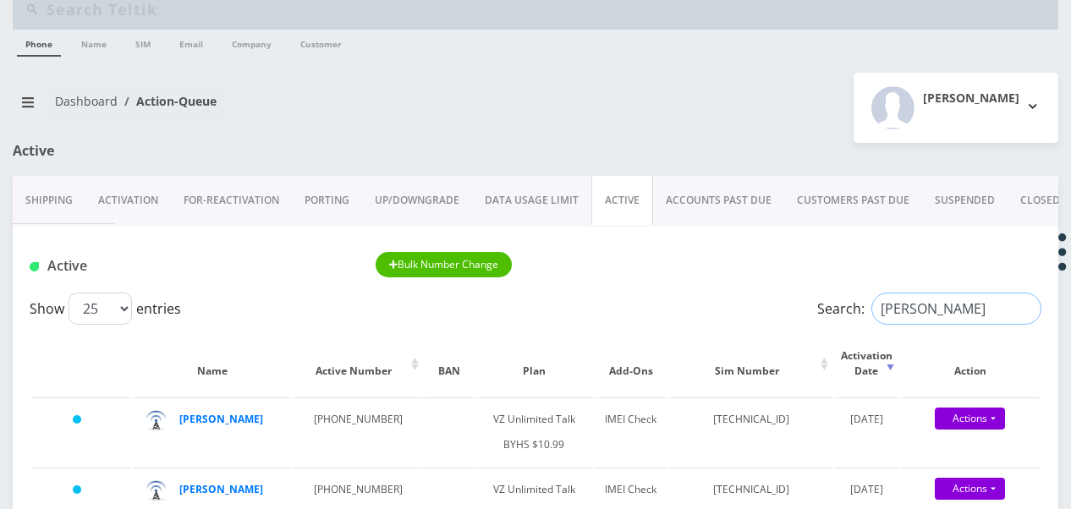
drag, startPoint x: 943, startPoint y: 305, endPoint x: 851, endPoint y: 279, distance: 94.8
click at [871, 302] on input "friedman" at bounding box center [956, 309] width 170 height 32
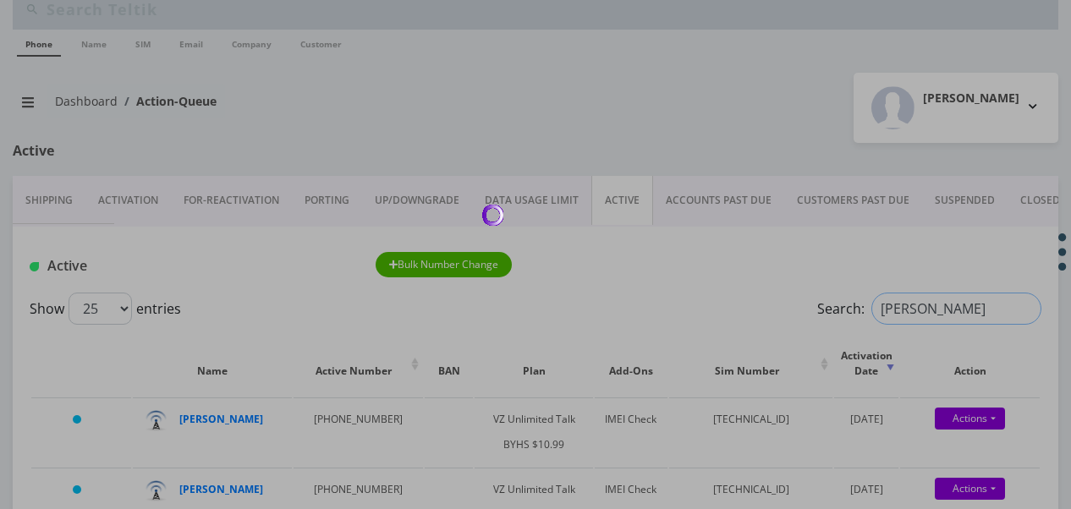
type input "klein"
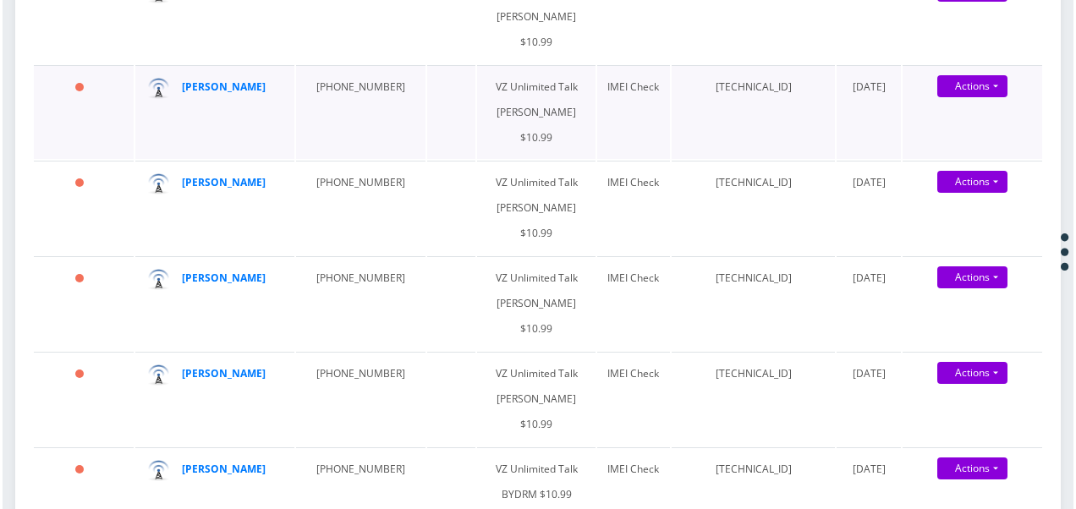
scroll to position [1043, 0]
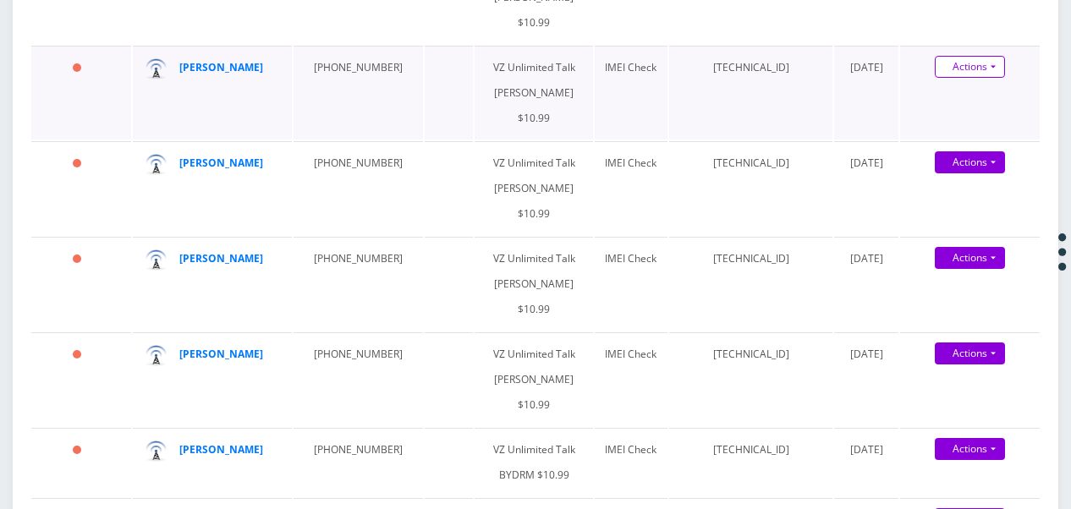
click at [985, 78] on link "Actions" at bounding box center [970, 67] width 70 height 22
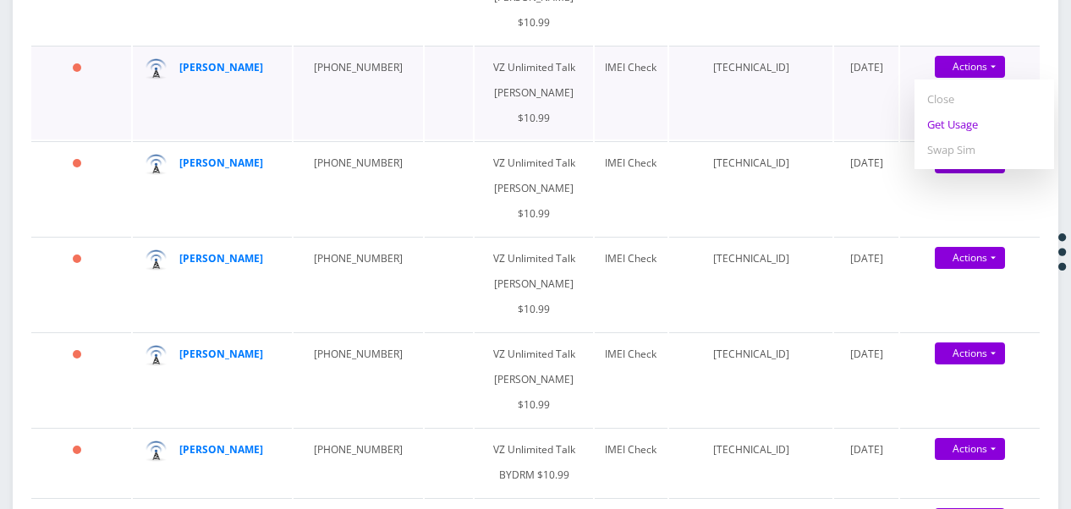
click at [975, 137] on link "Get Usage" at bounding box center [985, 124] width 140 height 25
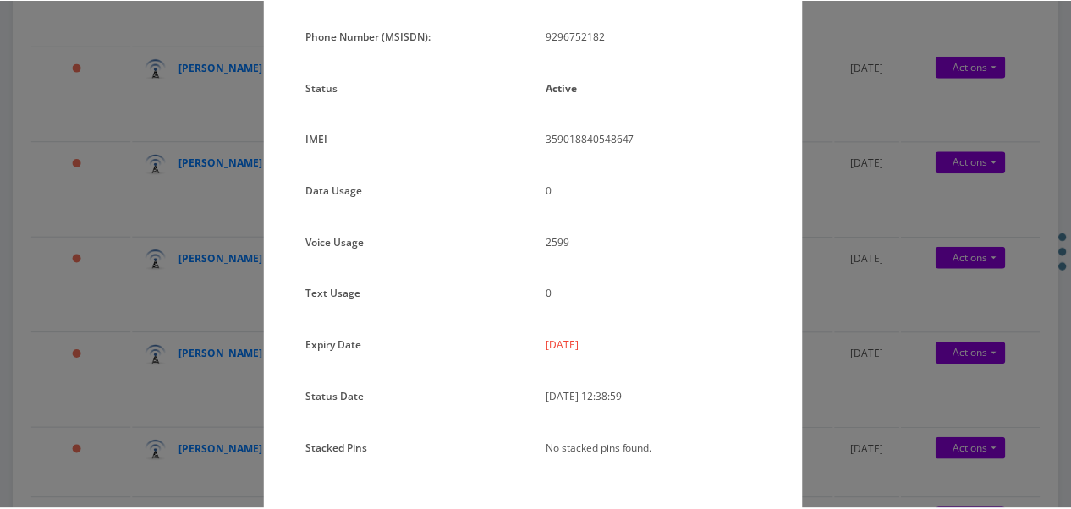
scroll to position [207, 0]
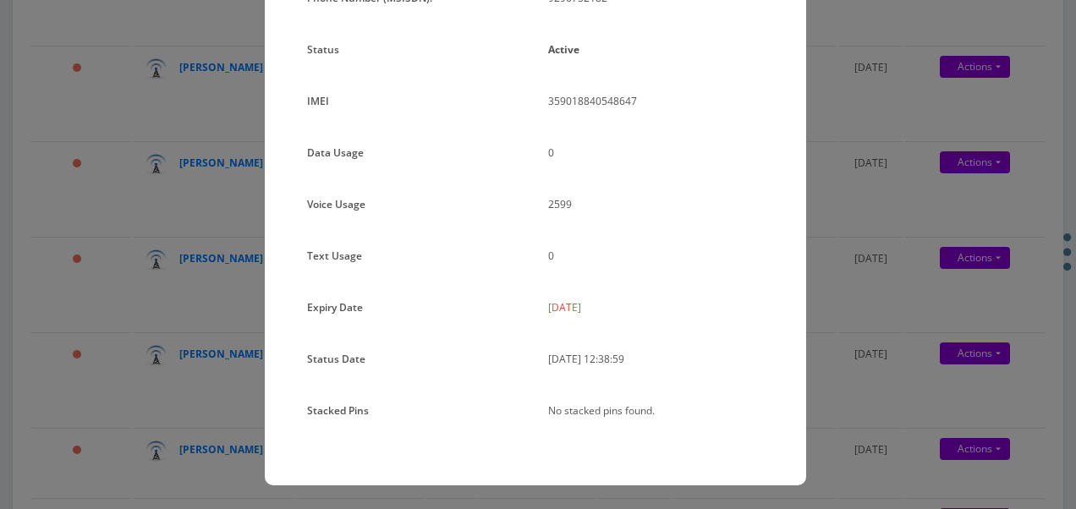
click at [883, 173] on div "× Subscription Info Plan Name TT 4G Monthly Unlimited Voice Plan Phone Number (…" at bounding box center [538, 254] width 1076 height 509
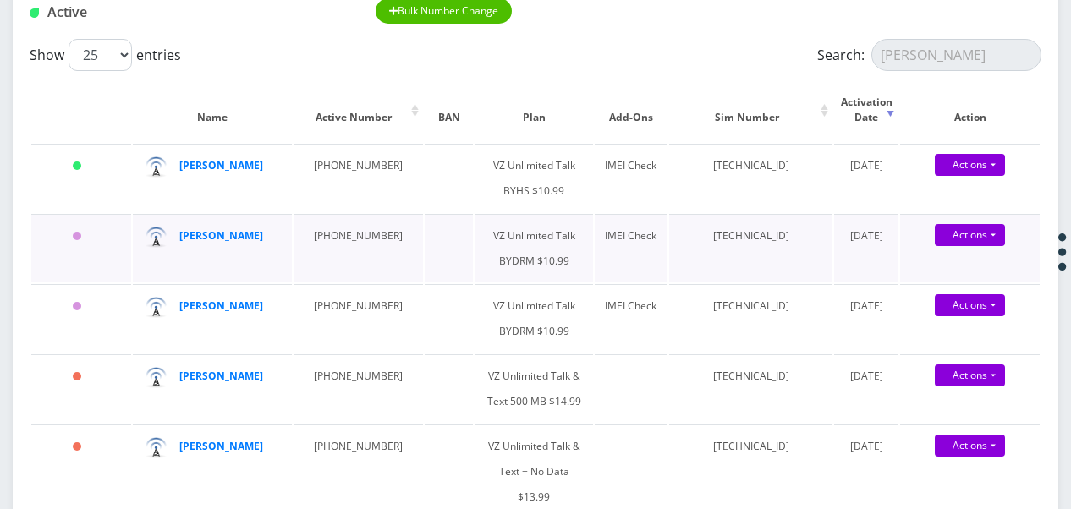
scroll to position [28, 0]
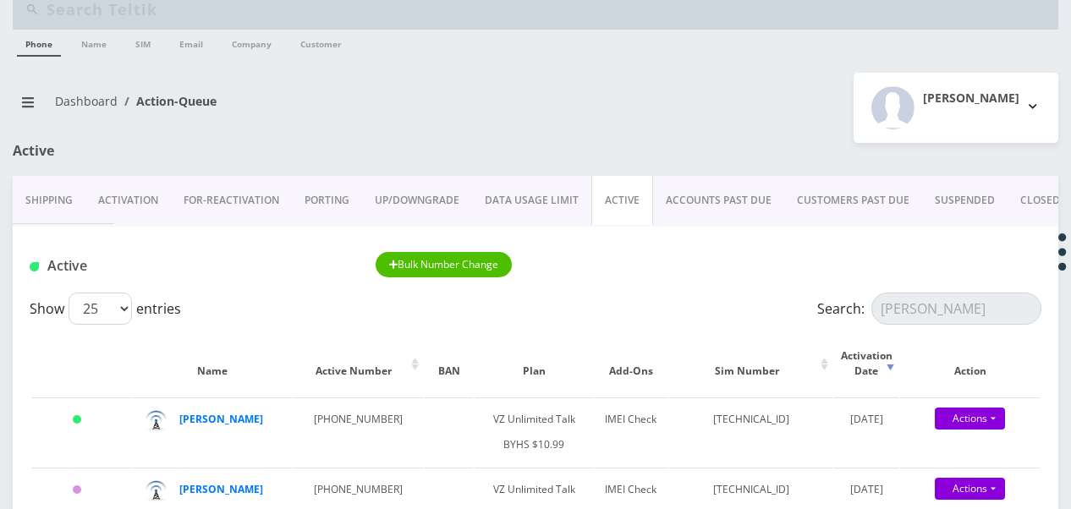
click at [143, 214] on link "Activation" at bounding box center [127, 200] width 85 height 49
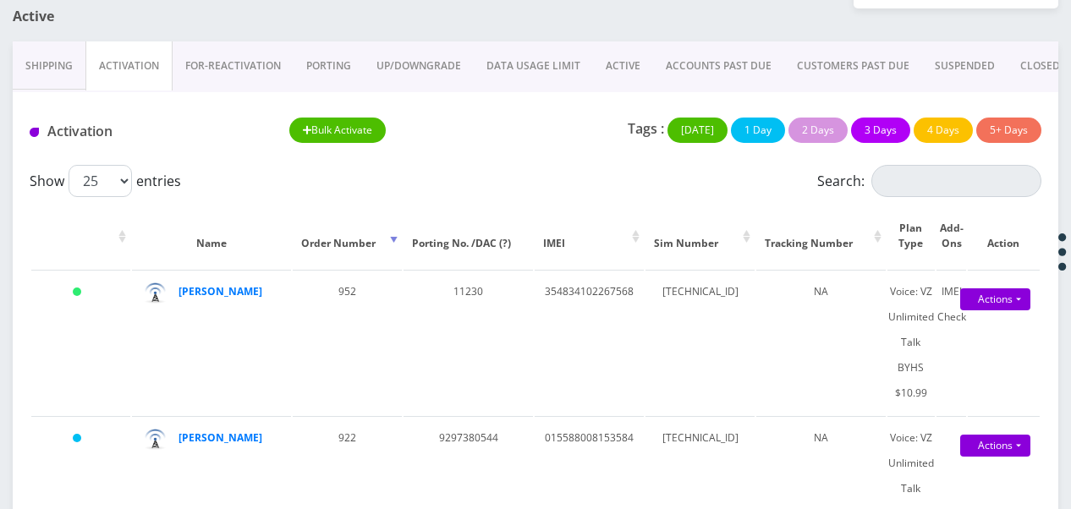
scroll to position [85, 0]
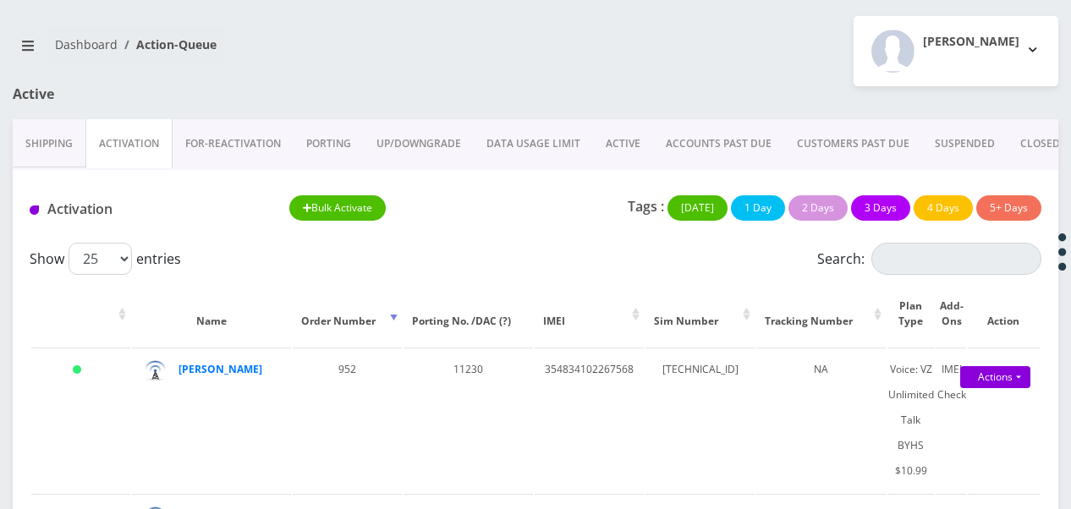
click at [597, 152] on link "ACTIVE" at bounding box center [623, 143] width 60 height 49
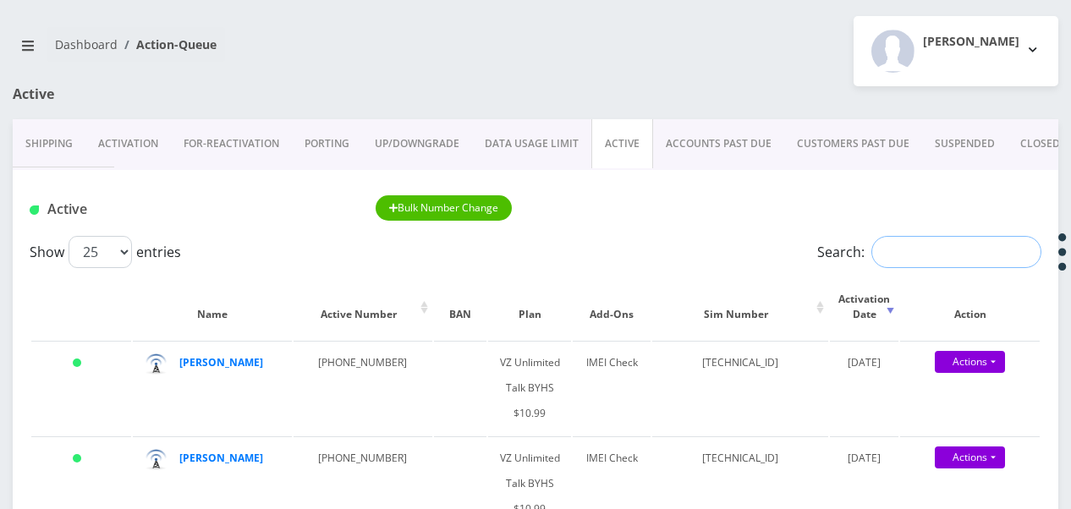
click at [897, 241] on input "Search:" at bounding box center [956, 252] width 170 height 32
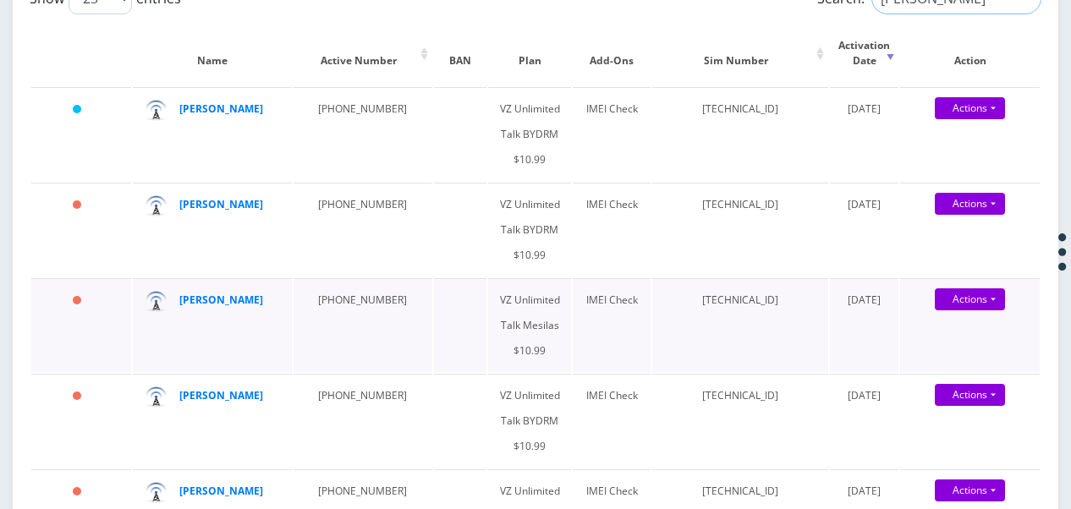
scroll to position [423, 0]
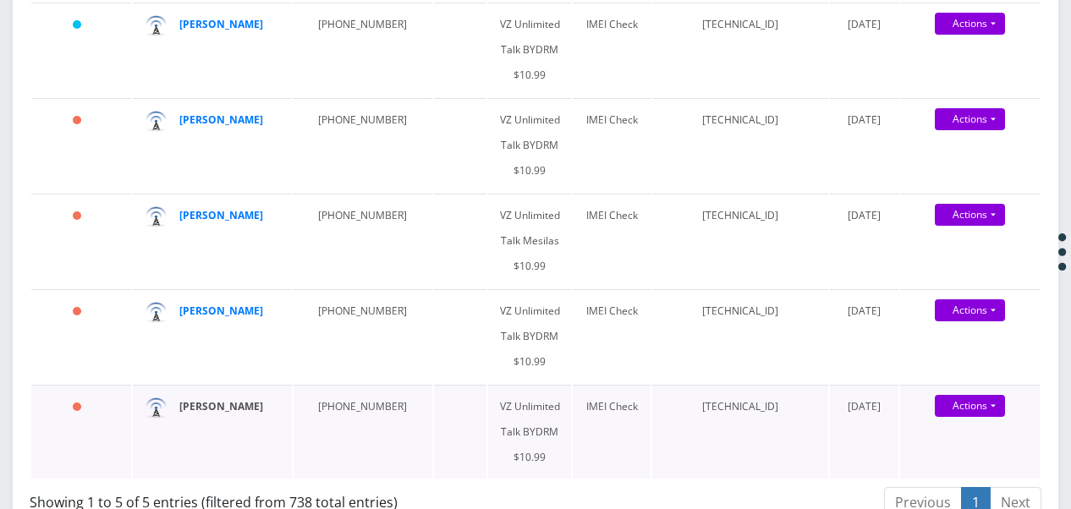
type input "fogel"
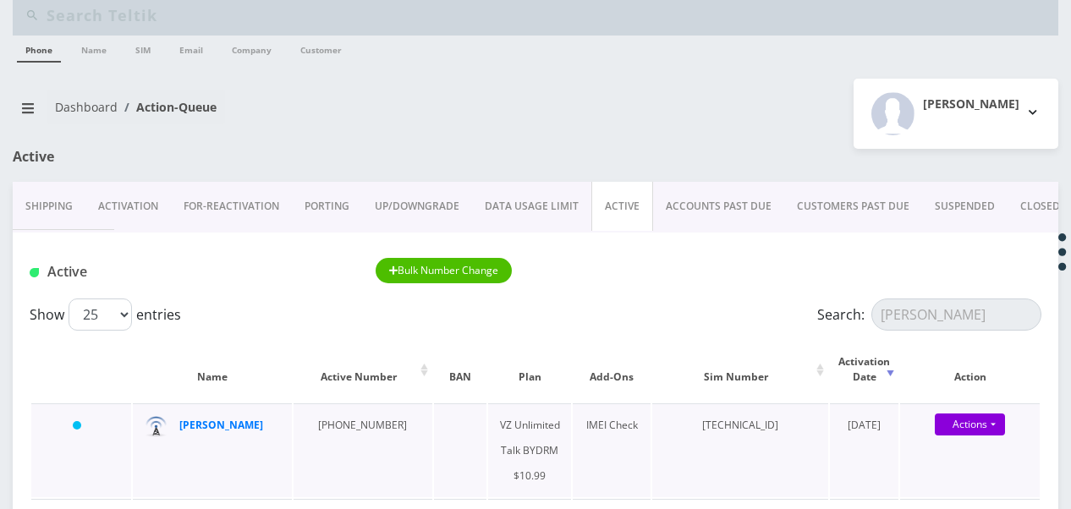
scroll to position [0, 0]
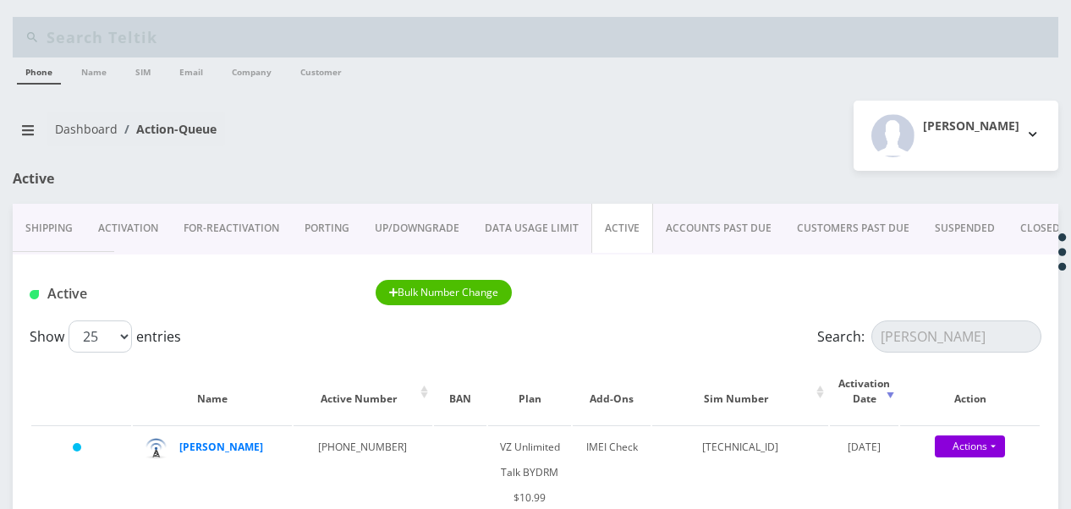
click at [124, 239] on link "Activation" at bounding box center [127, 228] width 85 height 49
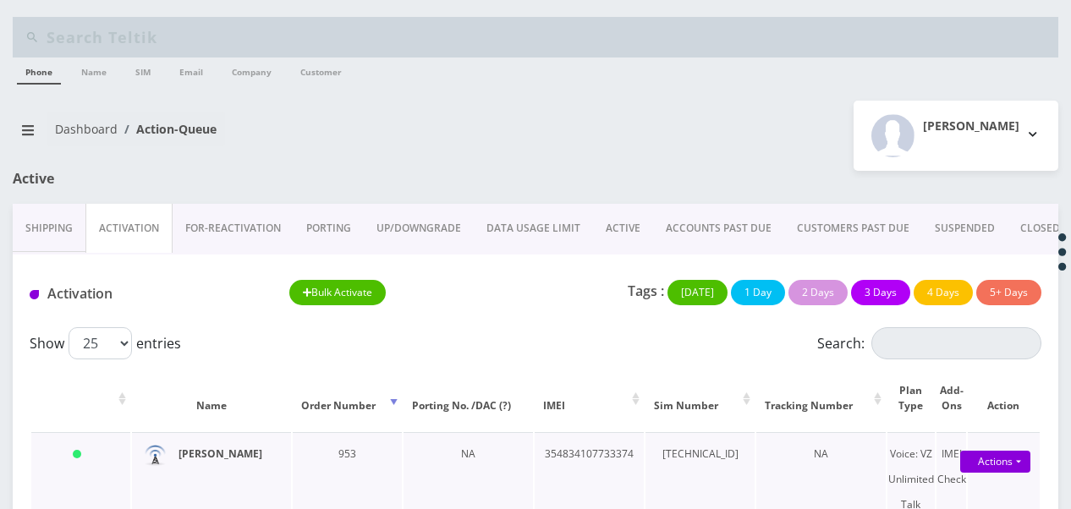
drag, startPoint x: 212, startPoint y: 467, endPoint x: 192, endPoint y: 447, distance: 28.1
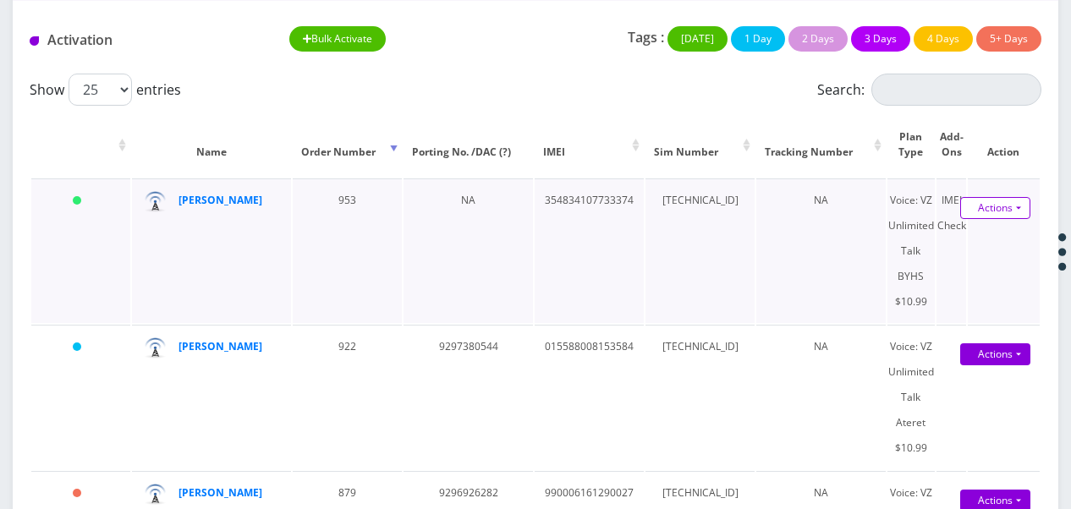
click at [1022, 208] on link "Actions" at bounding box center [995, 208] width 70 height 22
click at [978, 244] on link "Activate" at bounding box center [983, 240] width 135 height 25
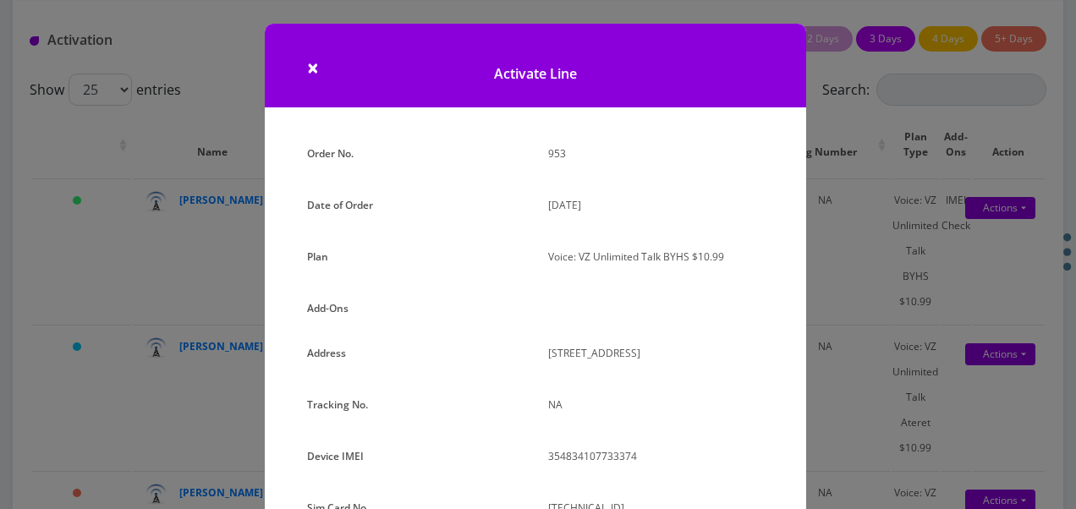
click at [876, 239] on div "× Activate Line Order No. 953 Date of Order [DATE] Plan Voice: VZ Unlimited Tal…" at bounding box center [538, 254] width 1076 height 509
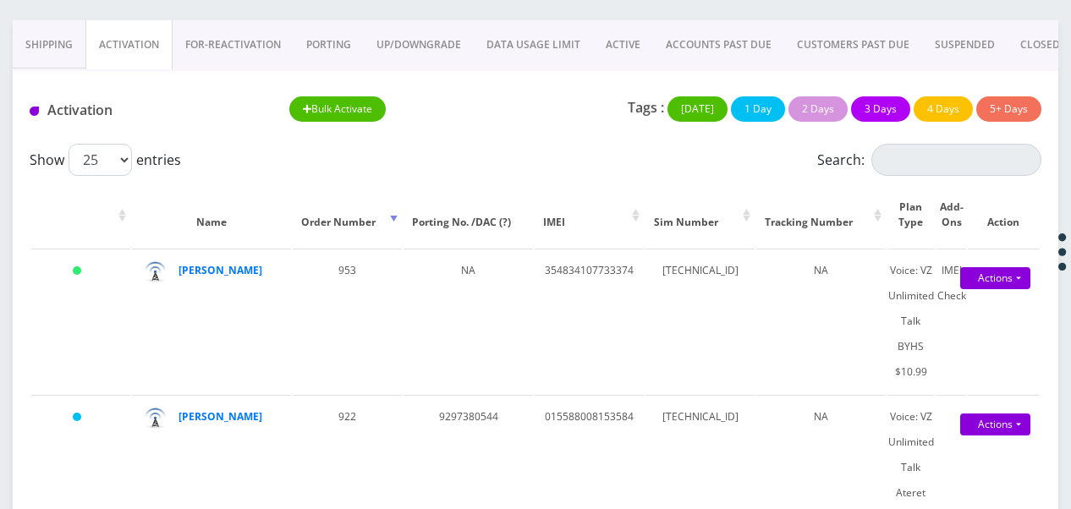
scroll to position [169, 0]
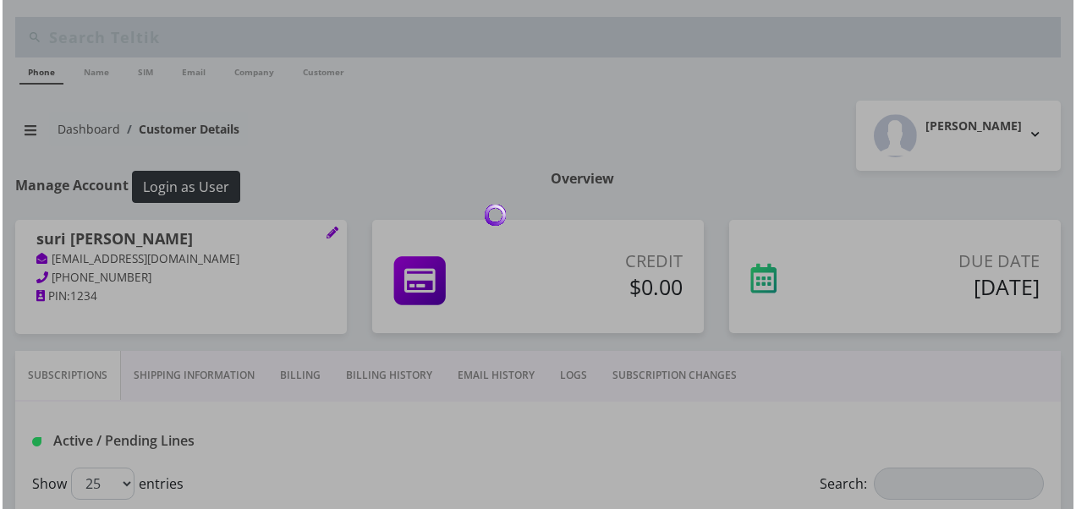
scroll to position [338, 0]
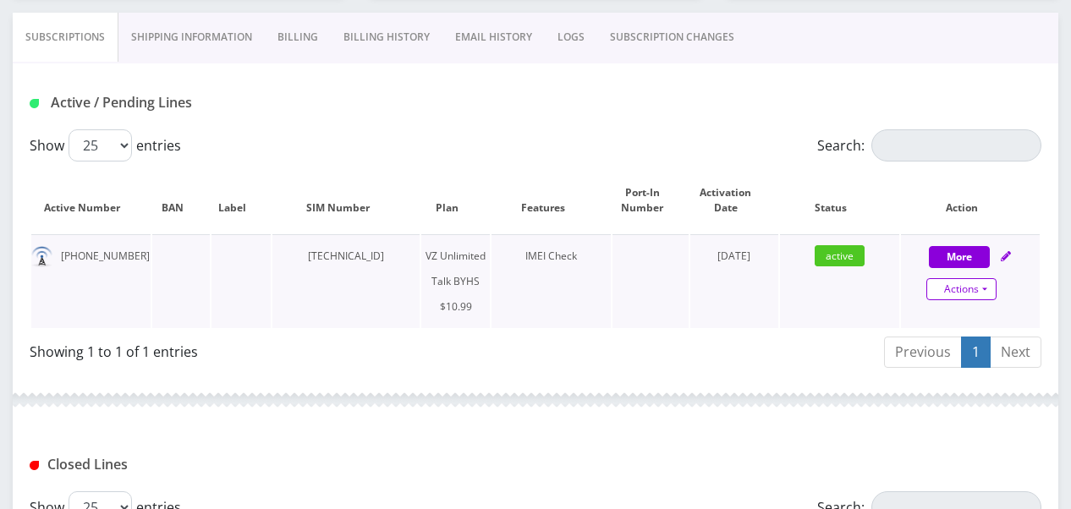
click at [987, 291] on link "Actions" at bounding box center [961, 289] width 70 height 22
select select "467"
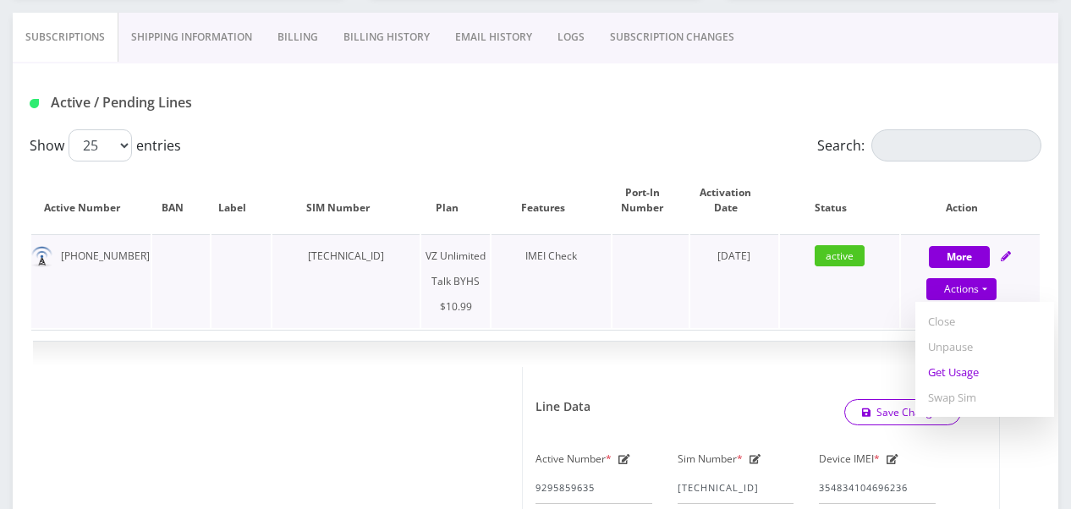
click at [965, 371] on link "Get Usage" at bounding box center [984, 372] width 139 height 25
select select "467"
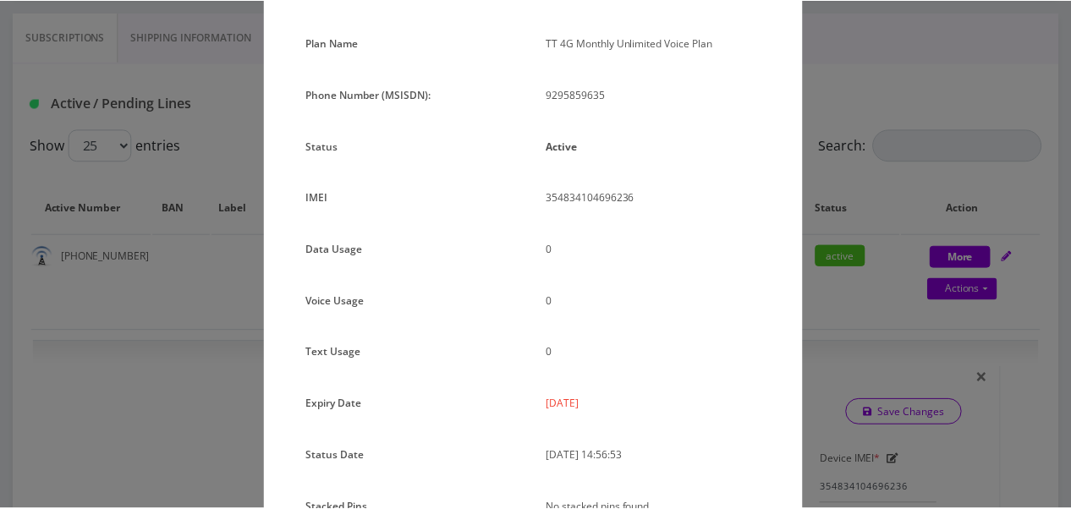
scroll to position [207, 0]
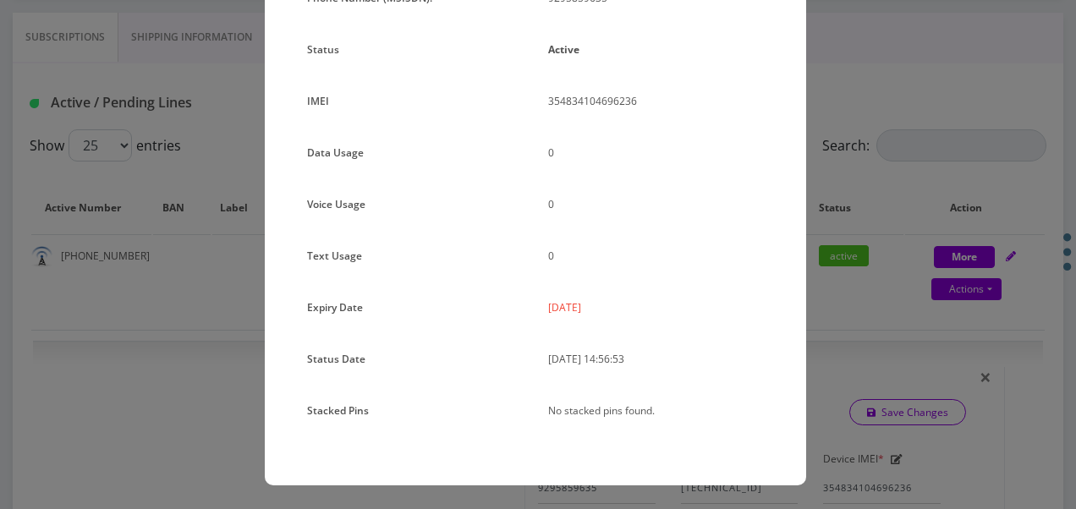
click at [885, 276] on div "× Subscription Info Plan Name TT 4G Monthly Unlimited Voice Plan Phone Number (…" at bounding box center [538, 254] width 1076 height 509
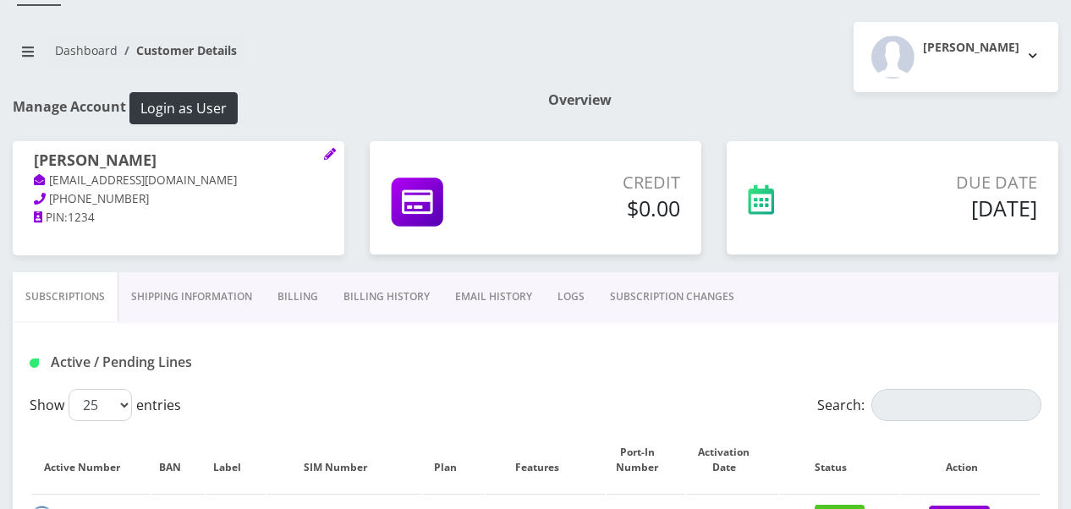
scroll to position [169, 0]
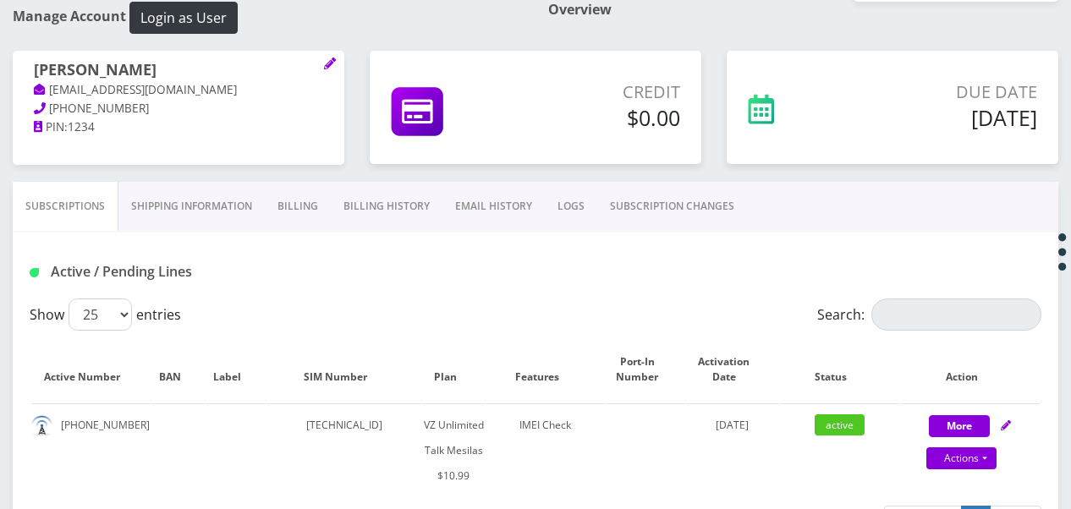
click at [285, 184] on link "Billing" at bounding box center [298, 206] width 66 height 49
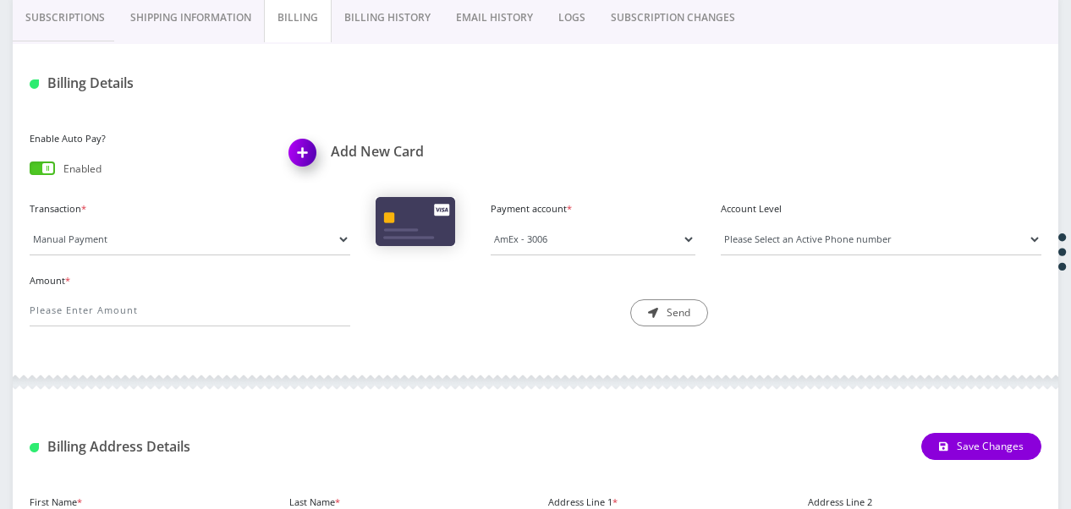
scroll to position [174, 0]
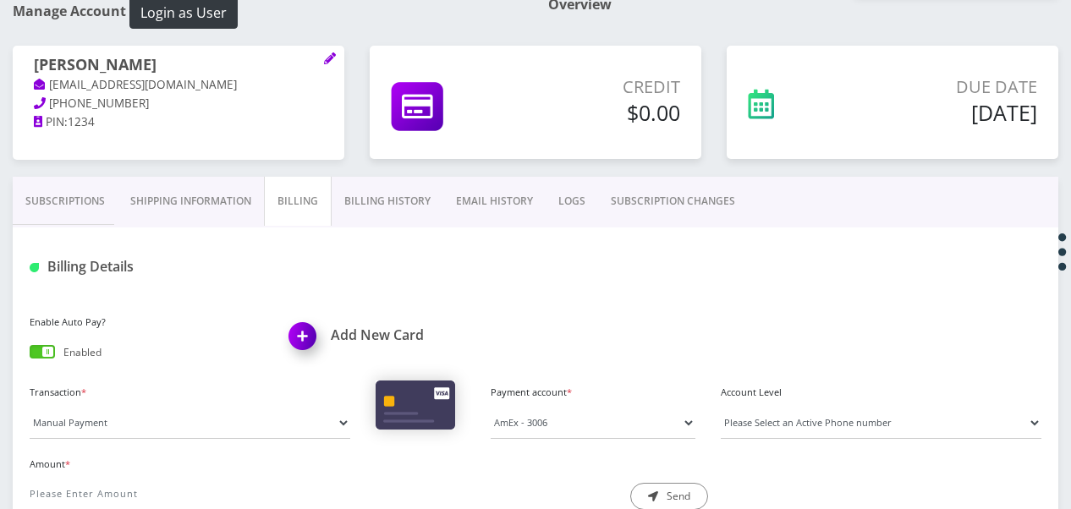
click at [372, 169] on div "Credit $0.00" at bounding box center [535, 111] width 357 height 131
click at [374, 190] on link "Billing History" at bounding box center [388, 201] width 112 height 49
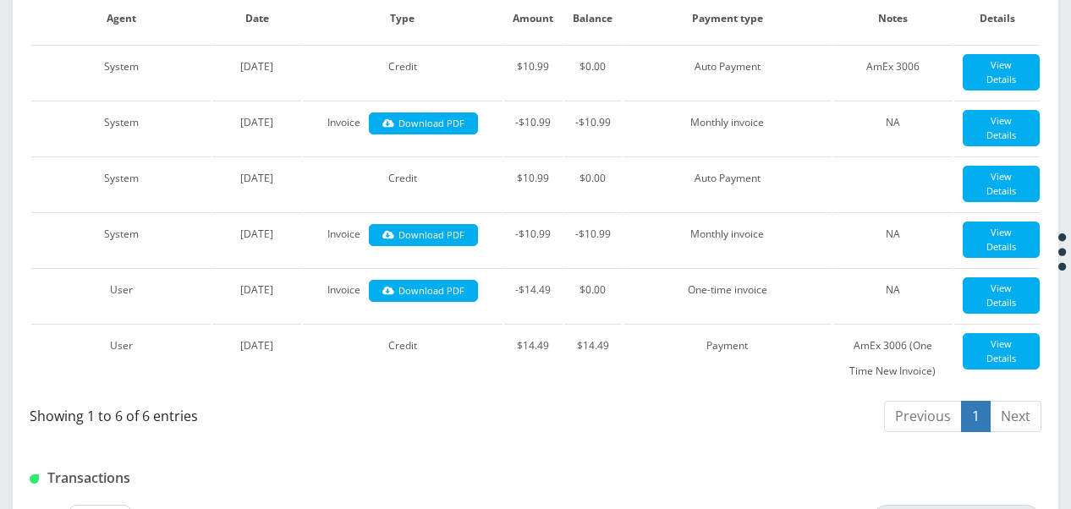
scroll to position [899, 0]
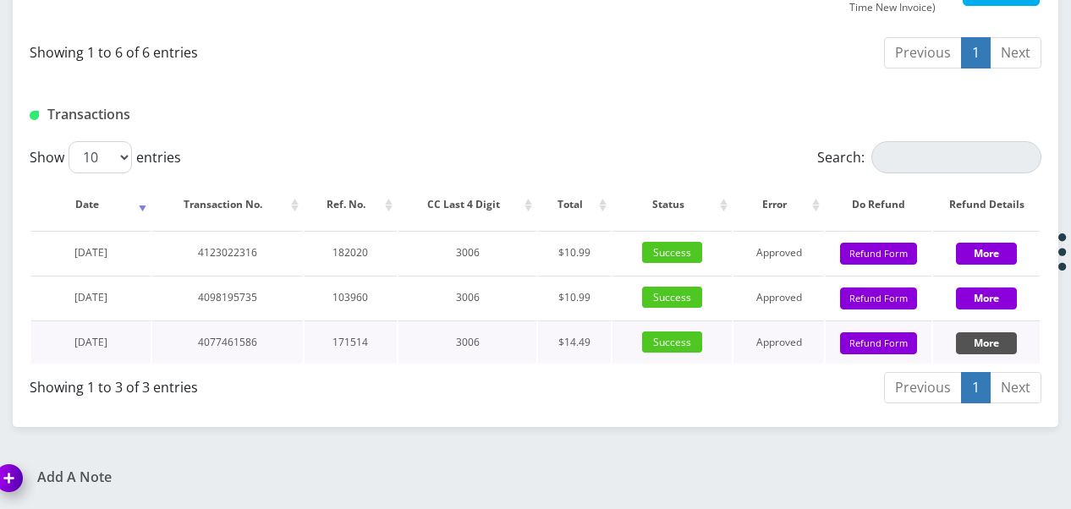
click at [987, 345] on button "More" at bounding box center [986, 344] width 61 height 22
click at [989, 345] on button "More" at bounding box center [986, 344] width 61 height 22
click at [992, 345] on button "More" at bounding box center [986, 344] width 61 height 22
click at [993, 299] on button "More" at bounding box center [986, 299] width 61 height 22
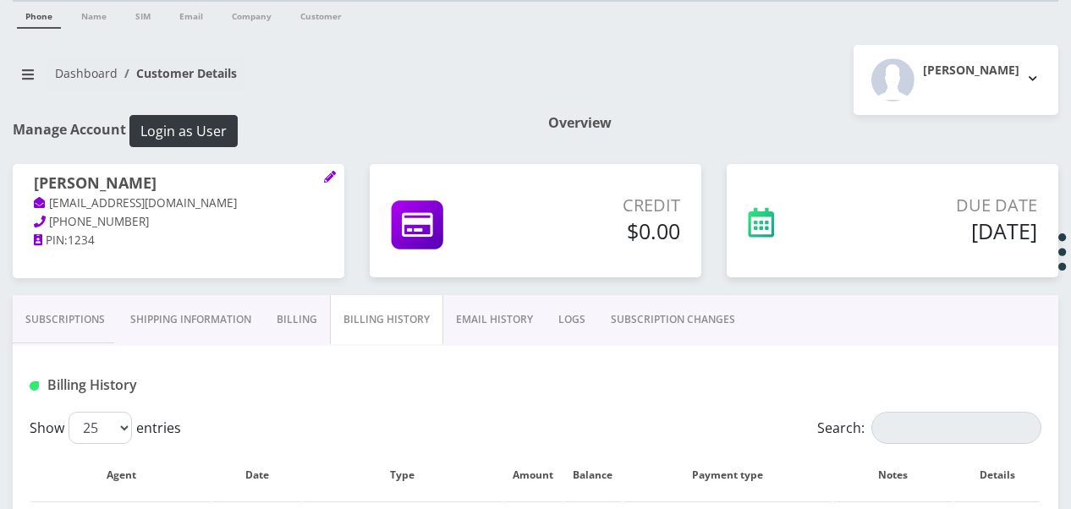
scroll to position [0, 0]
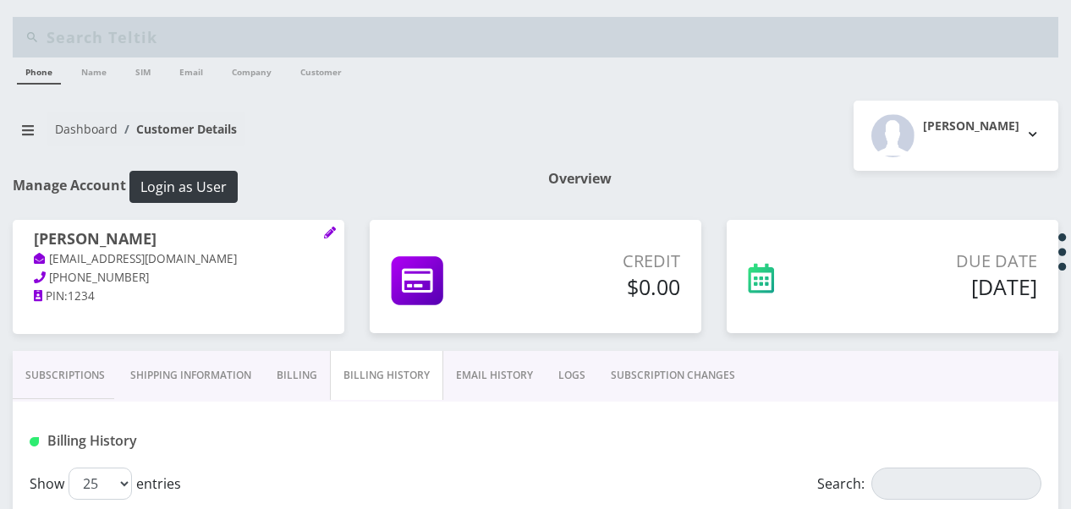
click at [666, 151] on div "Tzvi Lieberman Logout" at bounding box center [804, 136] width 536 height 70
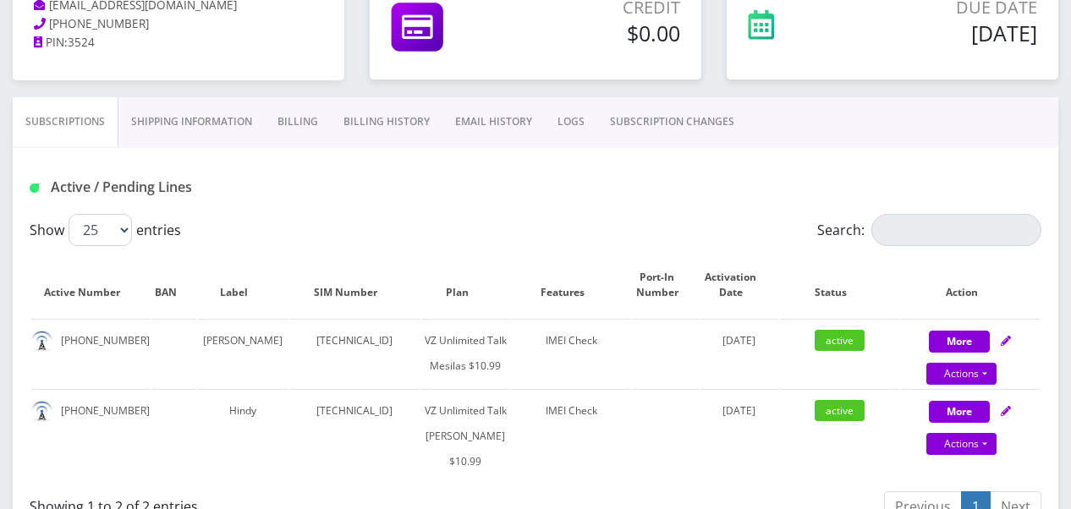
scroll to position [338, 0]
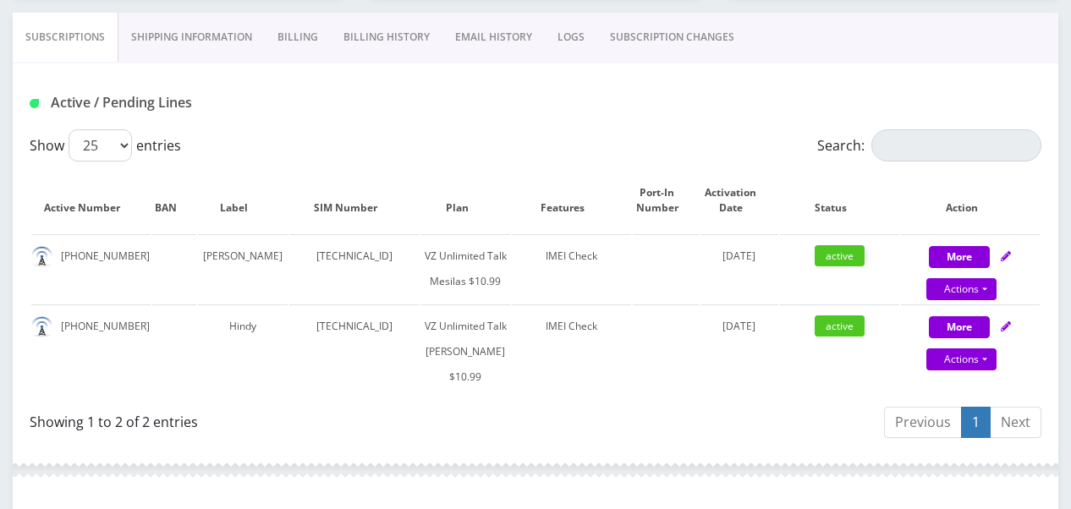
click at [316, 41] on link "Billing" at bounding box center [298, 37] width 66 height 49
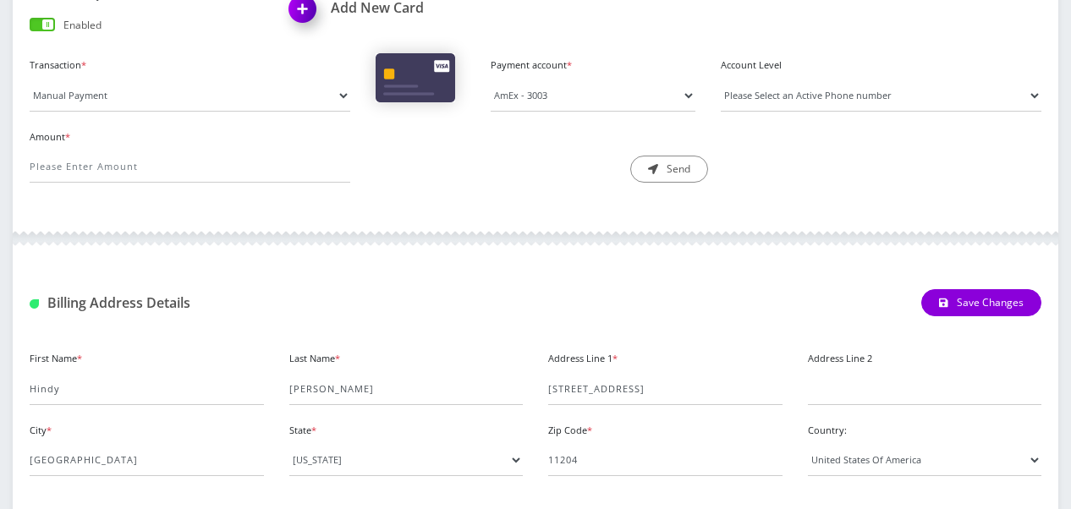
scroll to position [508, 0]
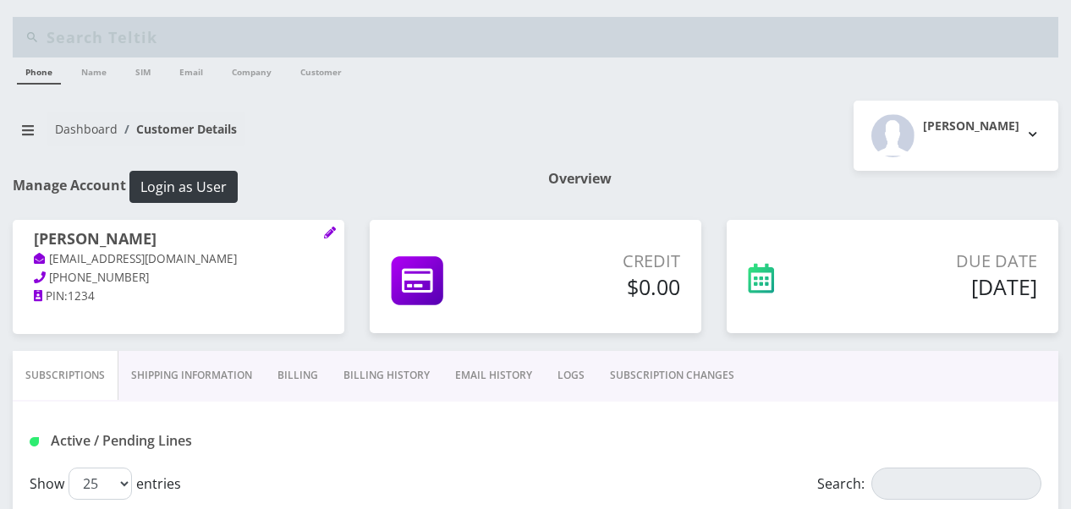
click at [678, 351] on link "SUBSCRIPTION CHANGES" at bounding box center [672, 375] width 150 height 49
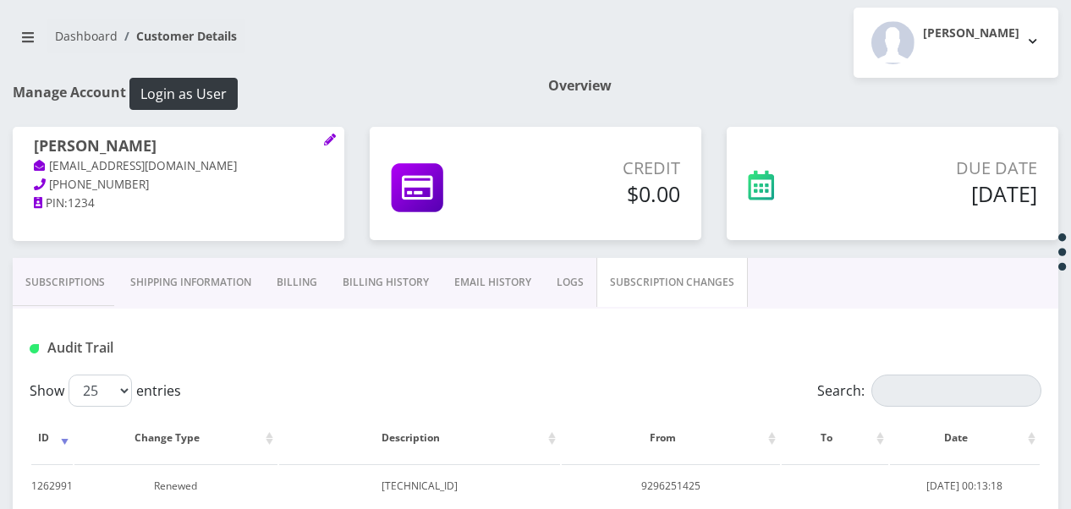
scroll to position [91, 0]
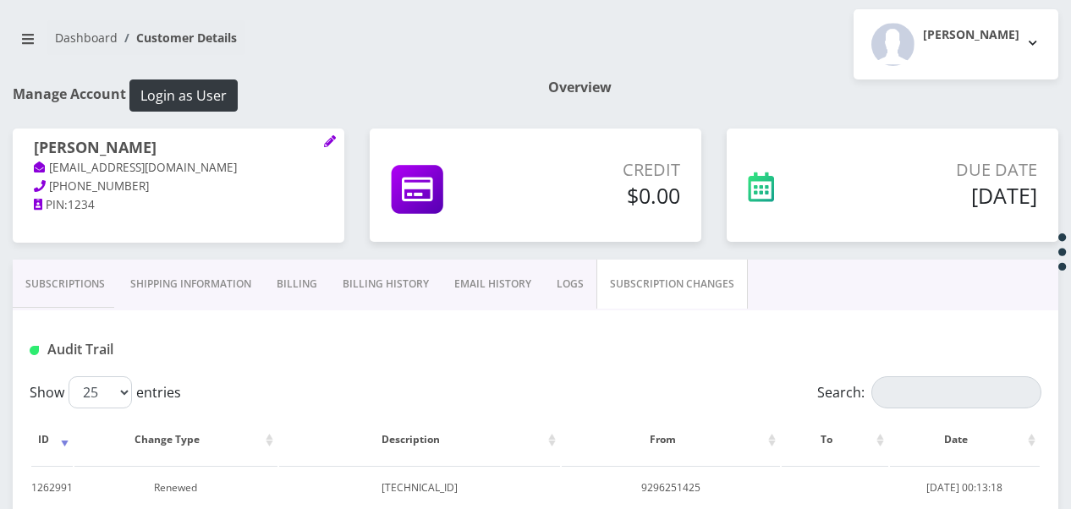
click at [110, 257] on div "[PERSON_NAME] [EMAIL_ADDRESS][DOMAIN_NAME] [PHONE_NUMBER] PIN: 1234" at bounding box center [178, 194] width 357 height 131
click at [84, 283] on link "Subscriptions" at bounding box center [65, 284] width 105 height 49
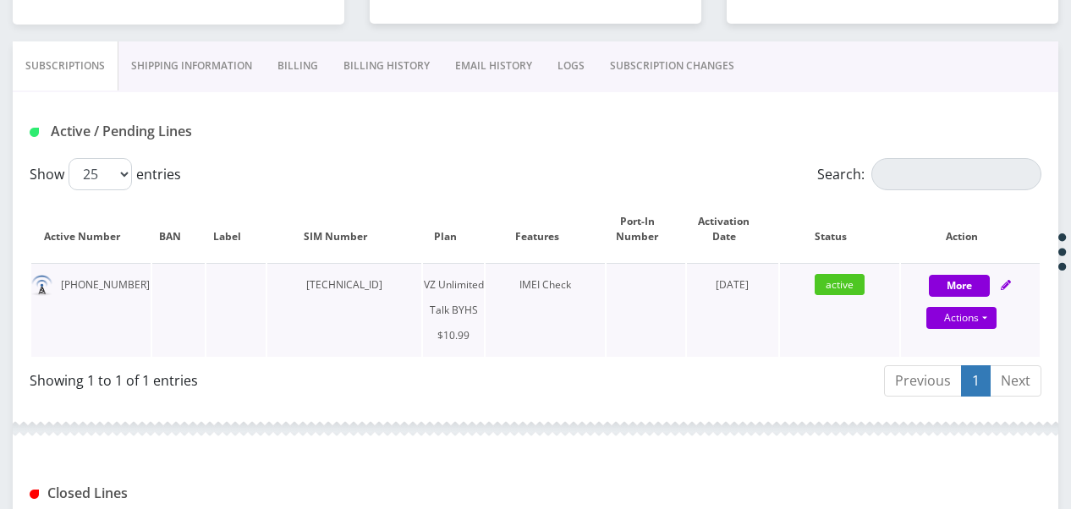
scroll to position [345, 0]
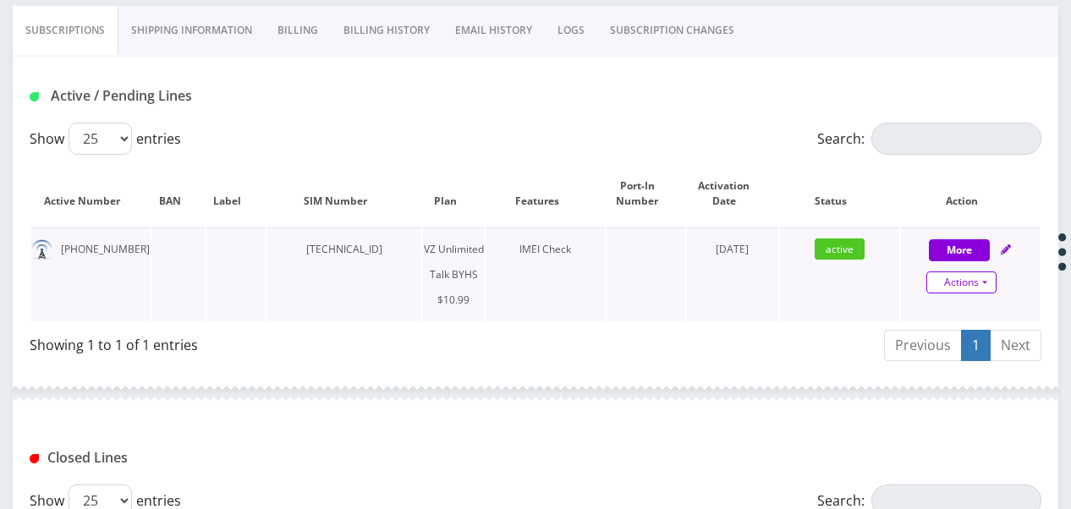
click at [988, 279] on link "Actions" at bounding box center [961, 283] width 70 height 22
select select "467"
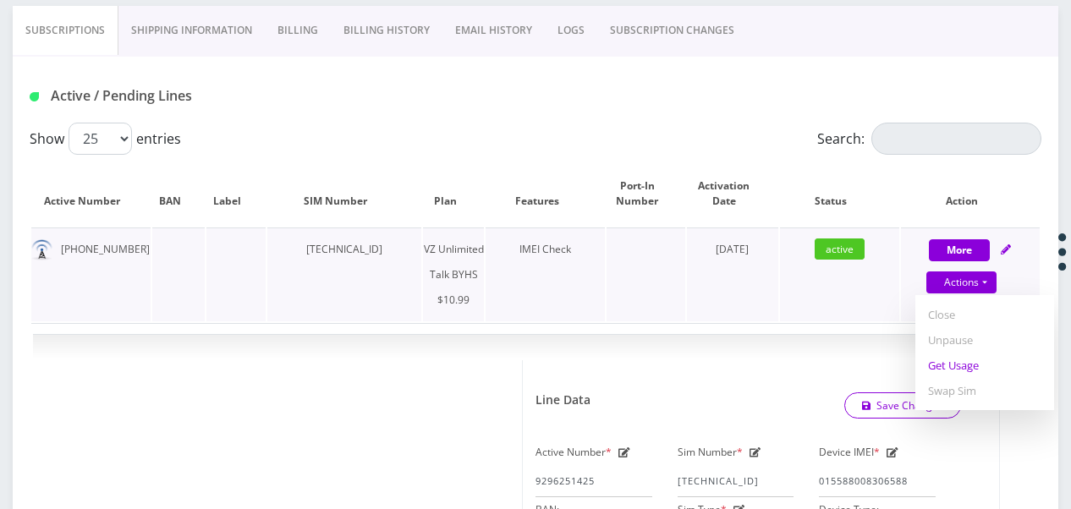
click at [965, 361] on link "Get Usage" at bounding box center [984, 365] width 139 height 25
select select "467"
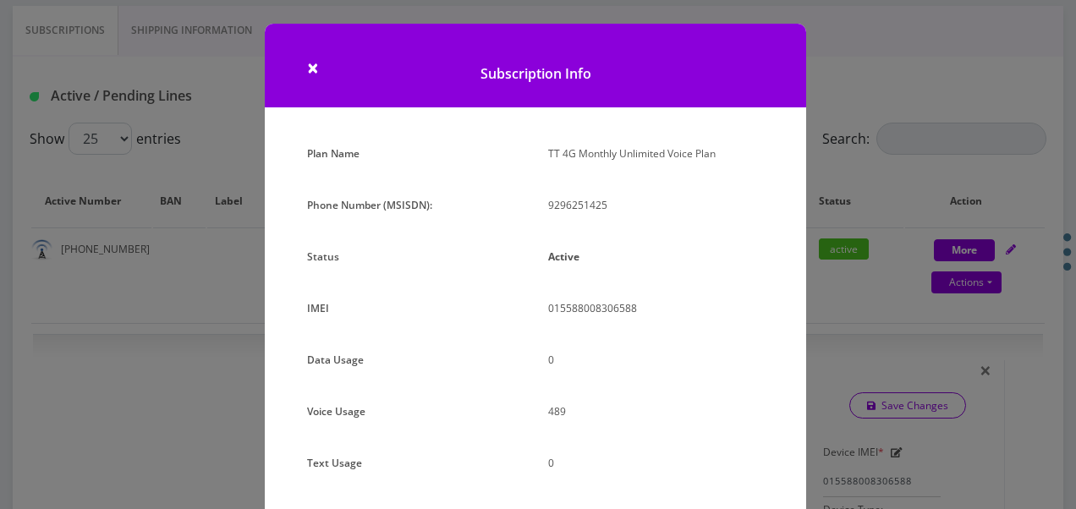
click at [965, 360] on div "× Subscription Info Plan Name TT 4G Monthly Unlimited Voice Plan Phone Number (…" at bounding box center [538, 254] width 1076 height 509
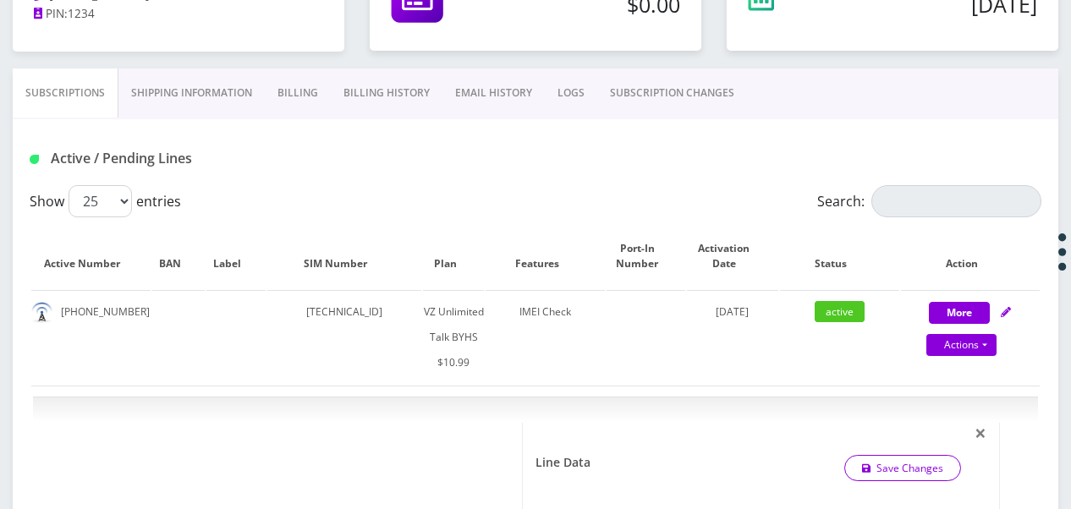
scroll to position [261, 0]
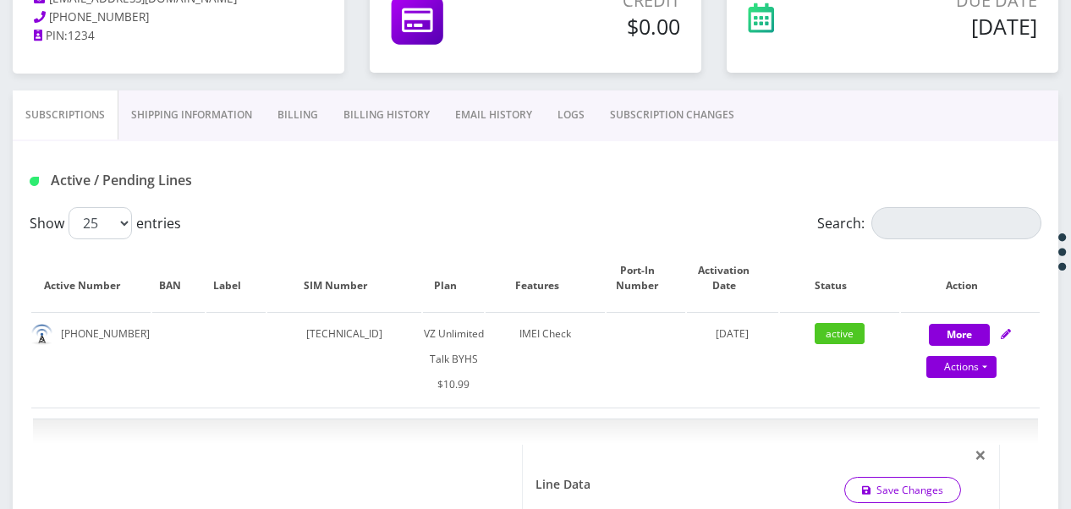
click at [289, 124] on link "Billing" at bounding box center [298, 115] width 66 height 49
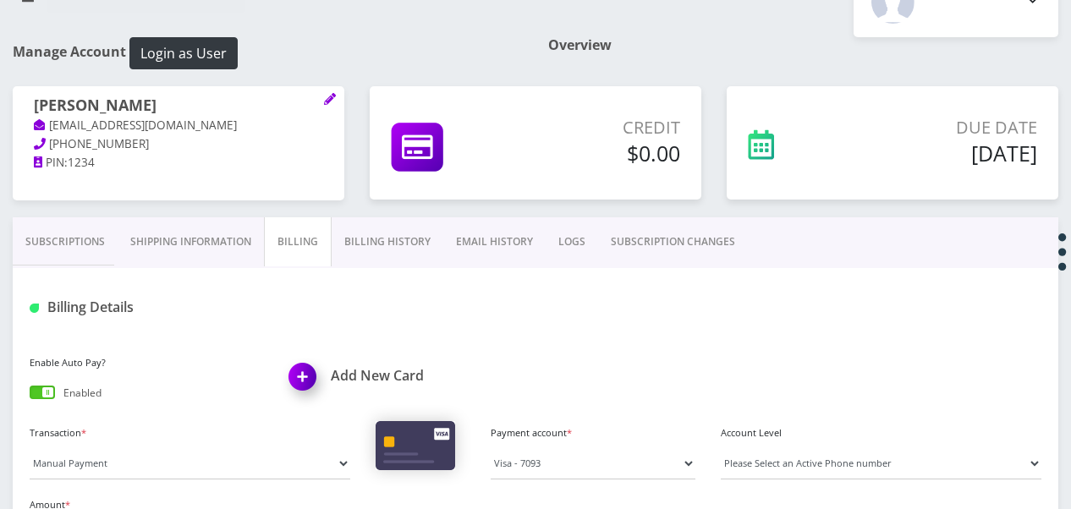
scroll to position [7, 0]
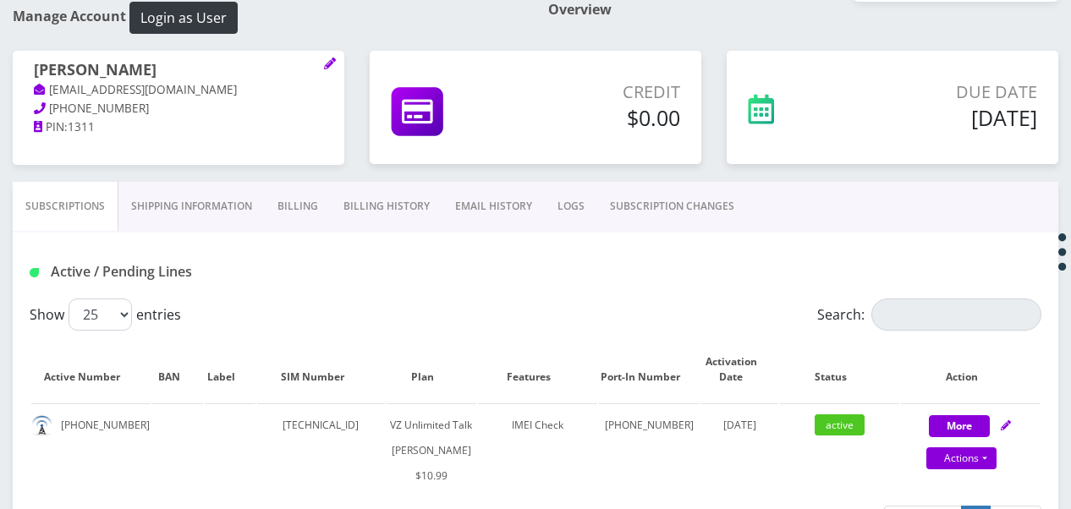
scroll to position [254, 0]
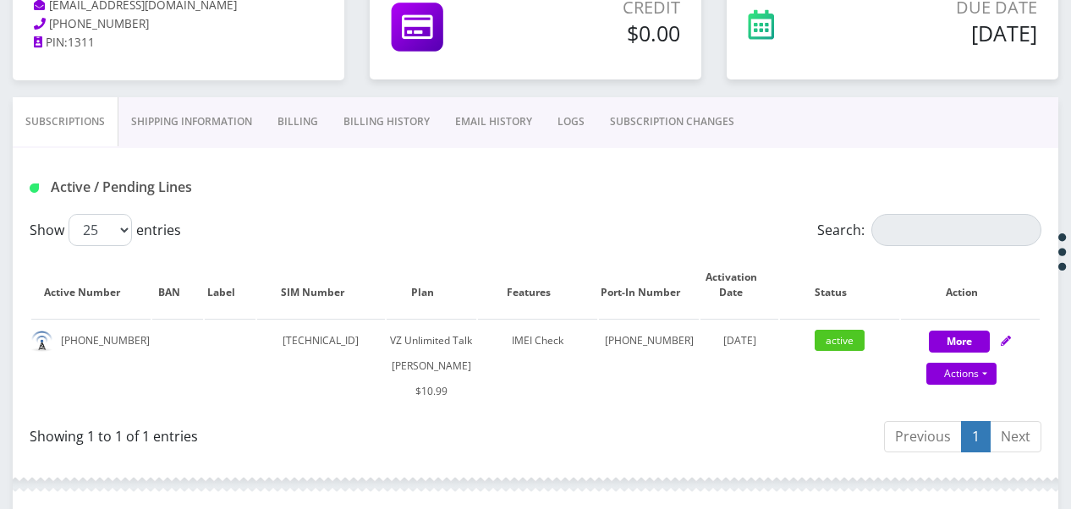
click at [676, 114] on link "SUBSCRIPTION CHANGES" at bounding box center [672, 121] width 150 height 49
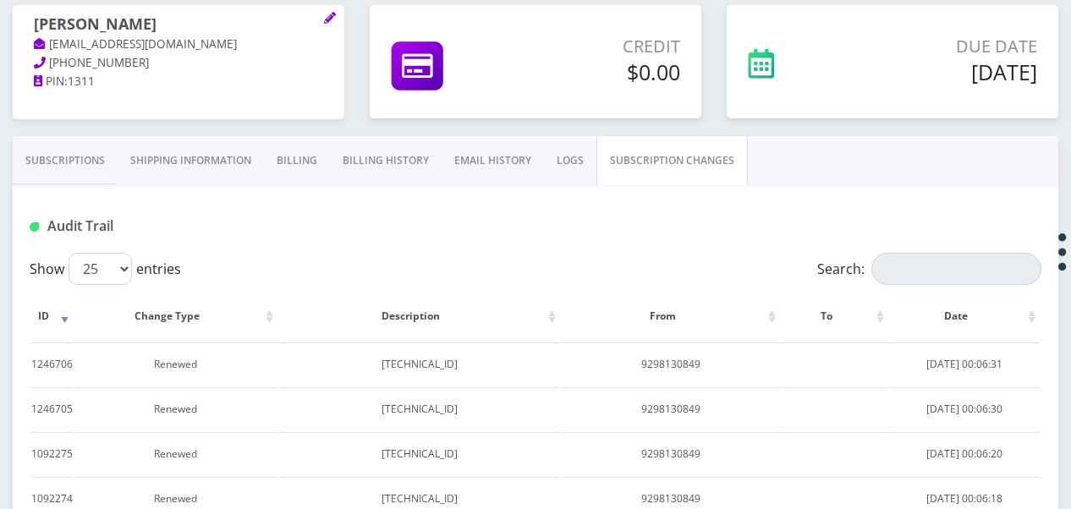
scroll to position [146, 0]
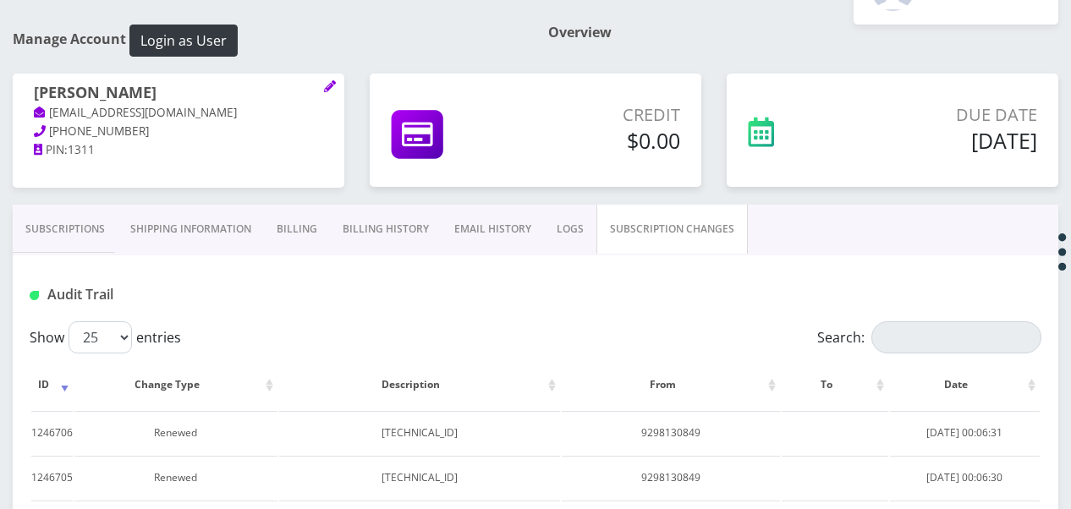
click at [102, 226] on link "Subscriptions" at bounding box center [65, 229] width 105 height 49
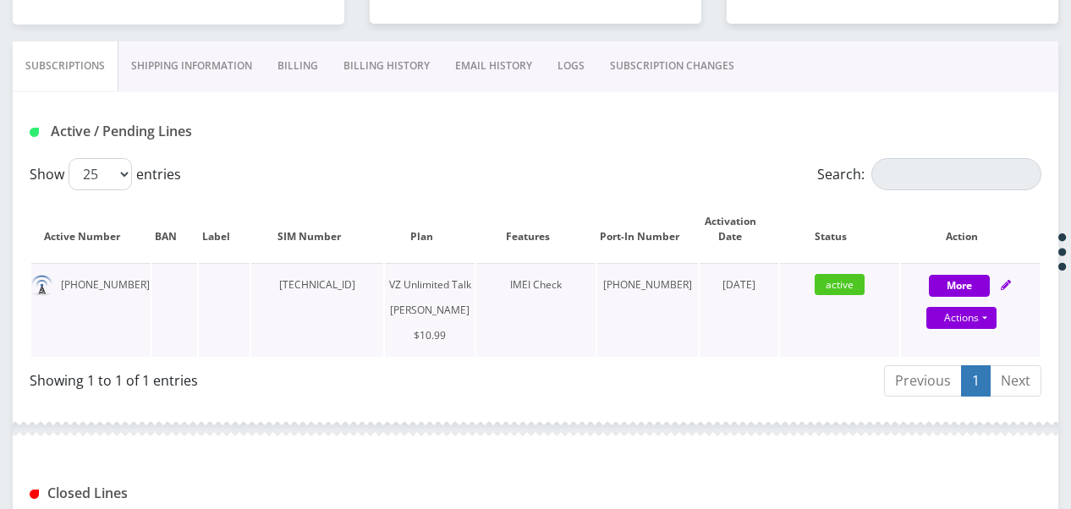
scroll to position [316, 0]
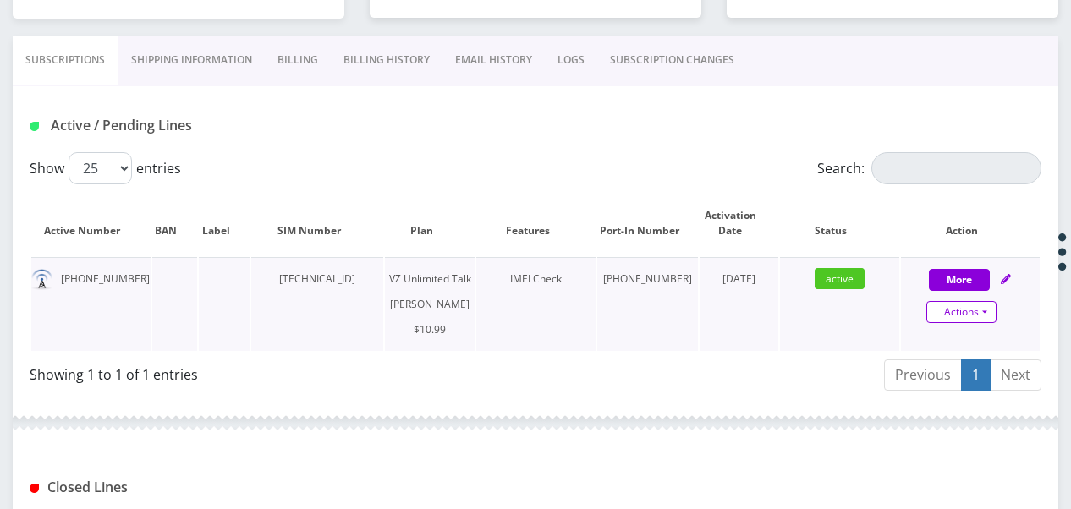
click at [983, 302] on link "Actions" at bounding box center [961, 312] width 70 height 22
select select "366"
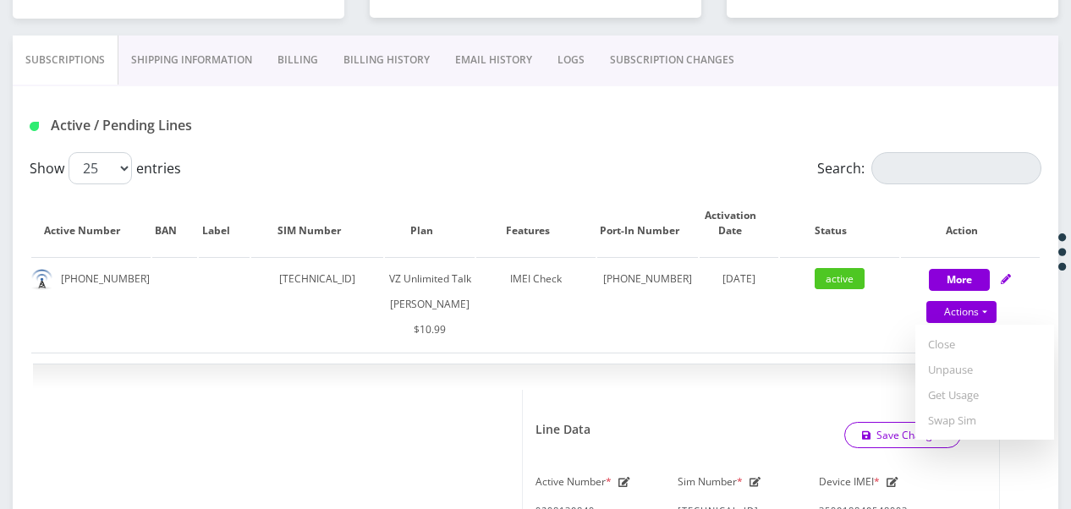
click at [651, 124] on div "Active / Pending Lines" at bounding box center [535, 126] width 1037 height 28
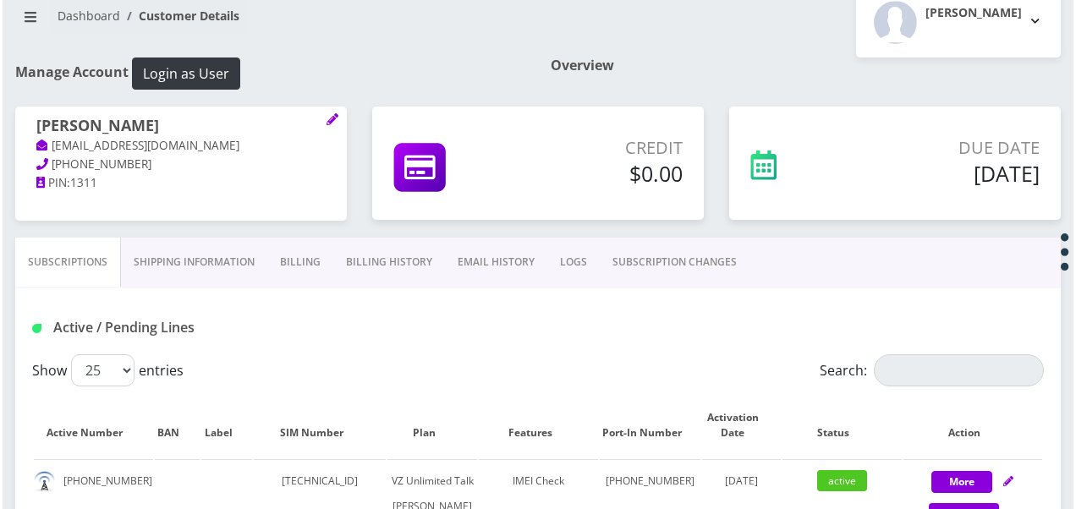
scroll to position [254, 0]
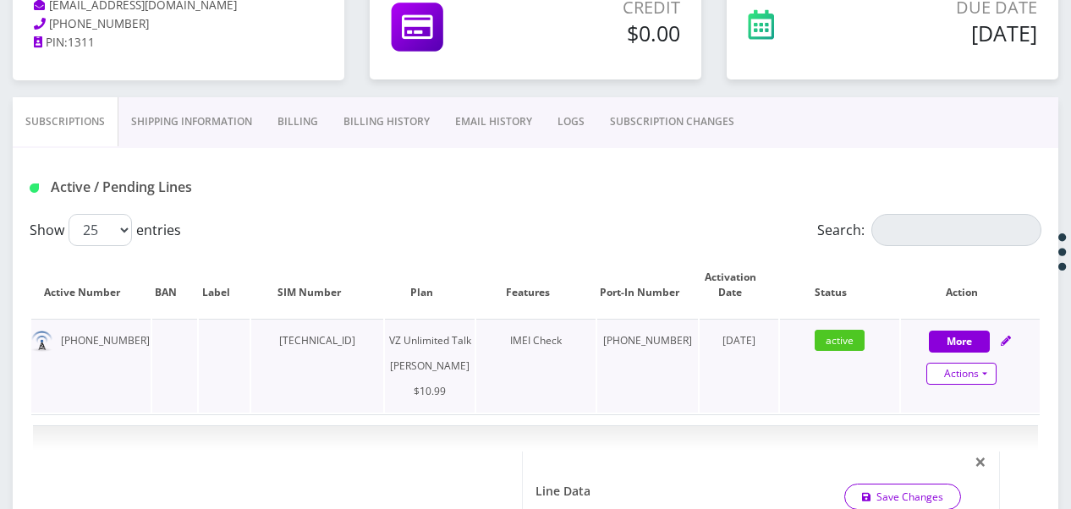
click at [996, 376] on link "Actions" at bounding box center [961, 374] width 70 height 22
click at [968, 453] on link "Get Usage" at bounding box center [984, 456] width 139 height 25
select select "366"
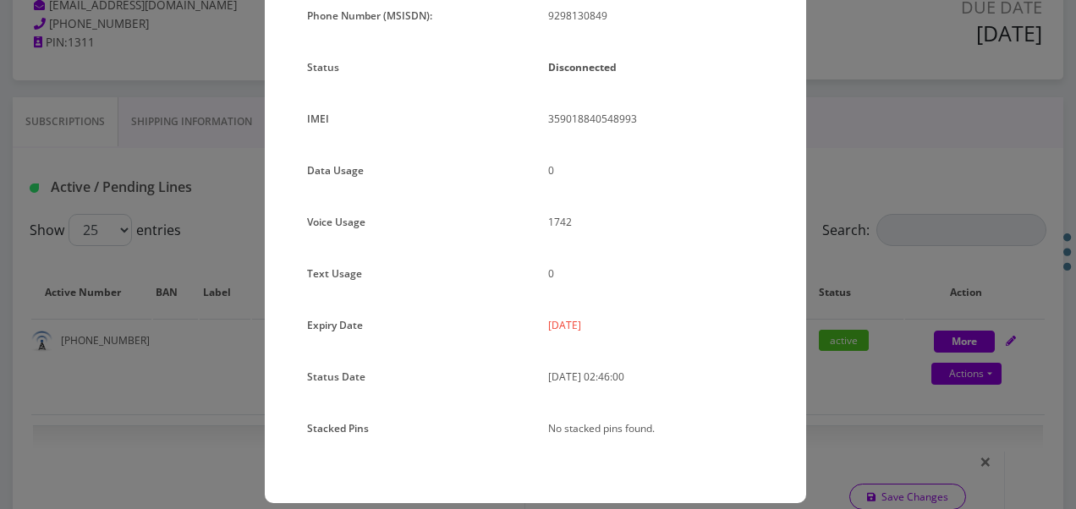
scroll to position [207, 0]
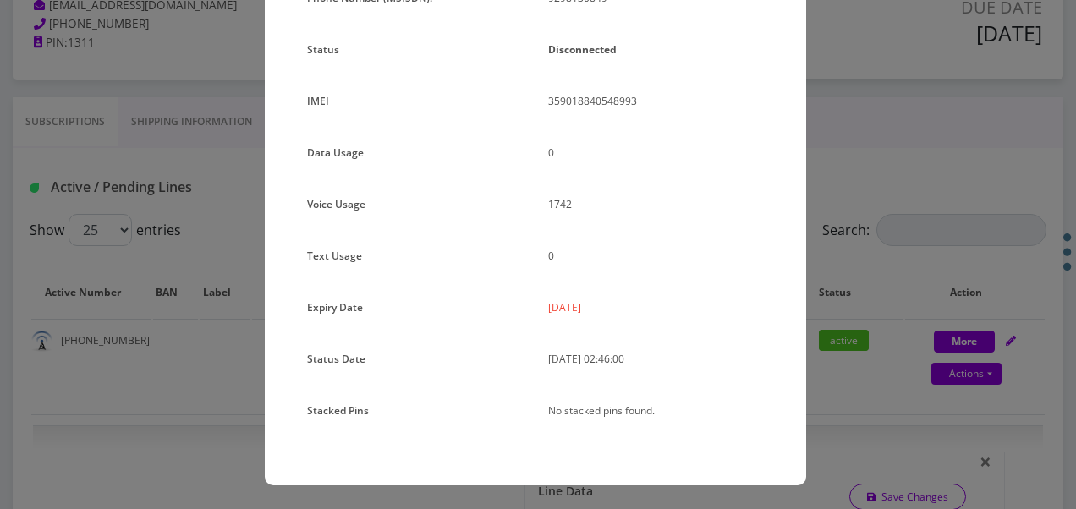
drag, startPoint x: 544, startPoint y: 306, endPoint x: 596, endPoint y: 302, distance: 51.8
click at [596, 302] on div "[DATE]" at bounding box center [656, 314] width 241 height 38
copy p "[DATE]"
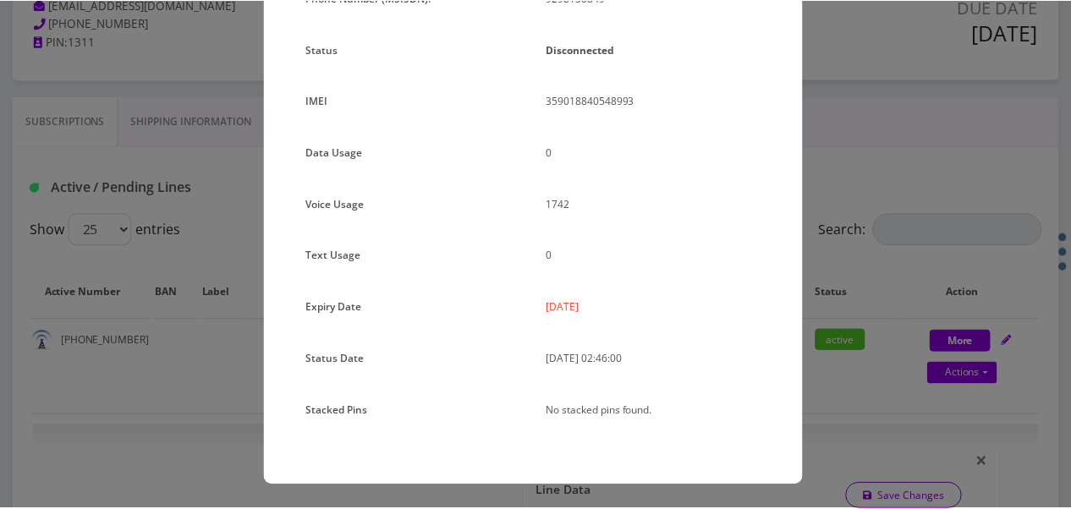
scroll to position [38, 0]
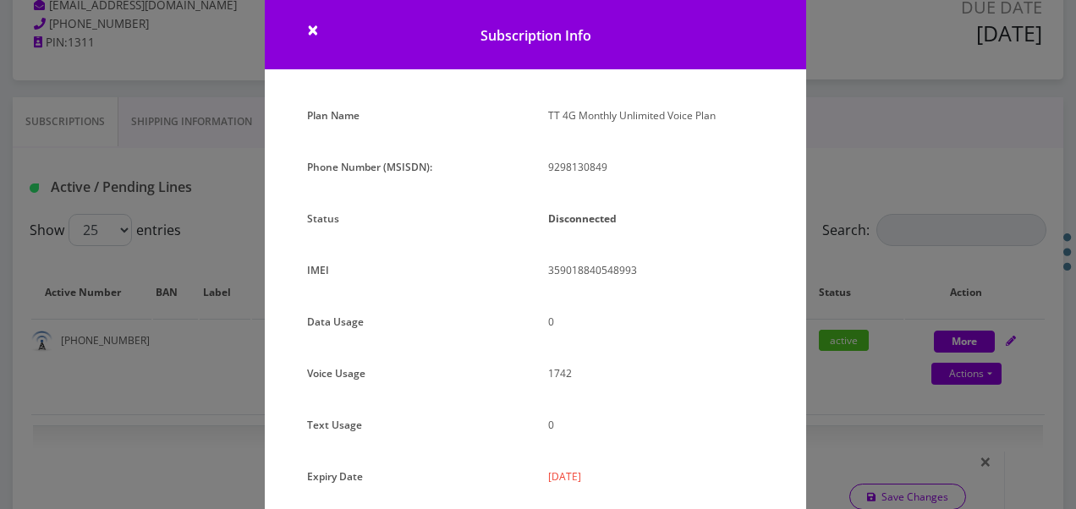
click at [870, 194] on div "× Subscription Info Plan Name TT 4G Monthly Unlimited Voice Plan Phone Number (…" at bounding box center [538, 254] width 1076 height 509
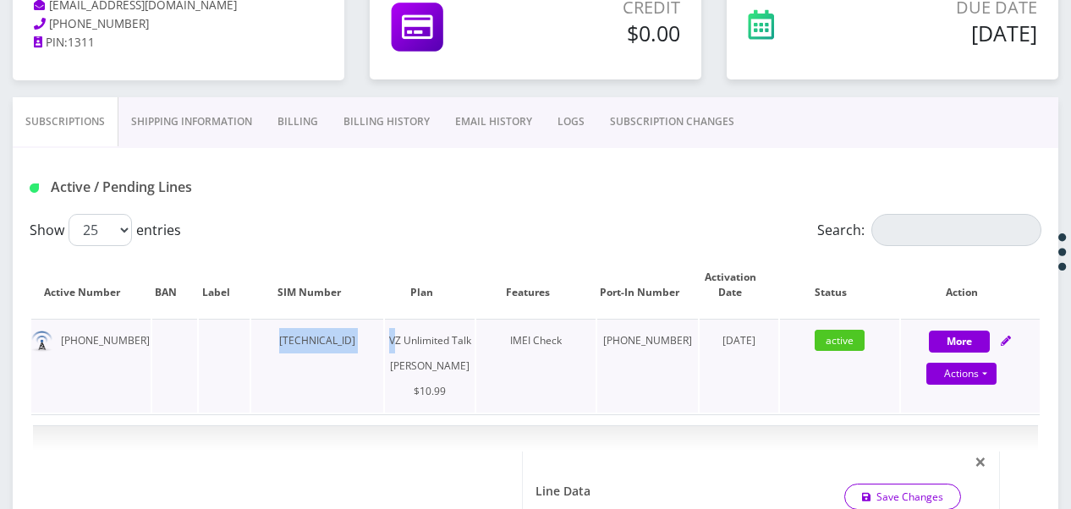
drag, startPoint x: 284, startPoint y: 337, endPoint x: 426, endPoint y: 344, distance: 142.3
click at [426, 344] on tr "[PHONE_NUMBER] [TECHNICAL_ID] VZ Unlimited Talk [PERSON_NAME] $10.99 IMEI Check…" at bounding box center [535, 366] width 1009 height 94
drag, startPoint x: 426, startPoint y: 344, endPoint x: 349, endPoint y: 349, distance: 77.2
click at [373, 344] on td "[TECHNICAL_ID]" at bounding box center [317, 366] width 132 height 94
click at [284, 342] on td "[TECHNICAL_ID]" at bounding box center [317, 366] width 132 height 94
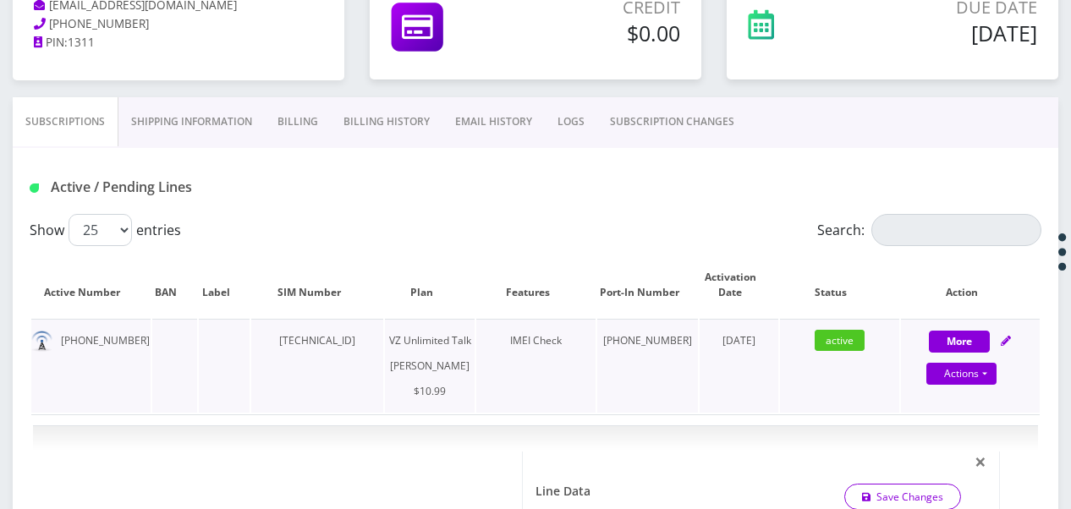
drag, startPoint x: 284, startPoint y: 342, endPoint x: 378, endPoint y: 345, distance: 94.0
click at [378, 345] on td "[TECHNICAL_ID]" at bounding box center [317, 366] width 132 height 94
drag, startPoint x: 60, startPoint y: 335, endPoint x: 126, endPoint y: 345, distance: 66.8
click at [126, 345] on td "[PHONE_NUMBER]" at bounding box center [90, 366] width 119 height 94
drag, startPoint x: 126, startPoint y: 345, endPoint x: 113, endPoint y: 340, distance: 13.7
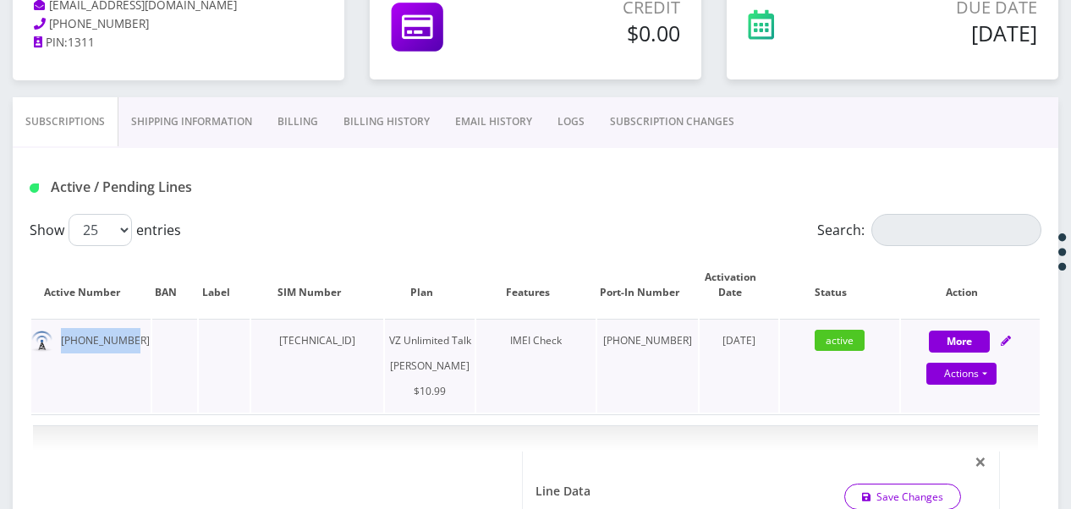
copy td "[PHONE_NUMBER]"
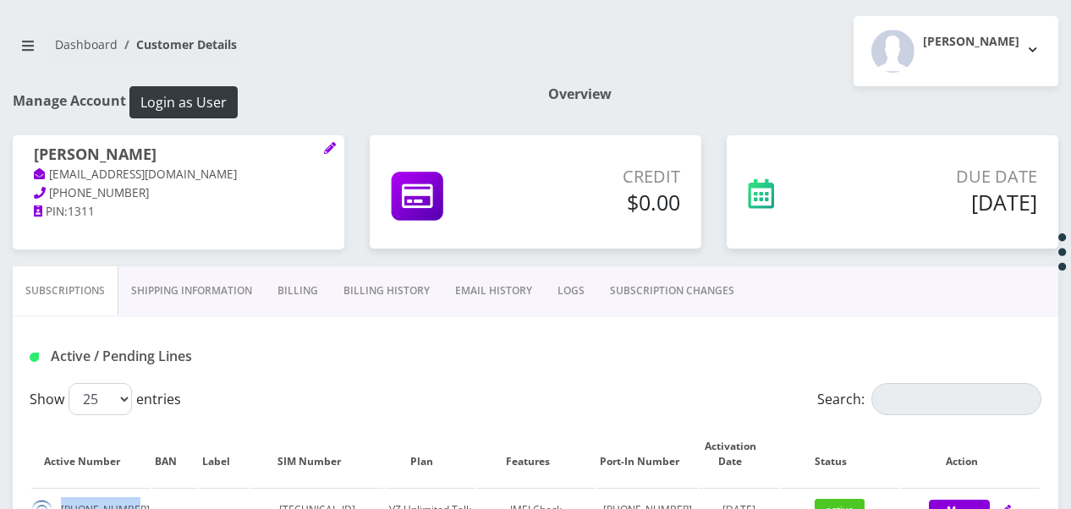
scroll to position [85, 0]
drag, startPoint x: 36, startPoint y: 155, endPoint x: 138, endPoint y: 152, distance: 102.4
click at [138, 152] on h1 "[PERSON_NAME]" at bounding box center [178, 156] width 289 height 20
copy h1 "[PERSON_NAME]"
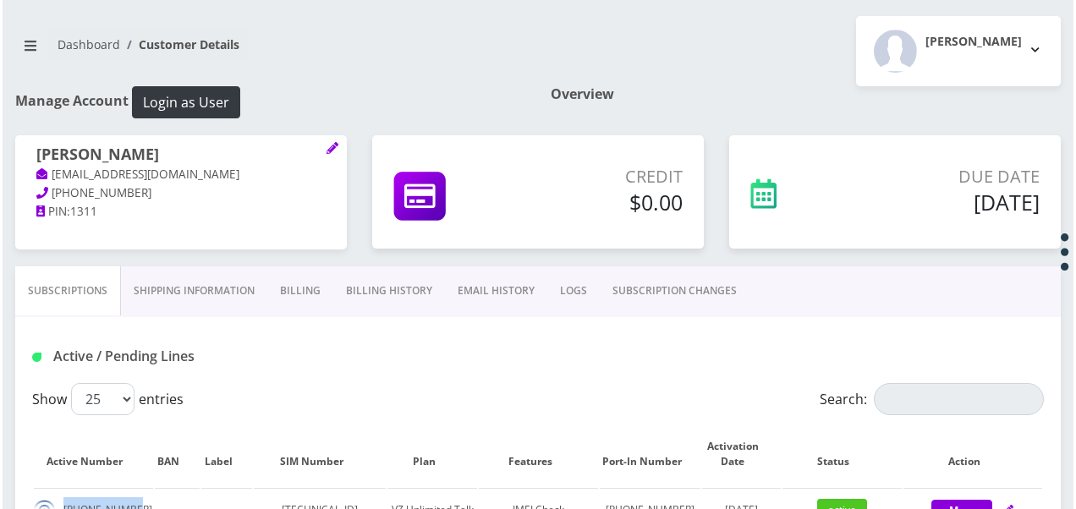
scroll to position [338, 0]
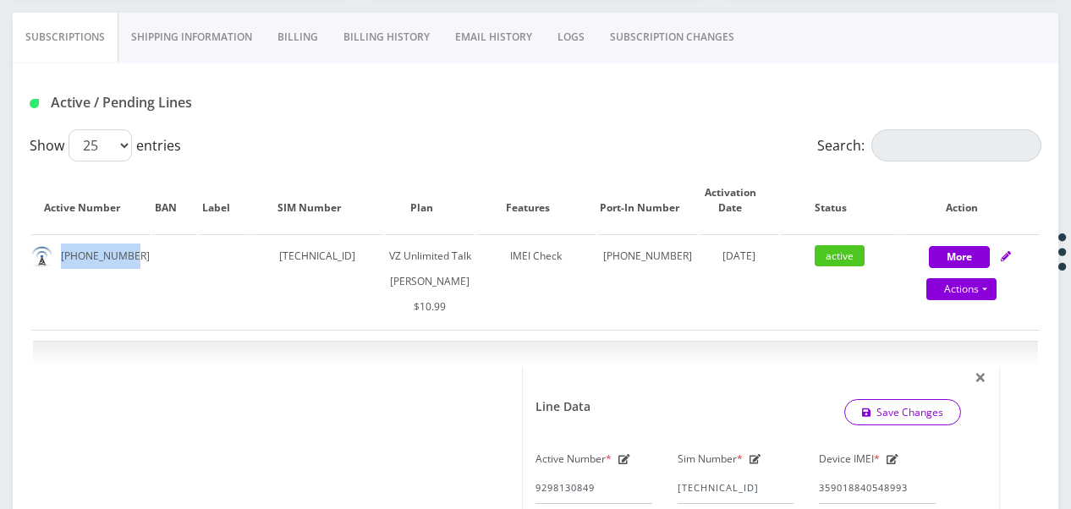
click at [633, 44] on link "SUBSCRIPTION CHANGES" at bounding box center [672, 37] width 150 height 49
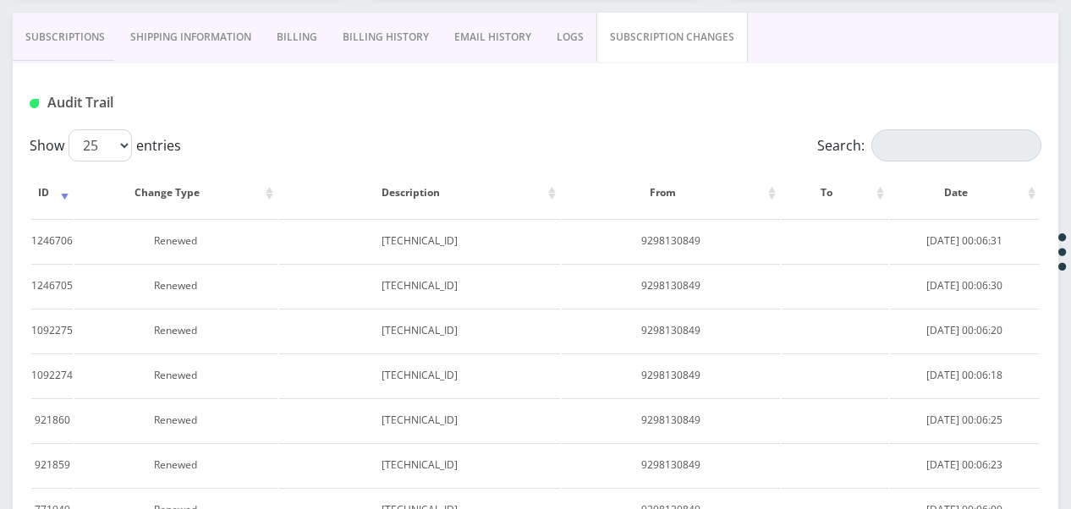
drag, startPoint x: 19, startPoint y: 19, endPoint x: 49, endPoint y: 30, distance: 31.3
click at [20, 19] on link "Subscriptions" at bounding box center [65, 37] width 105 height 49
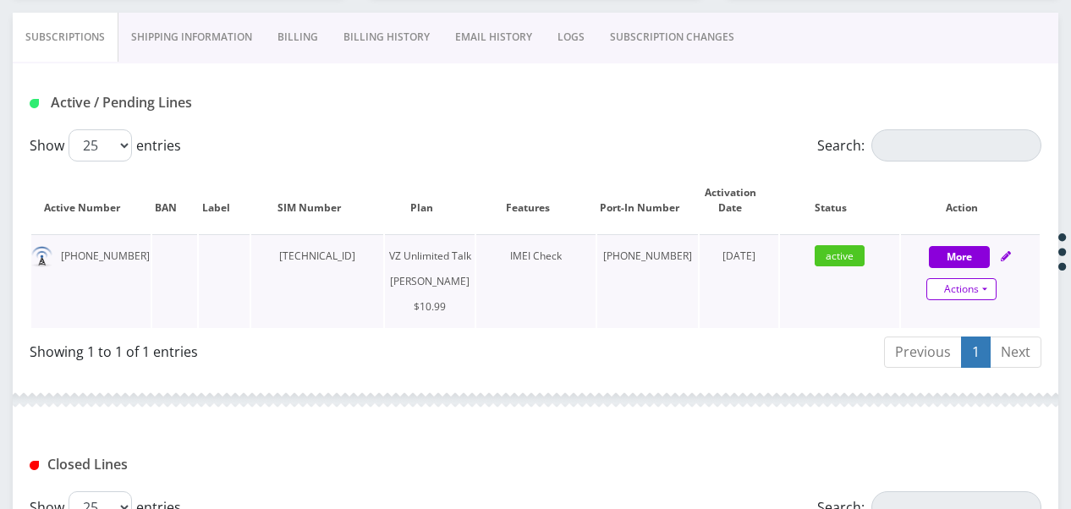
click at [993, 284] on link "Actions" at bounding box center [961, 289] width 70 height 22
select select "366"
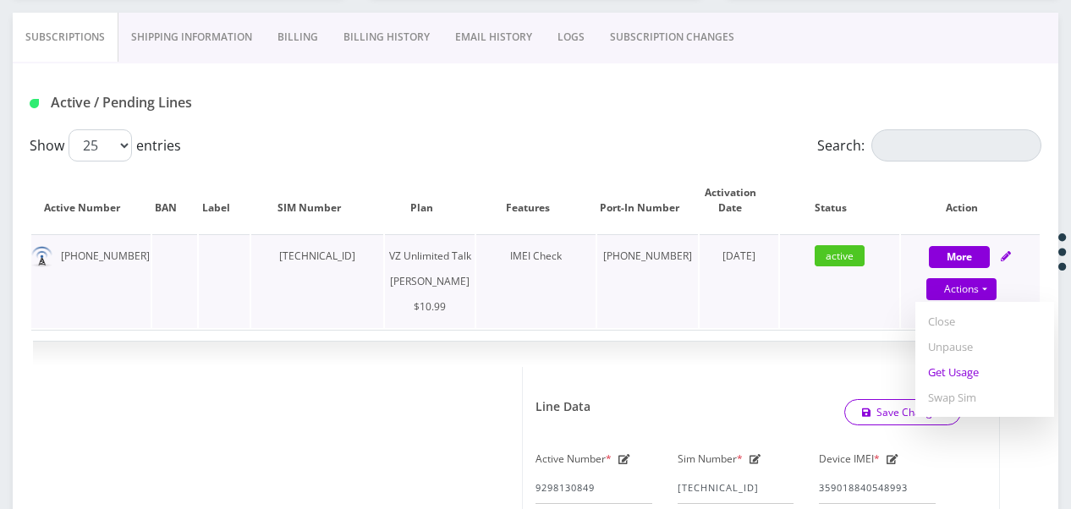
click at [981, 365] on link "Get Usage" at bounding box center [984, 372] width 139 height 25
select select "366"
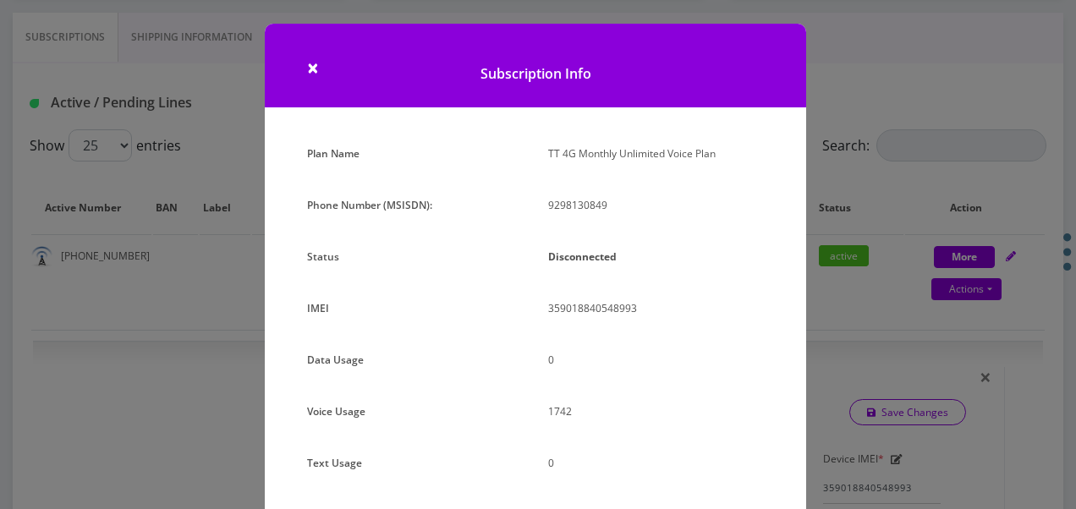
click at [863, 325] on div "× Subscription Info Plan Name TT 4G Monthly Unlimited Voice Plan Phone Number (…" at bounding box center [538, 254] width 1076 height 509
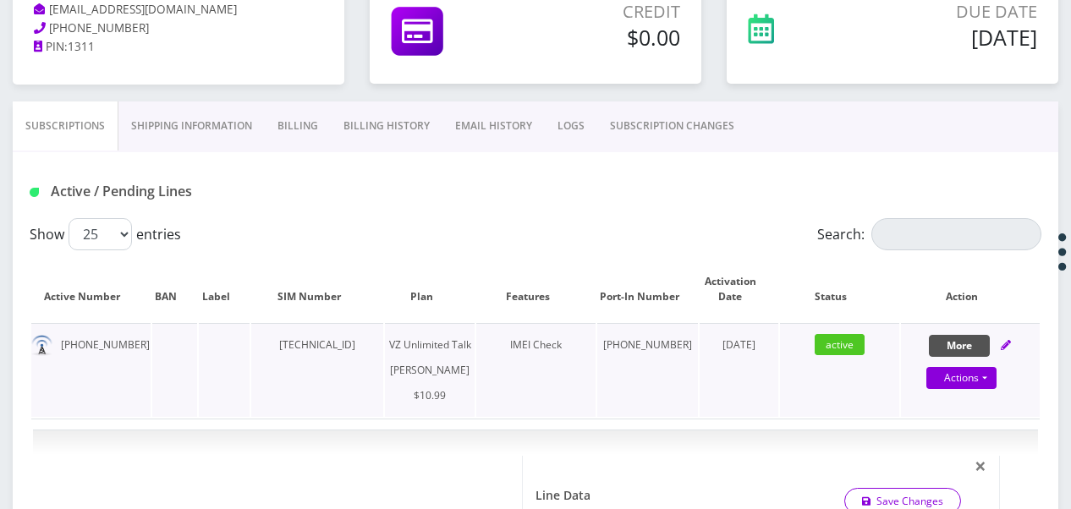
scroll to position [254, 0]
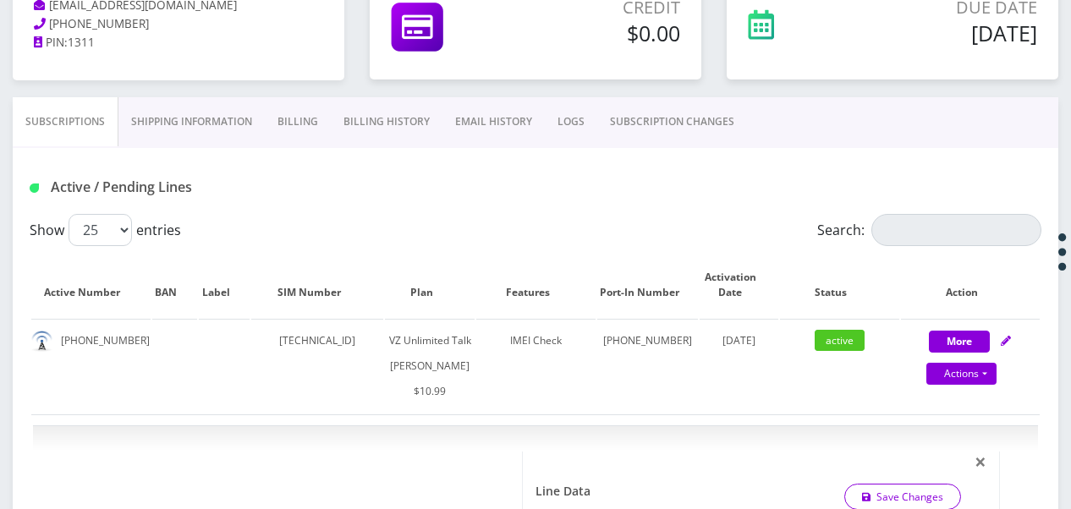
click at [285, 132] on link "Billing" at bounding box center [298, 121] width 66 height 49
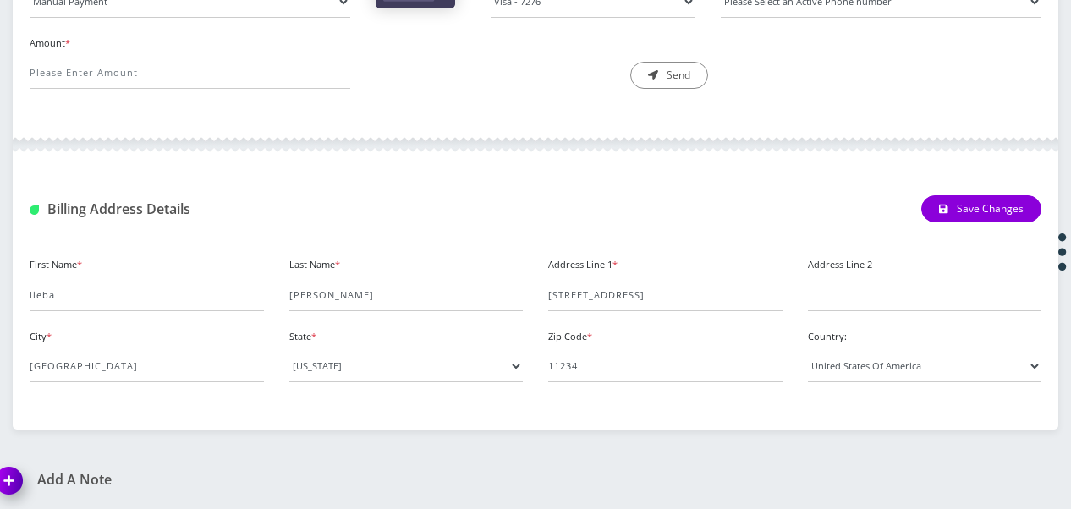
scroll to position [259, 0]
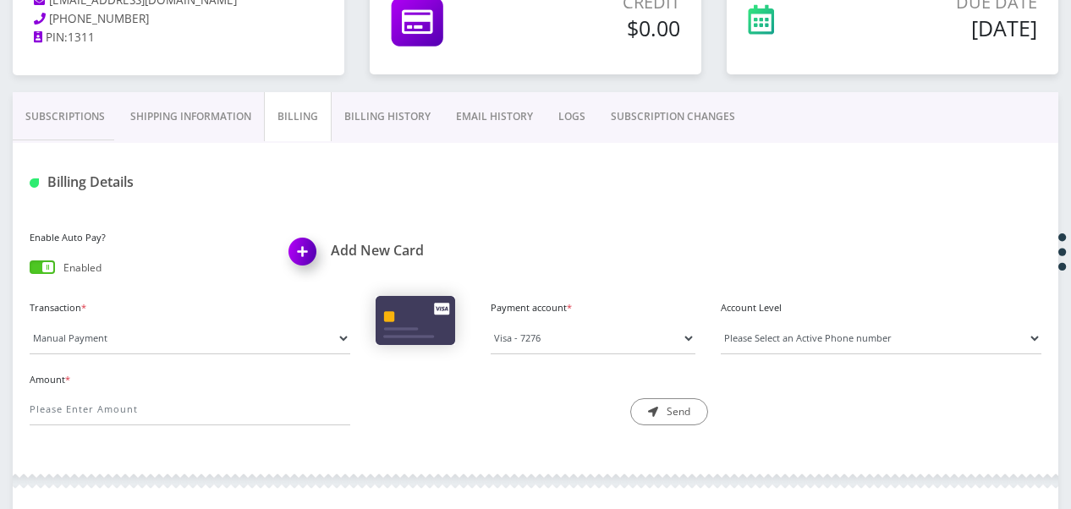
click at [354, 112] on link "Billing History" at bounding box center [388, 116] width 112 height 49
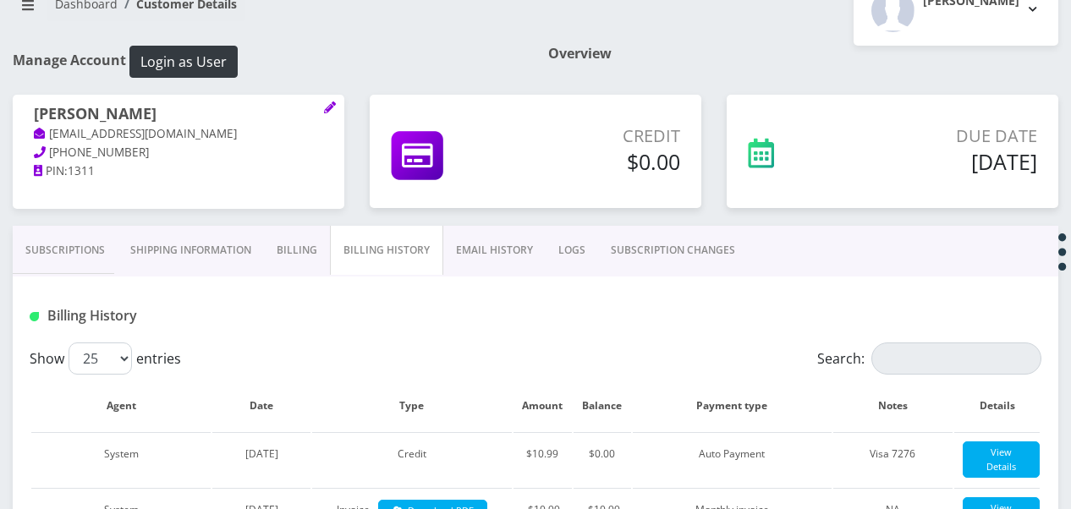
scroll to position [50, 0]
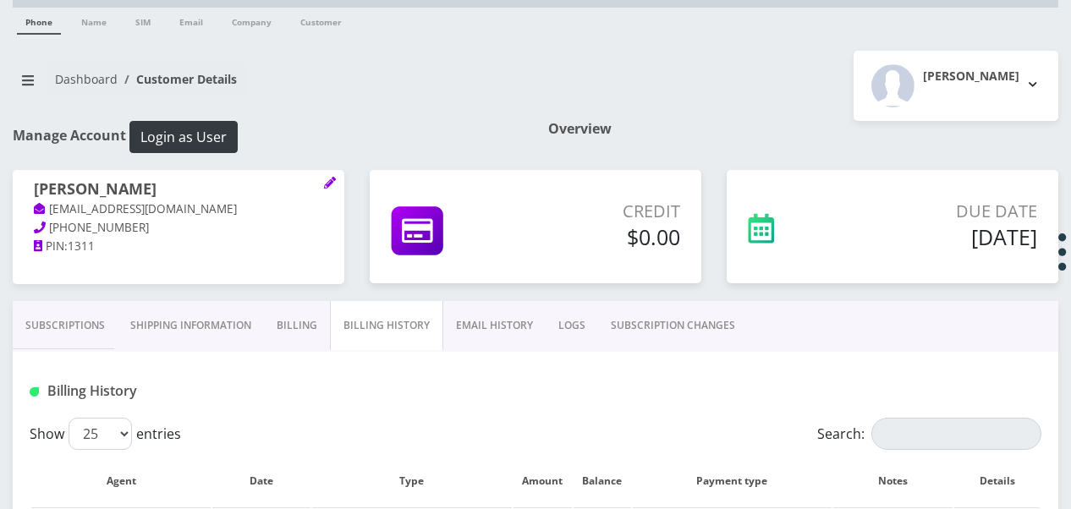
click at [71, 329] on link "Subscriptions" at bounding box center [65, 325] width 105 height 49
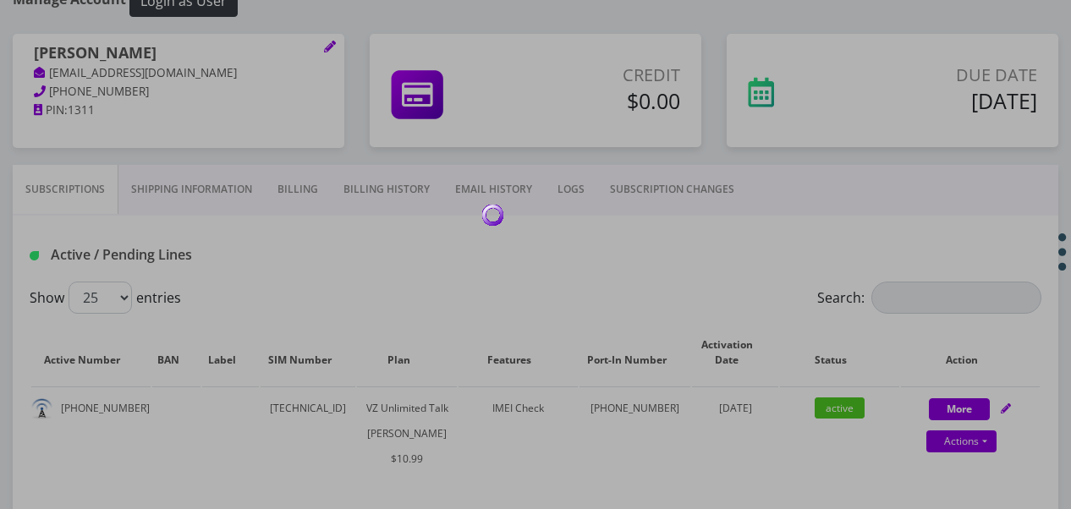
scroll to position [304, 0]
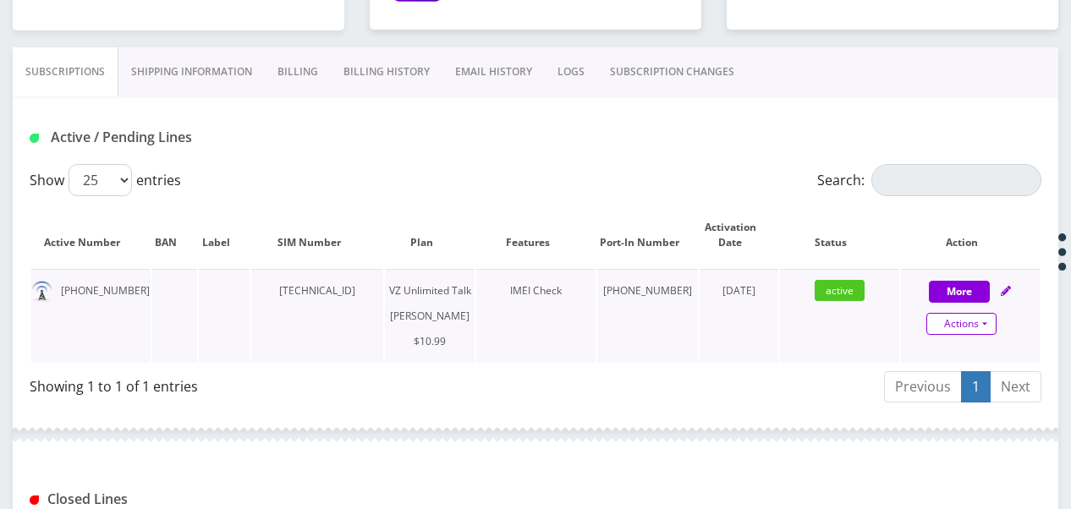
click at [991, 322] on link "Actions" at bounding box center [961, 324] width 70 height 22
select select "366"
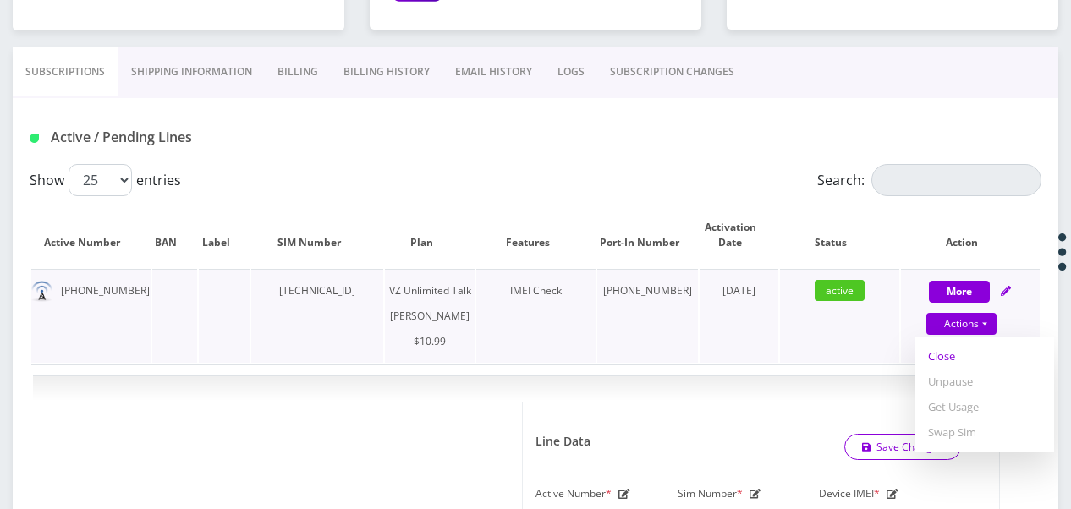
click at [937, 350] on link "Close" at bounding box center [984, 356] width 139 height 25
type input "[DATE]"
select select "366"
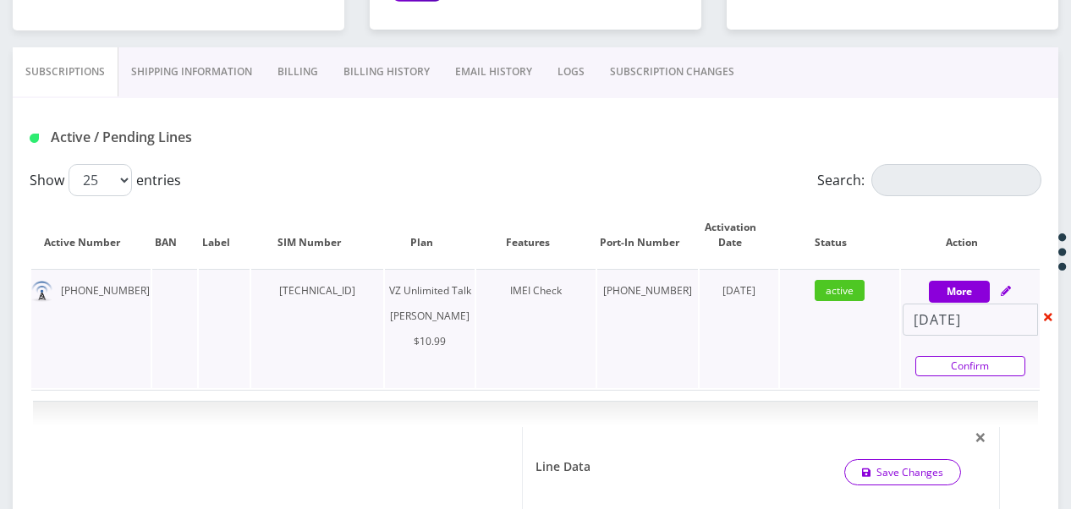
click at [964, 363] on link "Confirm" at bounding box center [970, 366] width 110 height 20
select select "366"
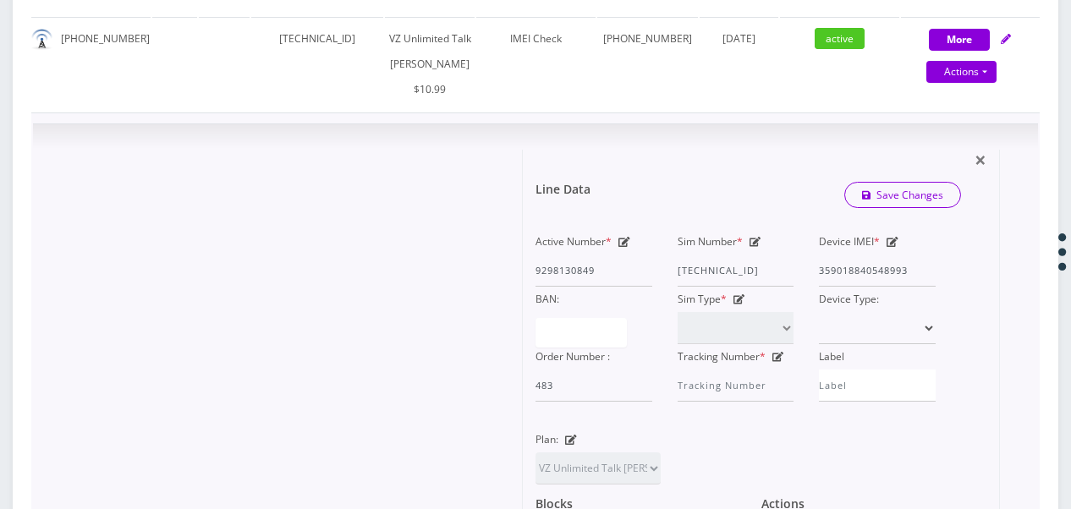
scroll to position [761, 0]
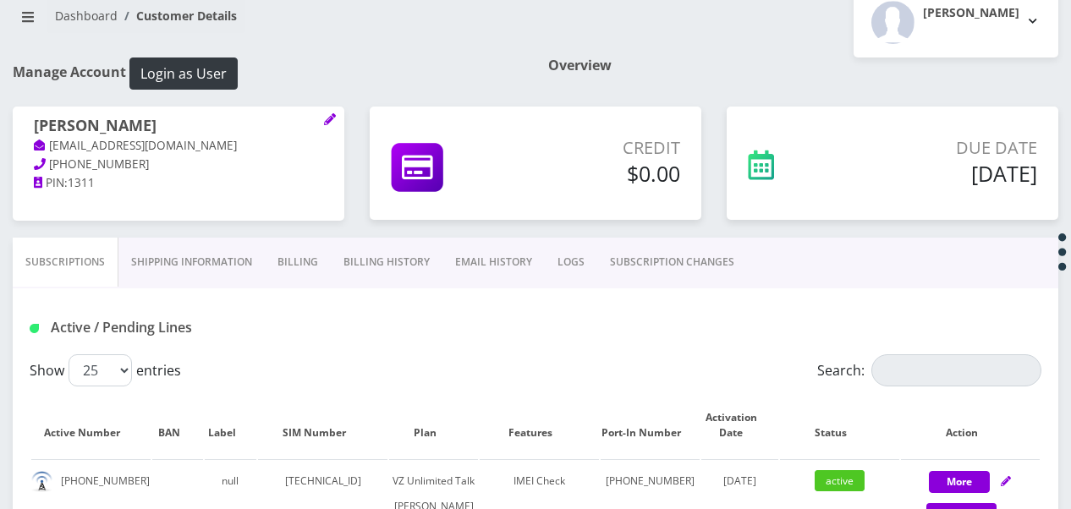
scroll to position [254, 0]
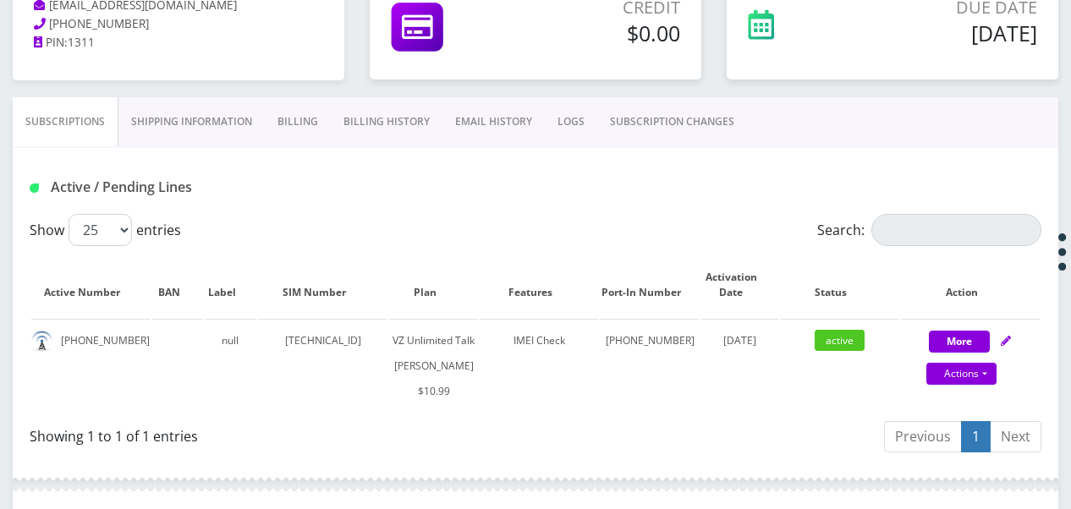
click at [315, 118] on link "Billing" at bounding box center [298, 121] width 66 height 49
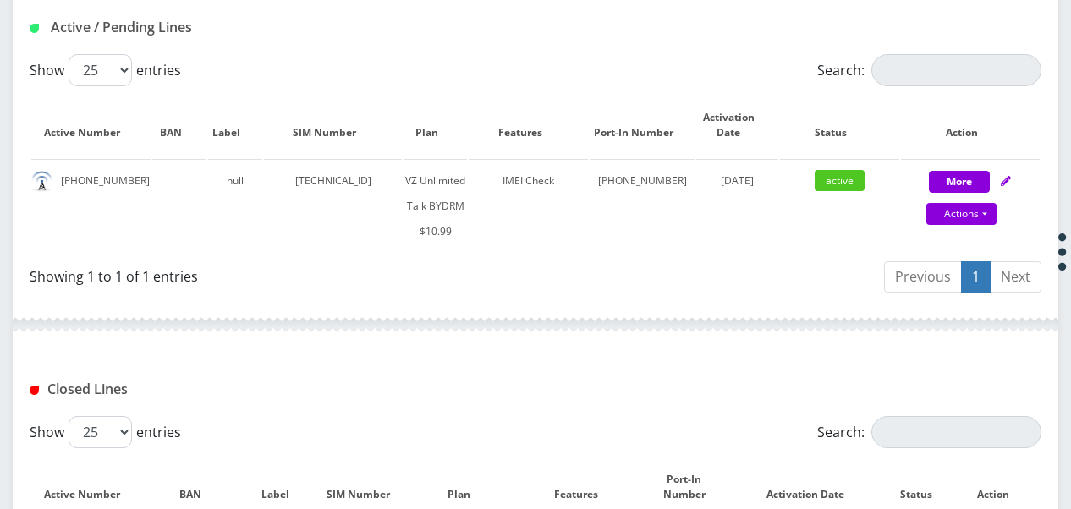
scroll to position [338, 0]
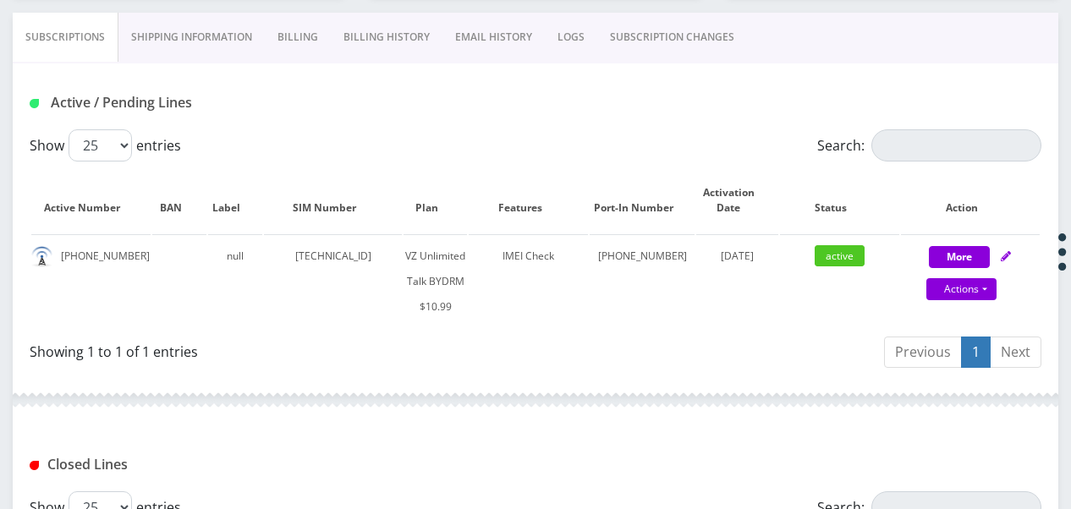
click at [672, 32] on link "SUBSCRIPTION CHANGES" at bounding box center [672, 37] width 150 height 49
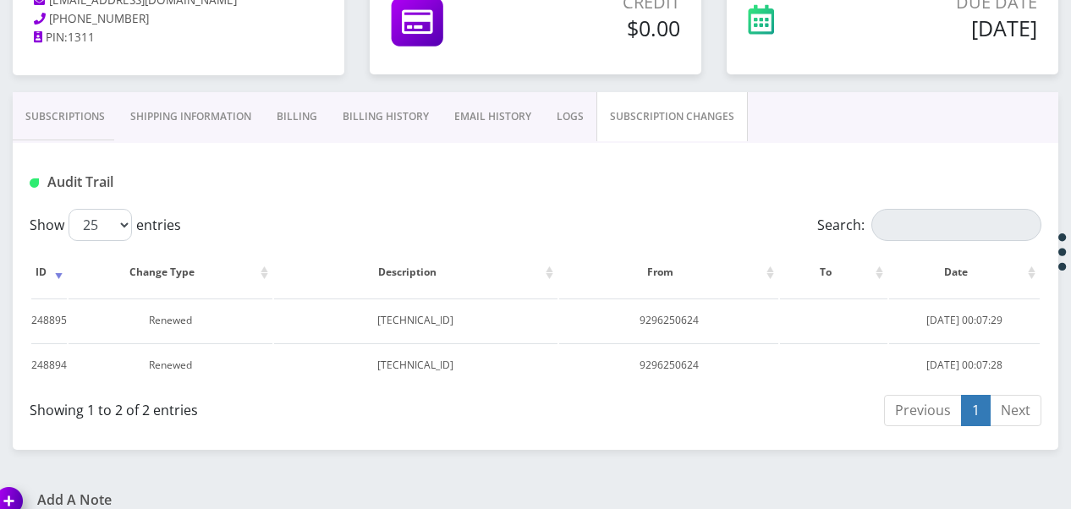
scroll to position [254, 0]
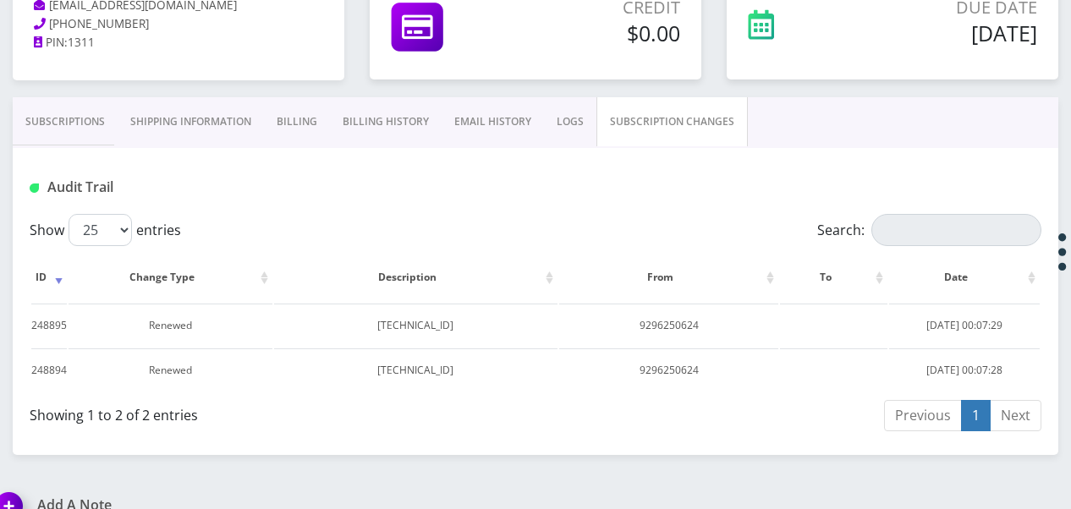
click at [74, 103] on link "Subscriptions" at bounding box center [65, 121] width 105 height 49
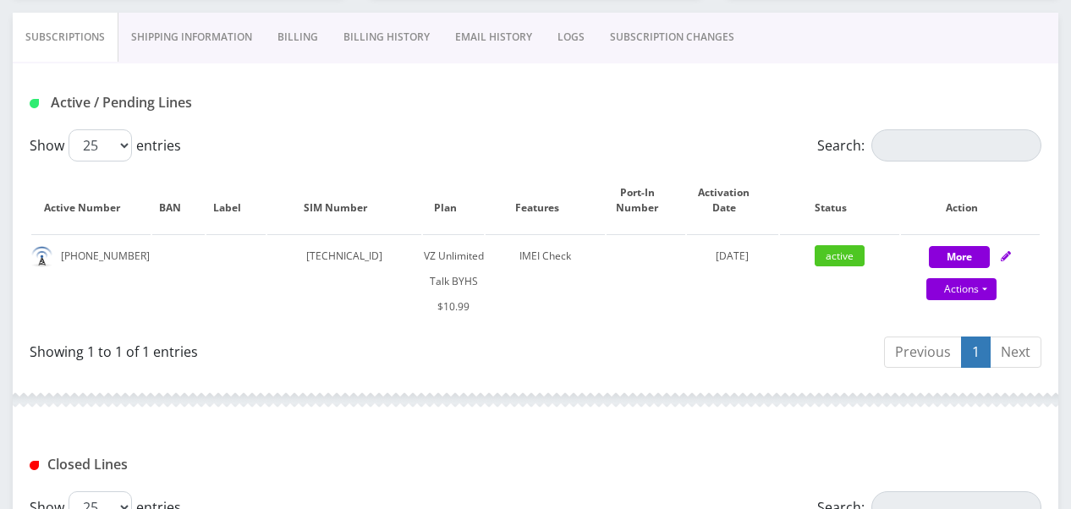
click at [308, 41] on link "Billing" at bounding box center [298, 37] width 66 height 49
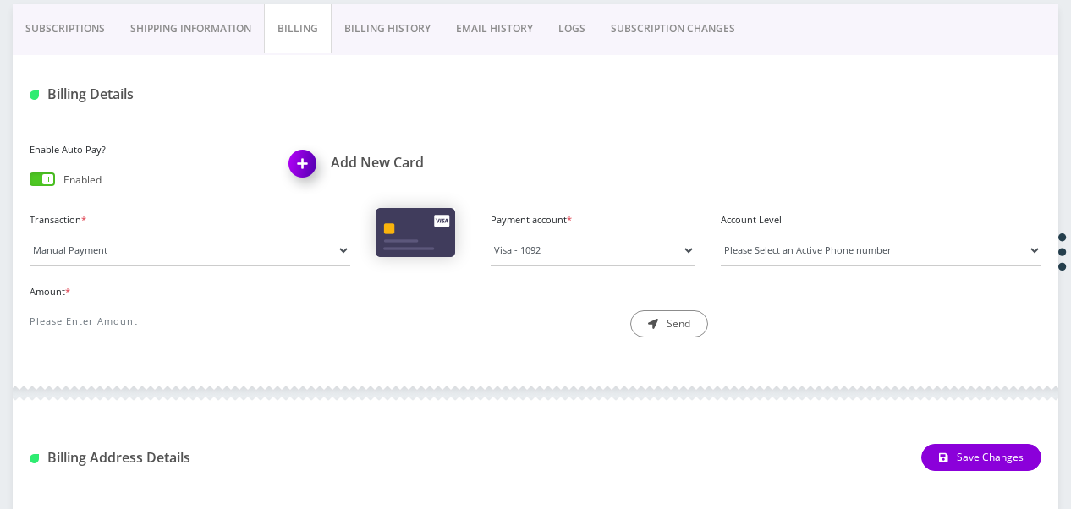
scroll to position [344, 0]
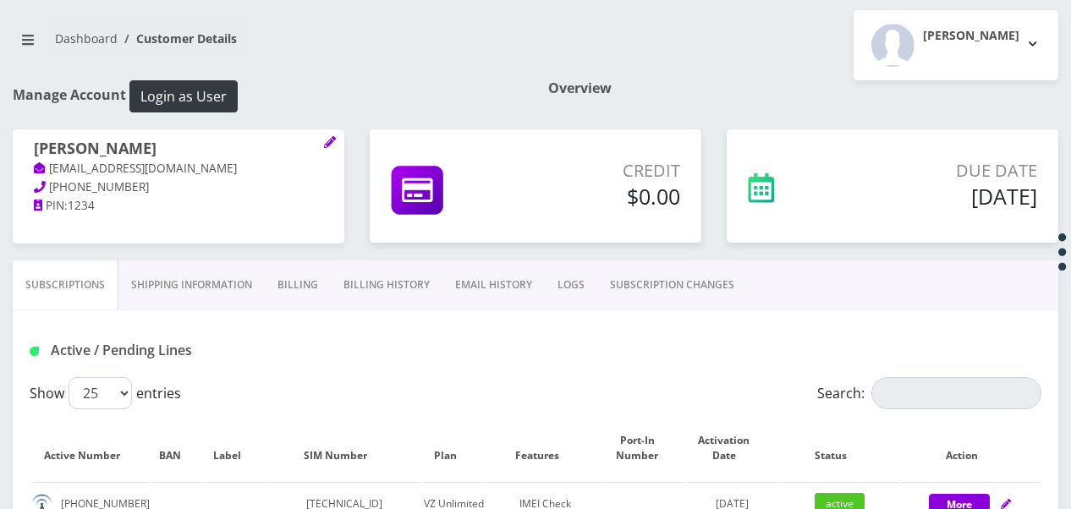
scroll to position [254, 0]
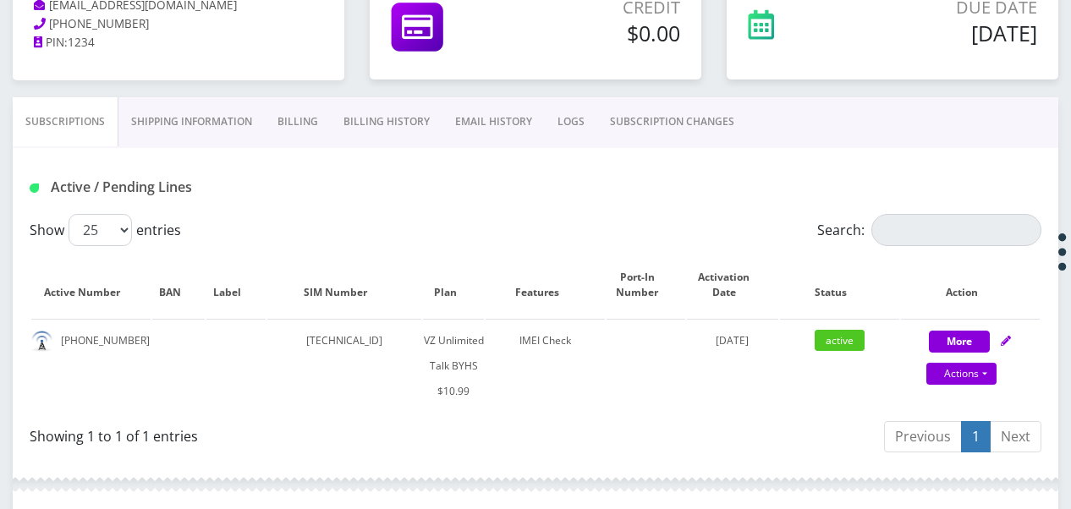
click at [316, 121] on link "Billing" at bounding box center [298, 121] width 66 height 49
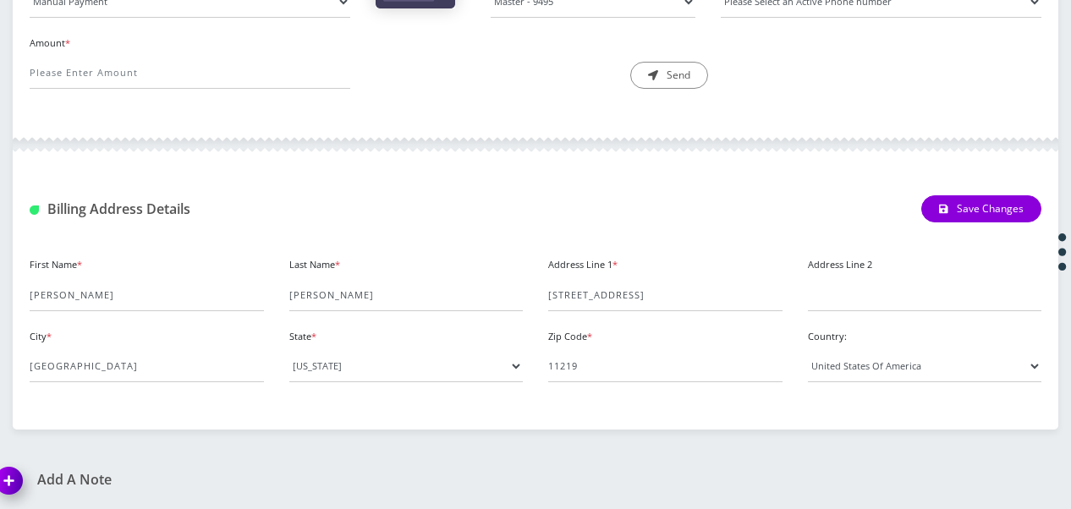
scroll to position [597, 0]
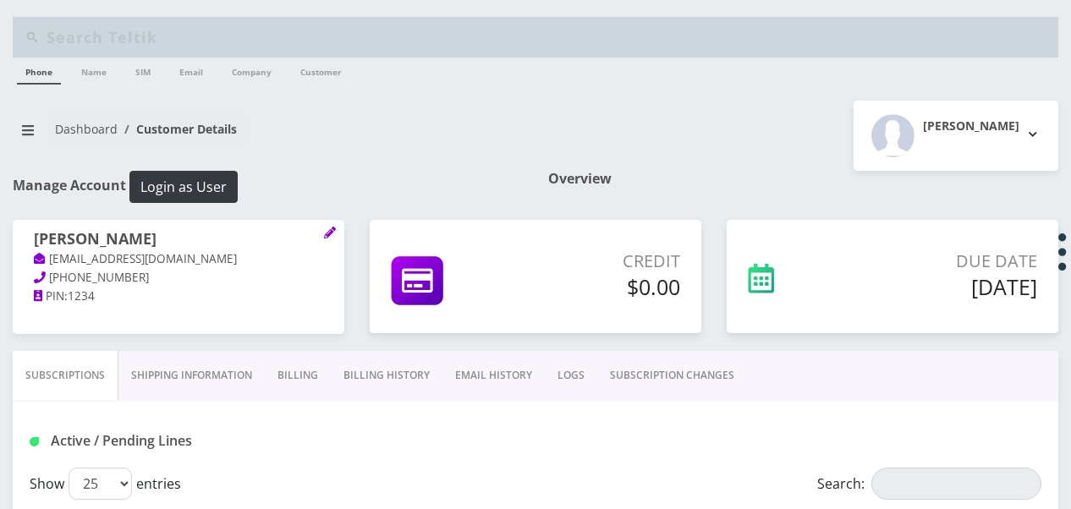
click at [311, 372] on link "Billing" at bounding box center [298, 375] width 66 height 49
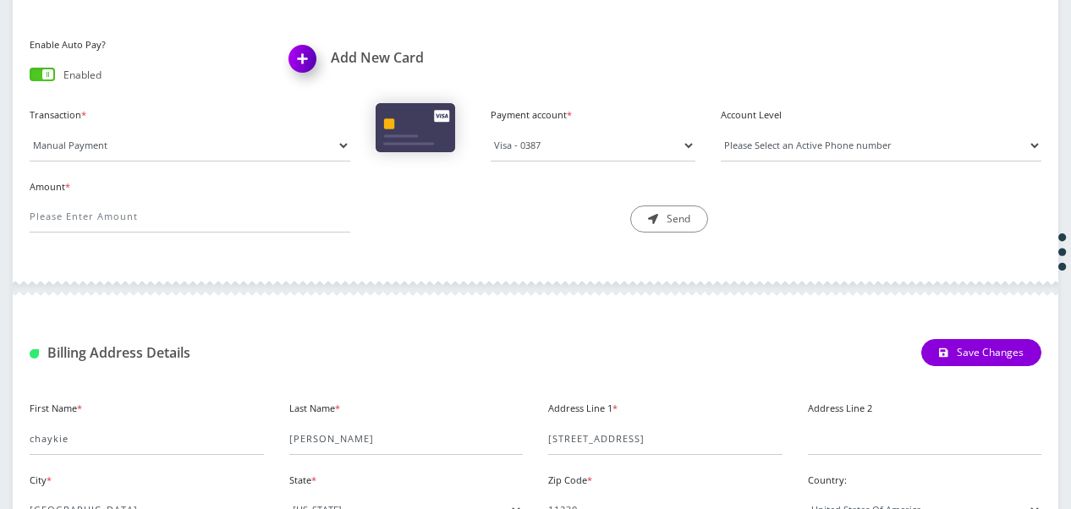
scroll to position [592, 0]
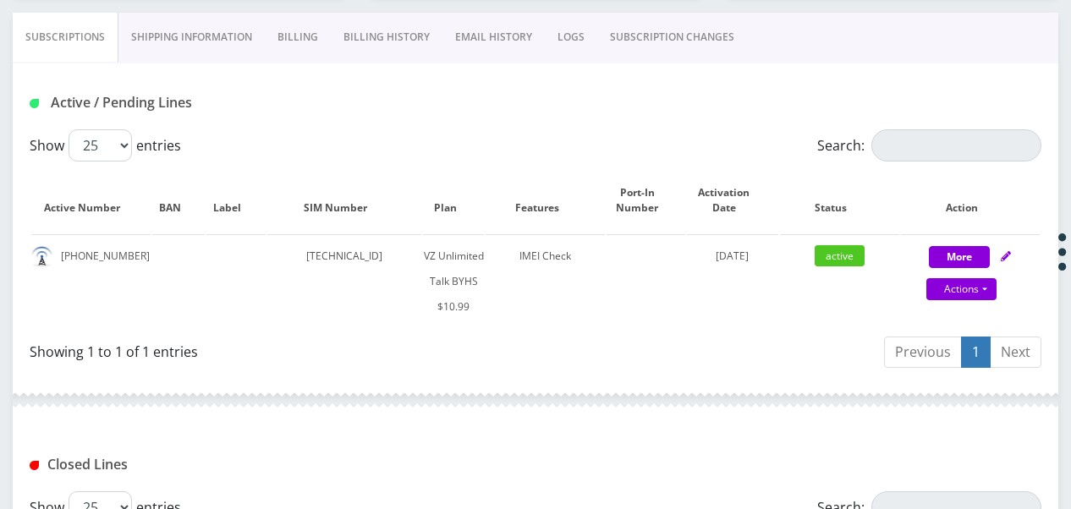
click at [335, 22] on link "Billing History" at bounding box center [387, 37] width 112 height 49
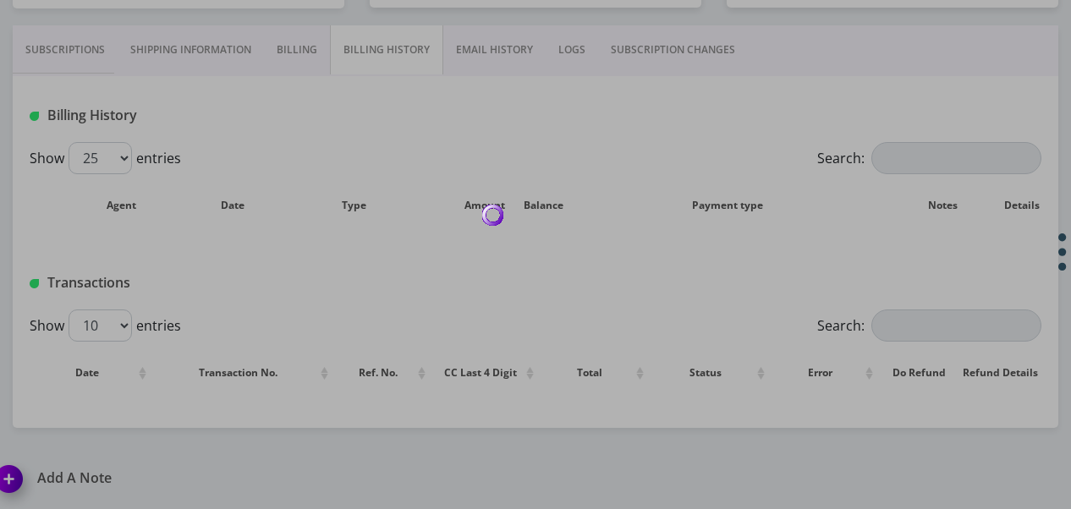
click at [325, 31] on body "Phone Name SIM Email Company Customer Action Queues Support Email Template Emai…" at bounding box center [535, 92] width 1071 height 836
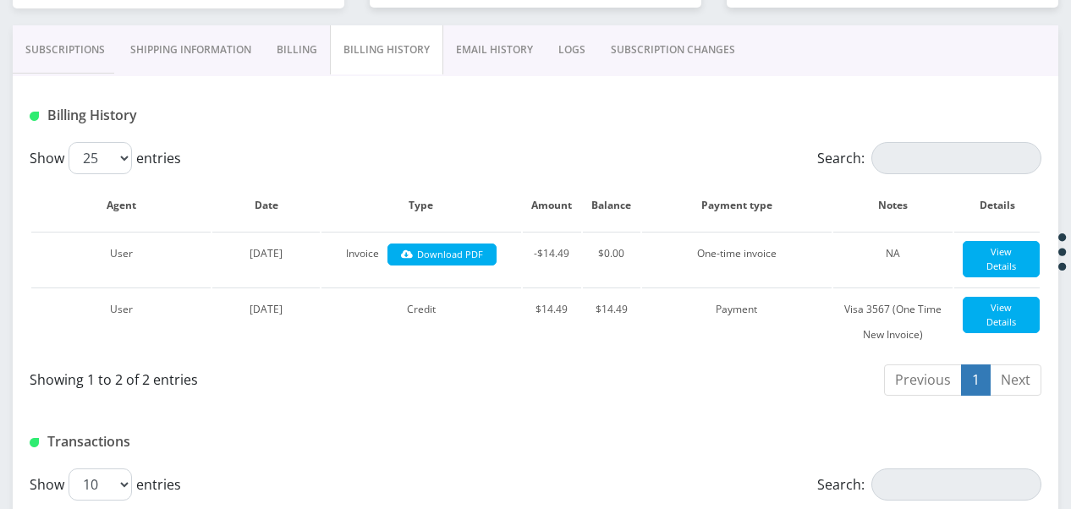
click at [303, 48] on link "Billing" at bounding box center [297, 49] width 66 height 49
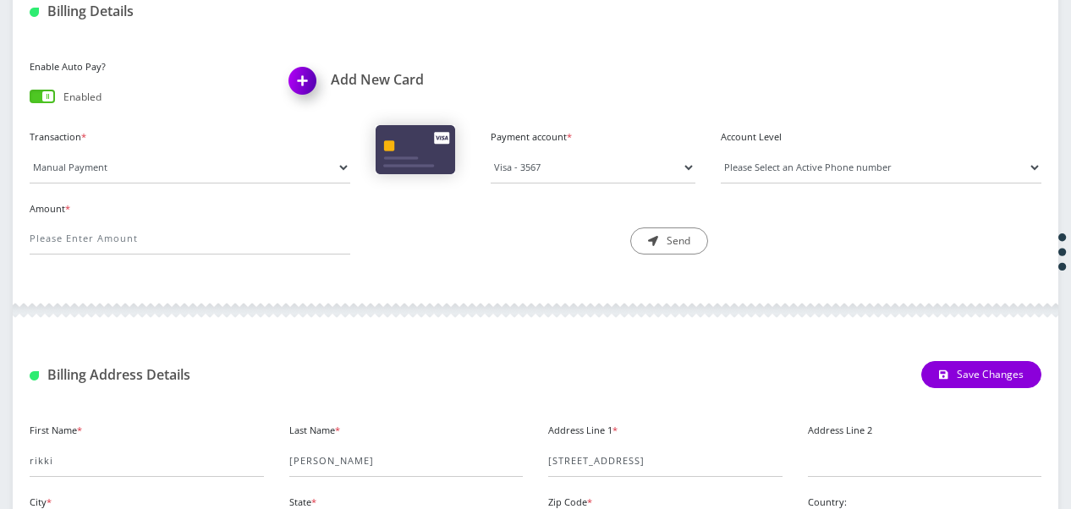
scroll to position [580, 0]
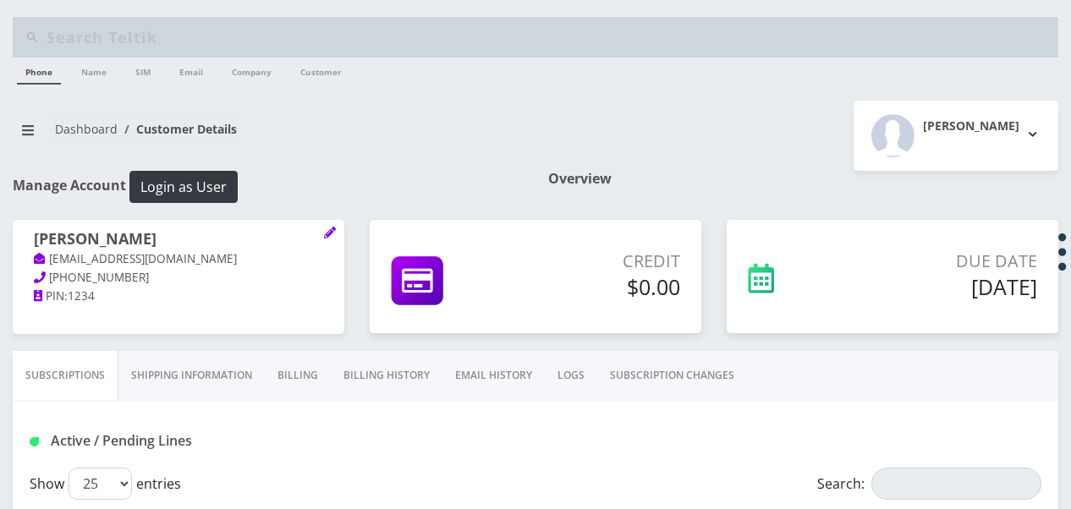
click at [306, 383] on link "Billing" at bounding box center [298, 375] width 66 height 49
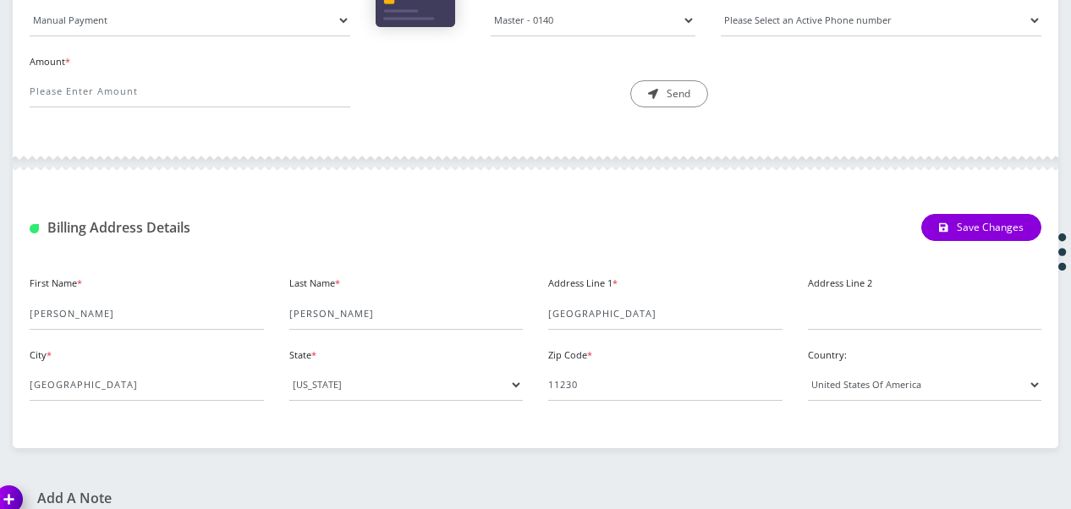
scroll to position [677, 0]
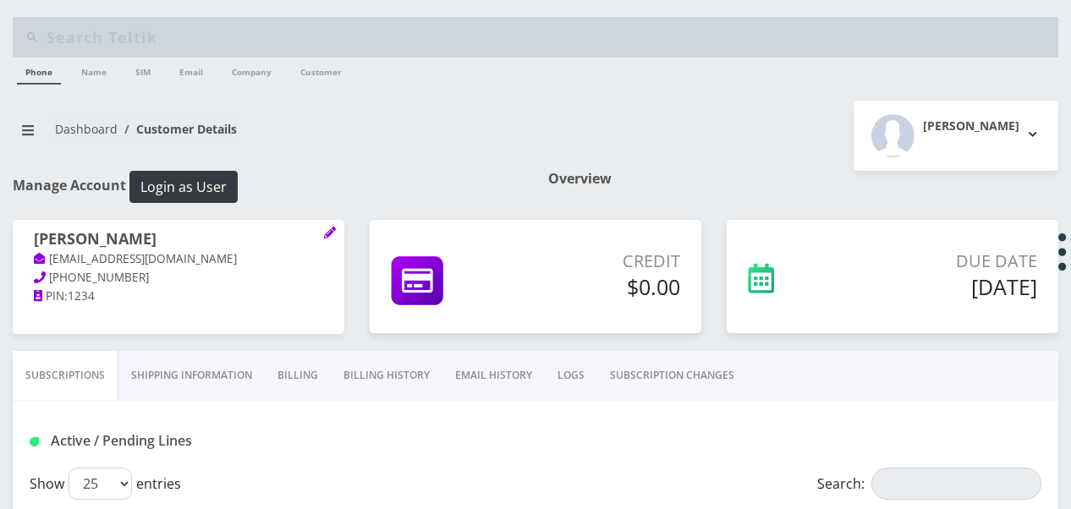
click at [280, 364] on link "Billing" at bounding box center [298, 375] width 66 height 49
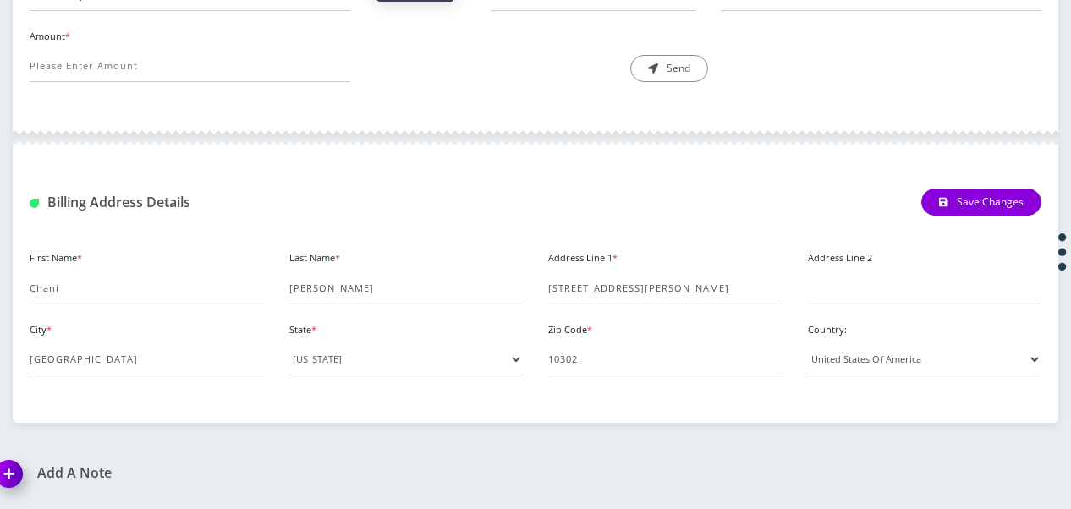
scroll to position [677, 0]
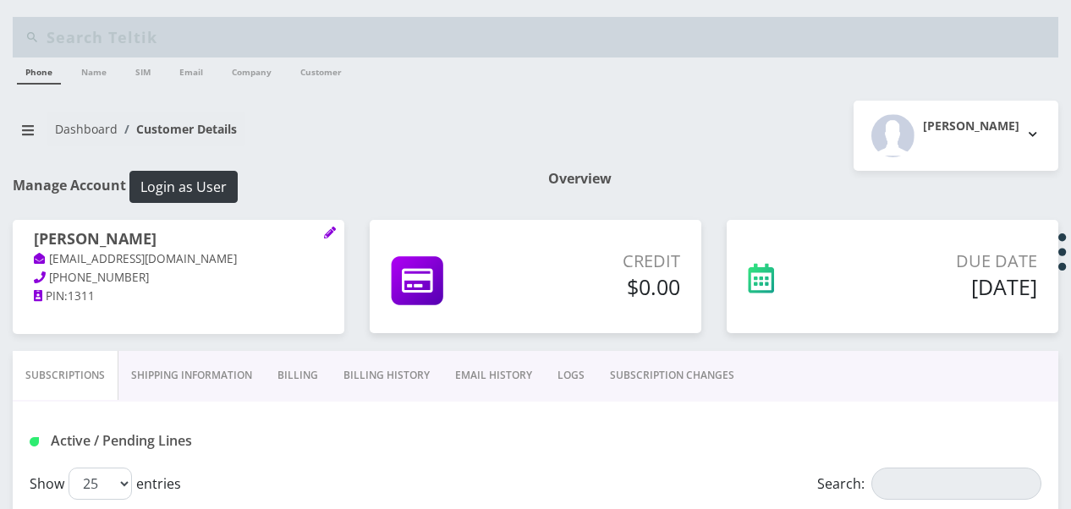
click at [287, 368] on link "Billing" at bounding box center [298, 375] width 66 height 49
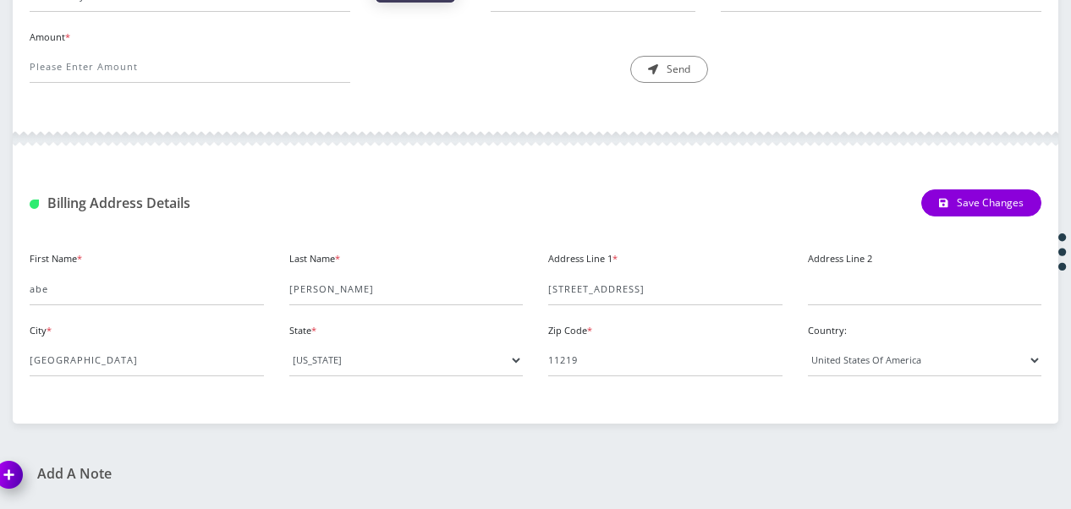
scroll to position [677, 0]
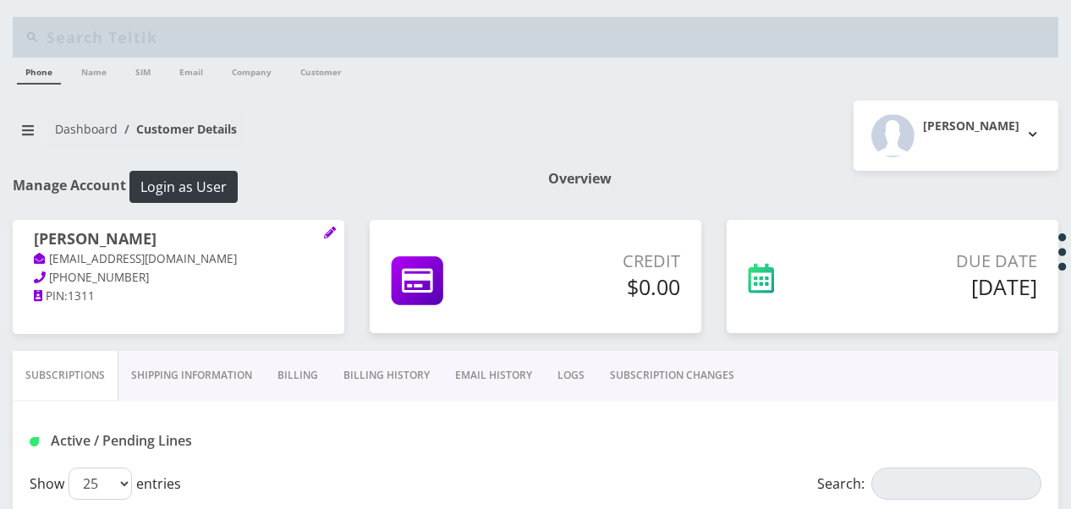
click at [300, 370] on link "Billing" at bounding box center [298, 375] width 66 height 49
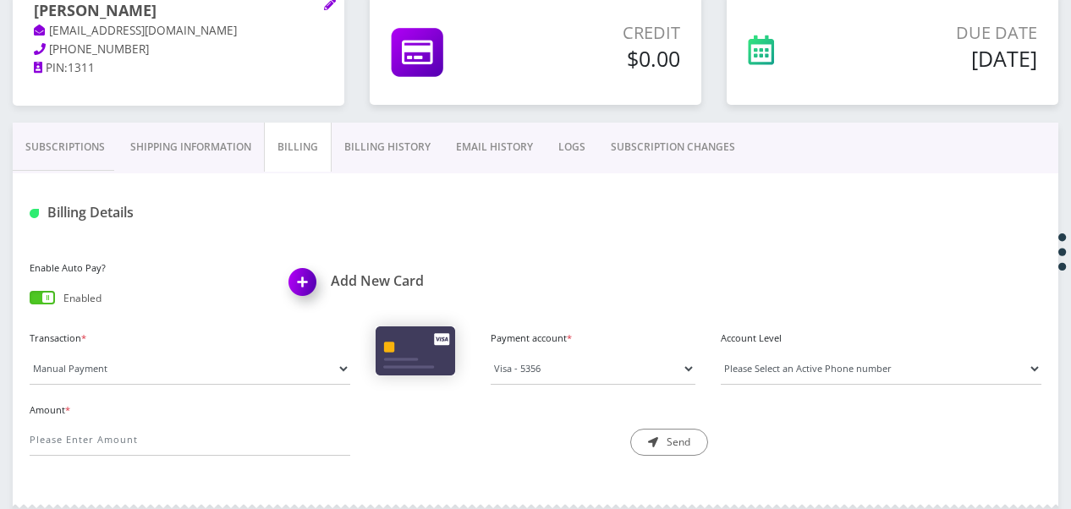
scroll to position [423, 0]
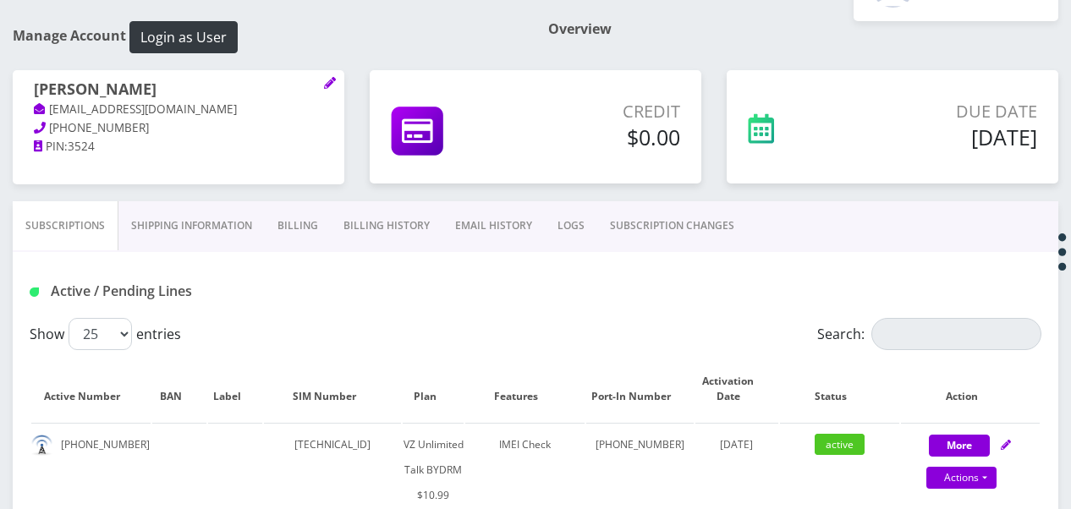
scroll to position [254, 0]
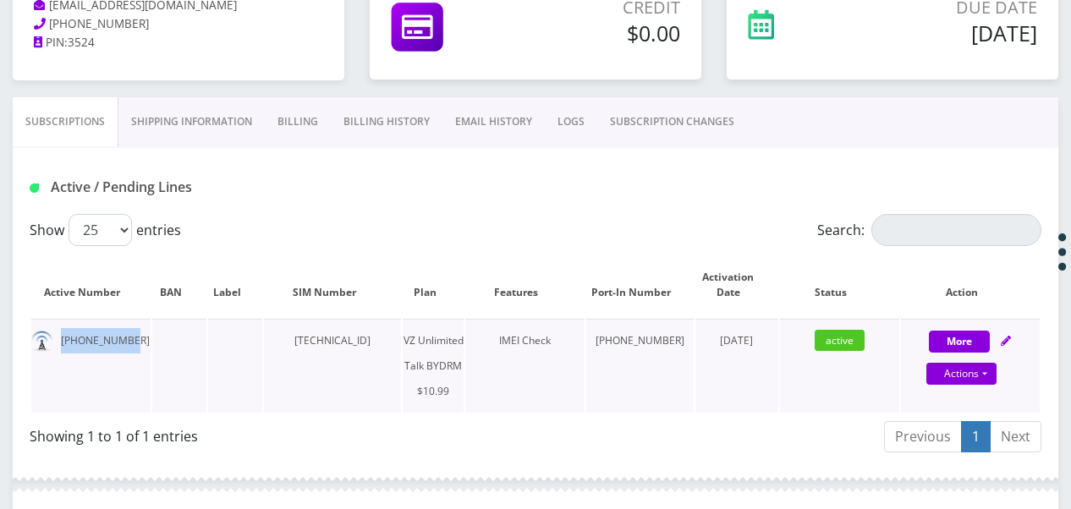
drag, startPoint x: 63, startPoint y: 338, endPoint x: 136, endPoint y: 355, distance: 75.3
click at [136, 355] on td "929-585-3209" at bounding box center [90, 366] width 119 height 94
drag, startPoint x: 136, startPoint y: 355, endPoint x: 97, endPoint y: 329, distance: 46.5
click at [294, 112] on link "Billing" at bounding box center [298, 121] width 66 height 49
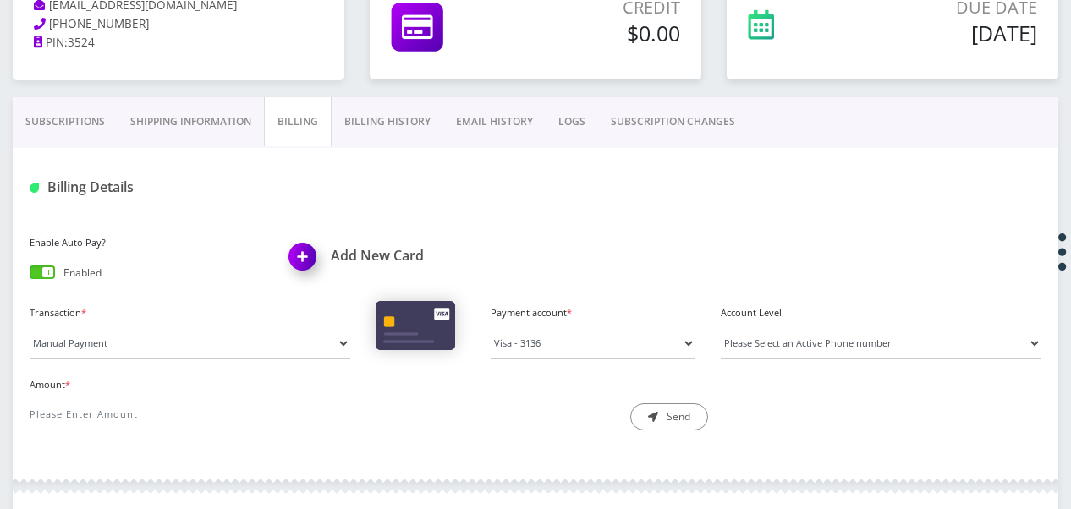
click at [53, 261] on div "Enable Auto Pay? Enabled" at bounding box center [147, 259] width 260 height 57
click at [50, 267] on span at bounding box center [42, 273] width 25 height 14
click at [30, 276] on input "checkbox" at bounding box center [30, 276] width 0 height 0
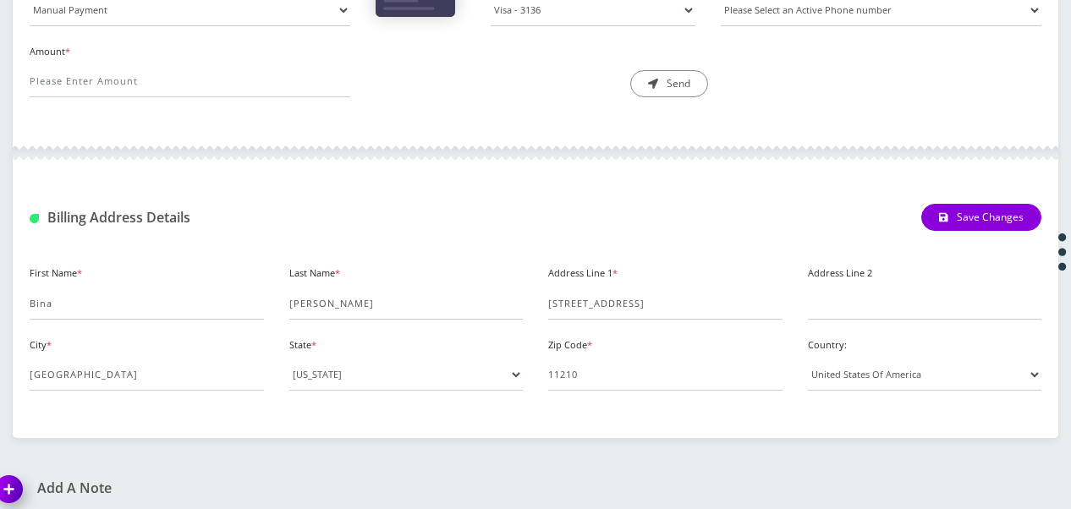
scroll to position [592, 0]
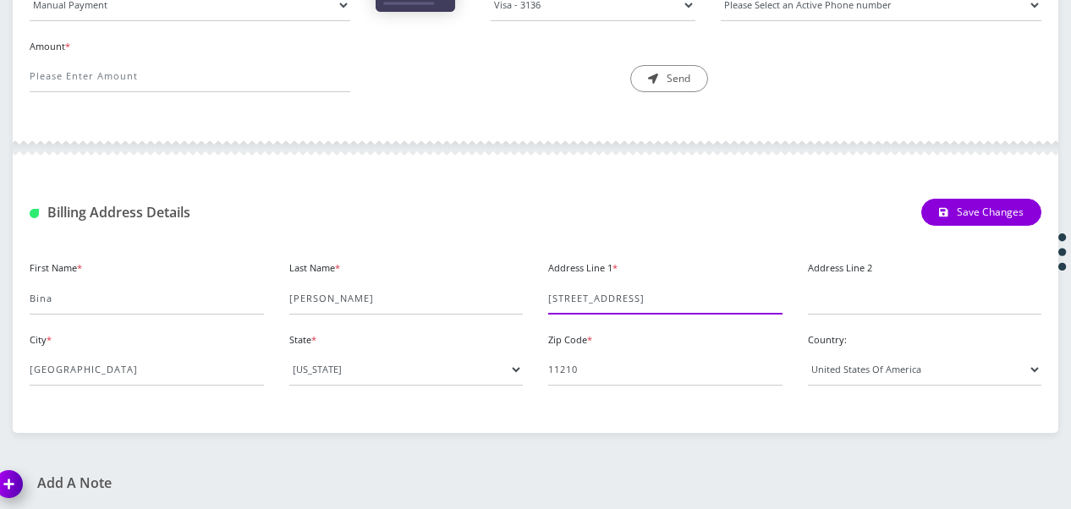
drag, startPoint x: 550, startPoint y: 297, endPoint x: 661, endPoint y: 292, distance: 111.0
click at [661, 292] on input "1487 east 23rd street" at bounding box center [665, 299] width 234 height 32
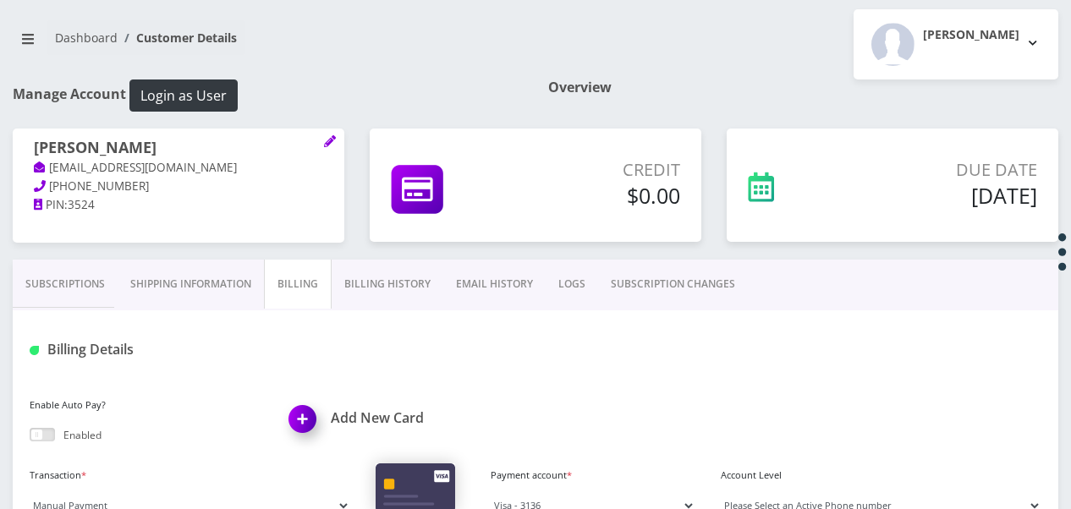
scroll to position [85, 0]
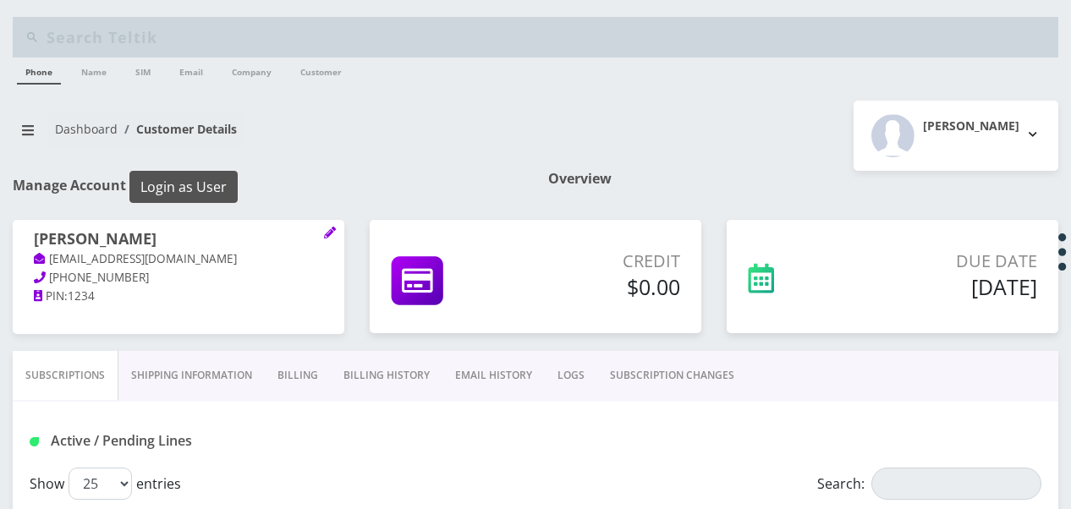
click at [232, 188] on button "Login as User" at bounding box center [183, 187] width 108 height 32
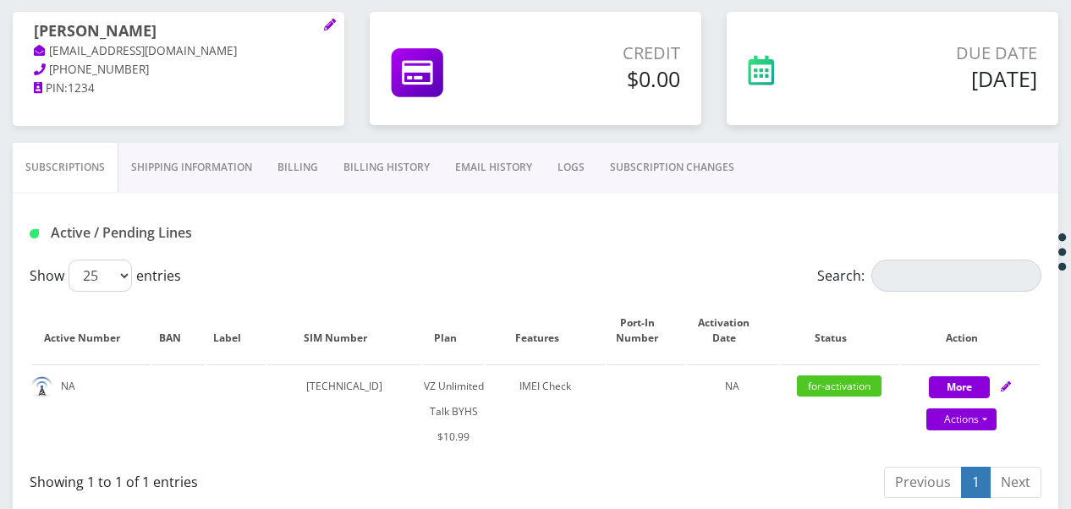
scroll to position [169, 0]
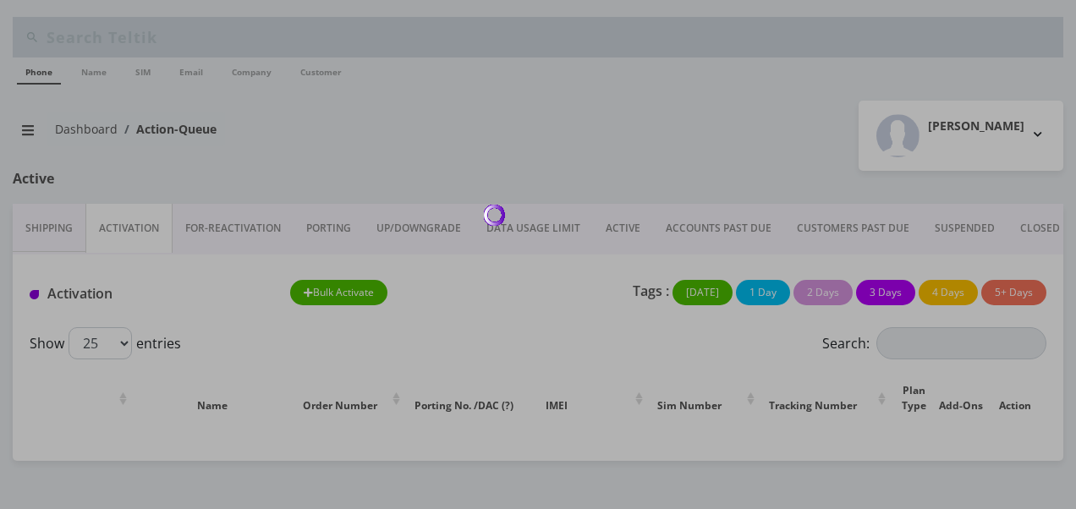
scroll to position [169, 0]
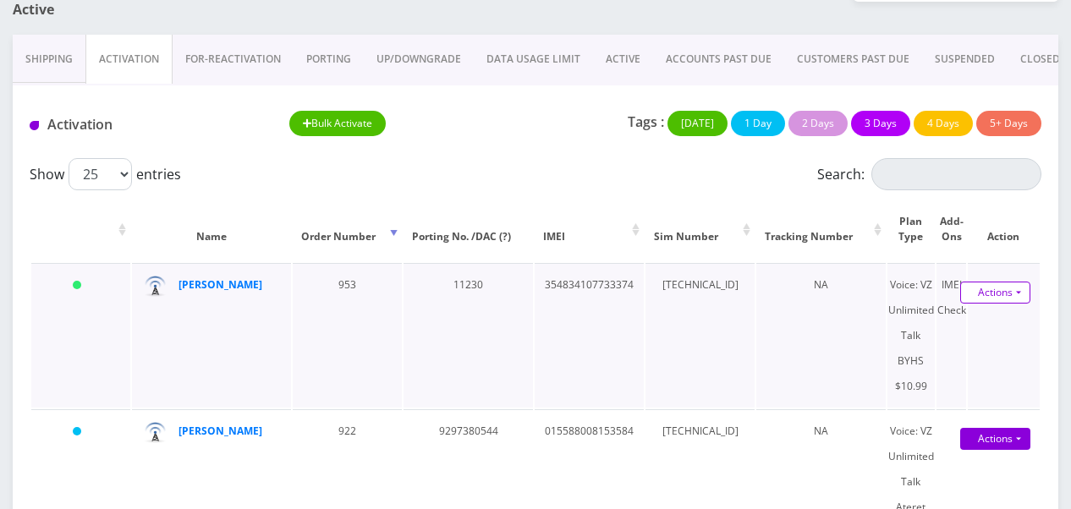
click at [1022, 294] on link "Actions" at bounding box center [995, 293] width 70 height 22
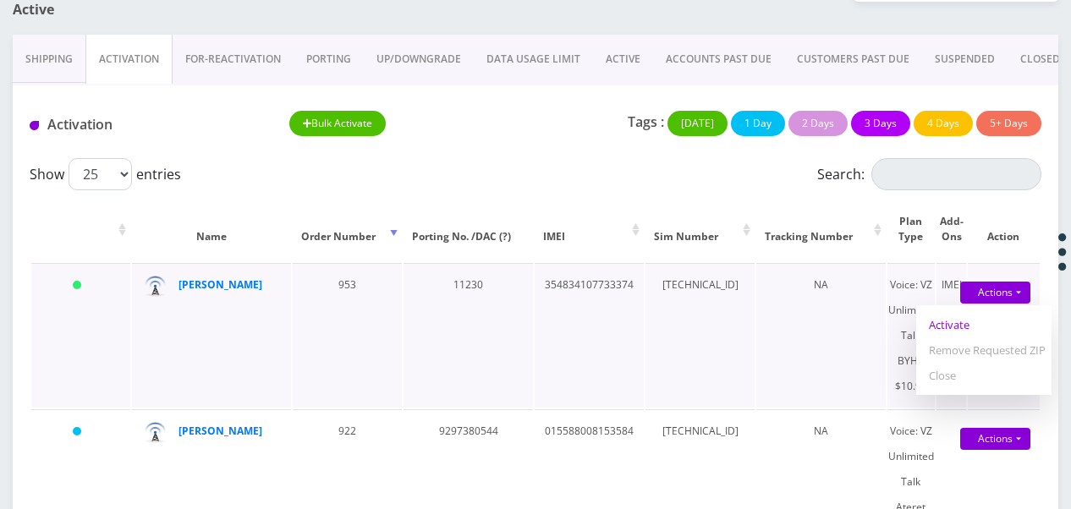
click at [964, 320] on link "Activate" at bounding box center [983, 324] width 135 height 25
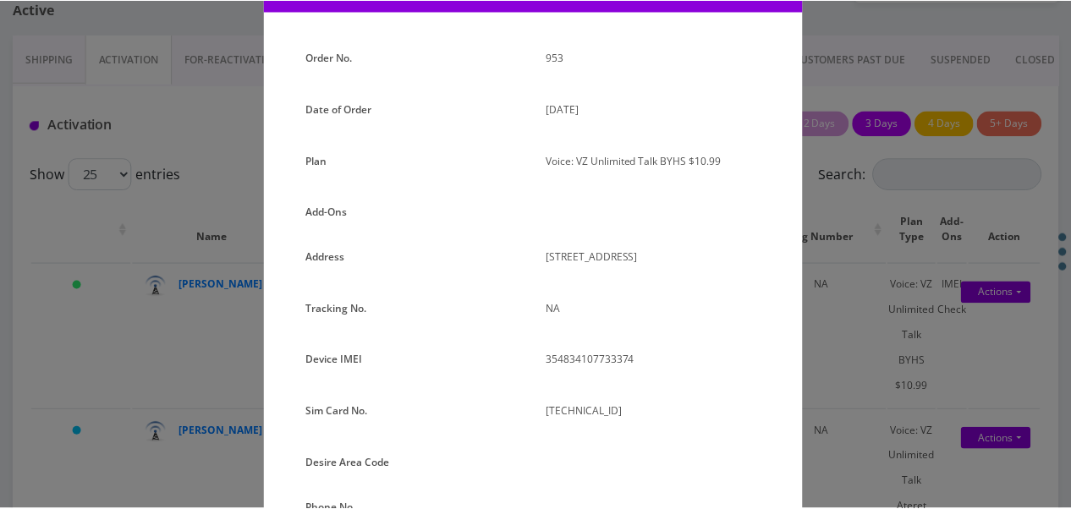
scroll to position [85, 0]
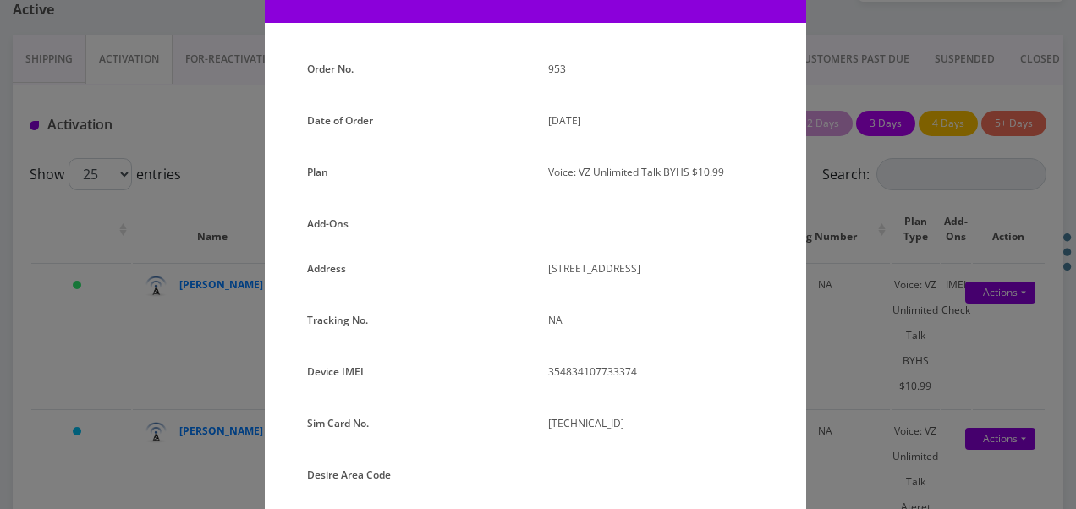
click at [851, 311] on div "× Activate Line Order No. 953 Date of Order [DATE] Plan Voice: VZ Unlimited Tal…" at bounding box center [538, 254] width 1076 height 509
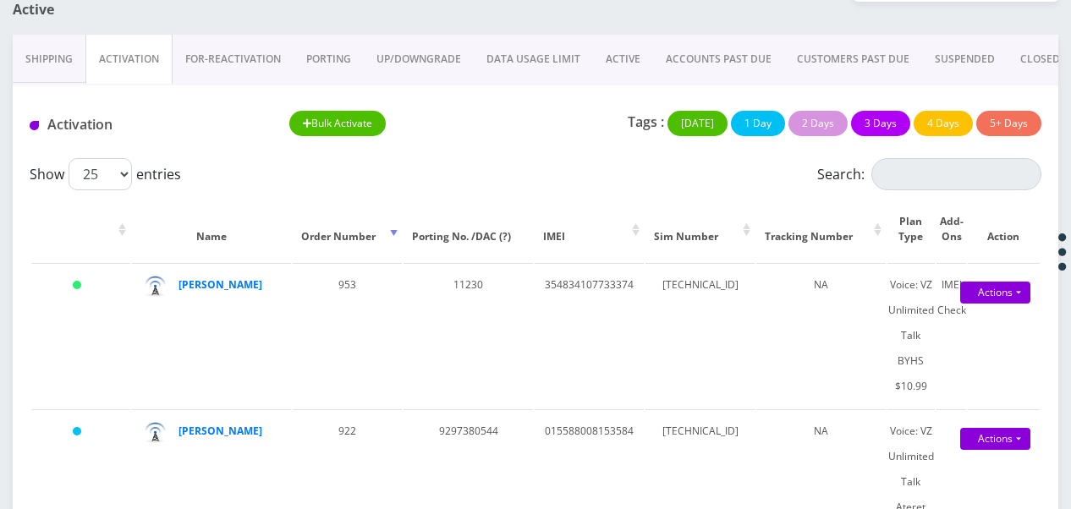
click at [630, 61] on link "ACTIVE" at bounding box center [623, 59] width 60 height 49
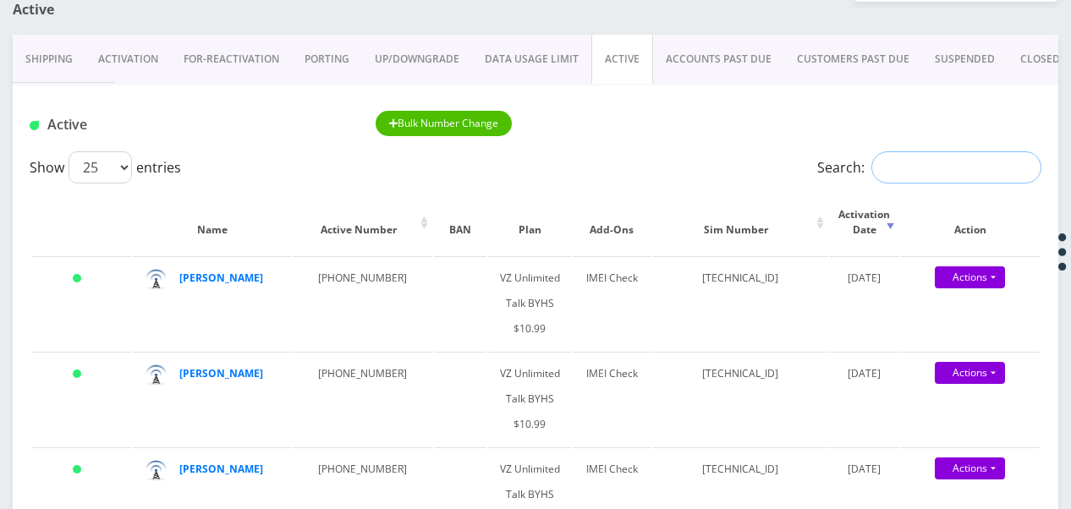
click at [937, 162] on input "Search:" at bounding box center [956, 167] width 170 height 32
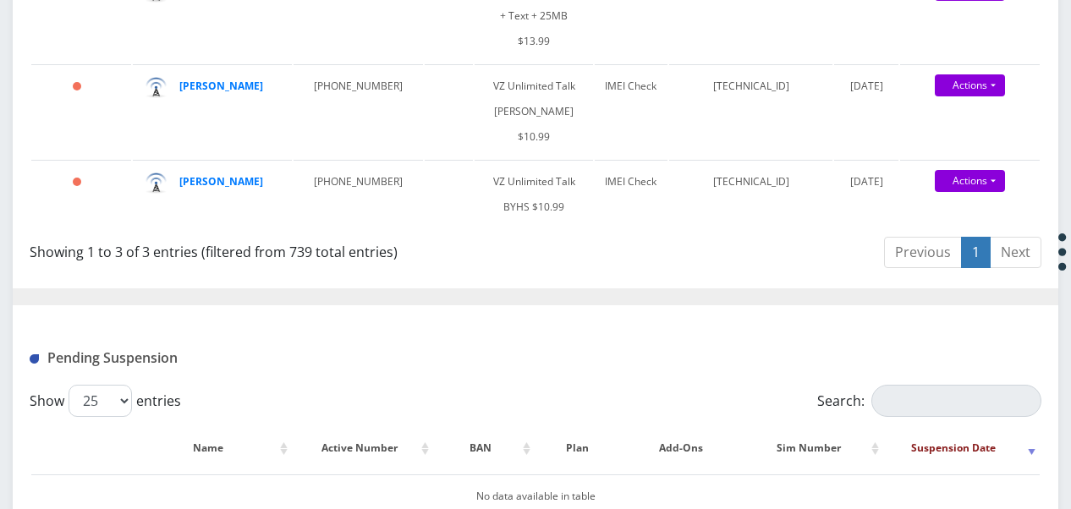
scroll to position [338, 0]
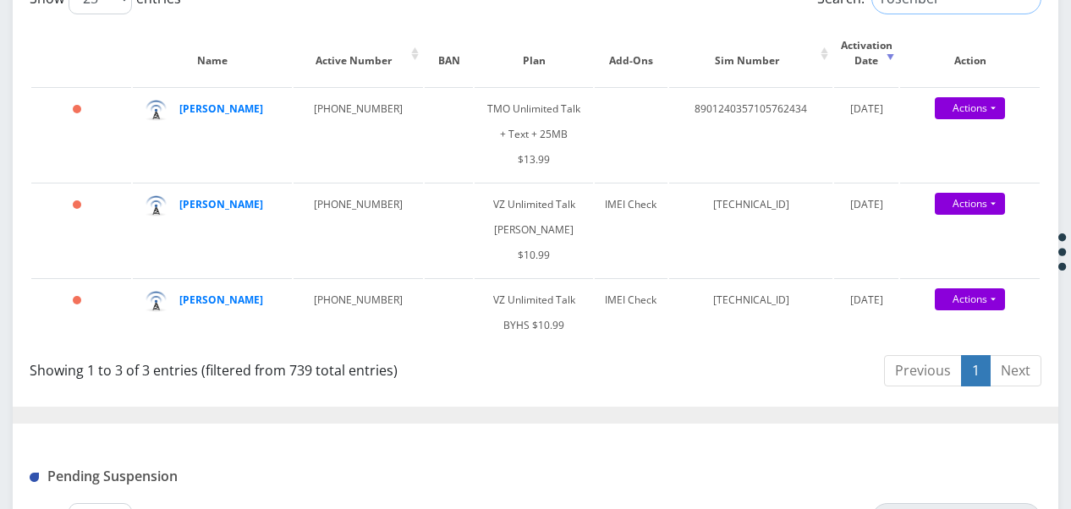
type input "rosenber"
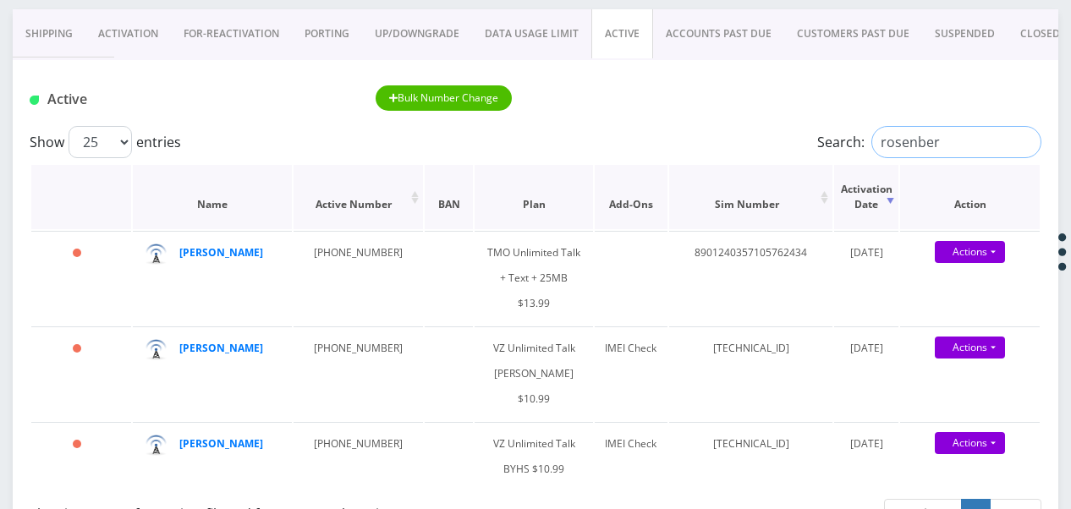
scroll to position [169, 0]
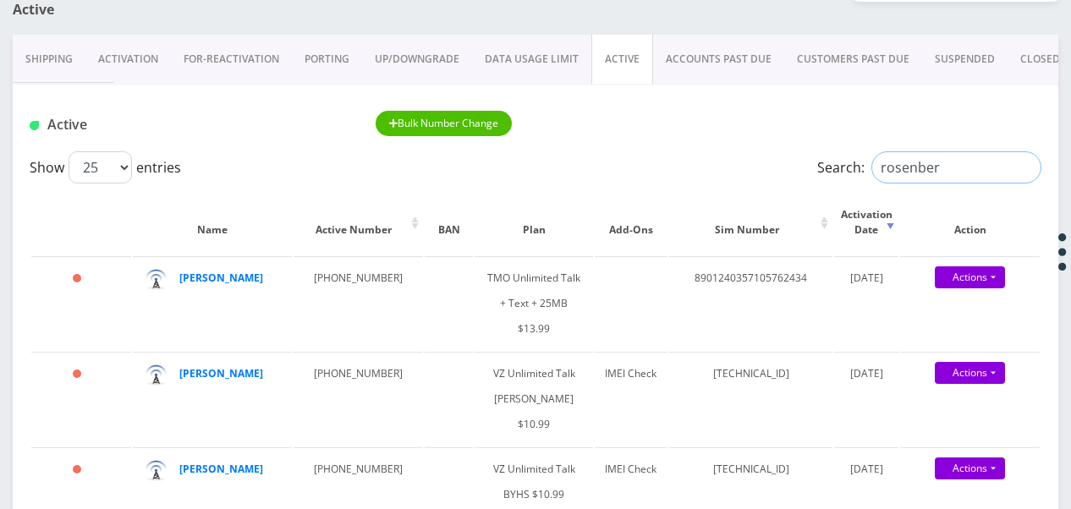
click at [1026, 167] on input "rosenber" at bounding box center [956, 167] width 170 height 32
click at [718, 60] on link "ACCOUNTS PAST DUE" at bounding box center [718, 59] width 131 height 49
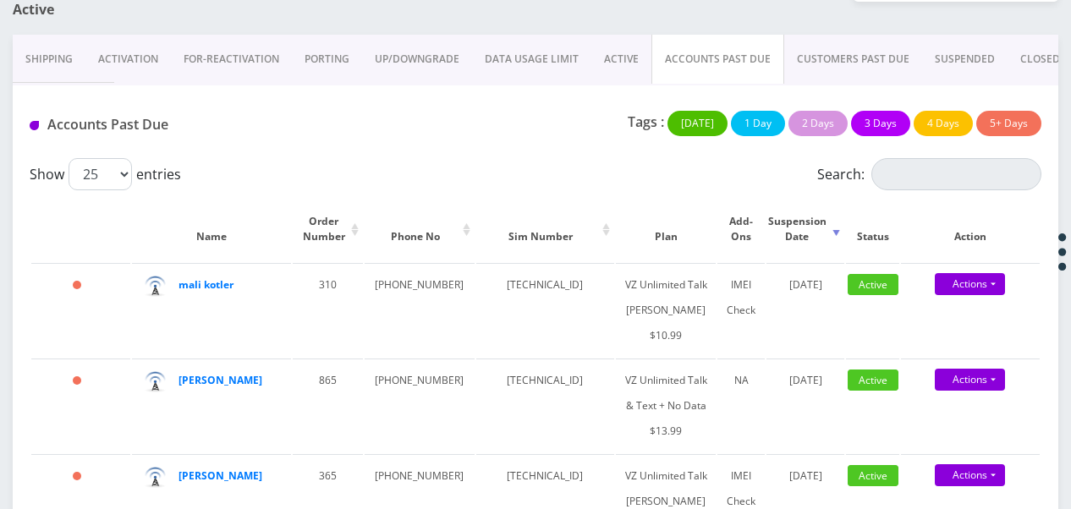
scroll to position [85, 0]
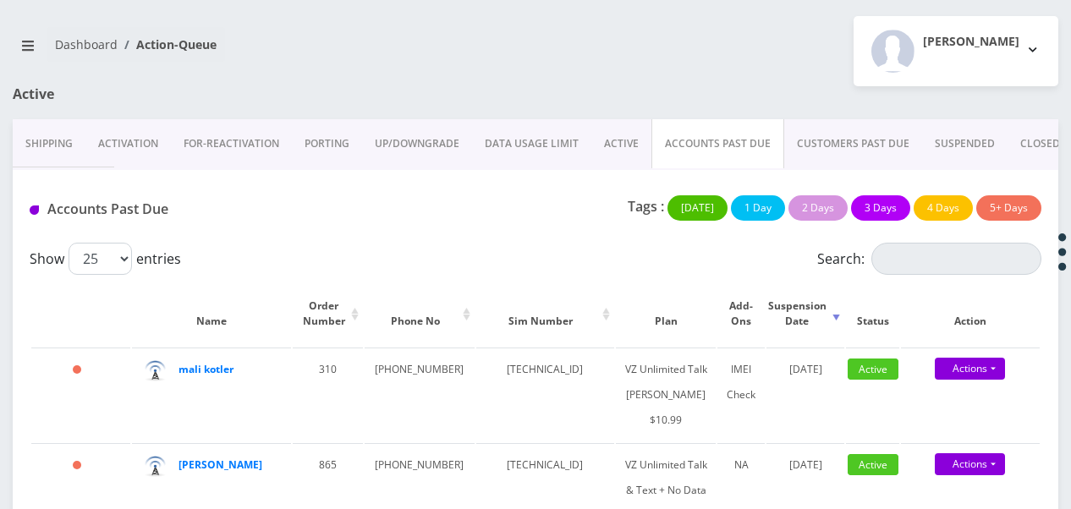
click at [631, 155] on link "ACTIVE" at bounding box center [621, 143] width 60 height 49
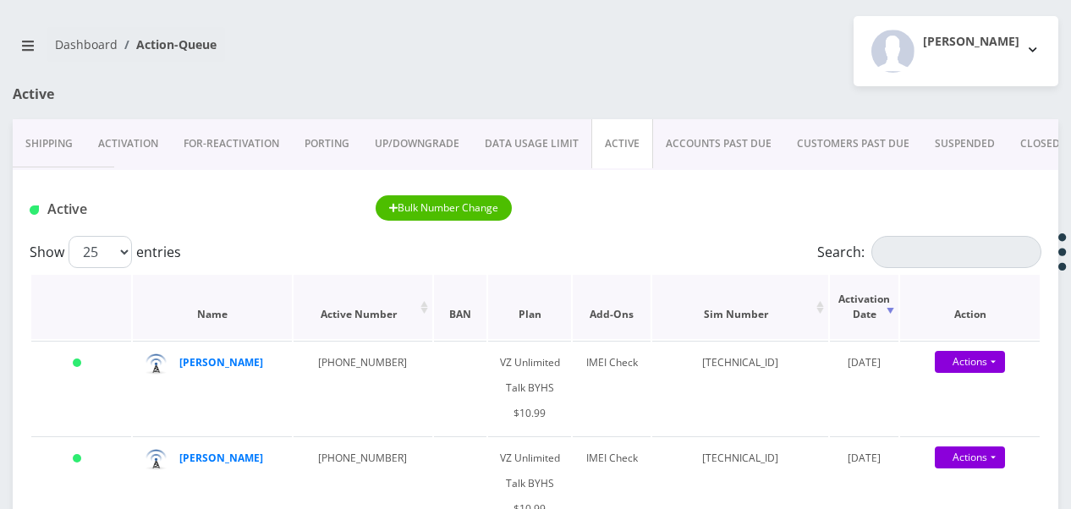
click at [1009, 276] on th "Action" at bounding box center [970, 307] width 140 height 64
click at [979, 247] on input "Search:" at bounding box center [956, 252] width 170 height 32
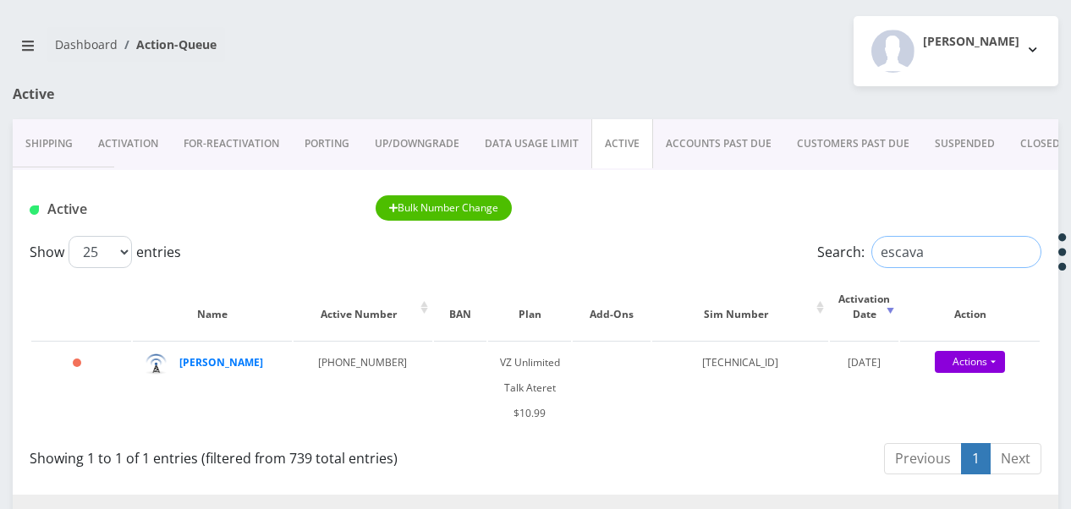
drag, startPoint x: 944, startPoint y: 254, endPoint x: 650, endPoint y: 223, distance: 296.1
click at [712, 241] on div "Show 25 50 100 250 500 1000 entries Search: escava" at bounding box center [536, 252] width 1012 height 32
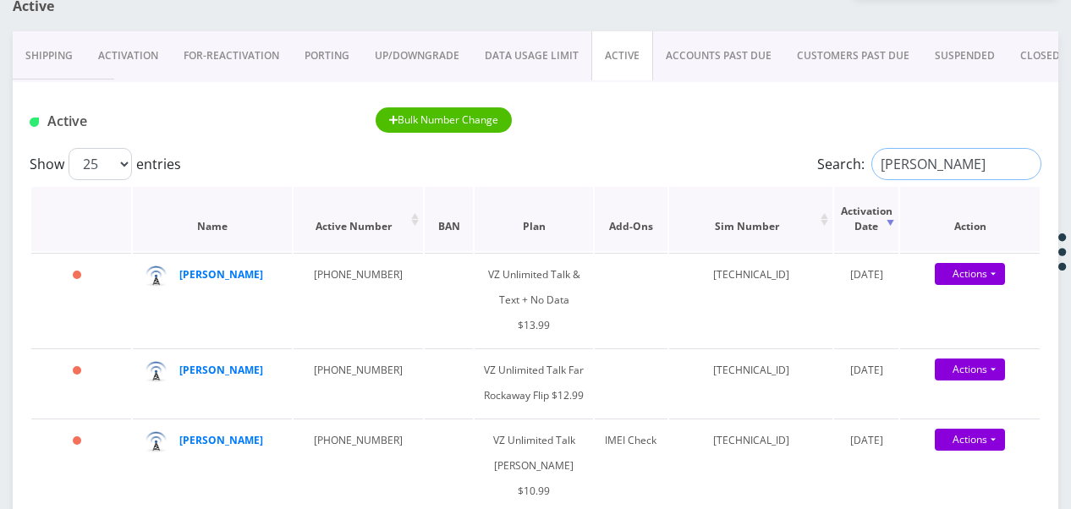
scroll to position [169, 0]
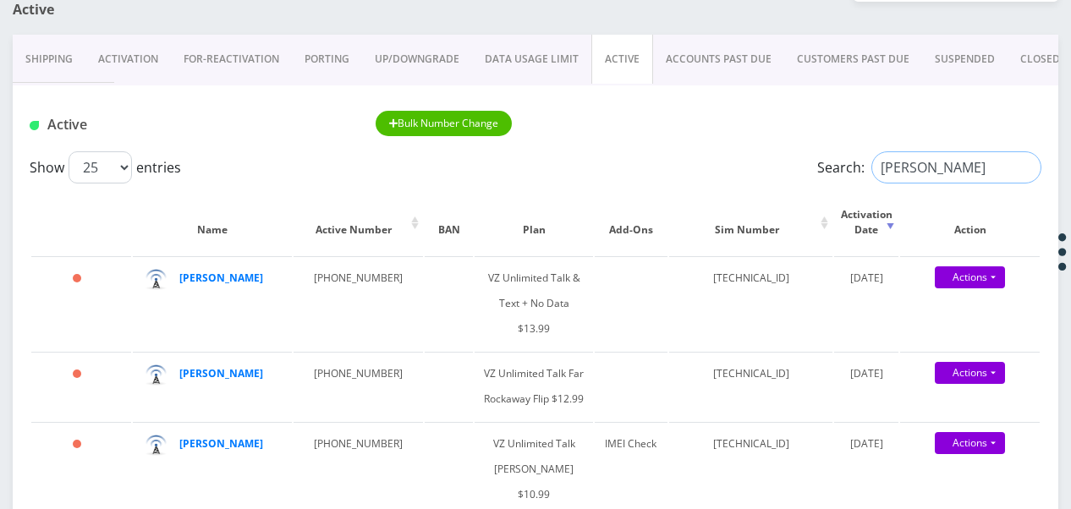
drag, startPoint x: 970, startPoint y: 168, endPoint x: 774, endPoint y: 179, distance: 195.7
click at [790, 179] on div "Search: [PERSON_NAME]" at bounding box center [915, 167] width 253 height 32
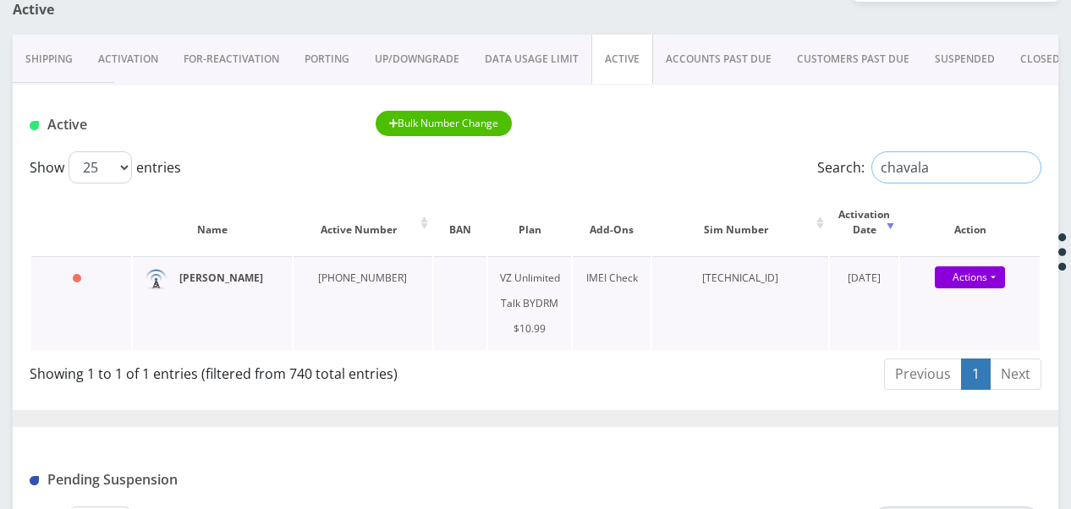
type input "chavala"
